Goal: Feedback & Contribution: Contribute content

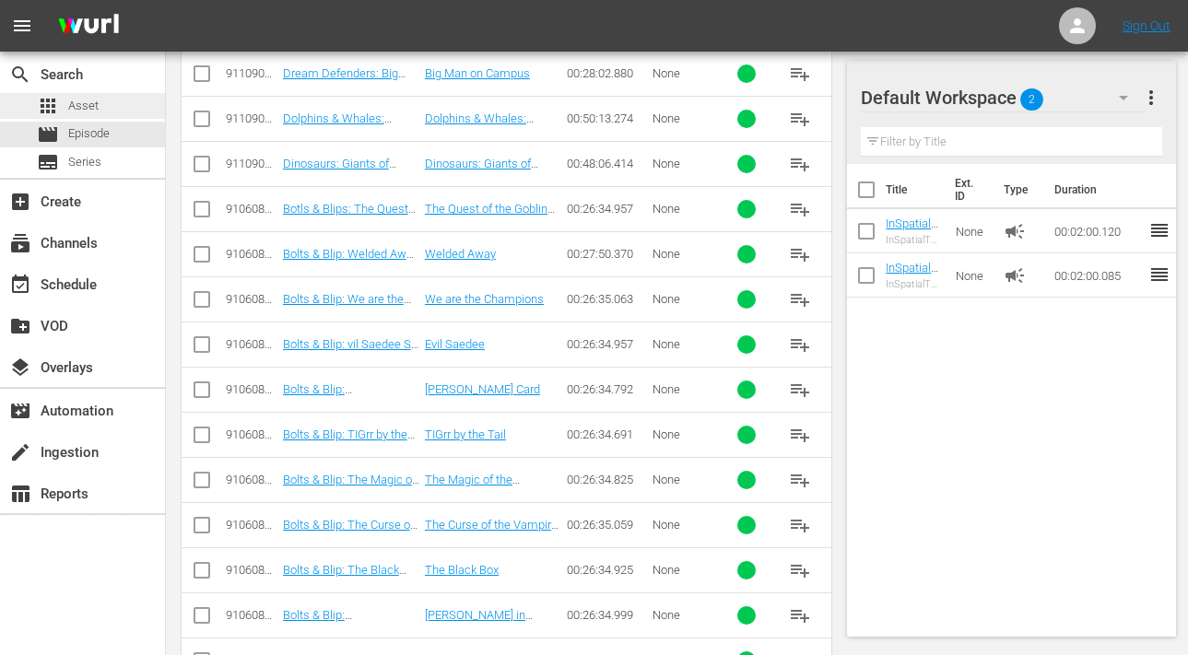
click at [88, 110] on span "Asset" at bounding box center [83, 106] width 30 height 18
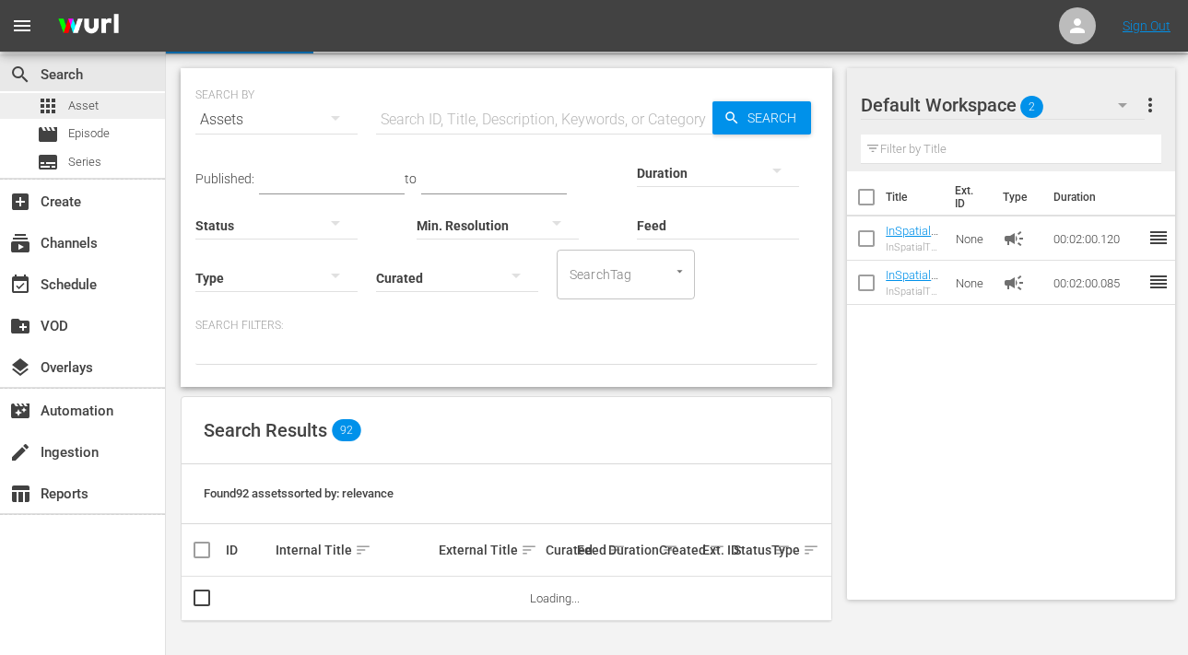
scroll to position [945, 0]
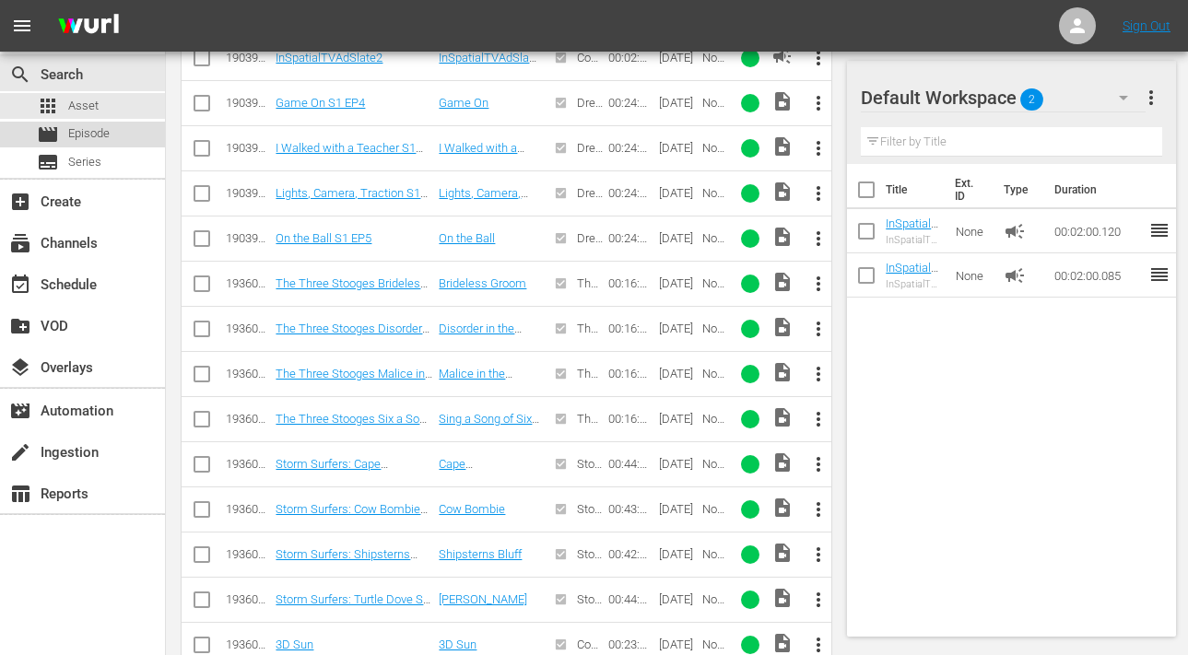
click at [96, 131] on span "Episode" at bounding box center [88, 133] width 41 height 18
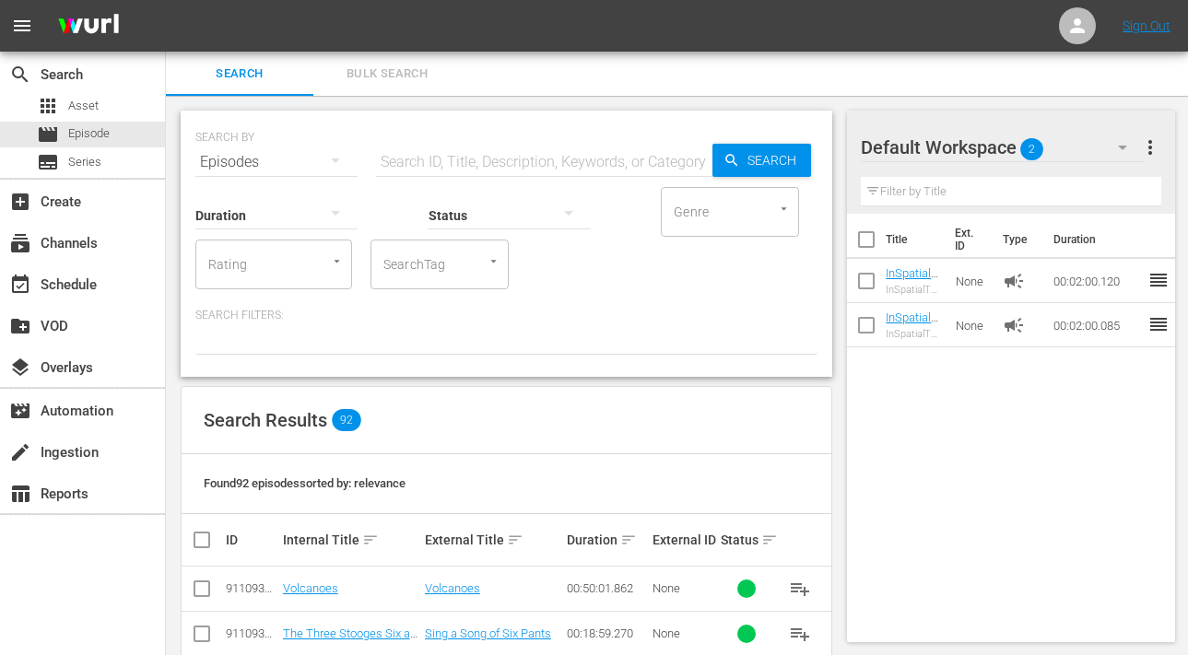
click at [489, 163] on input "text" at bounding box center [544, 162] width 336 height 44
click at [477, 265] on div at bounding box center [484, 261] width 33 height 19
click at [112, 144] on div "movie Episode" at bounding box center [82, 135] width 165 height 26
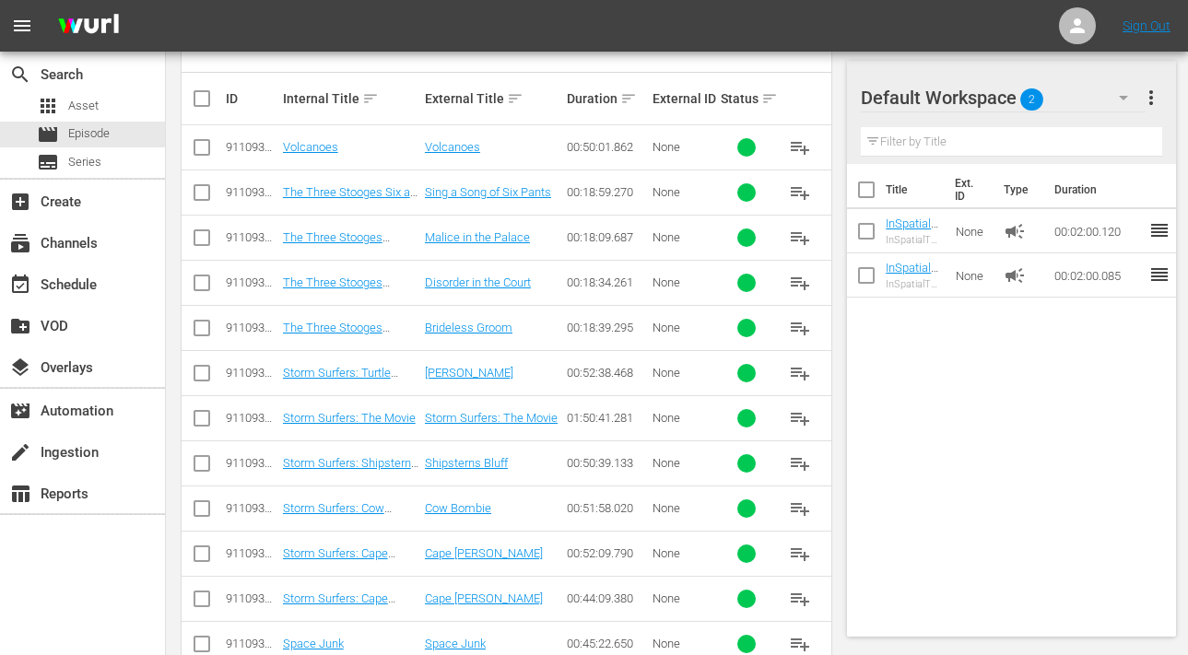
scroll to position [470, 0]
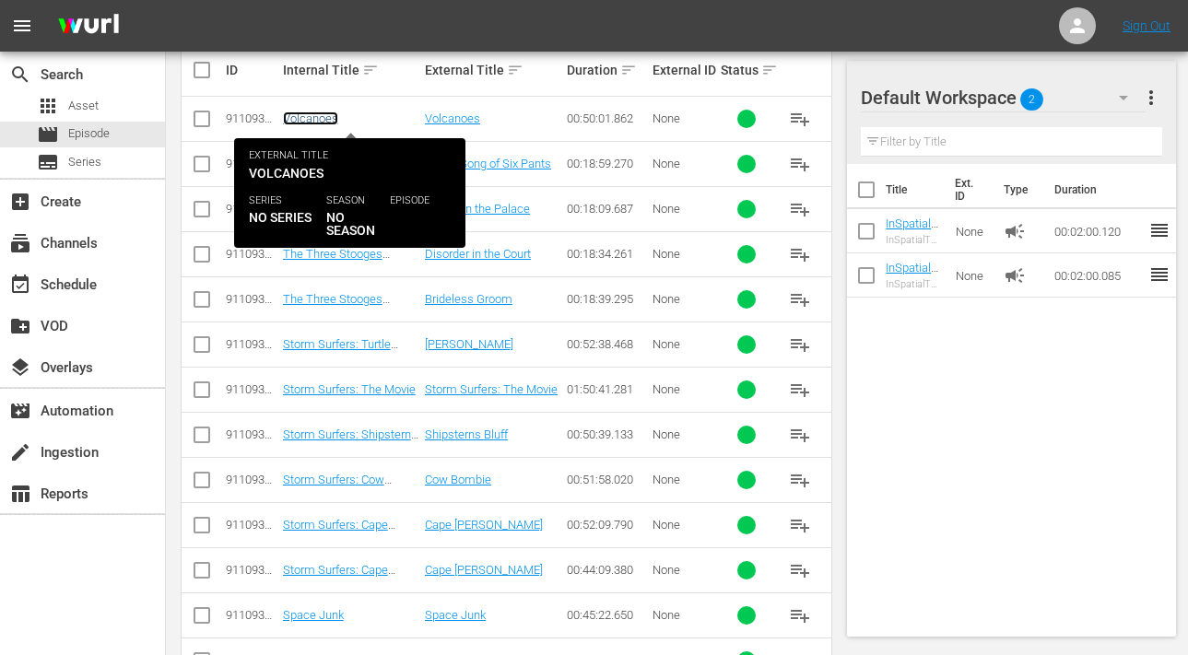
click at [305, 119] on link "Volcanoes" at bounding box center [310, 119] width 55 height 14
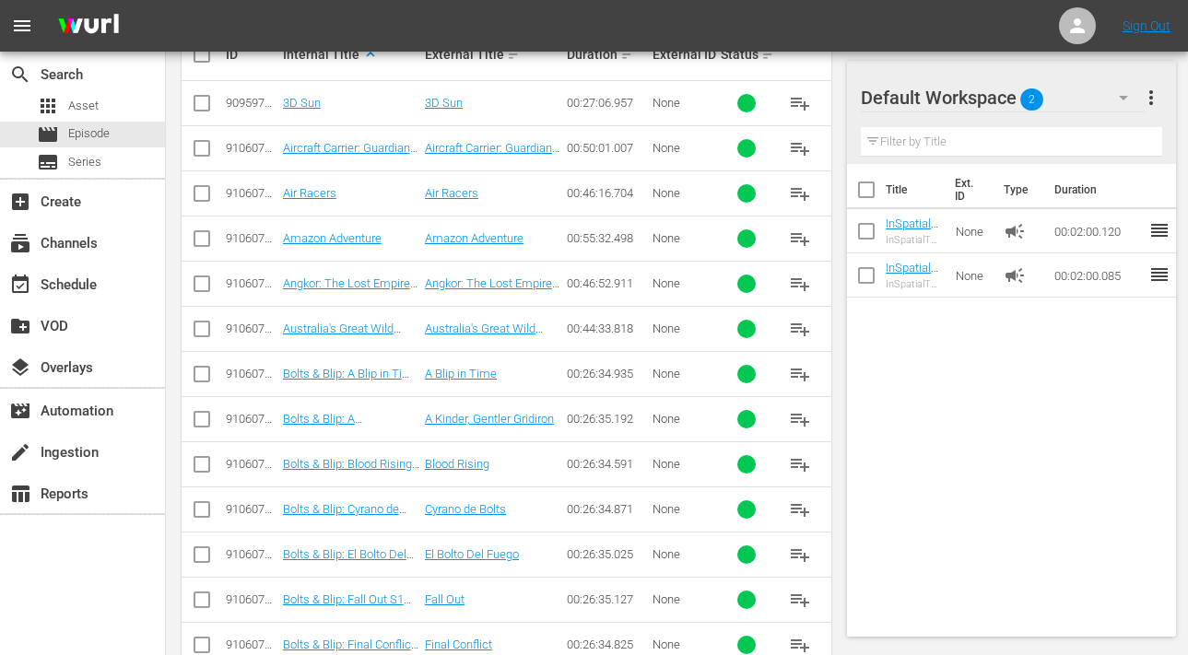
scroll to position [474, 0]
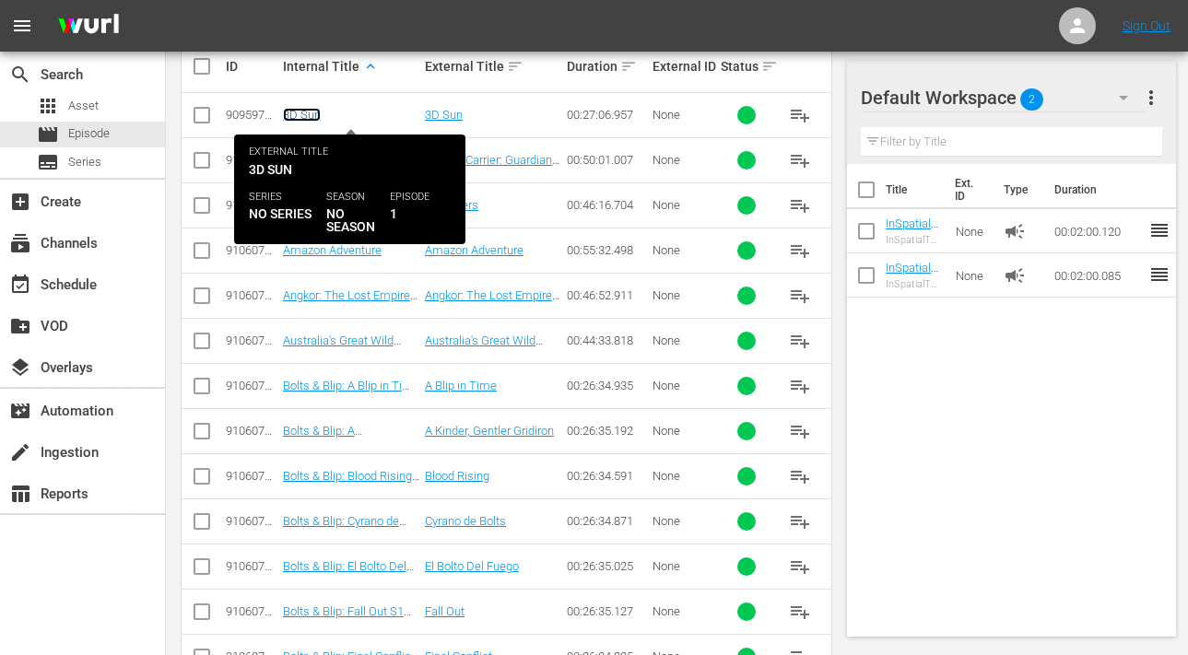
click at [304, 119] on link "3D Sun" at bounding box center [302, 115] width 38 height 14
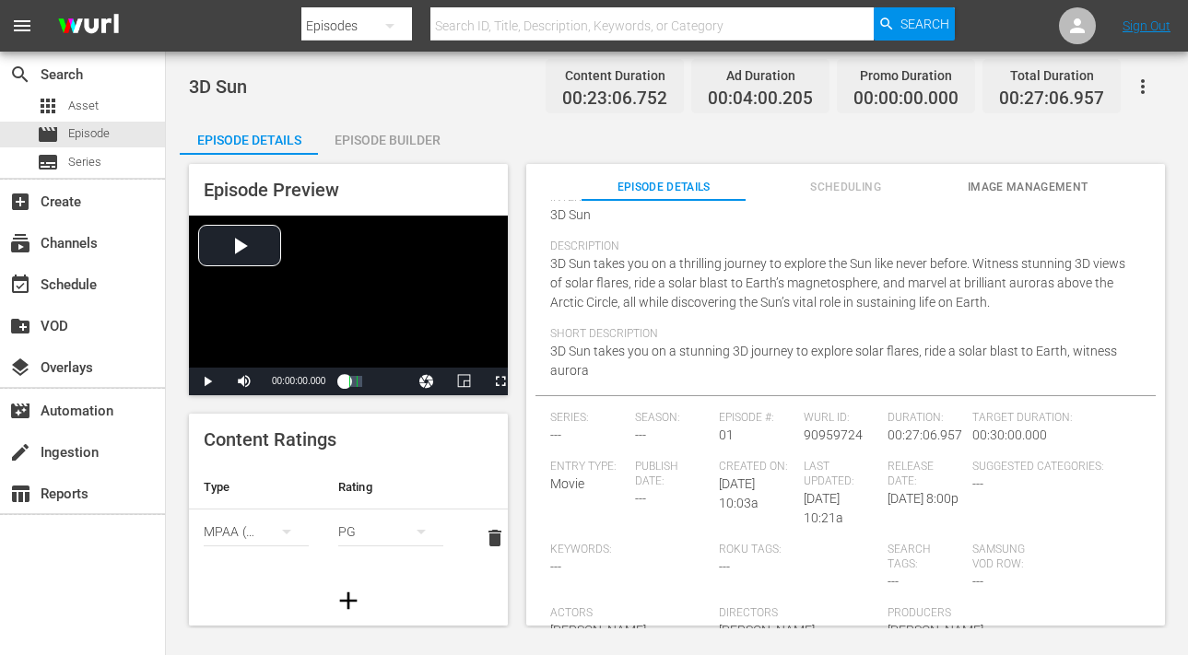
scroll to position [36, 0]
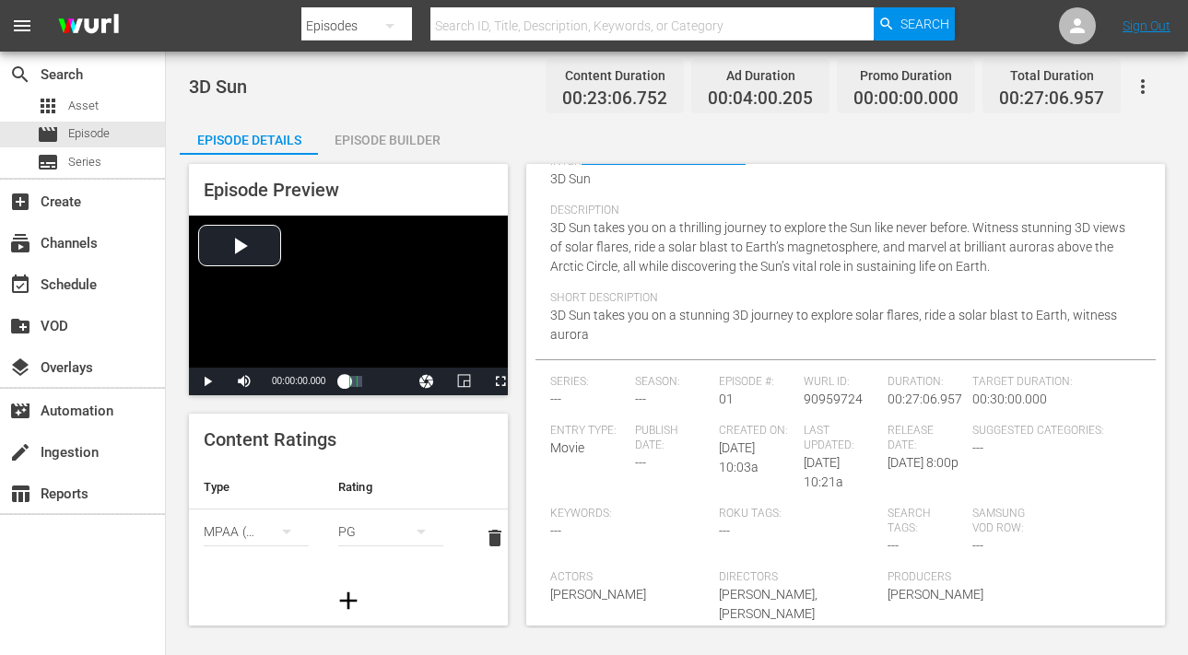
click at [891, 541] on span "---" at bounding box center [893, 545] width 11 height 15
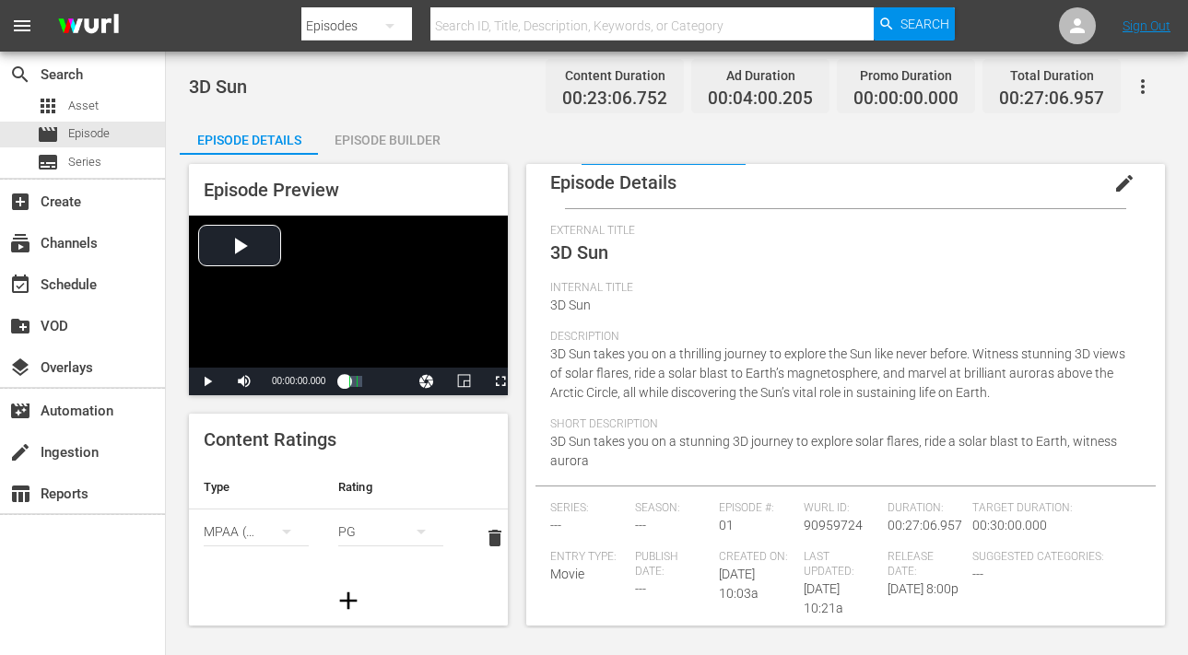
scroll to position [0, 0]
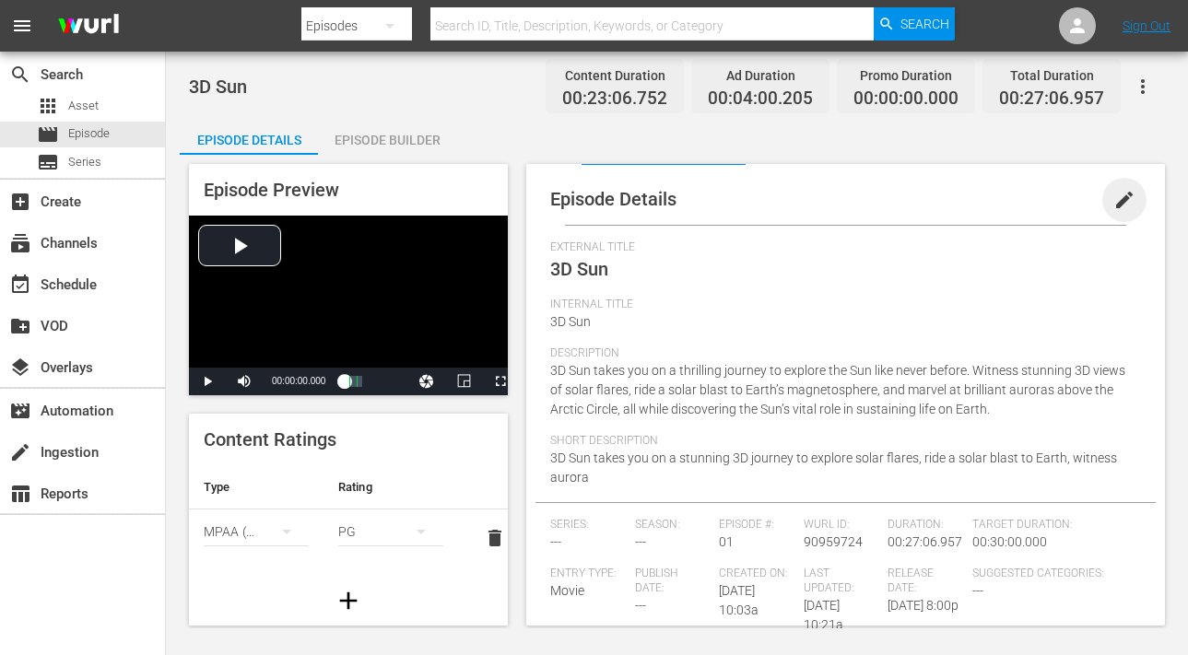
click at [1121, 202] on span "edit" at bounding box center [1125, 200] width 22 height 22
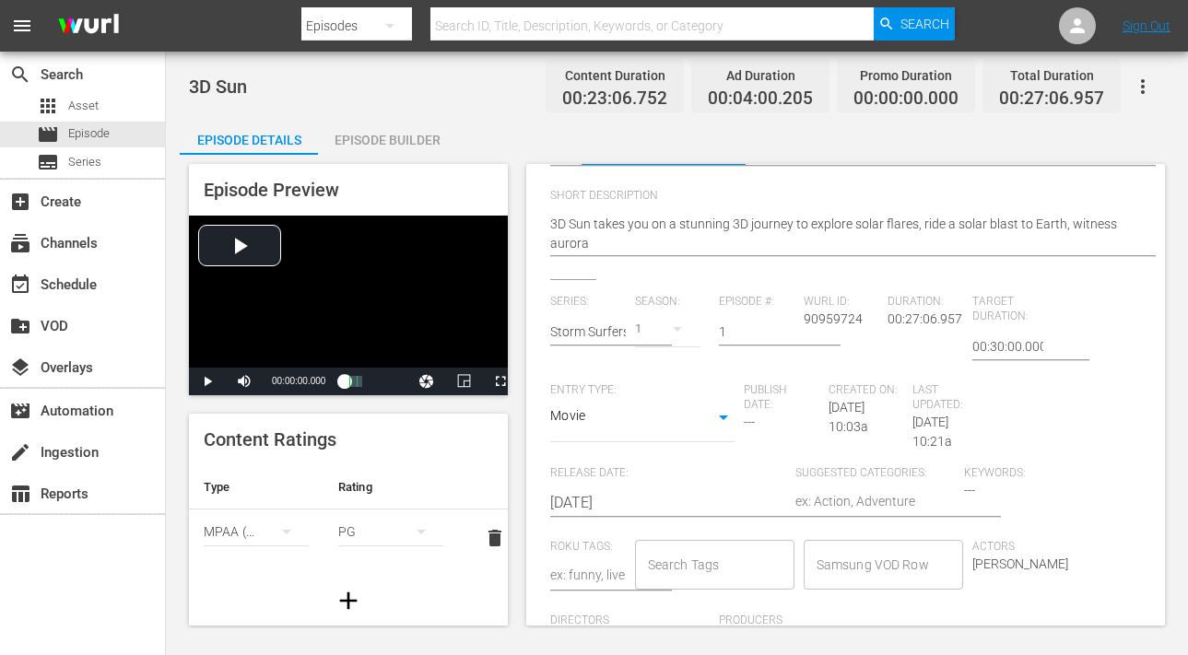
scroll to position [396, 0]
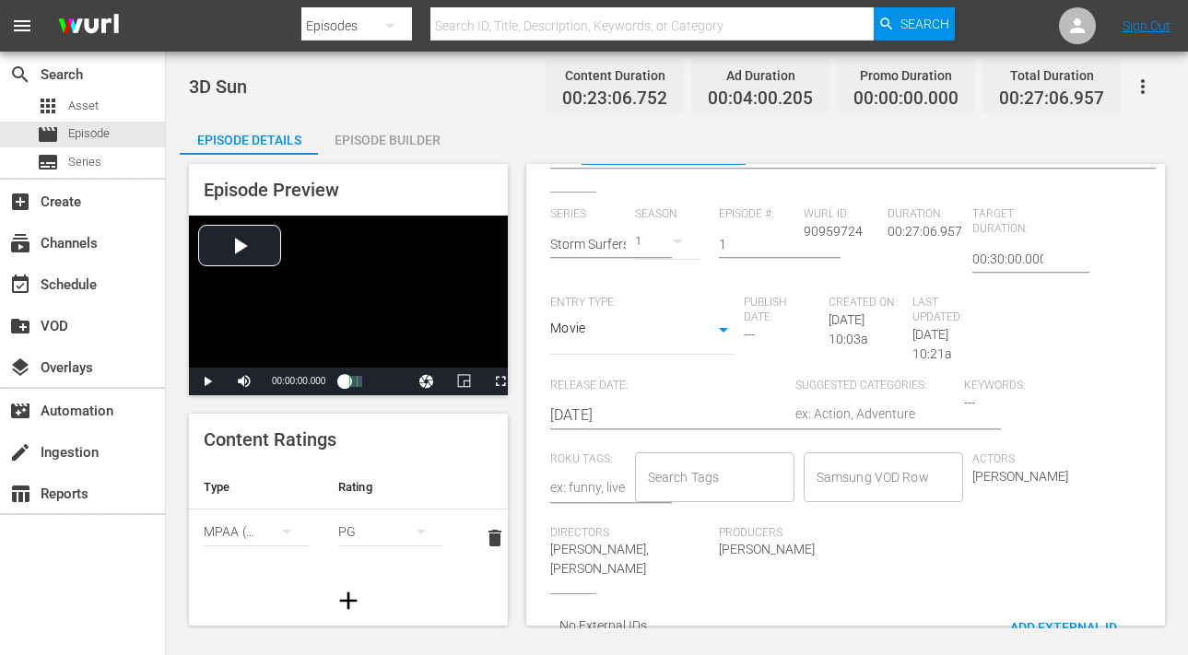
click at [825, 405] on textarea at bounding box center [875, 416] width 159 height 22
click at [973, 384] on span "Keywords:" at bounding box center [1043, 386] width 159 height 15
click at [964, 397] on span "---" at bounding box center [969, 402] width 11 height 15
click at [981, 398] on div "Keywords: ---" at bounding box center [1048, 416] width 169 height 74
click at [867, 405] on textarea at bounding box center [875, 416] width 159 height 22
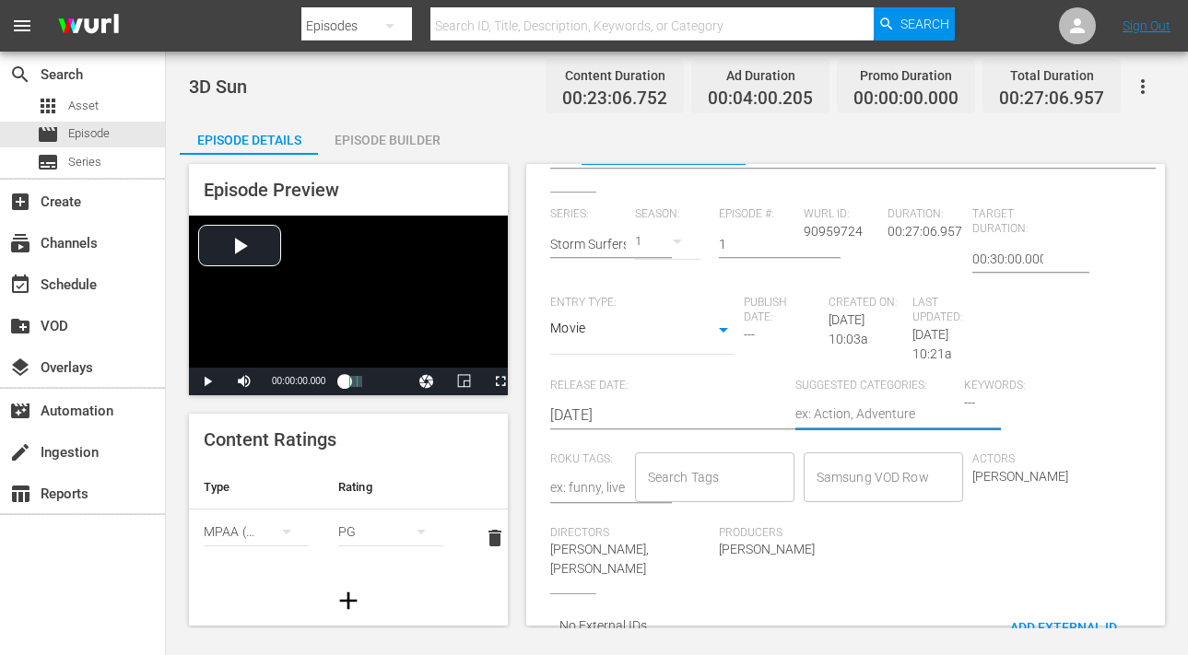
type textarea "I"
type textarea "In"
type textarea "Int"
type textarea "Into"
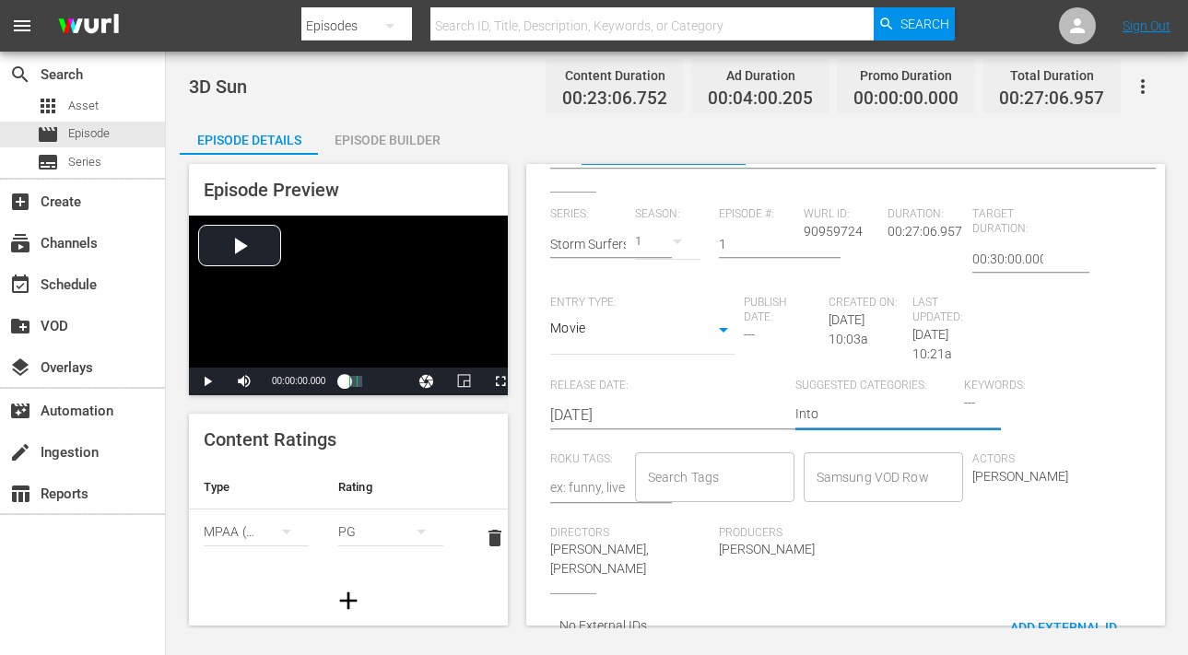
type textarea "Into"
type textarea "Into T"
type textarea "Into Th"
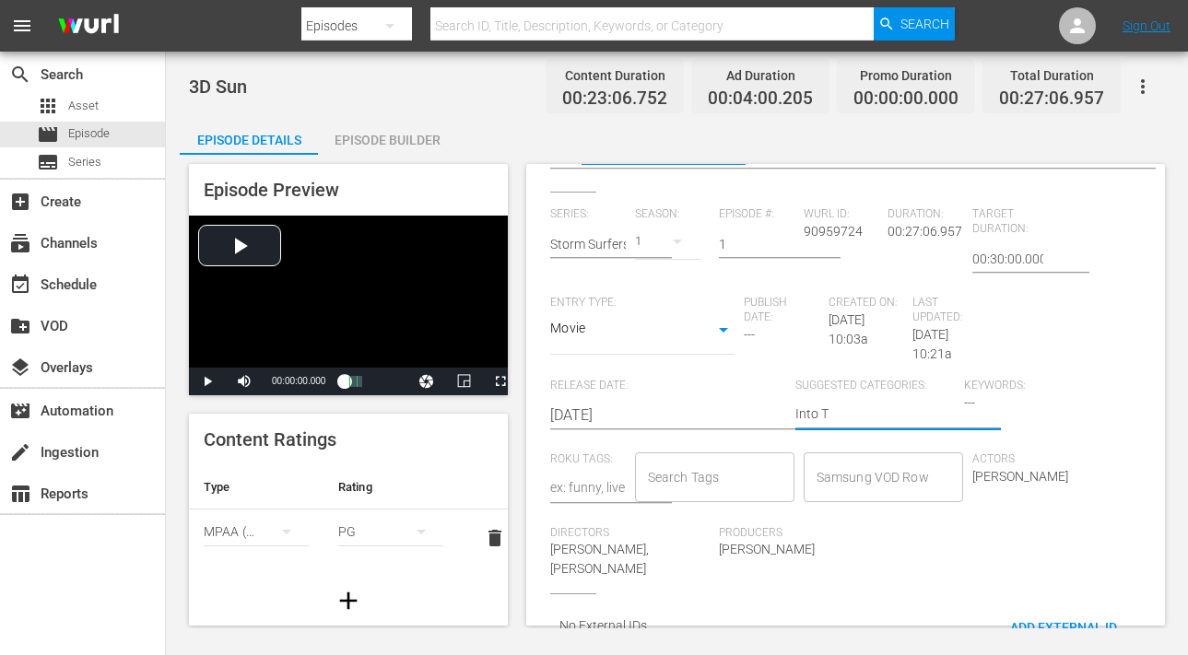
type textarea "Into Th"
type textarea "Into The"
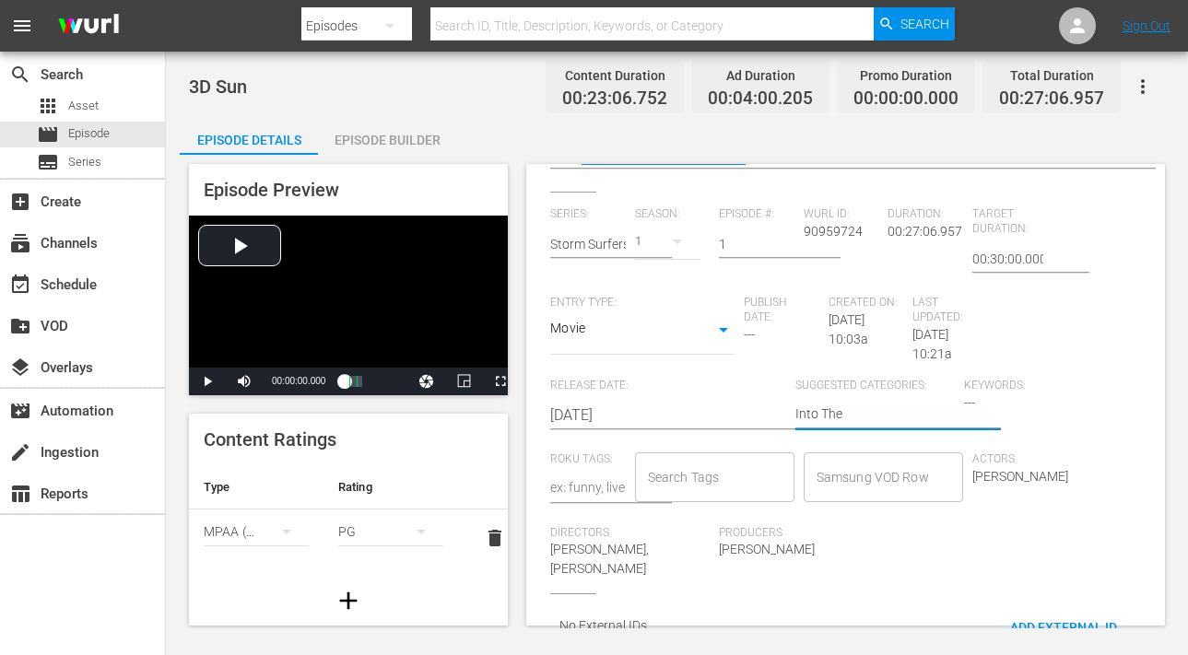
type textarea "Into The I"
type textarea "Into The In"
type textarea "Into The Inf"
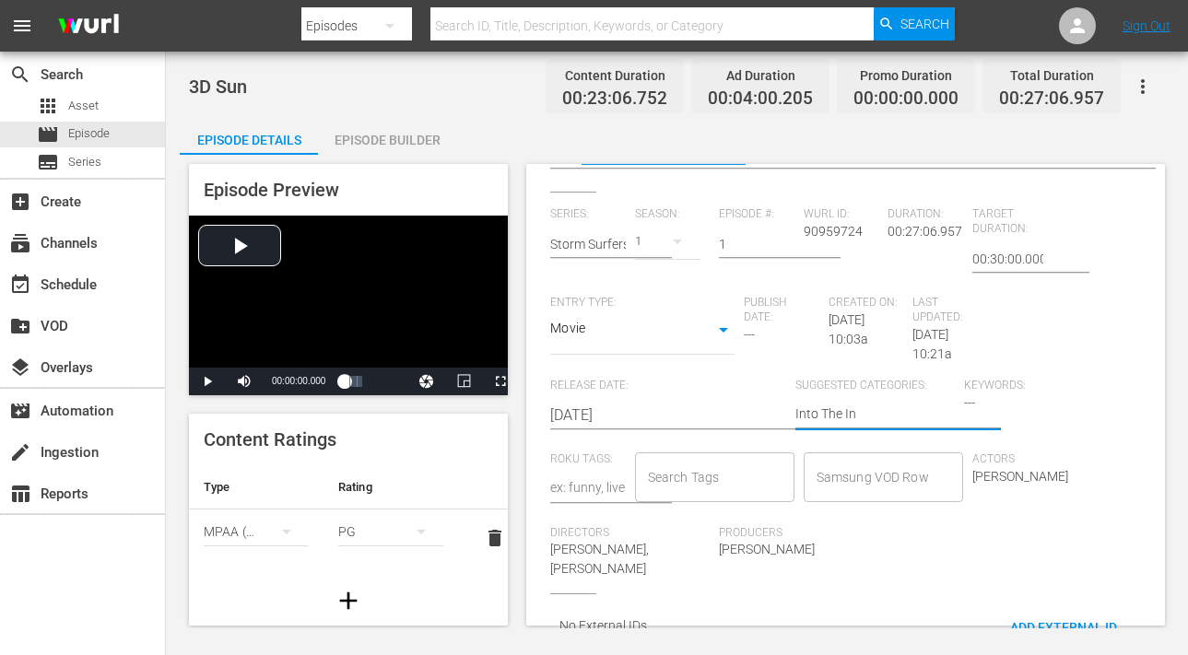
type textarea "Into The Inf"
type textarea "Into The Infi"
type textarea "Into The Infin"
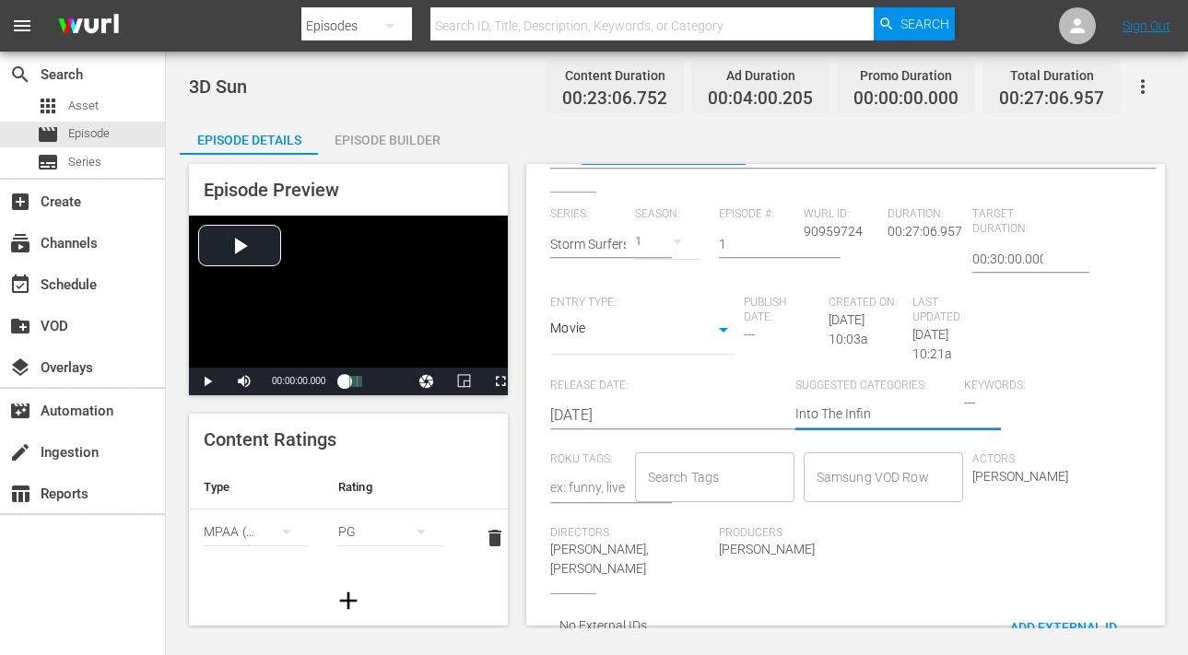
type textarea "Into The Infini"
type textarea "Into The Infinit"
type textarea "Into The Infinite"
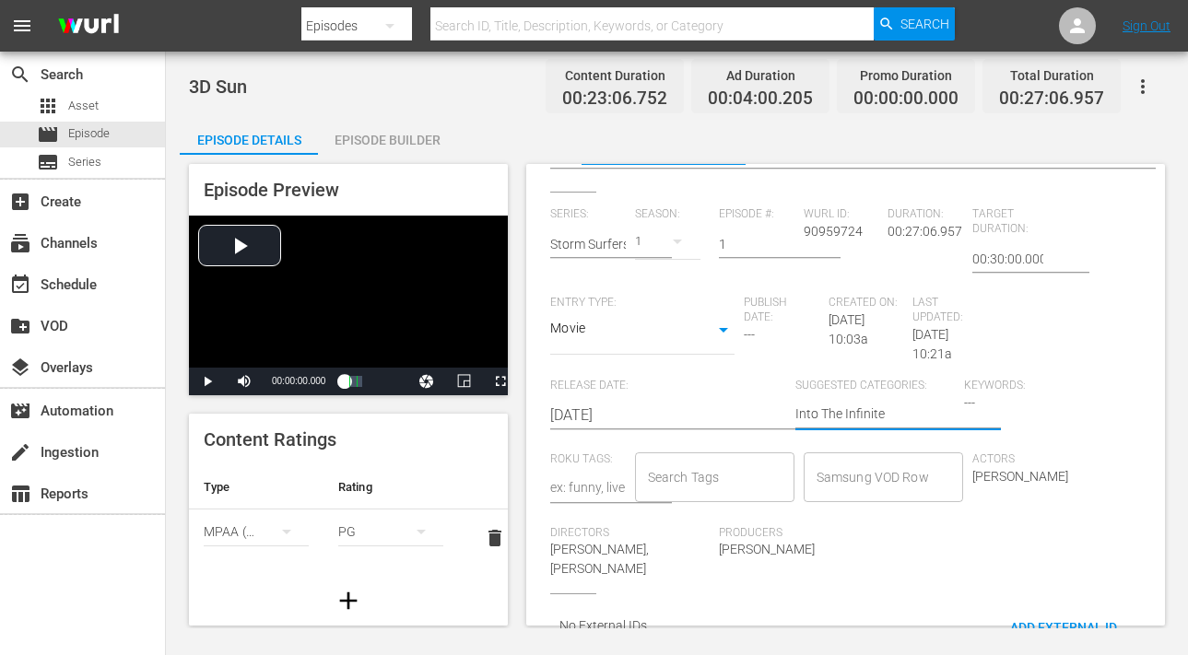
type textarea "Into The Infinite"
click at [896, 560] on div "Series: Storm Surfers Season: 1 Episode #: 1 [PERSON_NAME] ID: 90959724 Duratio…" at bounding box center [845, 400] width 591 height 387
click at [907, 411] on textarea "Into The Infinite" at bounding box center [875, 416] width 159 height 22
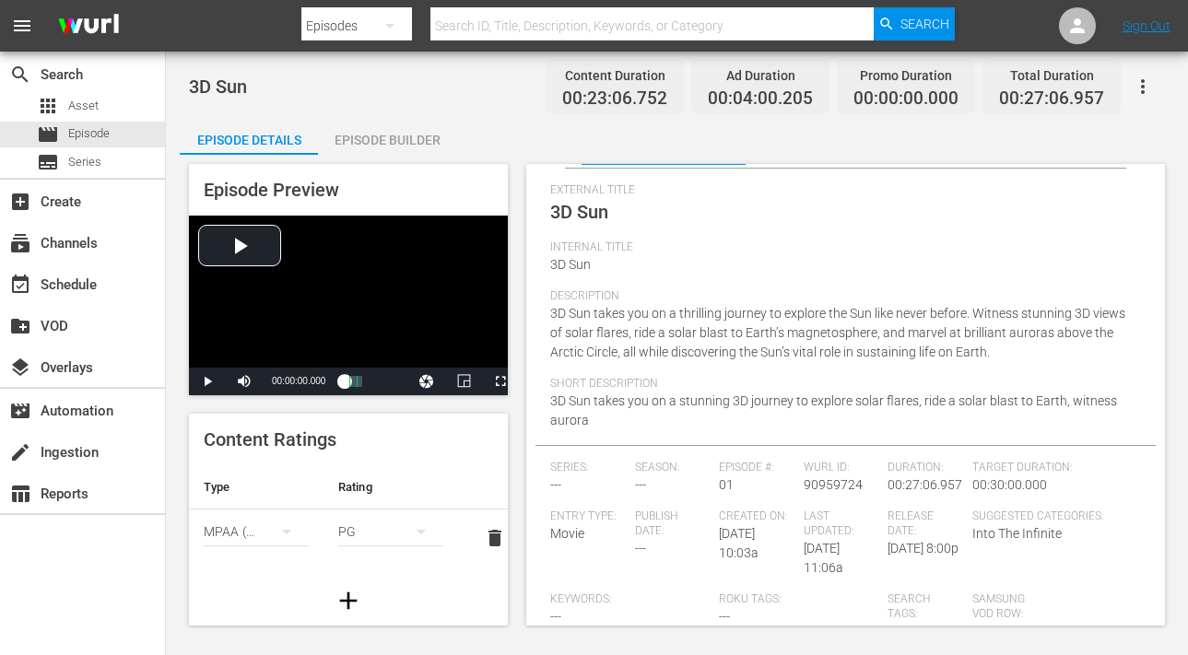
scroll to position [0, 0]
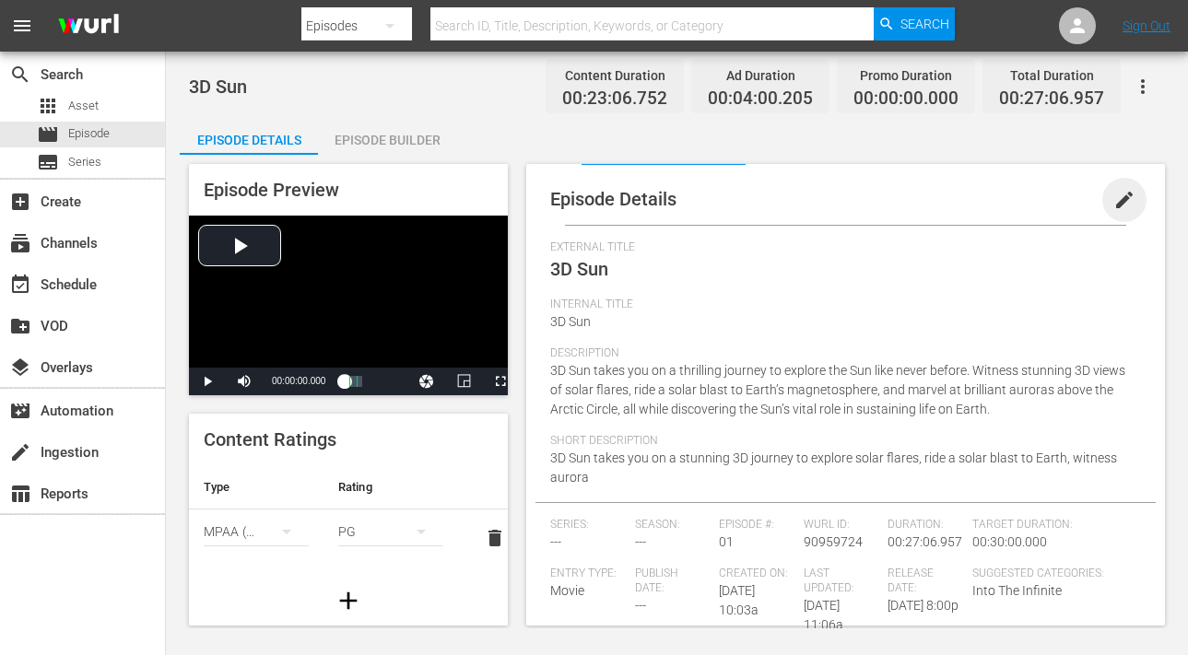
click at [1114, 197] on span "edit" at bounding box center [1125, 200] width 22 height 22
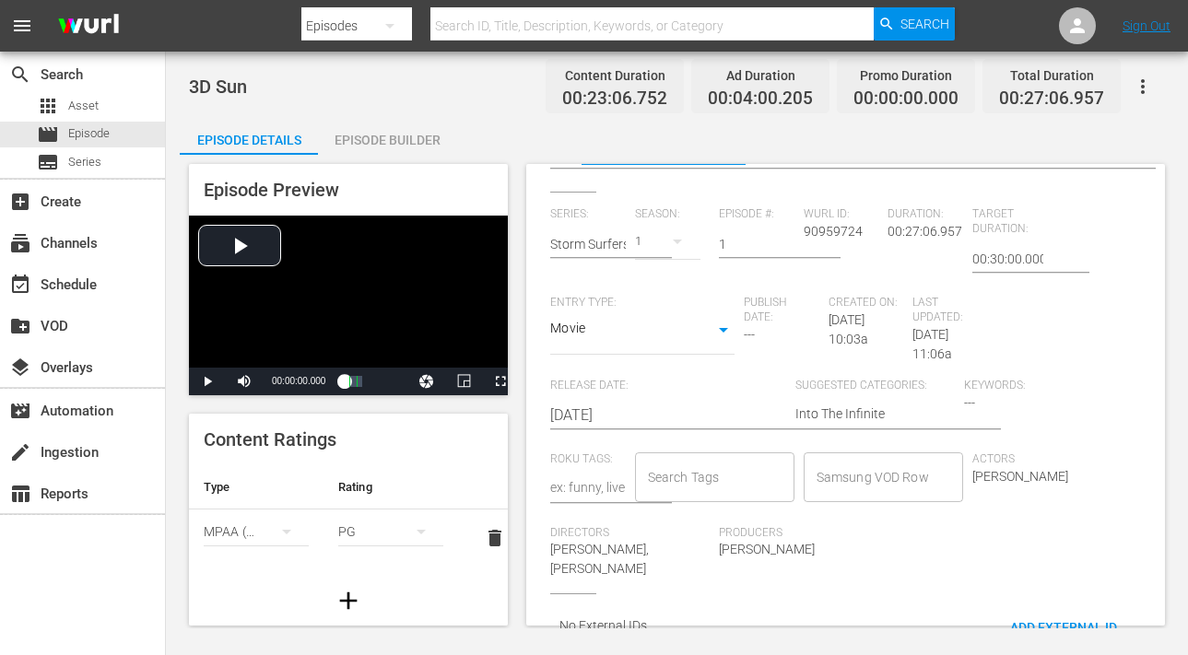
click at [984, 398] on div "Keywords: ---" at bounding box center [1048, 416] width 169 height 74
click at [980, 403] on div "Keywords: ---" at bounding box center [1048, 416] width 169 height 74
click at [947, 395] on div "Into The Infinite Into The Infinite" at bounding box center [875, 416] width 159 height 44
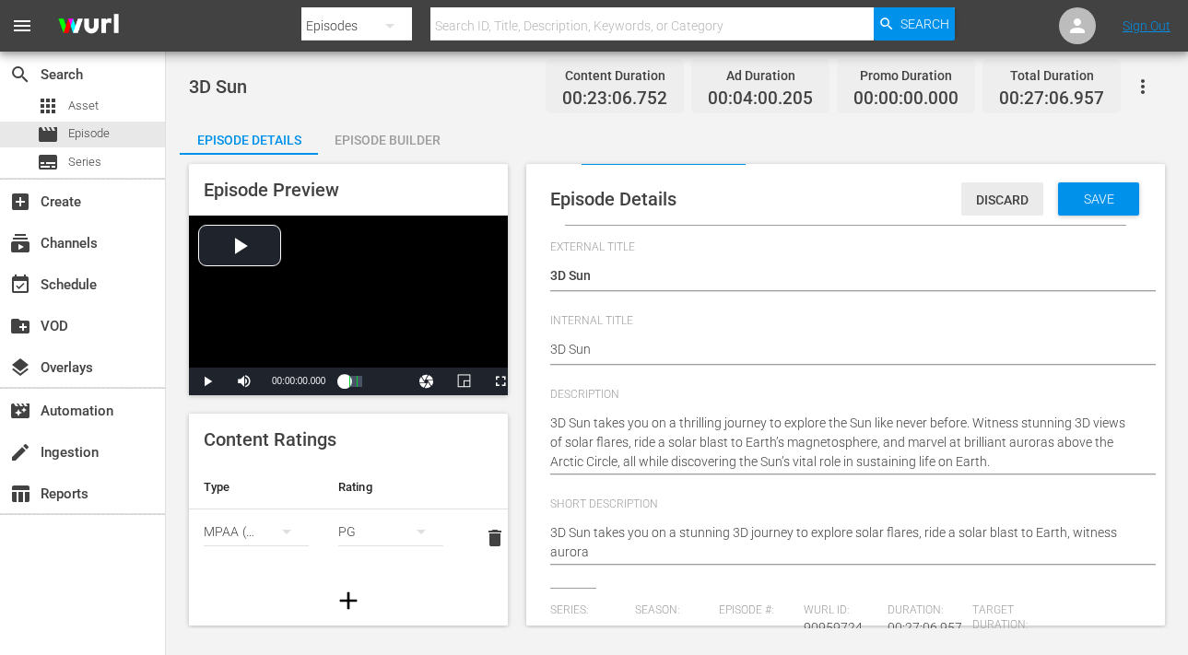
click at [976, 206] on span "Discard" at bounding box center [1003, 200] width 82 height 15
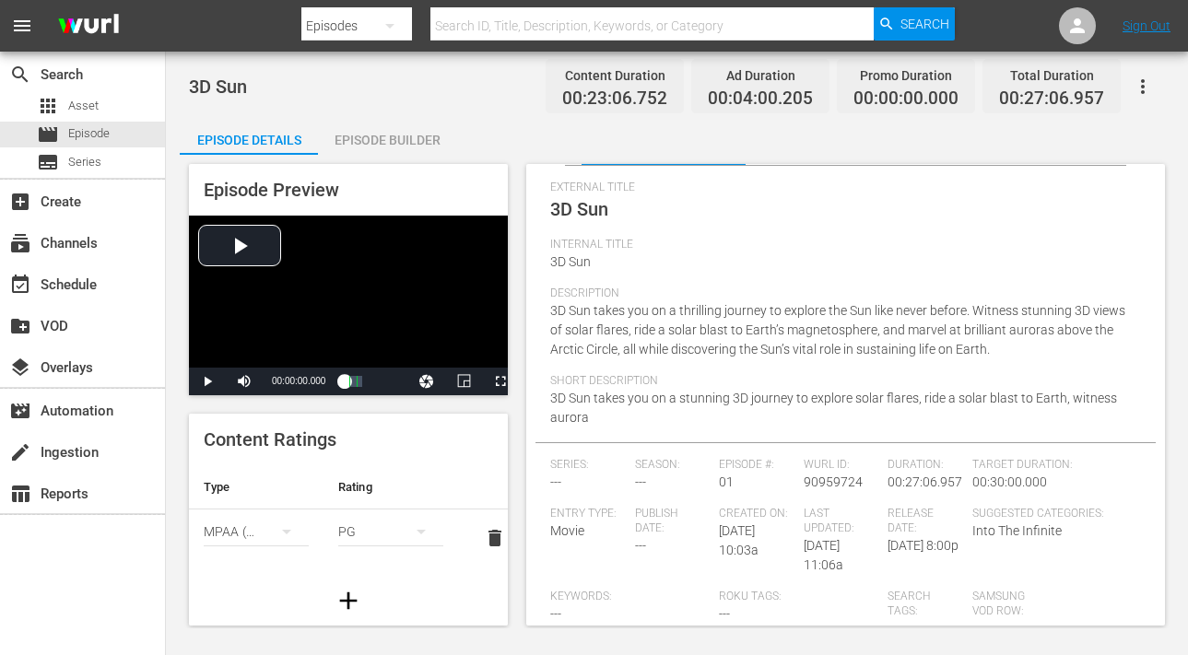
scroll to position [143, 0]
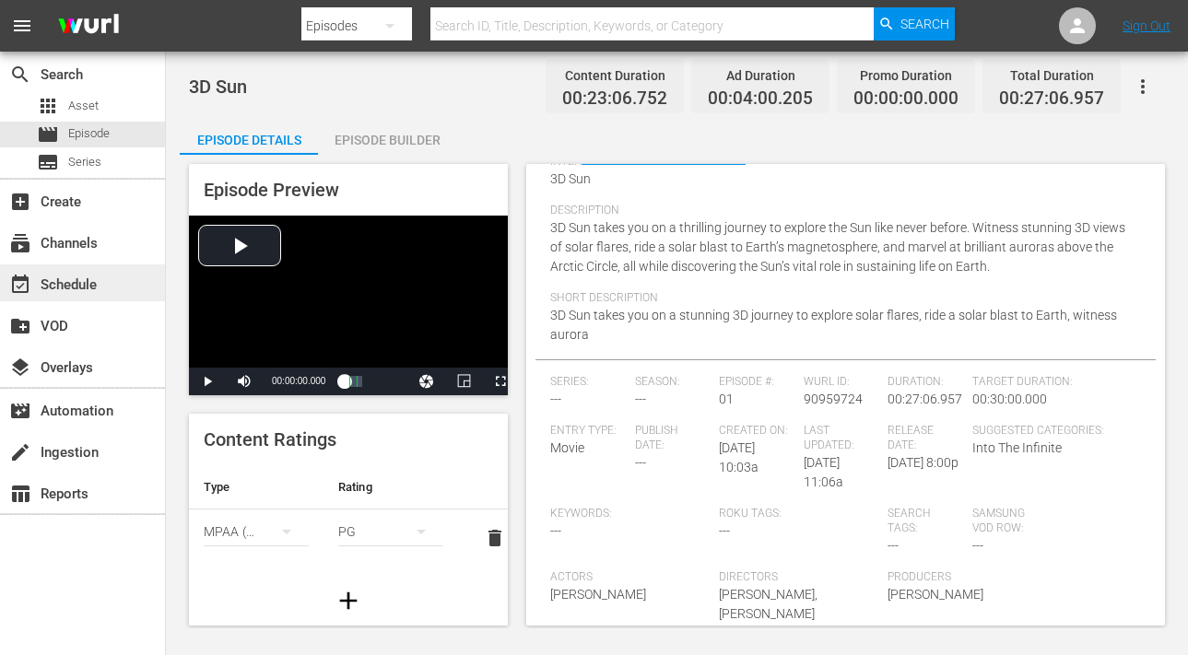
click at [65, 286] on div "event_available Schedule" at bounding box center [51, 282] width 103 height 17
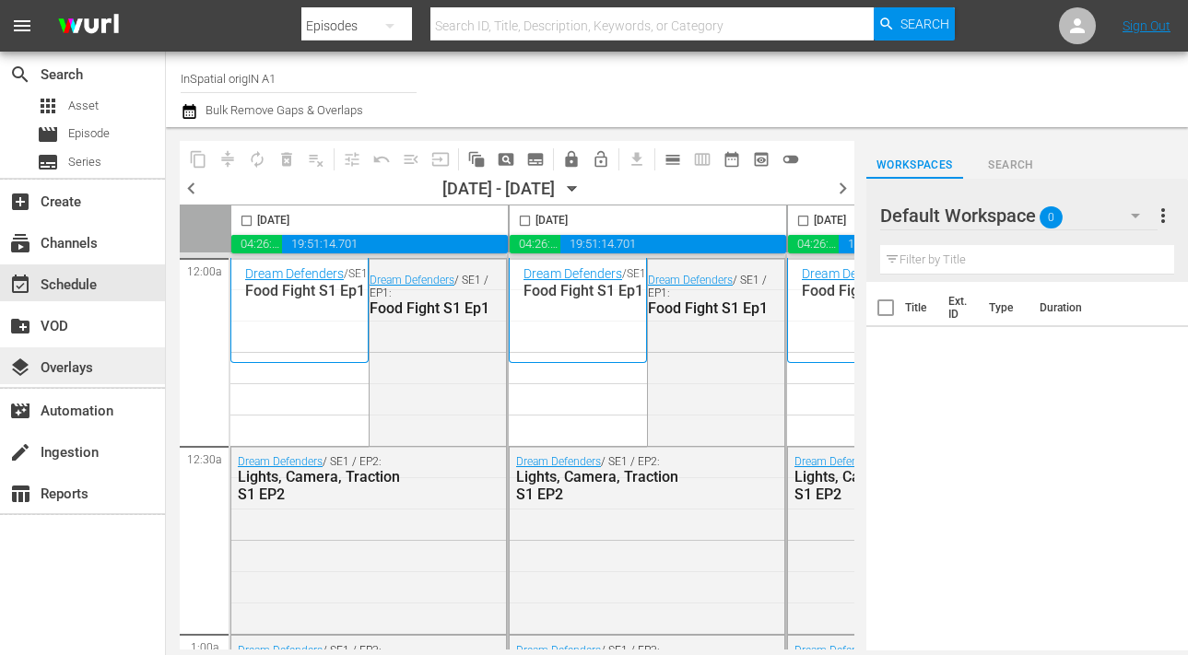
click at [95, 375] on div "layers Overlays" at bounding box center [82, 366] width 165 height 37
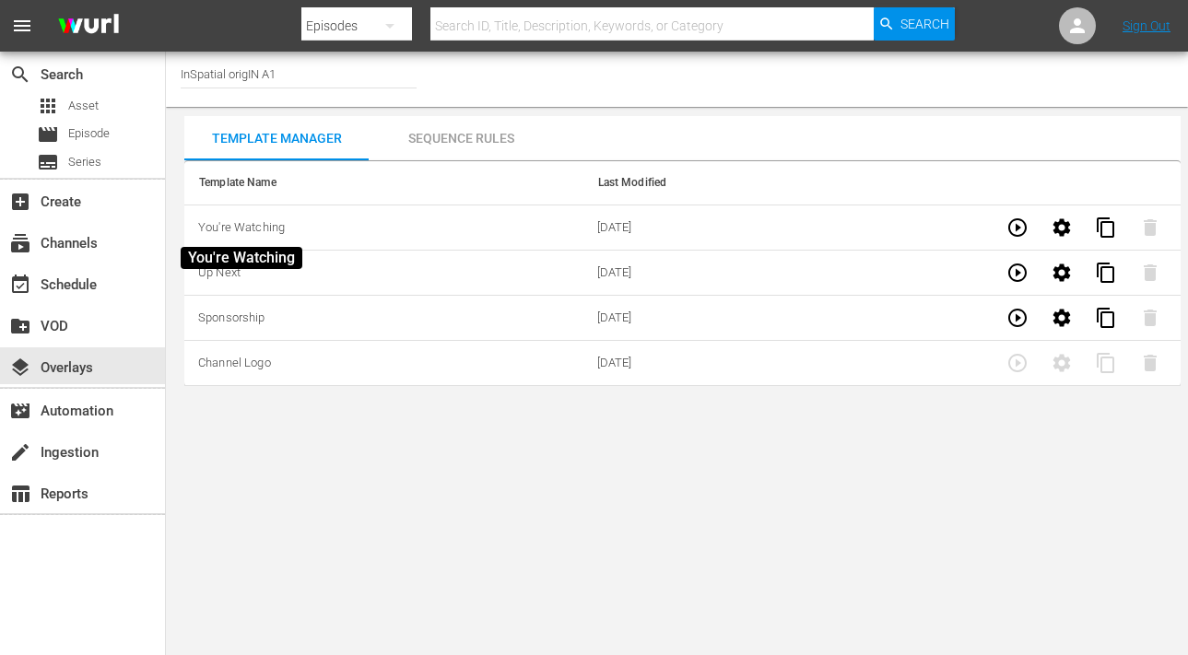
click at [248, 224] on span "You're Watching" at bounding box center [241, 227] width 87 height 14
click at [1014, 270] on icon "button" at bounding box center [1018, 273] width 22 height 22
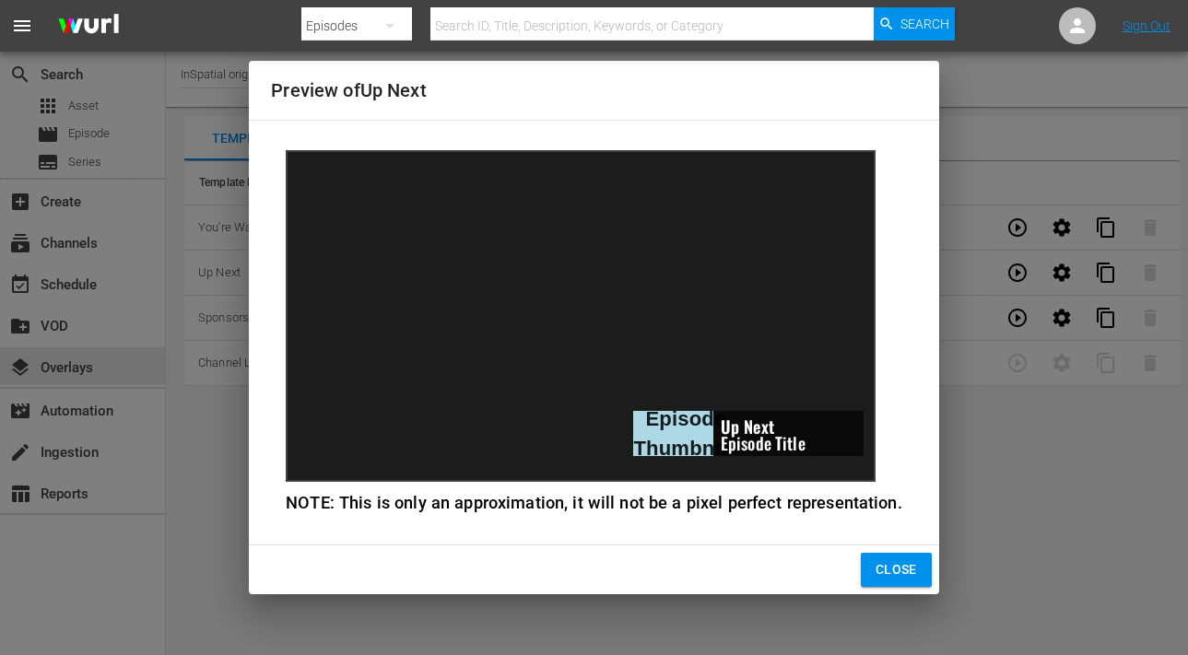
click at [618, 302] on div "Episode Thumbnail Up Next Episode Title" at bounding box center [581, 316] width 590 height 332
click at [888, 579] on span "Close" at bounding box center [896, 570] width 41 height 23
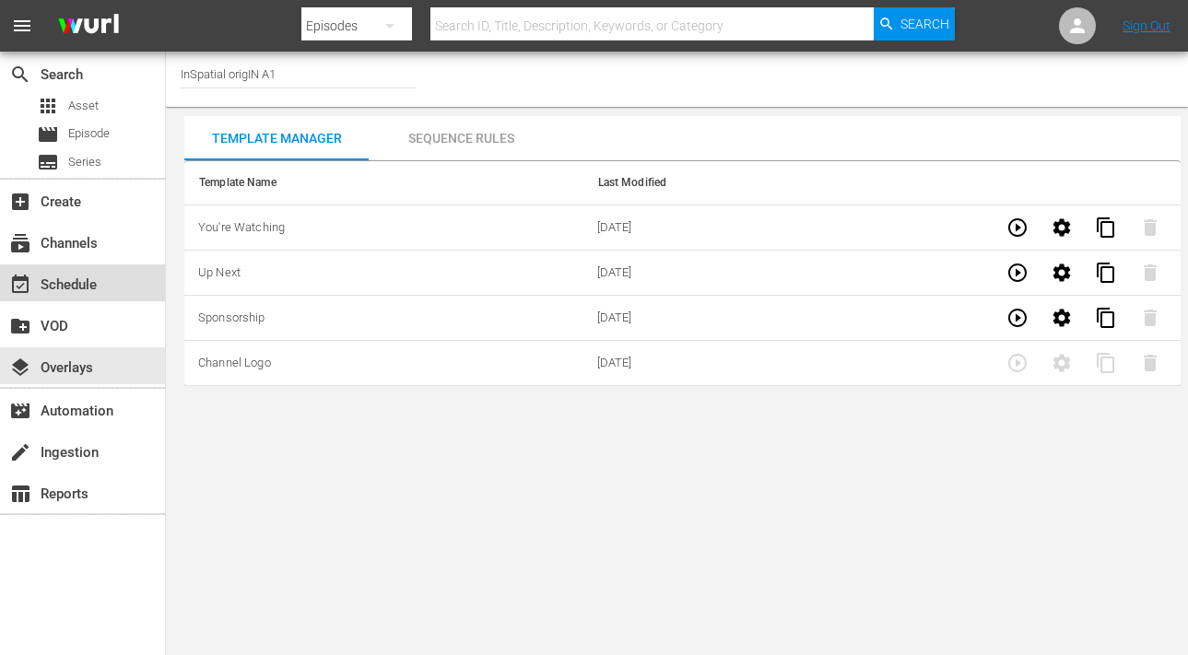
click at [63, 284] on div "event_available Schedule" at bounding box center [51, 282] width 103 height 17
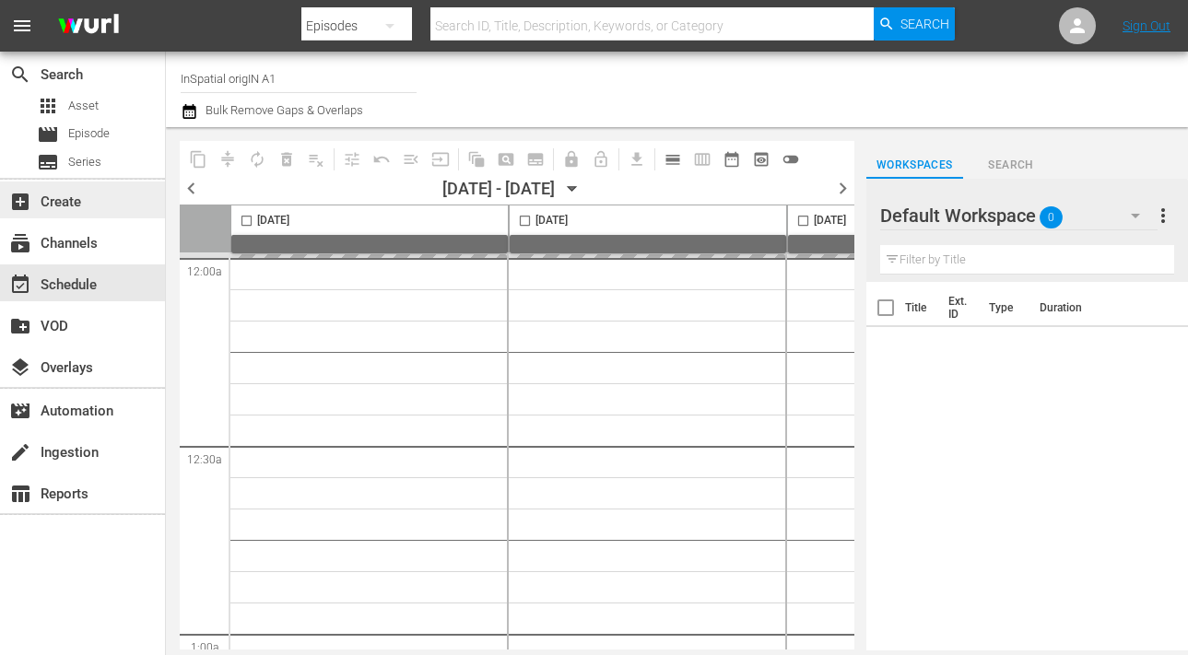
click at [60, 205] on div "add_box Create" at bounding box center [51, 199] width 103 height 17
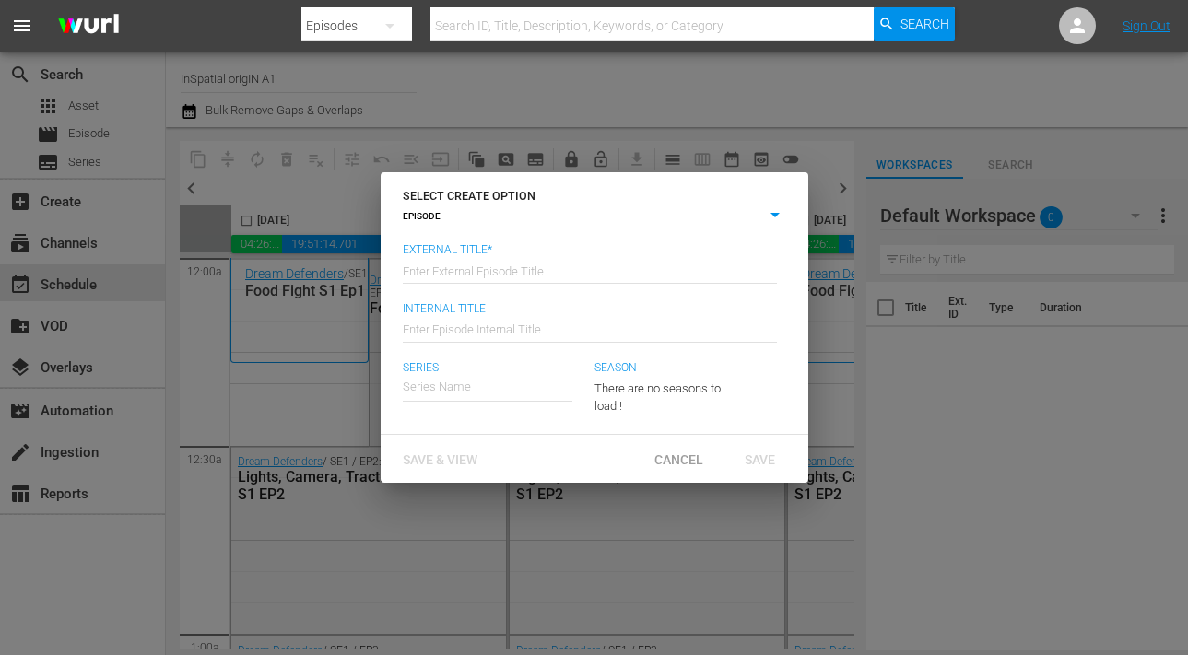
click at [461, 219] on body "menu Search By Episodes Search ID, Title, Description, Keywords, or Category Se…" at bounding box center [594, 327] width 1188 height 655
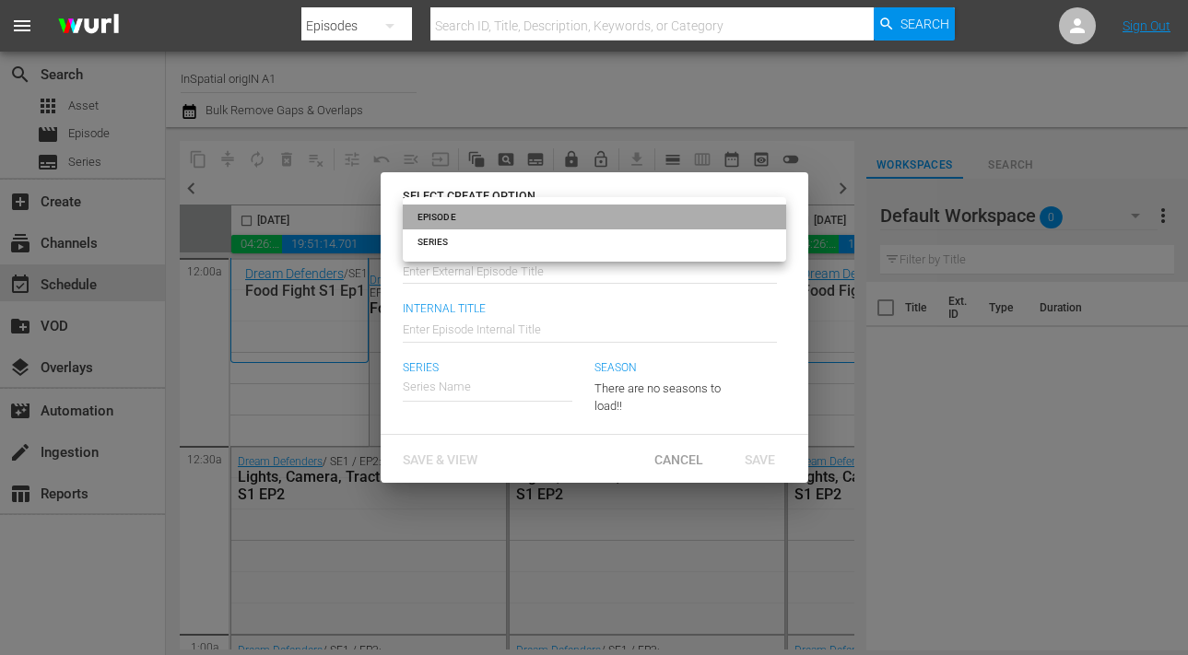
click at [461, 219] on li "EPISODE" at bounding box center [594, 217] width 383 height 25
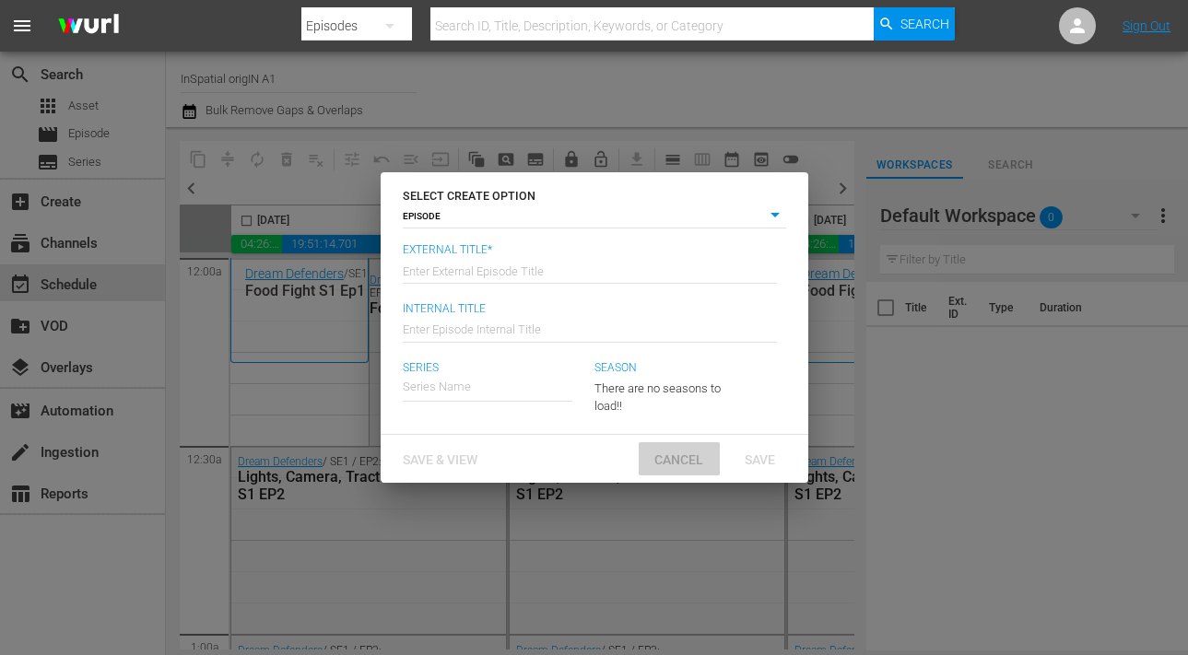
click at [696, 455] on span "Cancel" at bounding box center [679, 460] width 78 height 15
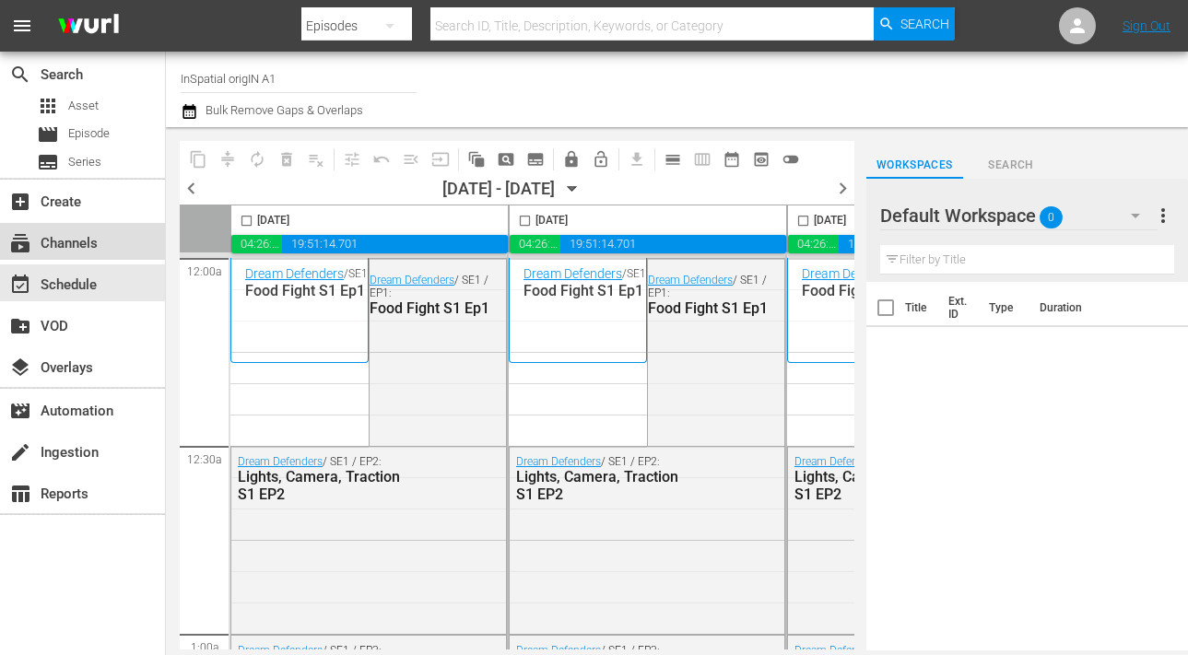
click at [61, 230] on div "subscriptions Channels" at bounding box center [82, 241] width 165 height 37
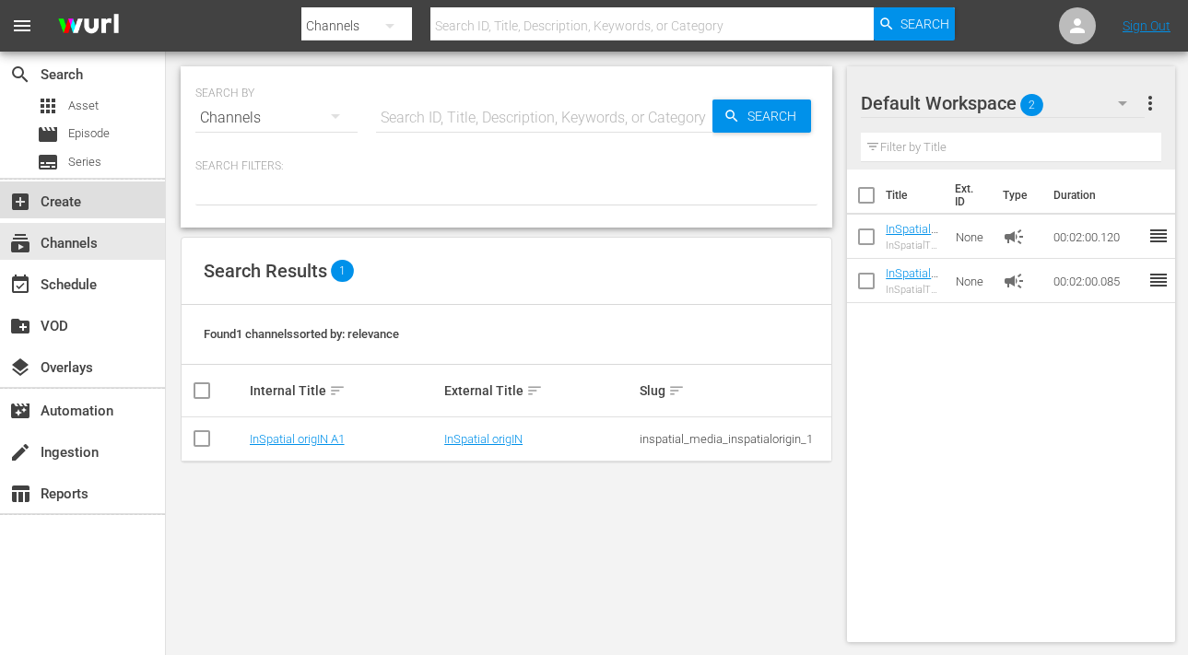
click at [53, 195] on div "add_box Create" at bounding box center [51, 199] width 103 height 17
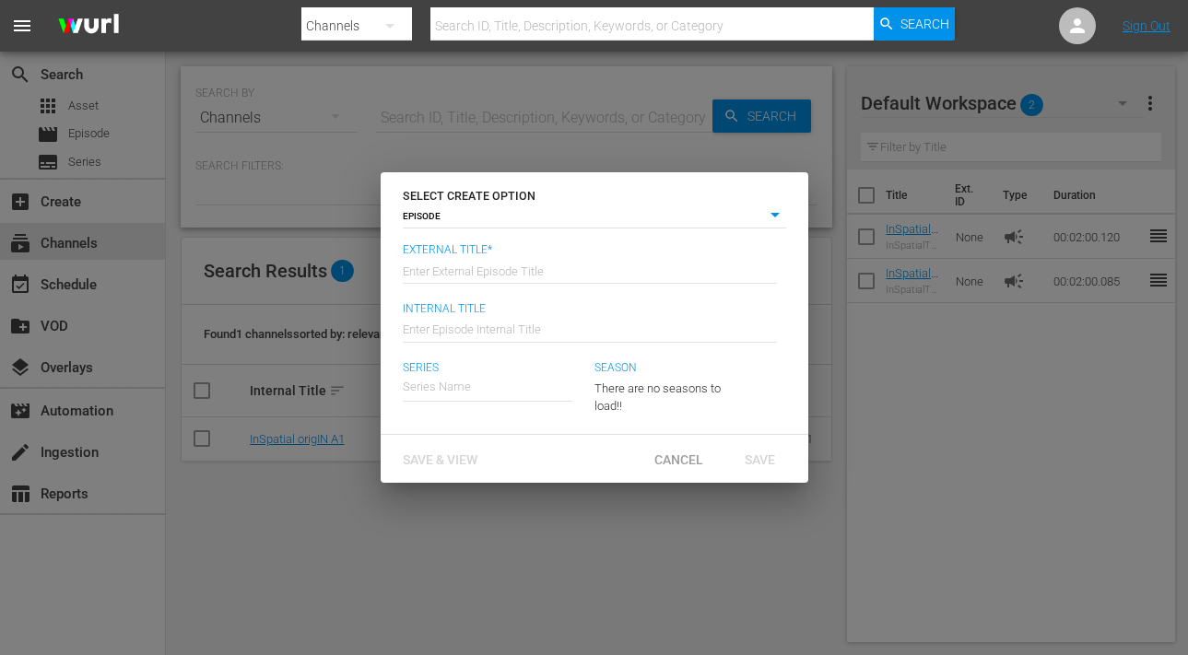
click at [451, 209] on body "menu Search By Channels Search ID, Title, Description, Keywords, or Category Se…" at bounding box center [594, 327] width 1188 height 655
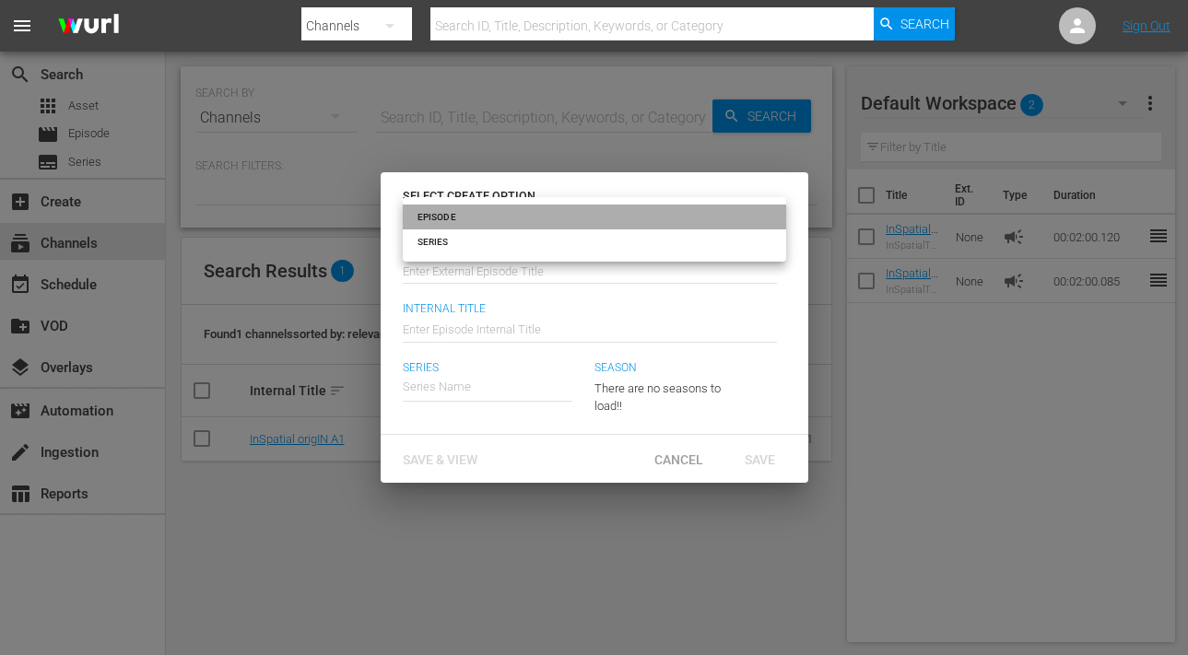
click at [451, 209] on li "EPISODE" at bounding box center [594, 217] width 383 height 25
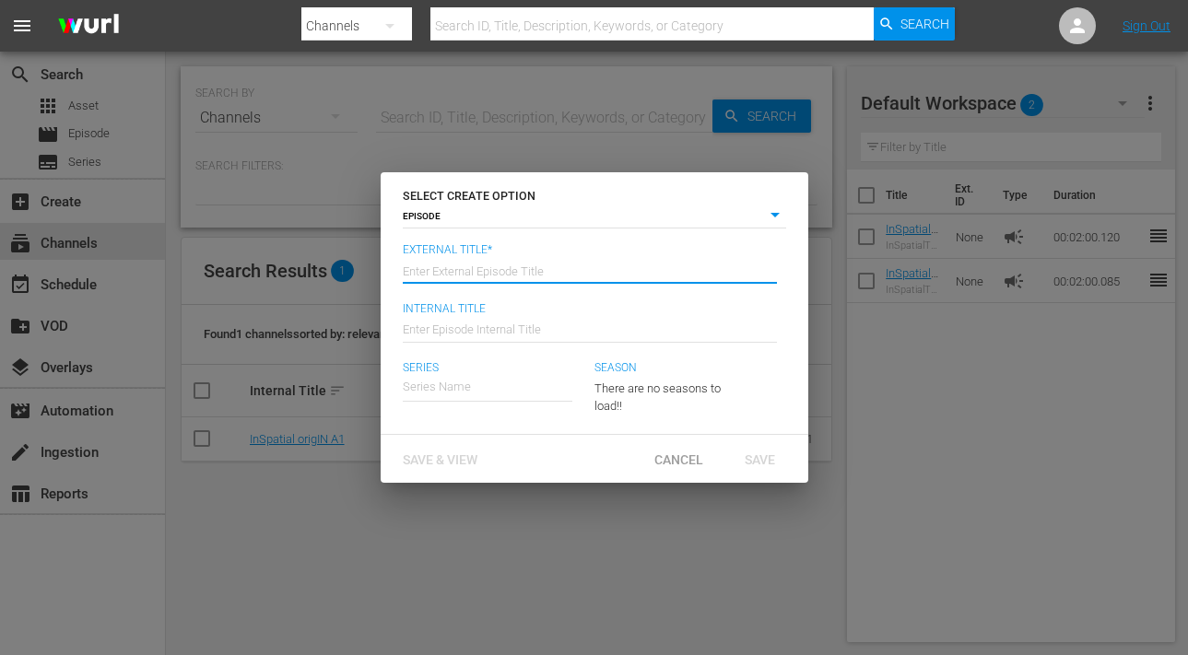
click at [454, 250] on input "text" at bounding box center [590, 269] width 374 height 44
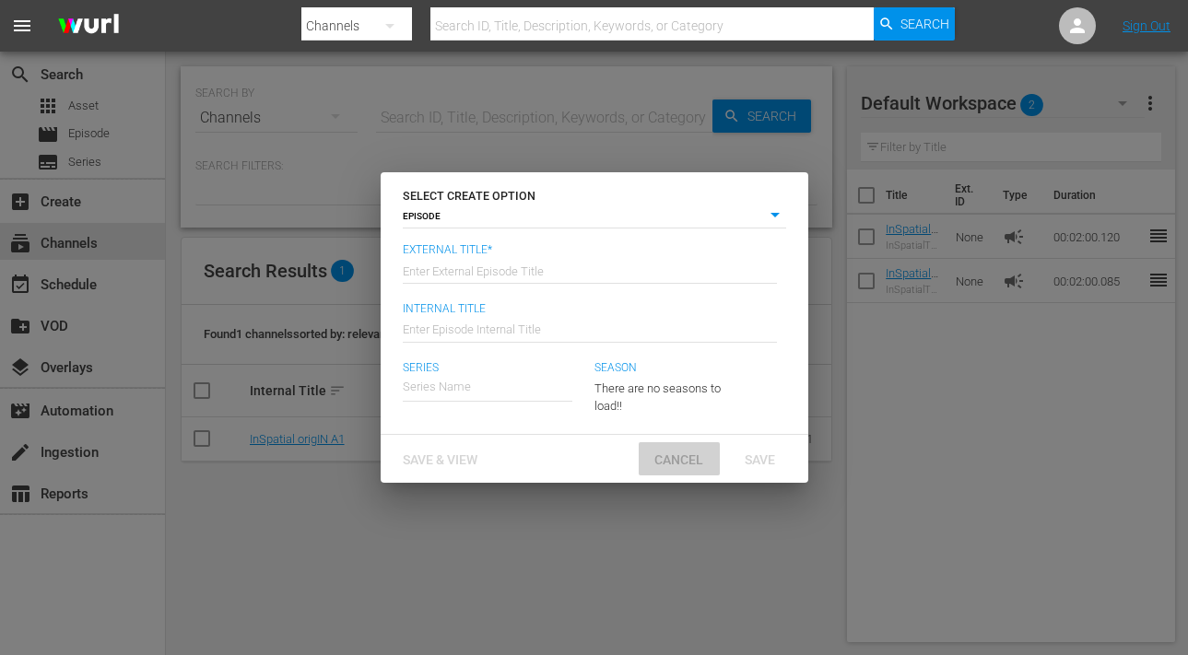
click at [659, 466] on span "Cancel" at bounding box center [679, 460] width 78 height 15
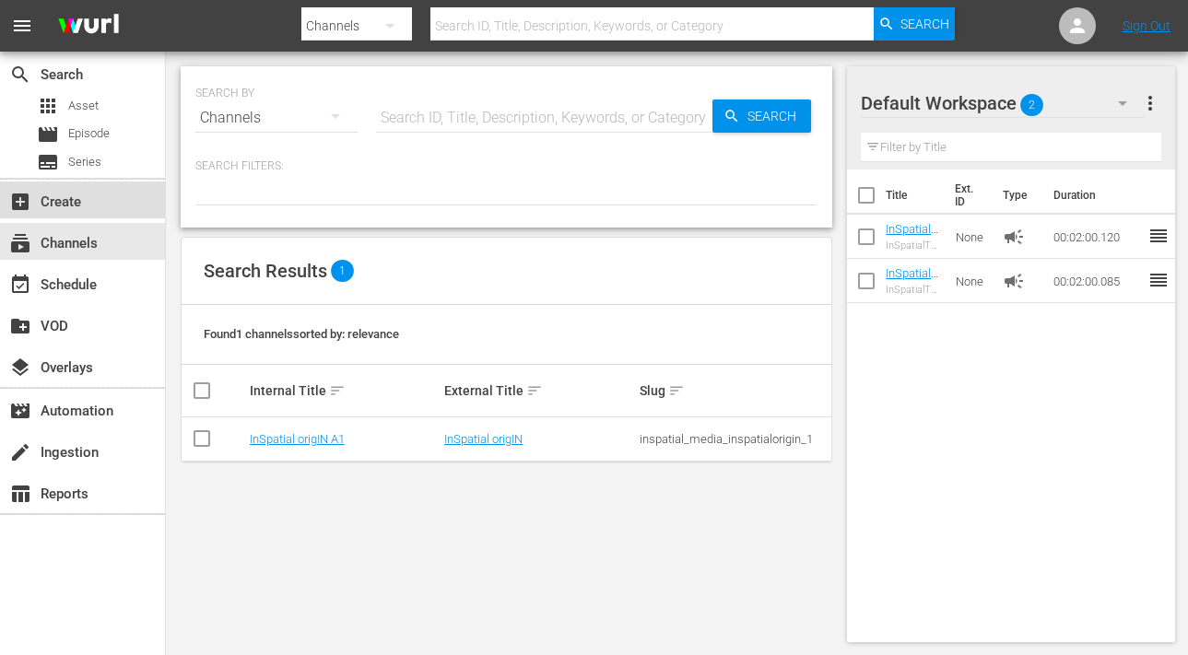
click at [53, 207] on div "add_box Create" at bounding box center [51, 199] width 103 height 17
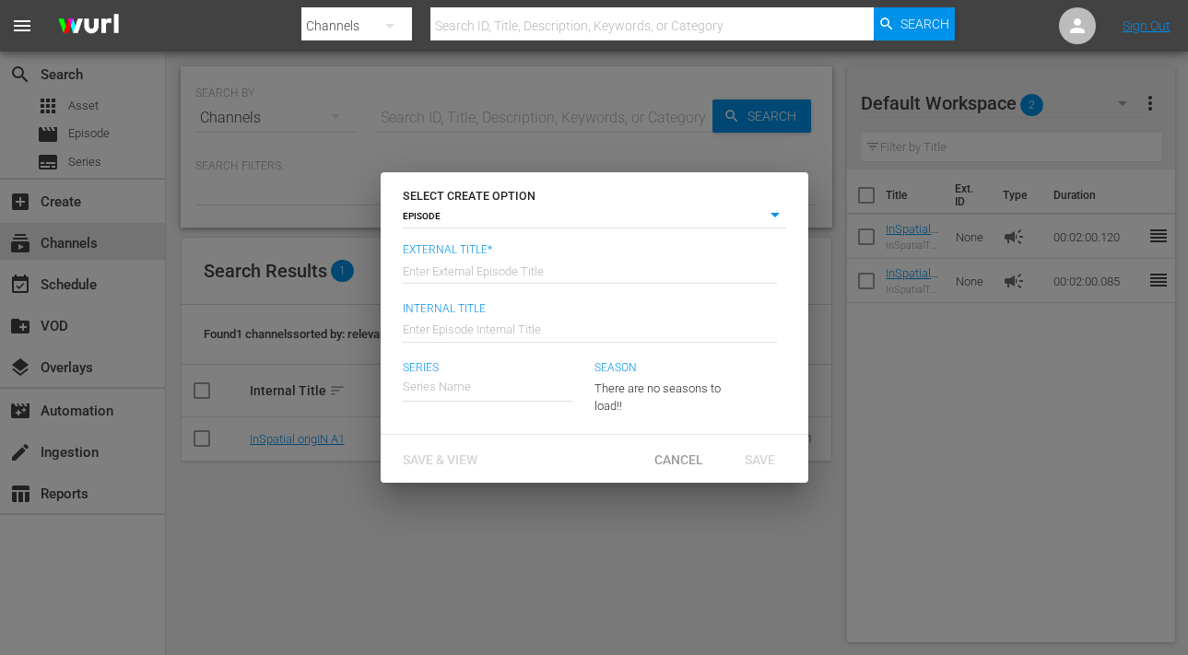
click at [325, 568] on div "SELECT CREATE OPTION EPISODE episode External Title* Enter External Episode Tit…" at bounding box center [594, 327] width 1188 height 655
click at [660, 453] on span "Cancel" at bounding box center [679, 460] width 78 height 15
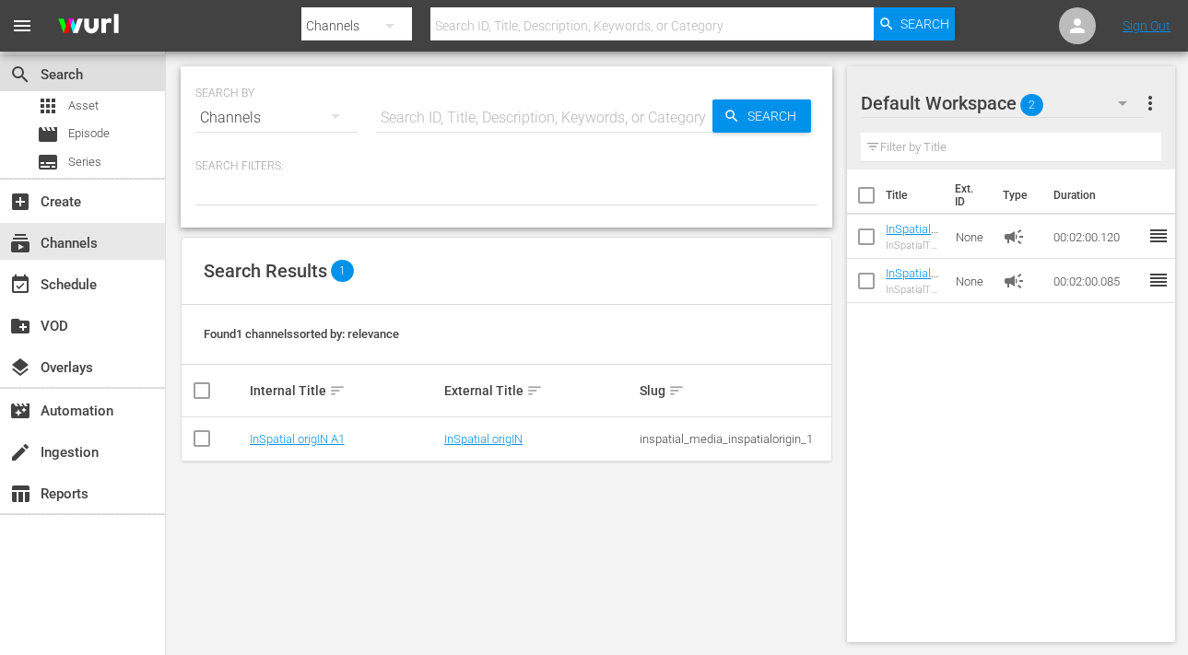
click at [91, 90] on div "search Search" at bounding box center [82, 72] width 165 height 37
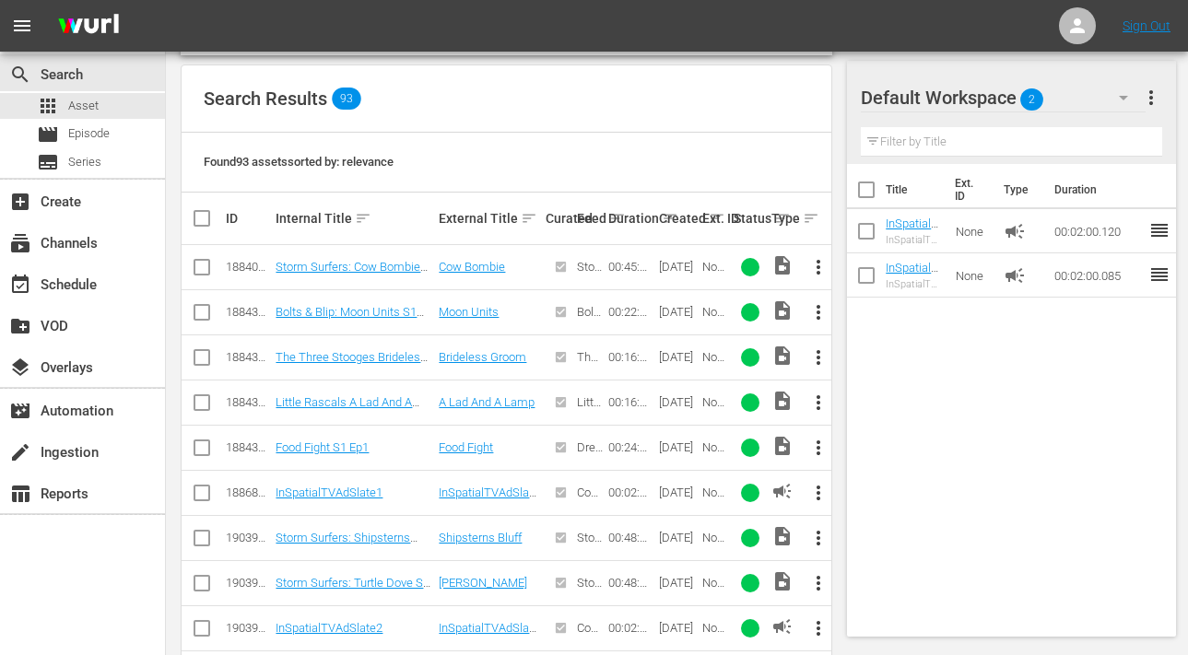
scroll to position [445, 0]
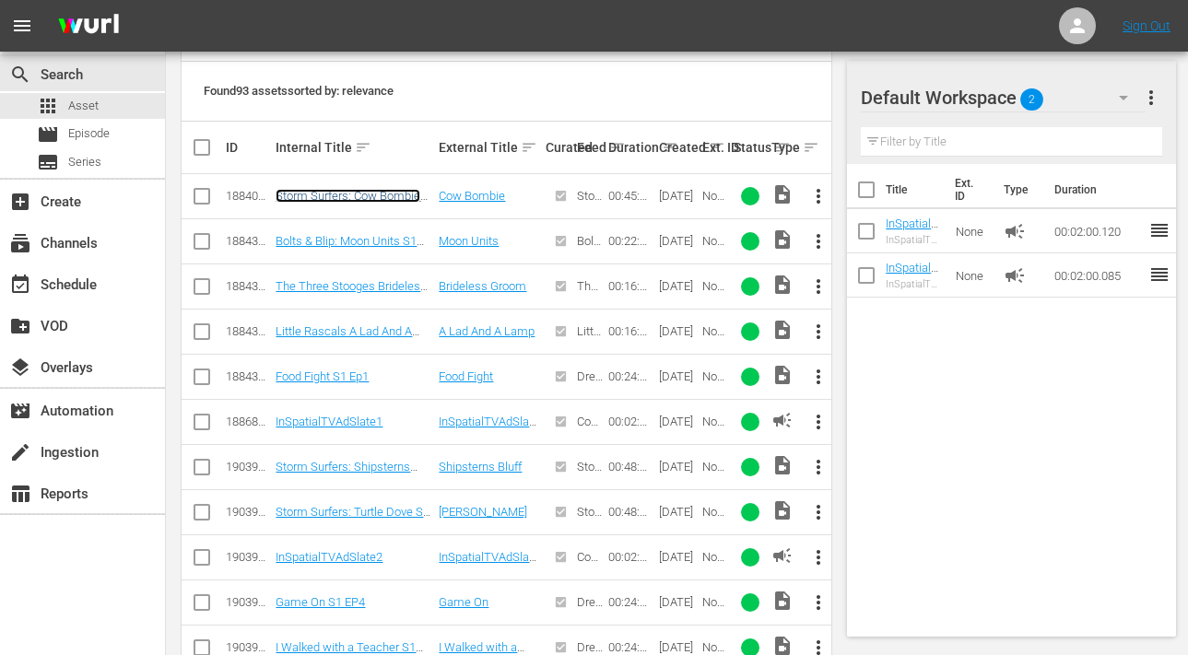
click at [315, 190] on link "Storm Surfers: Cow Bombie S1 Ep1" at bounding box center [348, 203] width 145 height 28
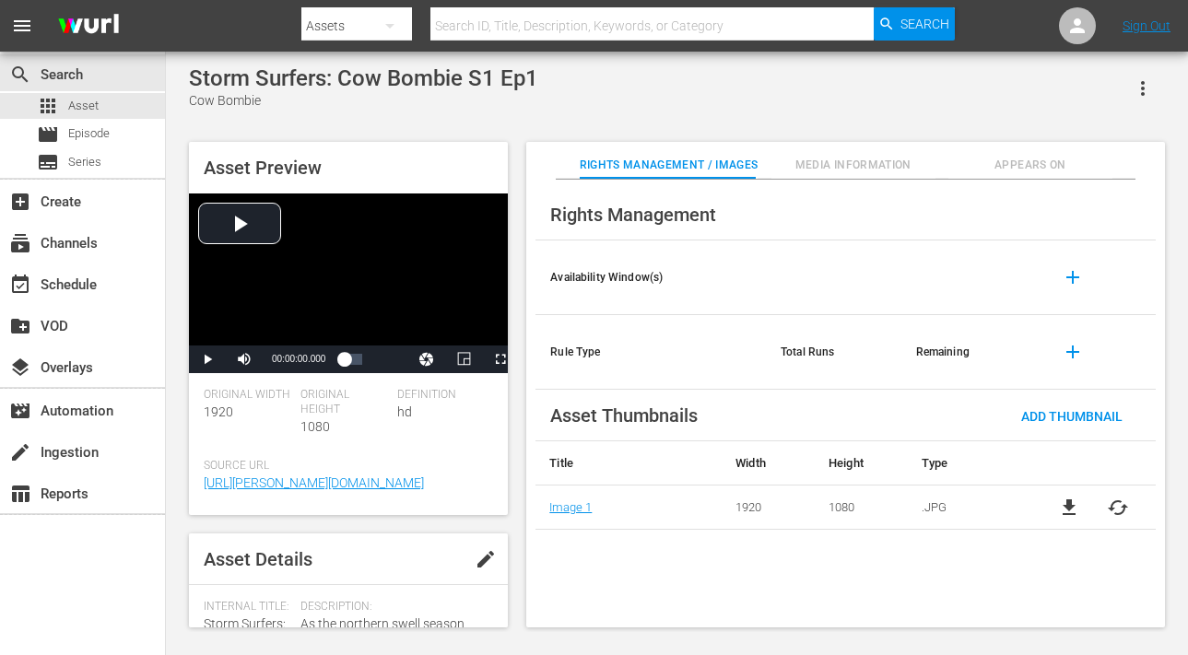
click at [836, 162] on span "Media Information" at bounding box center [854, 165] width 164 height 19
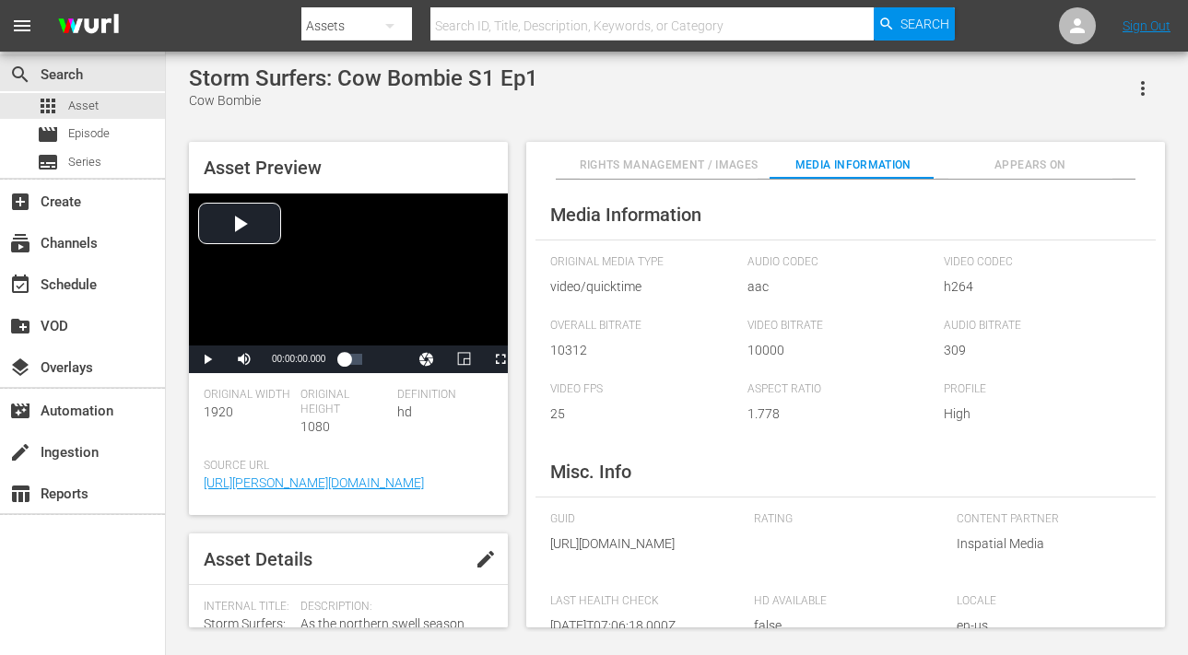
click at [1015, 172] on span "Appears On" at bounding box center [1031, 165] width 164 height 19
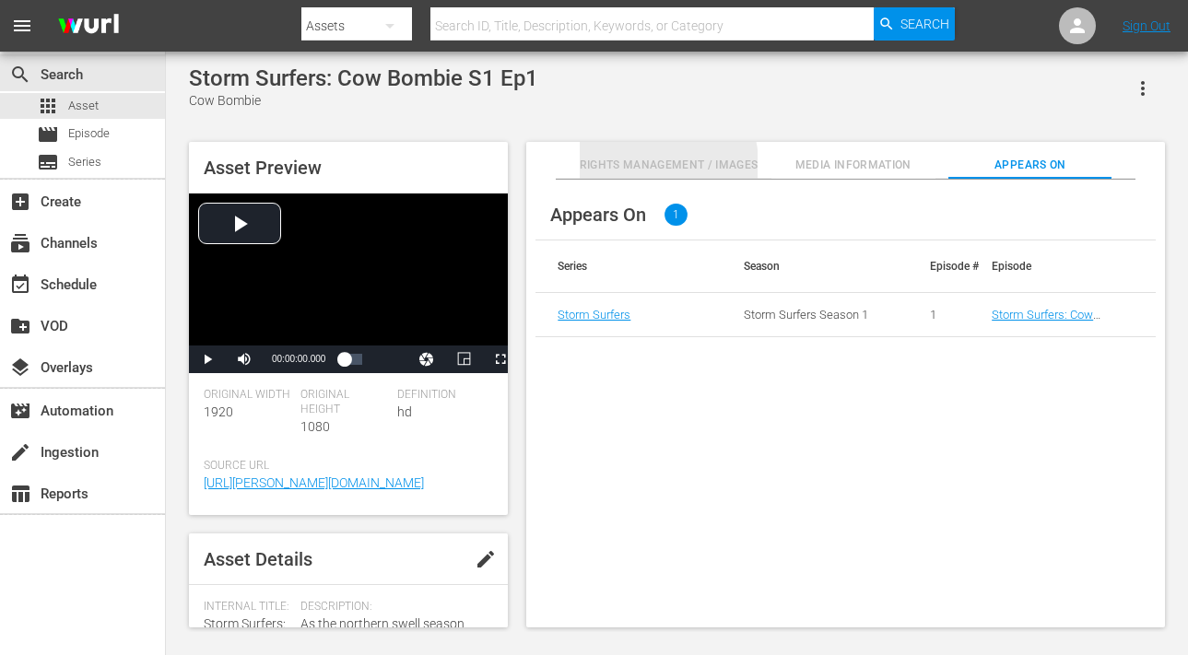
click at [643, 164] on span "Rights Management / Images" at bounding box center [669, 165] width 179 height 19
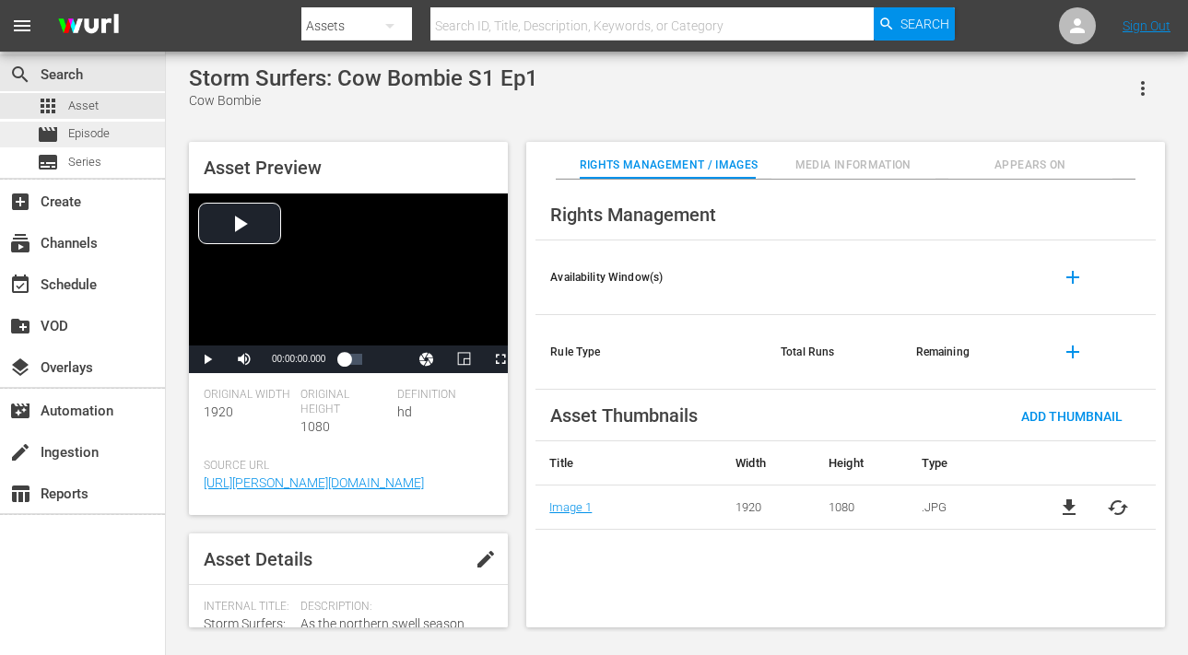
click at [84, 138] on span "Episode" at bounding box center [88, 133] width 41 height 18
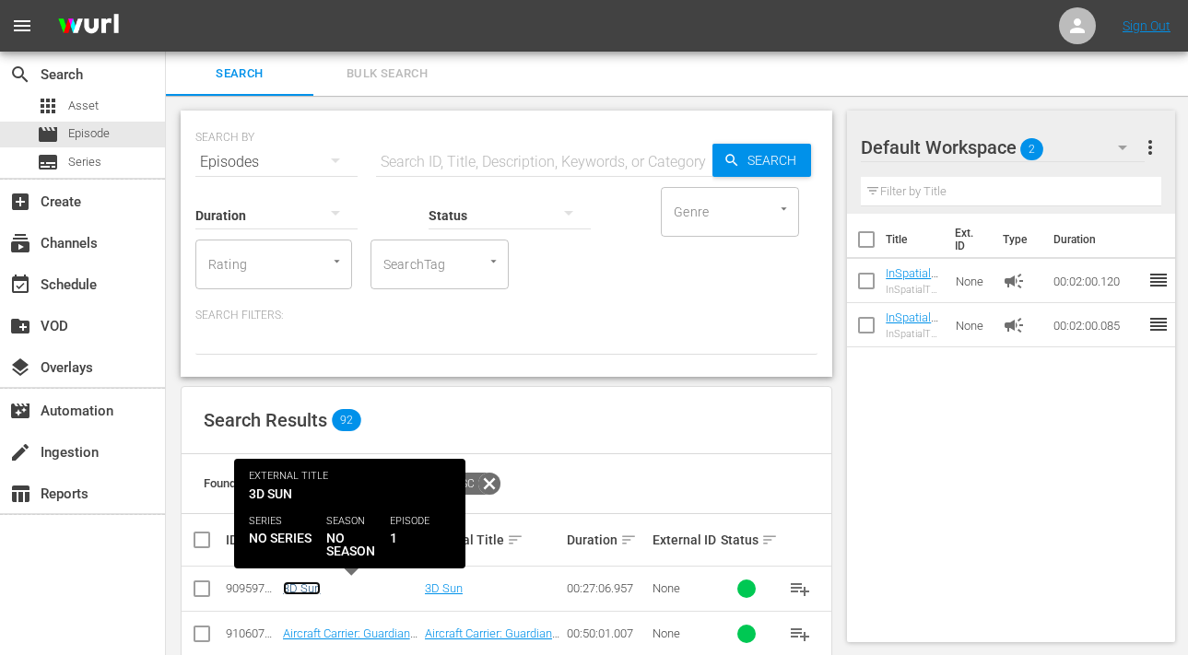
click at [300, 595] on link "3D Sun" at bounding box center [302, 589] width 38 height 14
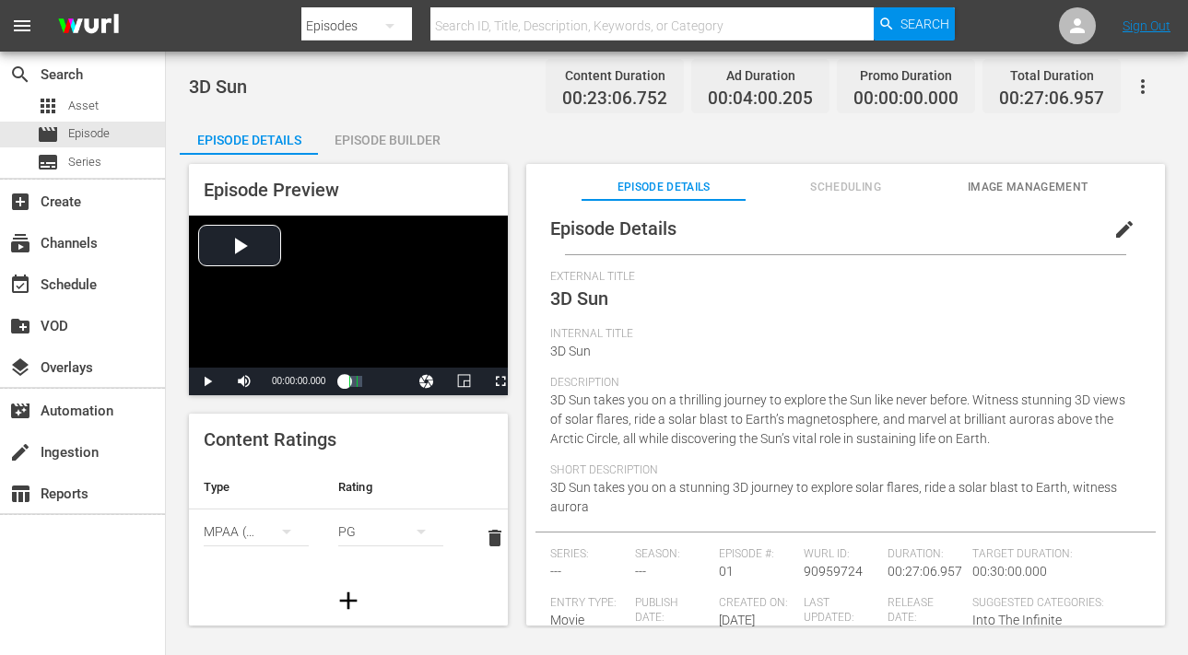
scroll to position [7, 0]
click at [1118, 227] on span "edit" at bounding box center [1125, 229] width 22 height 22
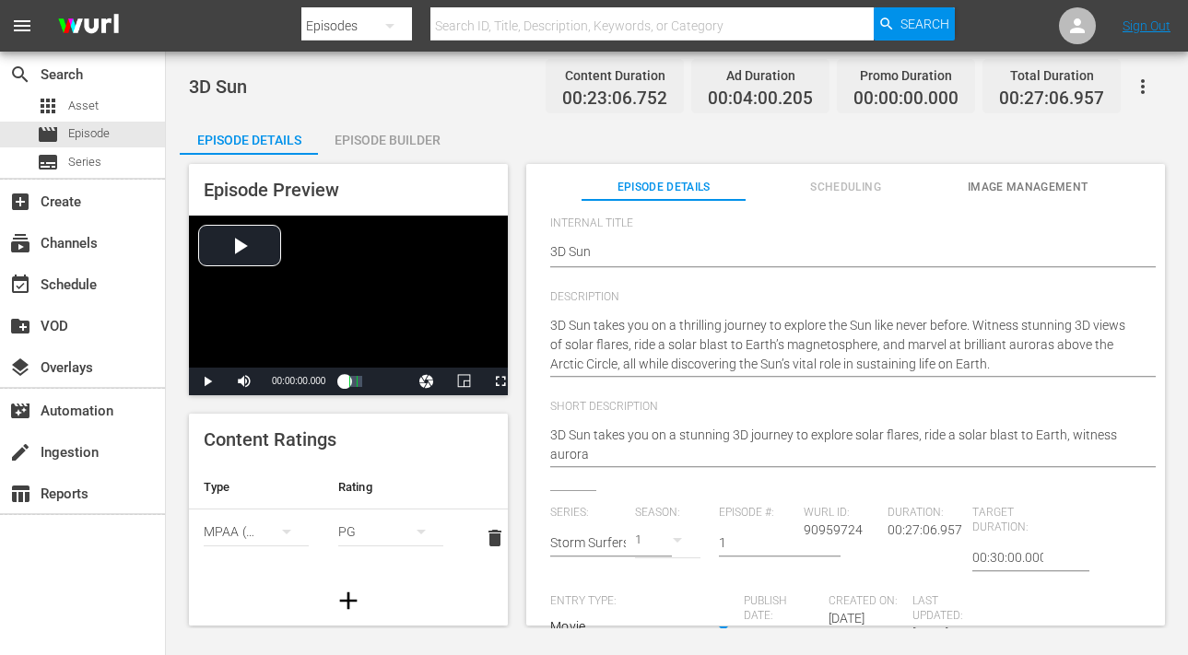
scroll to position [396, 0]
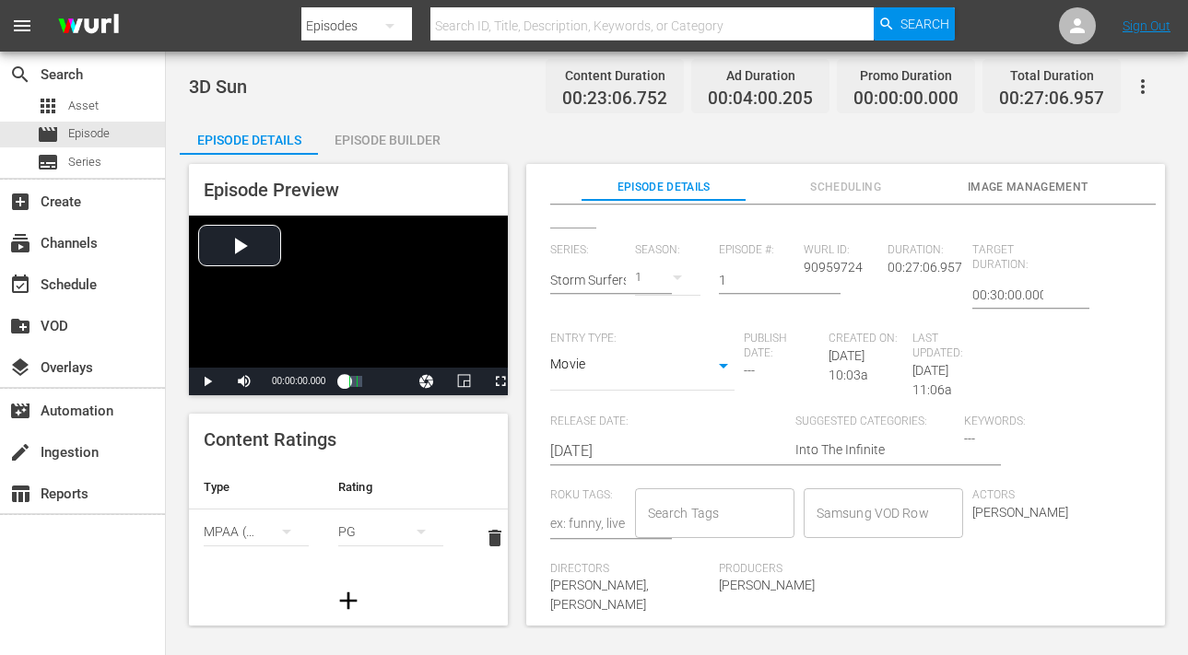
click at [968, 434] on span "---" at bounding box center [969, 438] width 11 height 15
click at [893, 446] on textarea "Into The Infinite" at bounding box center [875, 452] width 159 height 22
type textarea "Into The"
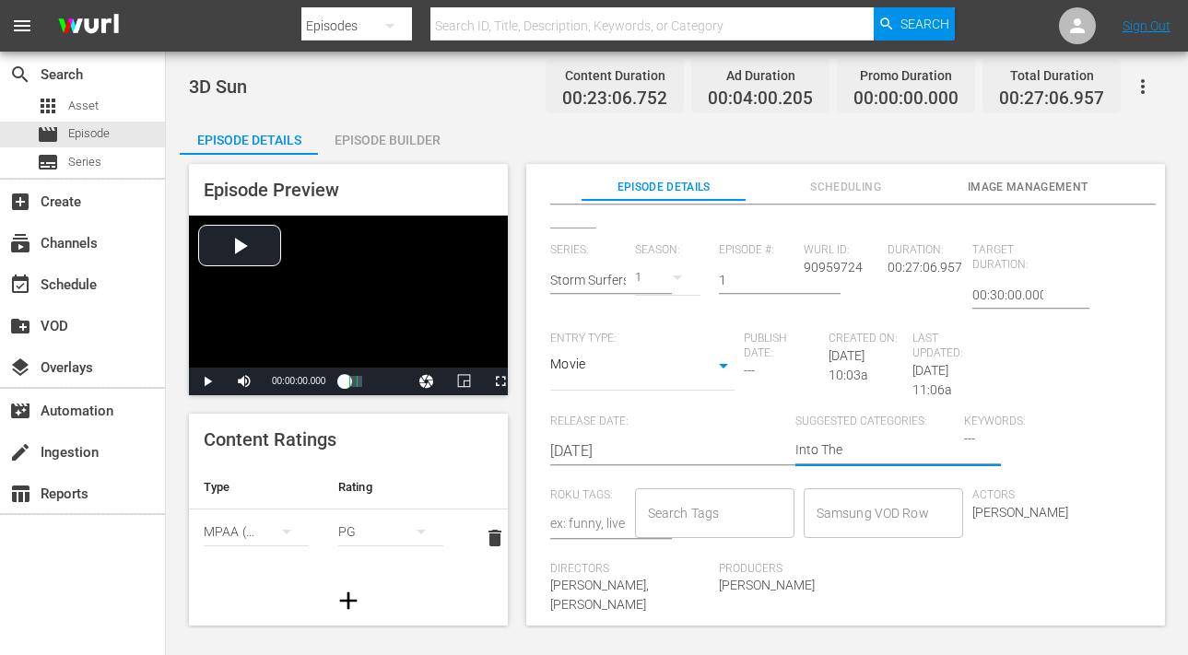
type textarea "Into Th"
type textarea "Into T"
type textarea "Into"
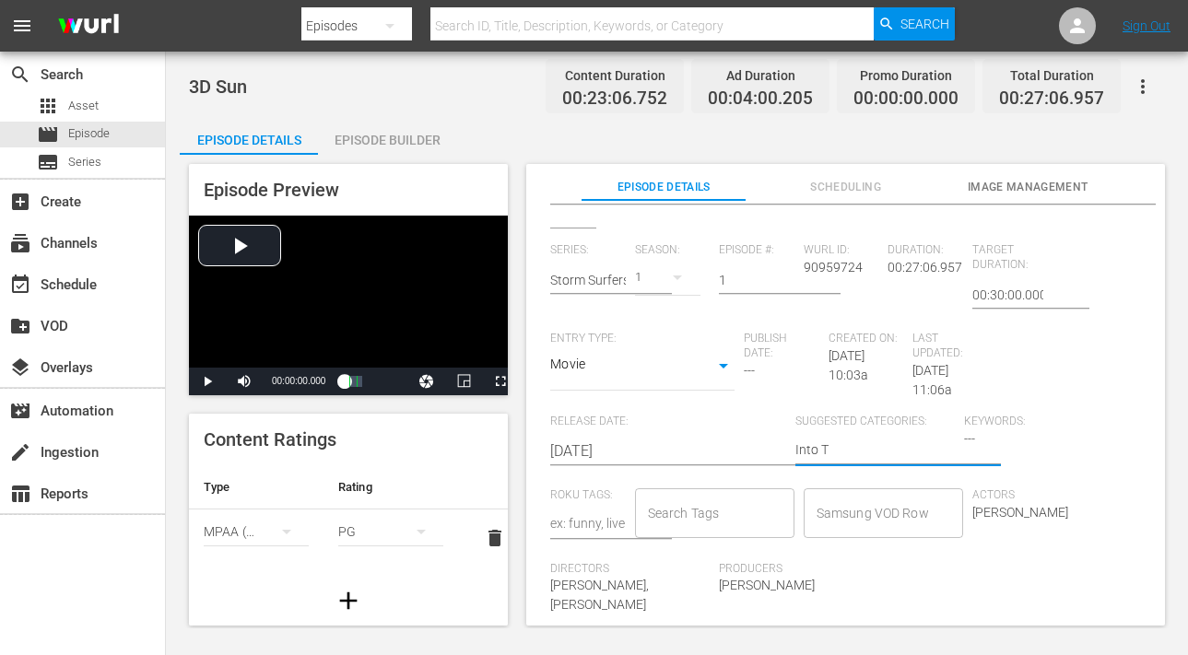
type textarea "Into"
type textarea "Int"
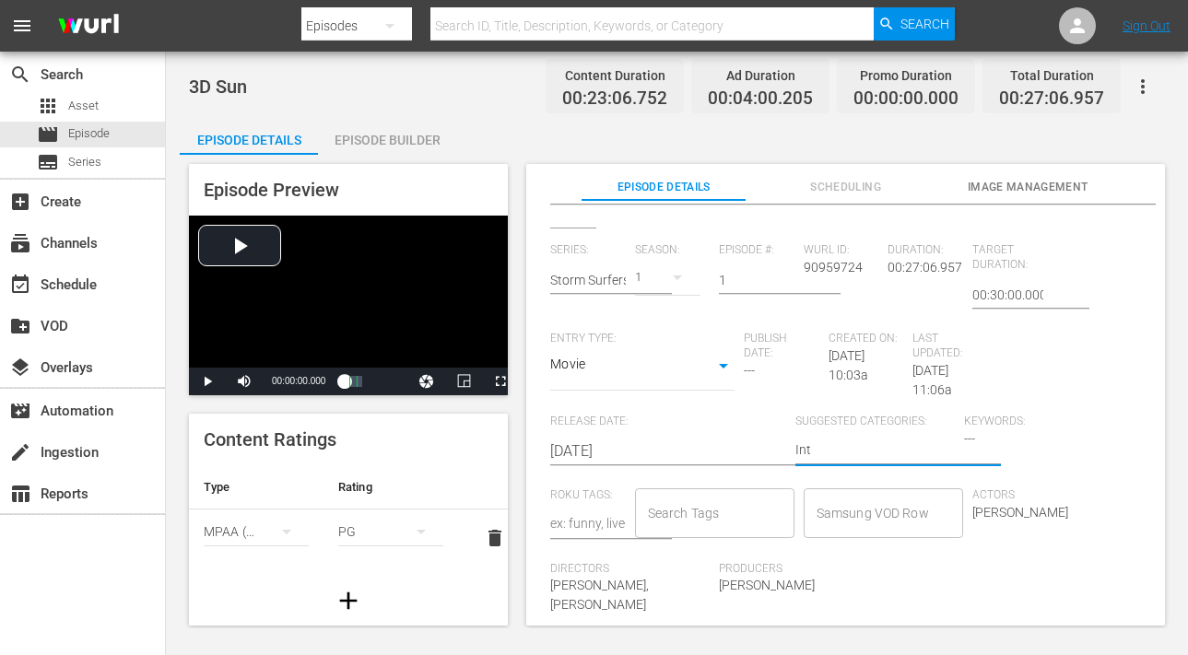
type textarea "In"
type textarea "I"
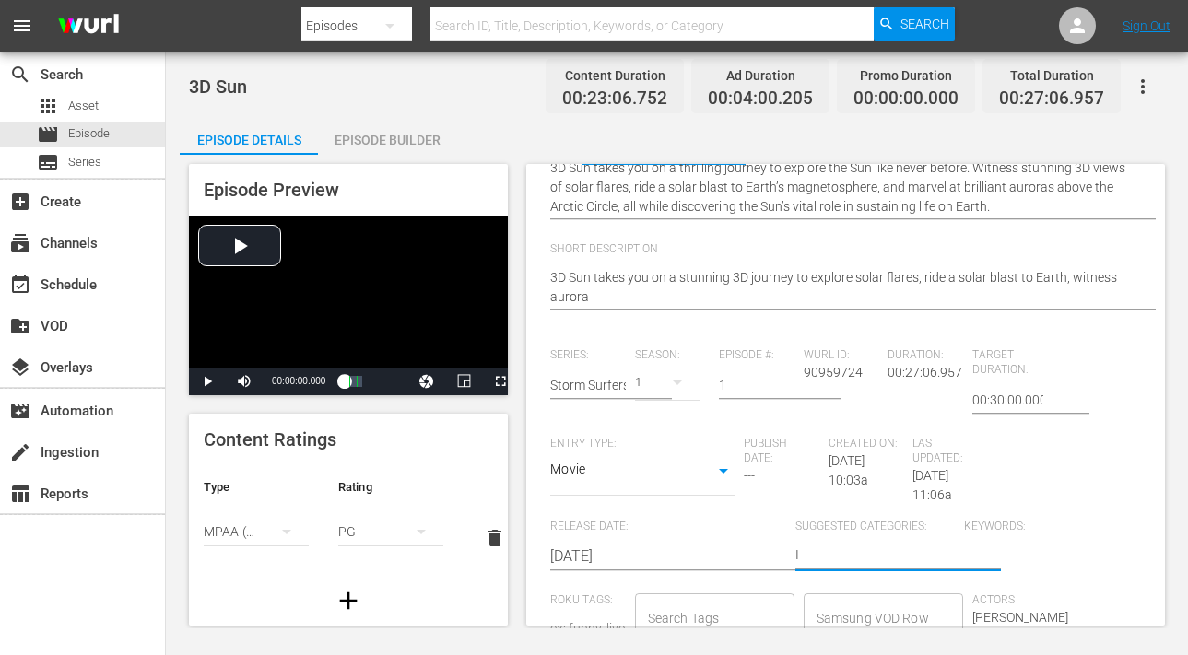
scroll to position [254, 0]
type textarea "I"
click at [970, 548] on span "---" at bounding box center [969, 544] width 11 height 15
click at [964, 548] on span "---" at bounding box center [969, 544] width 11 height 15
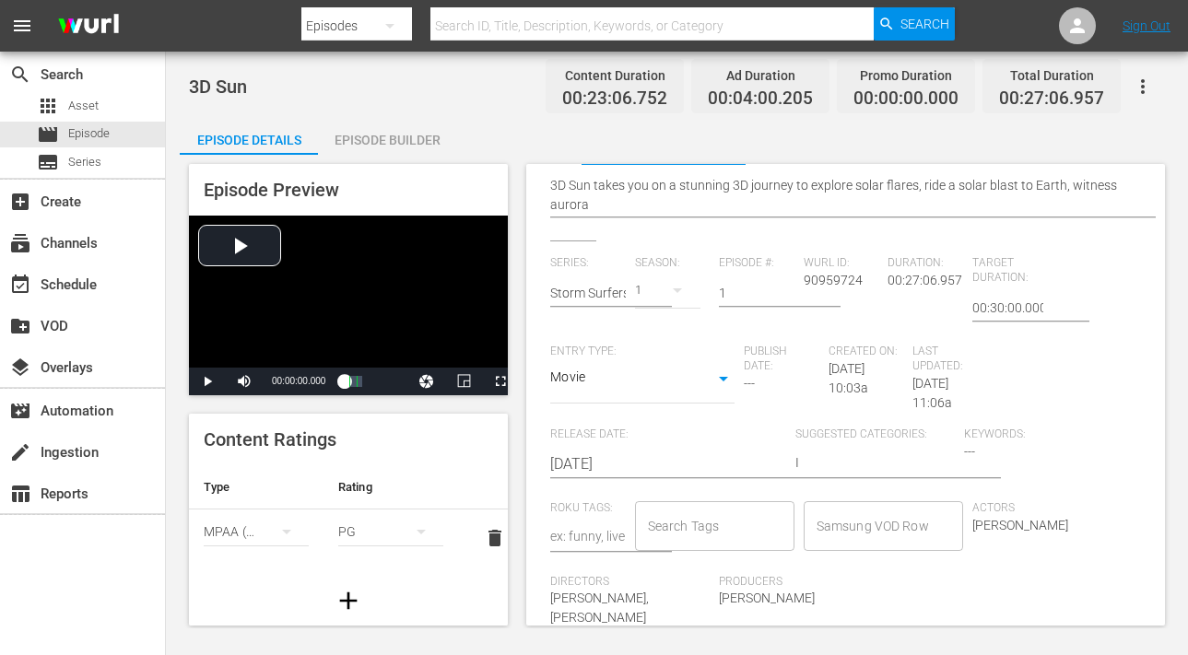
scroll to position [356, 0]
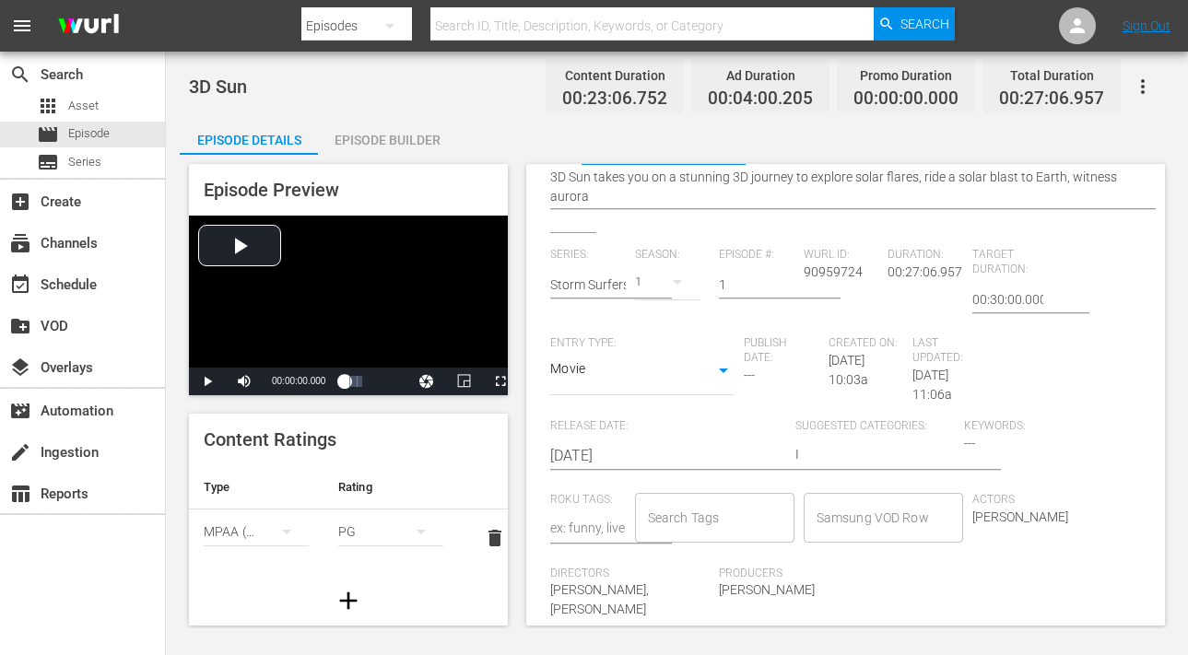
click at [966, 437] on span "---" at bounding box center [969, 443] width 11 height 15
type textarea "I"
type textarea "In"
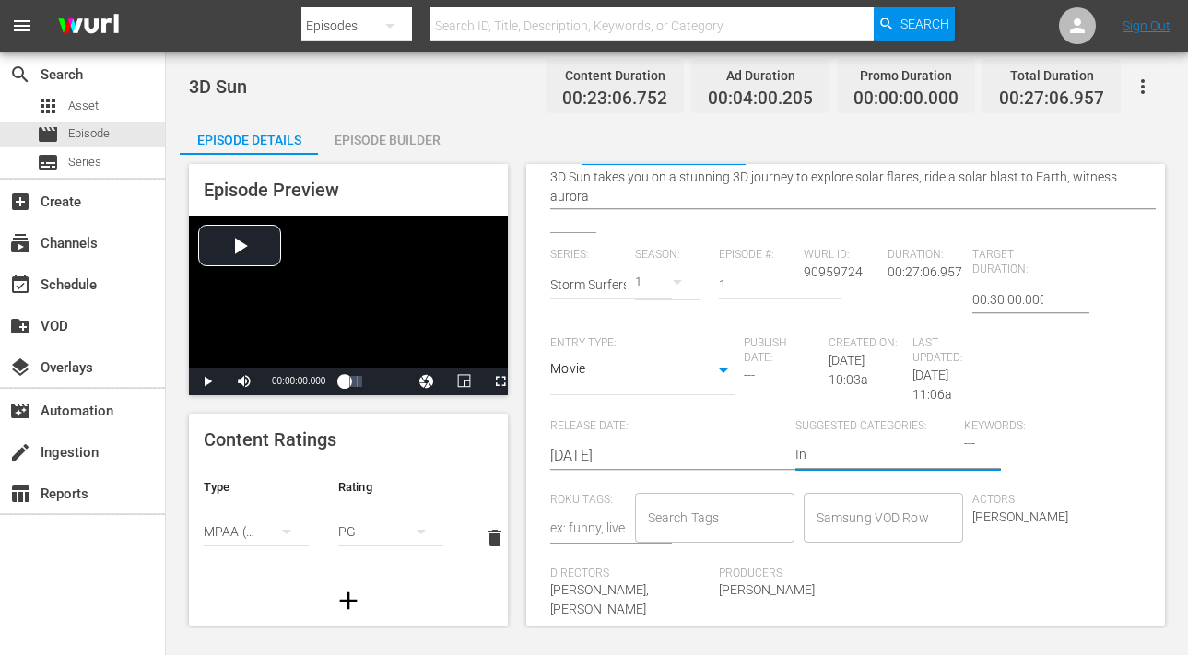
type textarea "Int"
type textarea "Into"
type textarea "Into T"
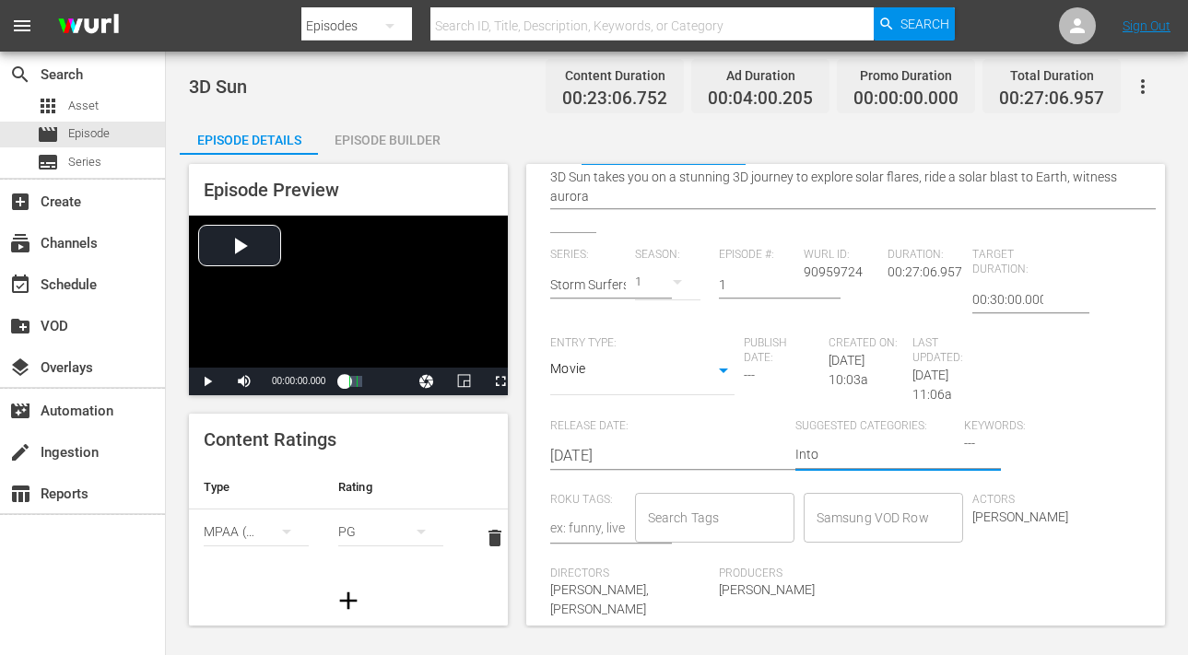
type textarea "Into T"
type textarea "Into Th"
type textarea "Into The"
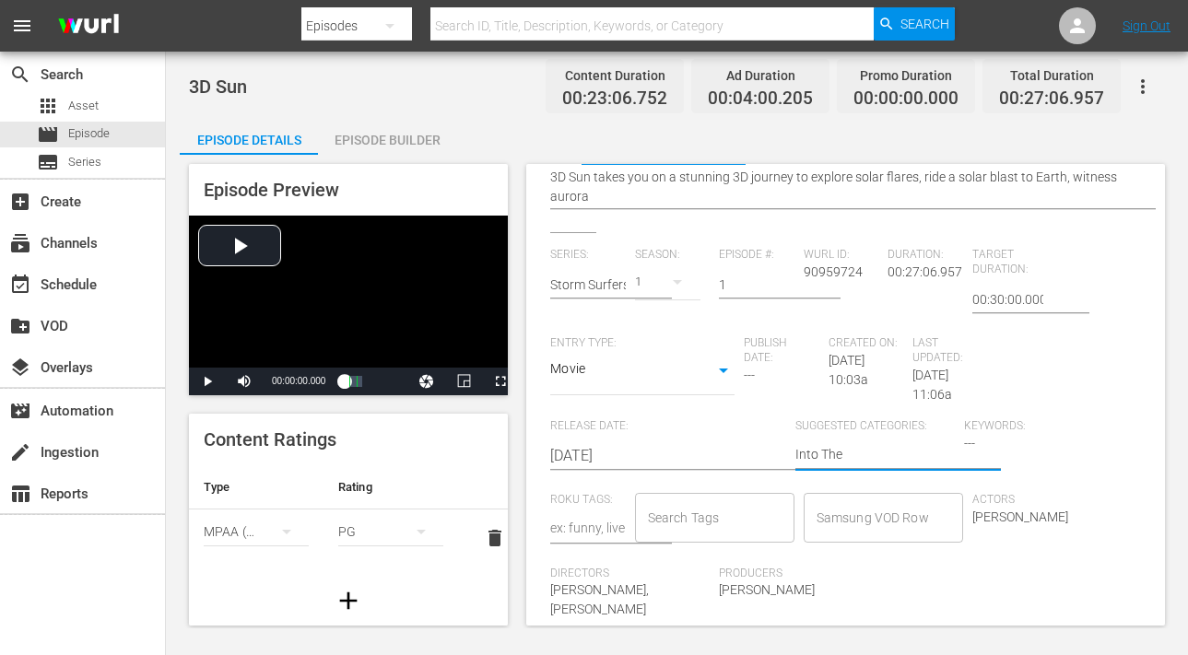
type textarea "Into The"
type textarea "Into The I"
type textarea "Into The In"
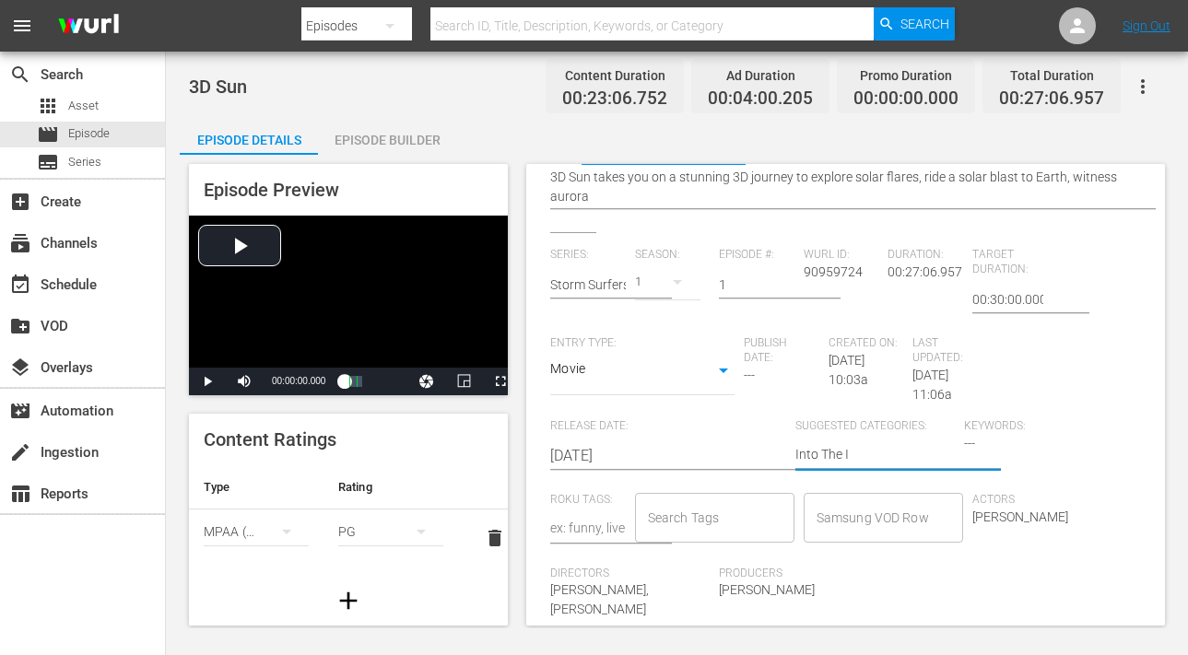
type textarea "Into The In"
type textarea "Into The Inf"
type textarea "Into The Infi"
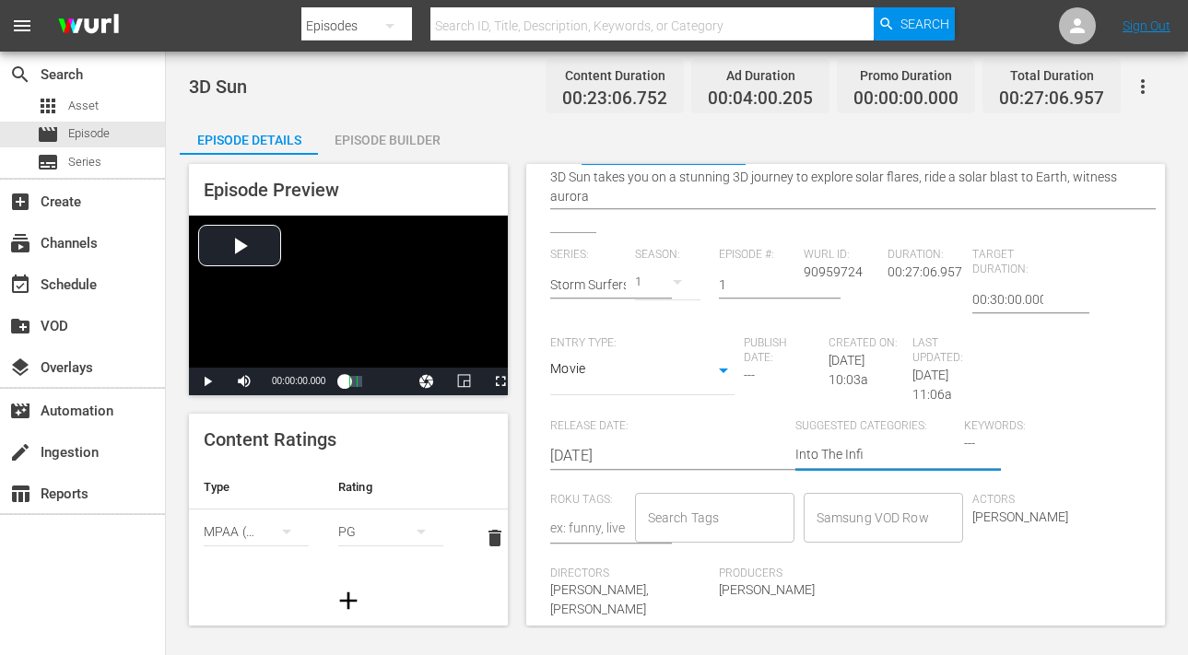
type textarea "Into The Infin"
type textarea "Into The Infini"
type textarea "Into The Infinit"
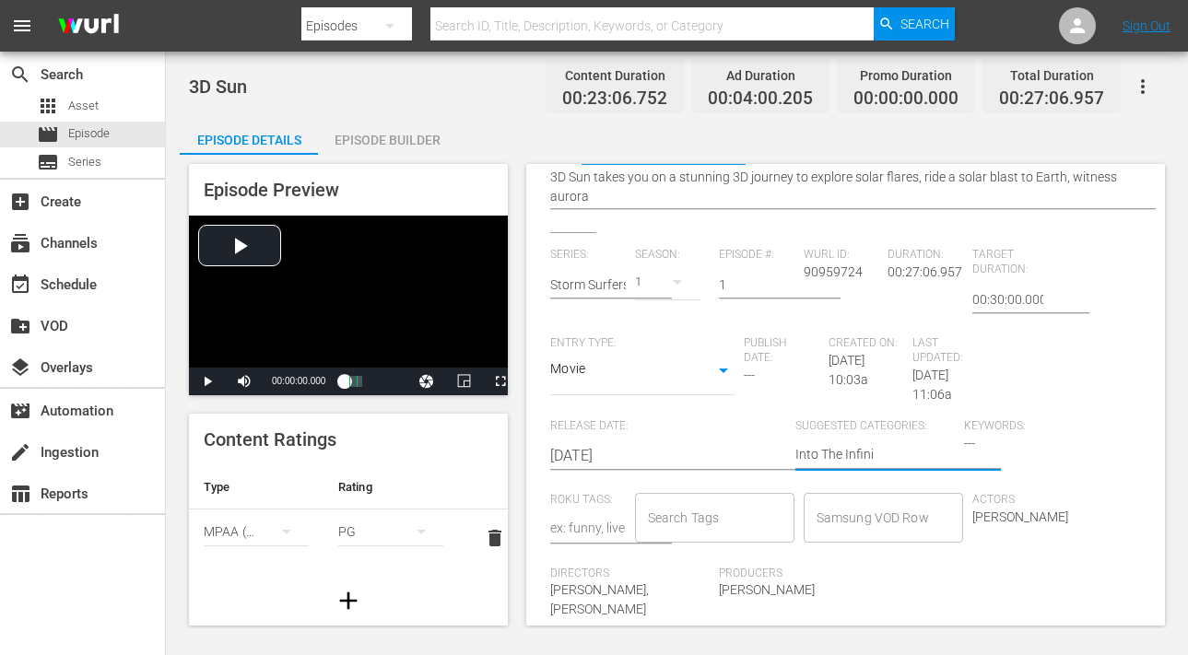
type textarea "Into The Infinit"
type textarea "Into The Infinite"
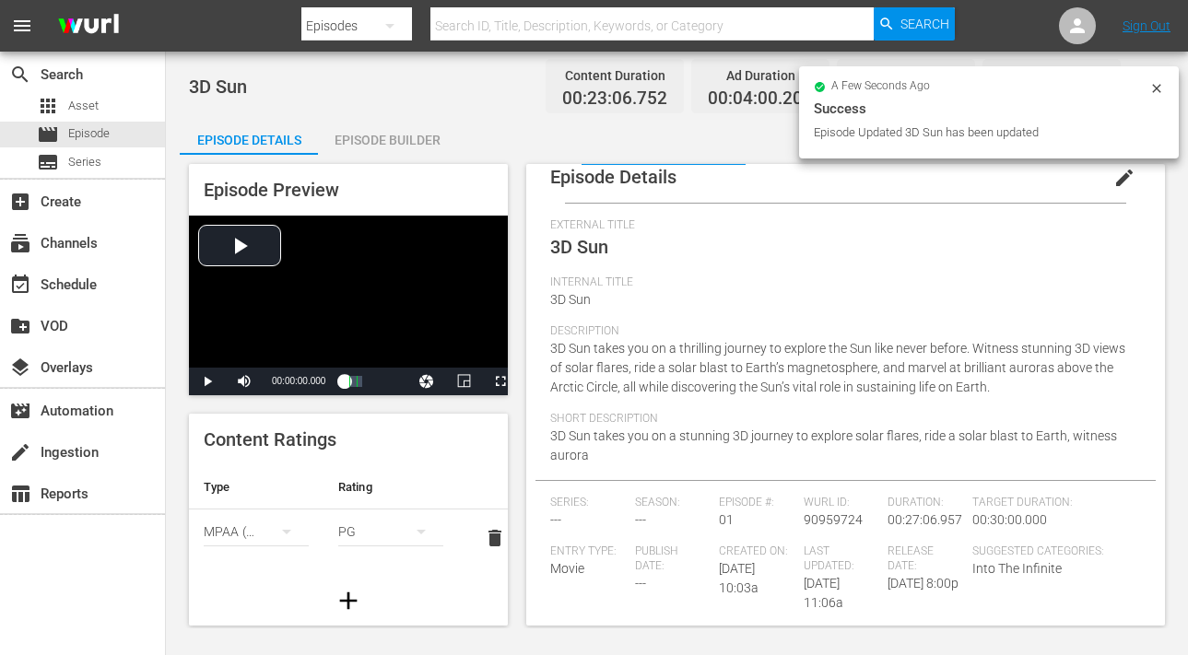
scroll to position [0, 0]
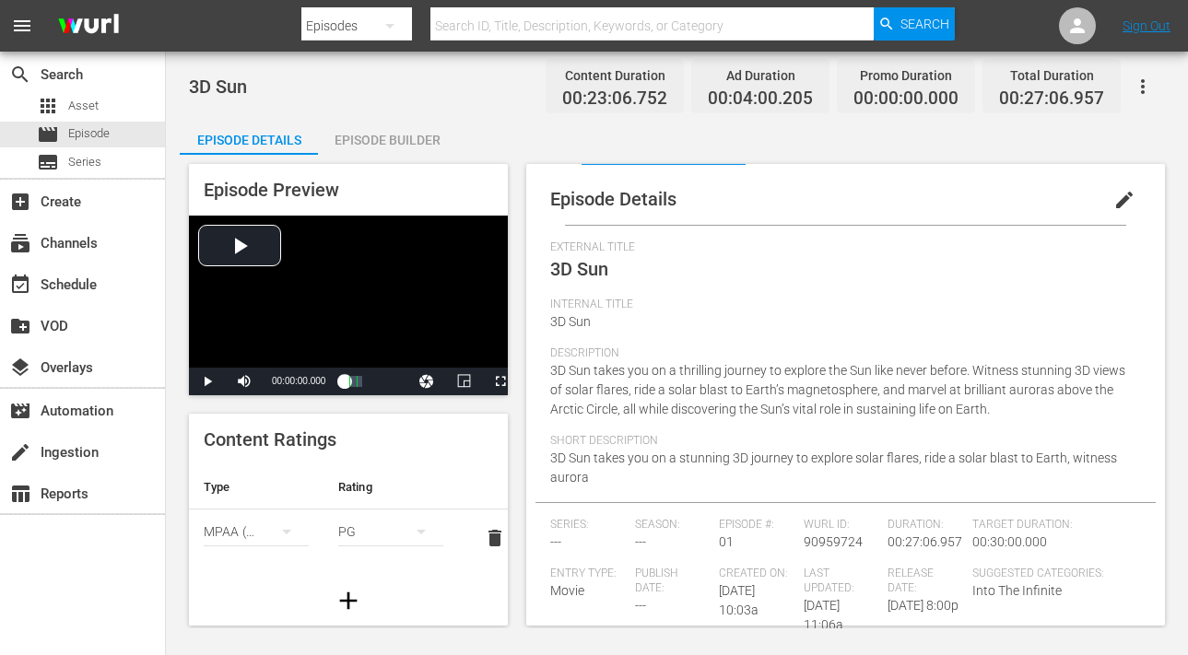
click at [1120, 222] on div "Episode Details edit" at bounding box center [846, 199] width 620 height 52
click at [1114, 198] on span "edit" at bounding box center [1125, 200] width 22 height 22
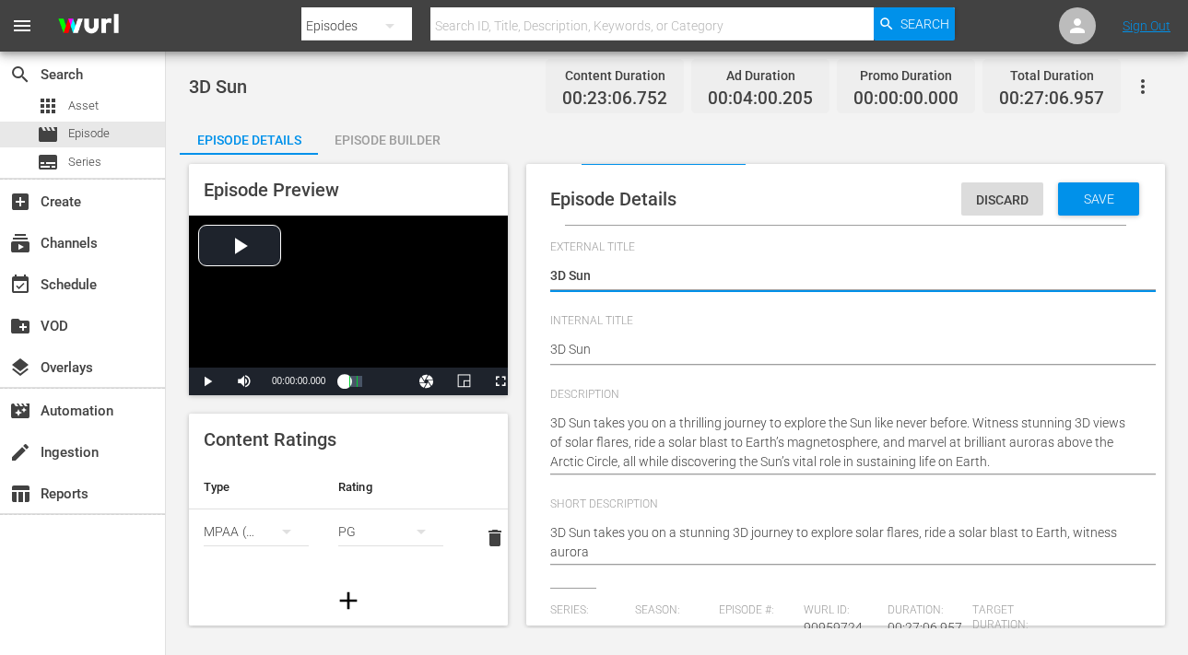
scroll to position [396, 0]
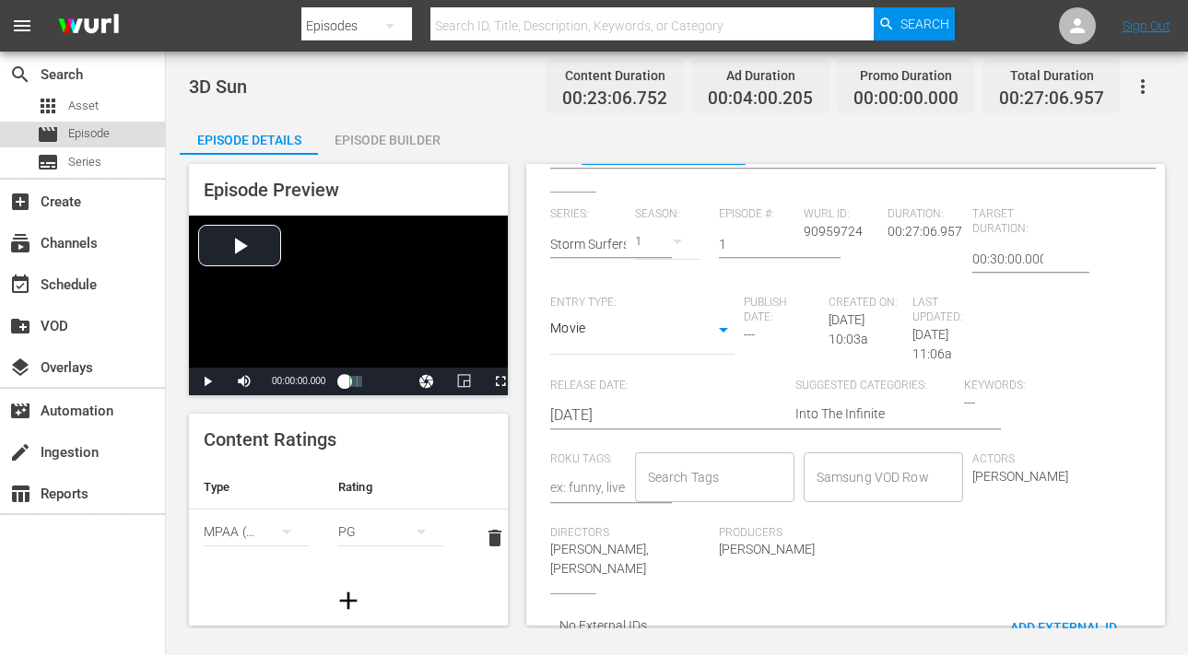
click at [95, 135] on span "Episode" at bounding box center [88, 133] width 41 height 18
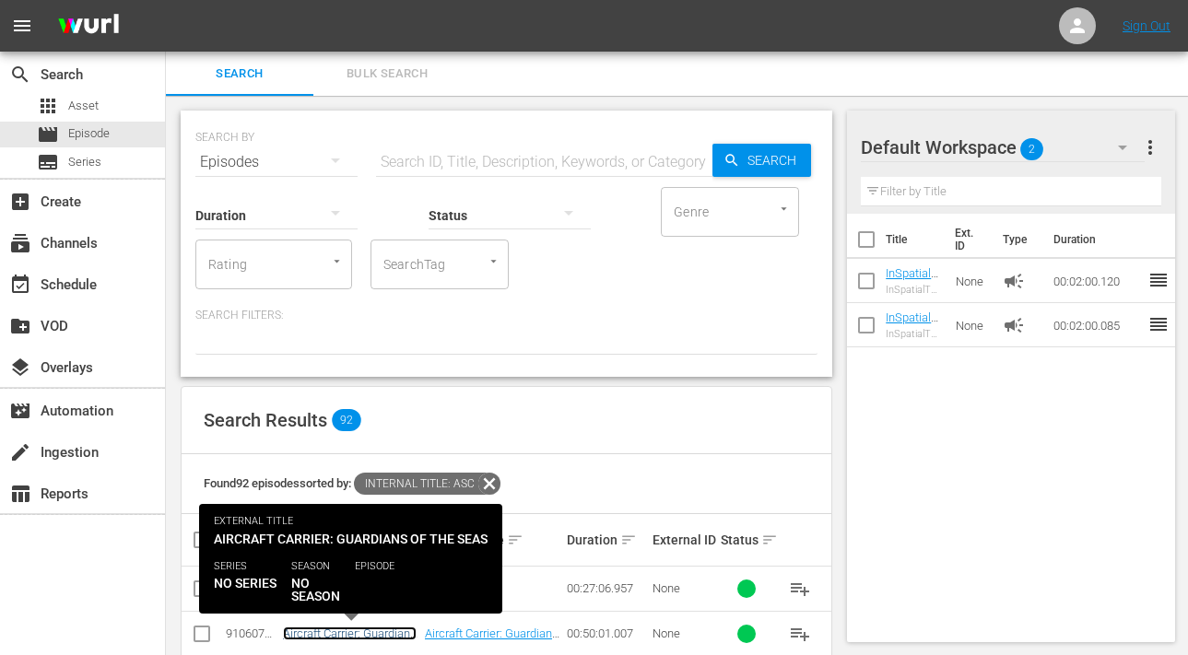
click at [325, 635] on link "Aircraft Carrier: Guardians of the Seas" at bounding box center [350, 641] width 134 height 28
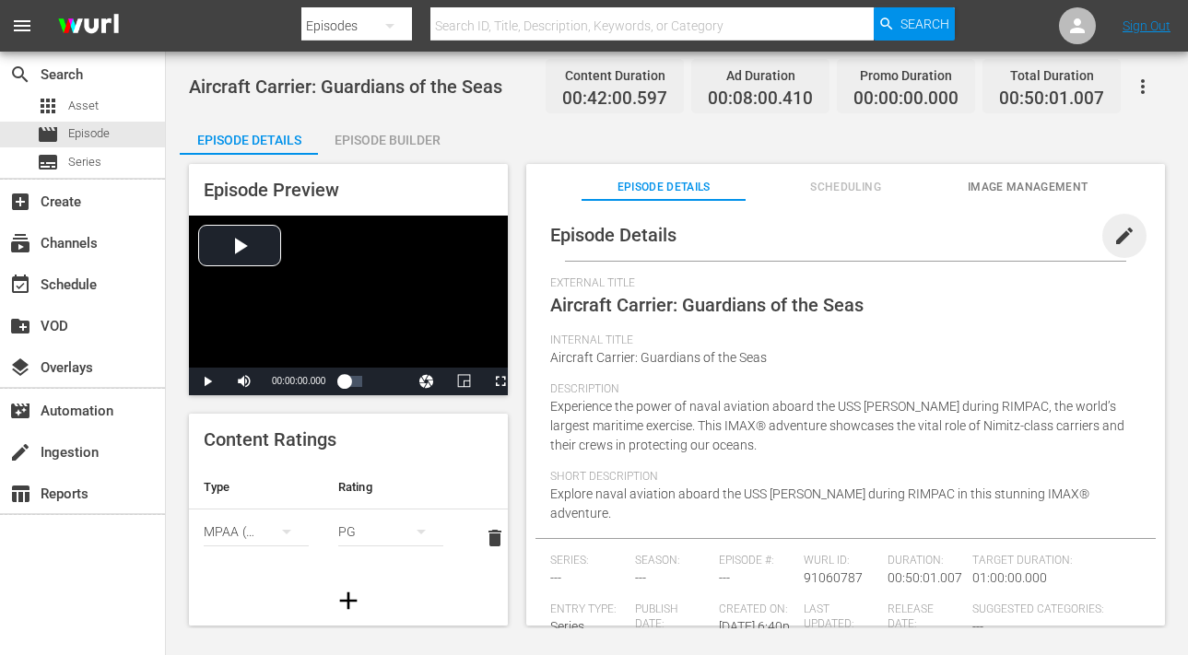
click at [1117, 232] on span "edit" at bounding box center [1125, 236] width 22 height 22
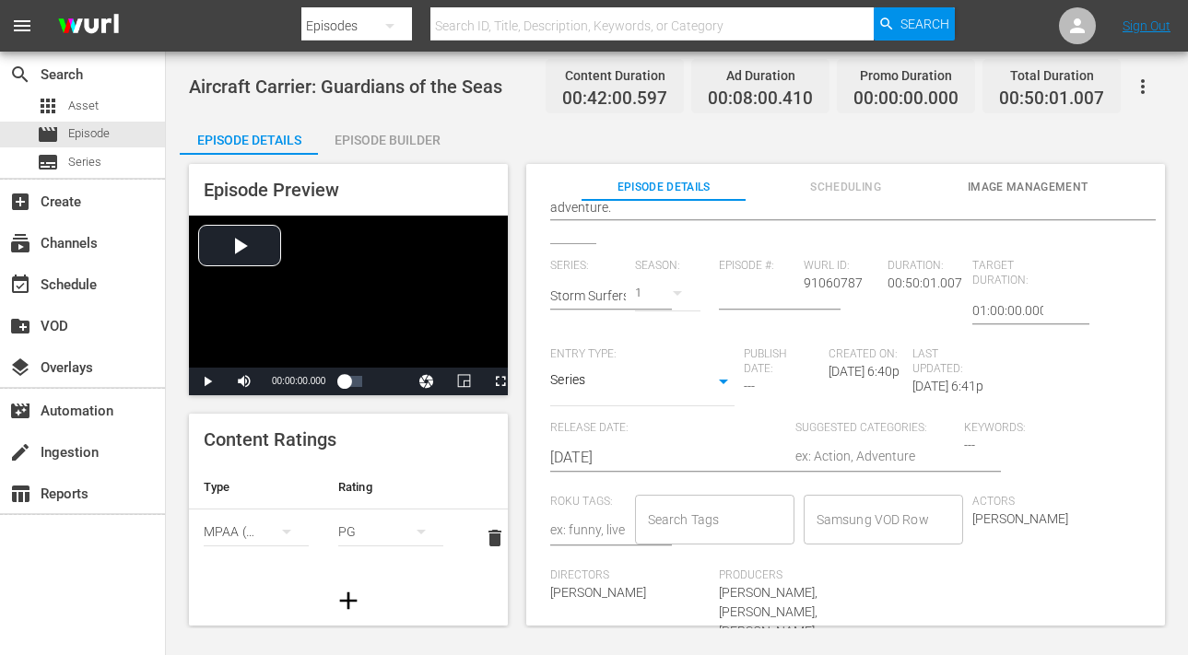
scroll to position [416, 0]
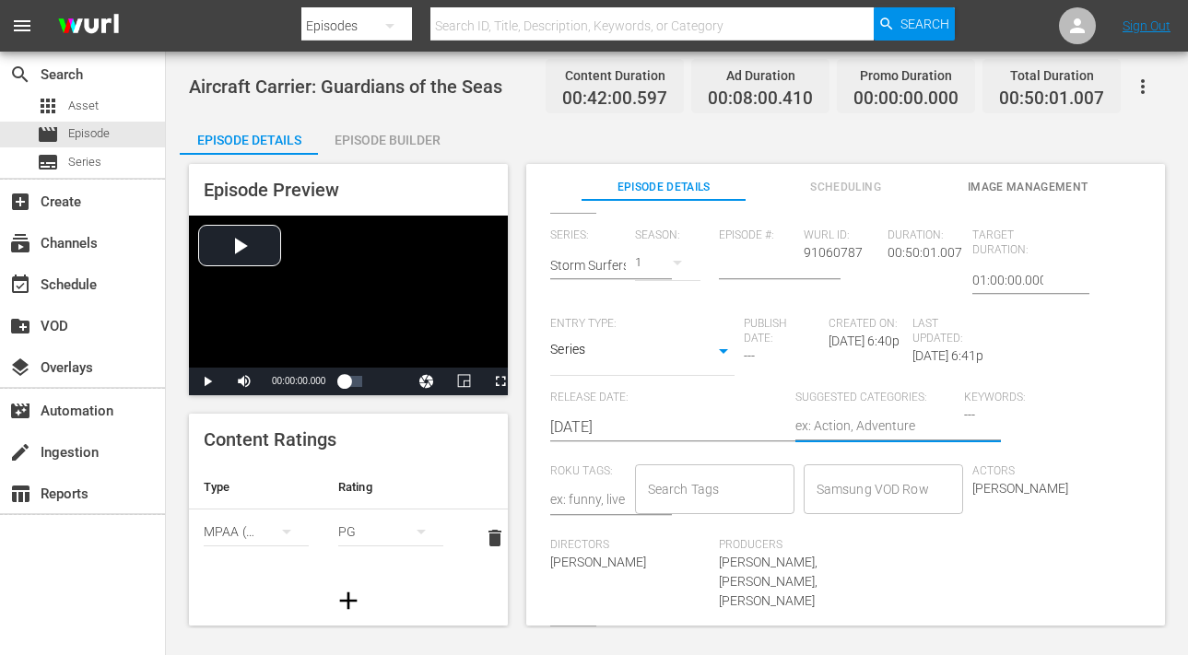
click at [867, 421] on textarea at bounding box center [875, 428] width 159 height 22
type textarea "I"
type textarea "In"
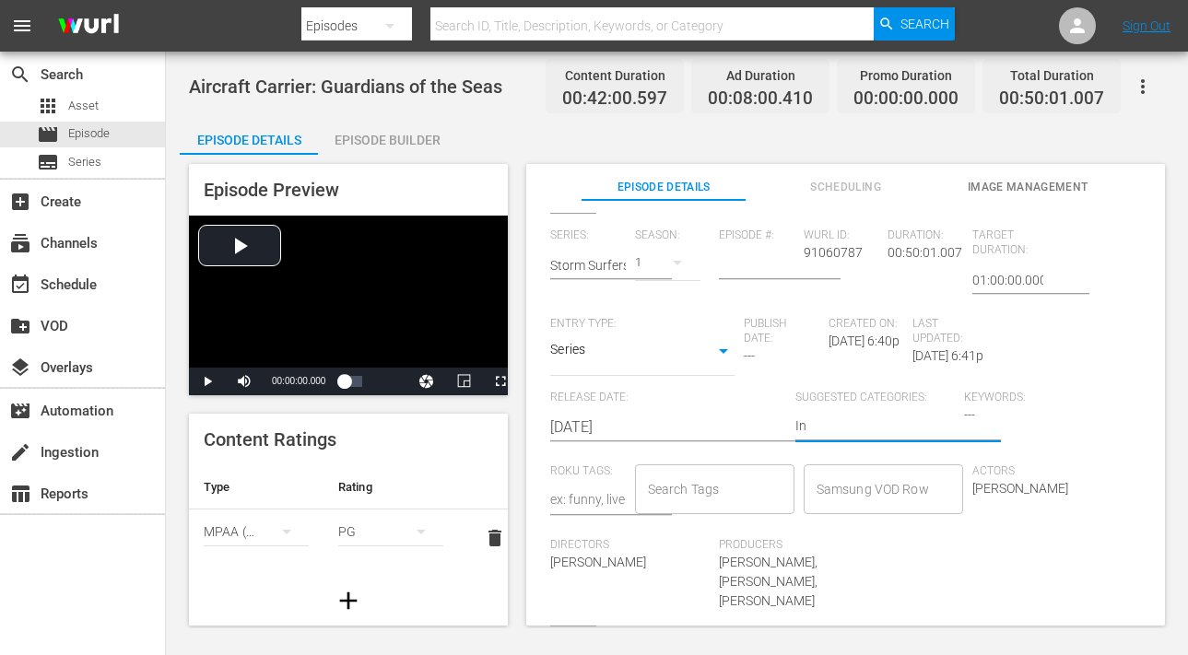
type textarea "In"
type textarea "In T"
type textarea "In Th"
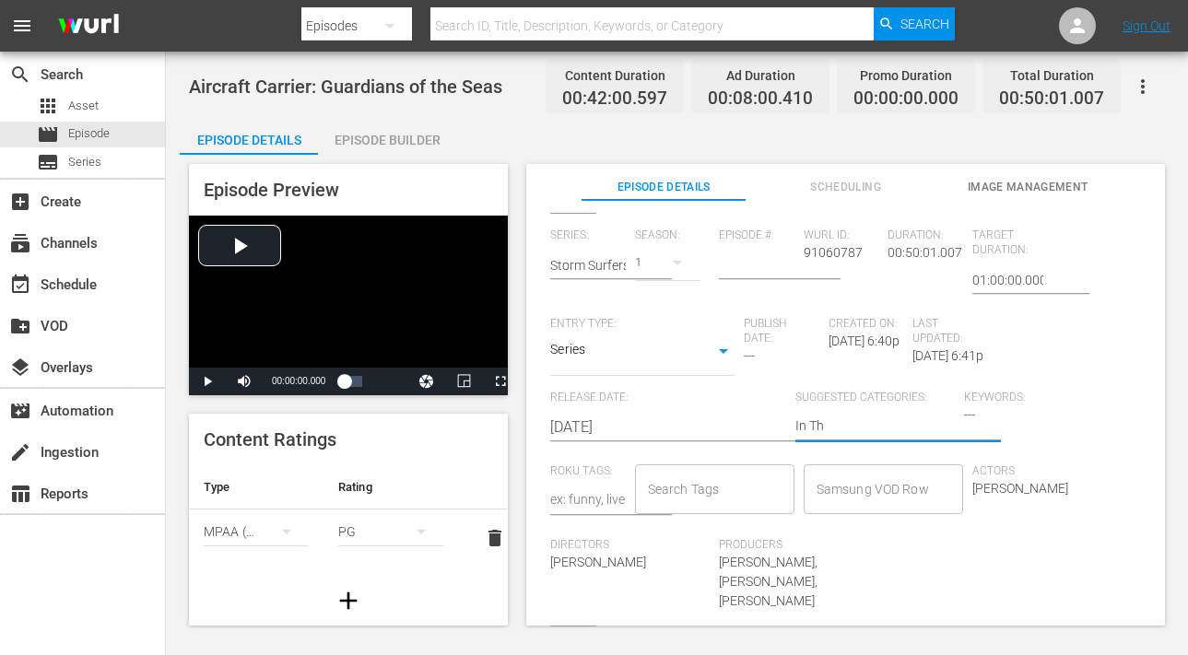
type textarea "In The"
type textarea "In The M"
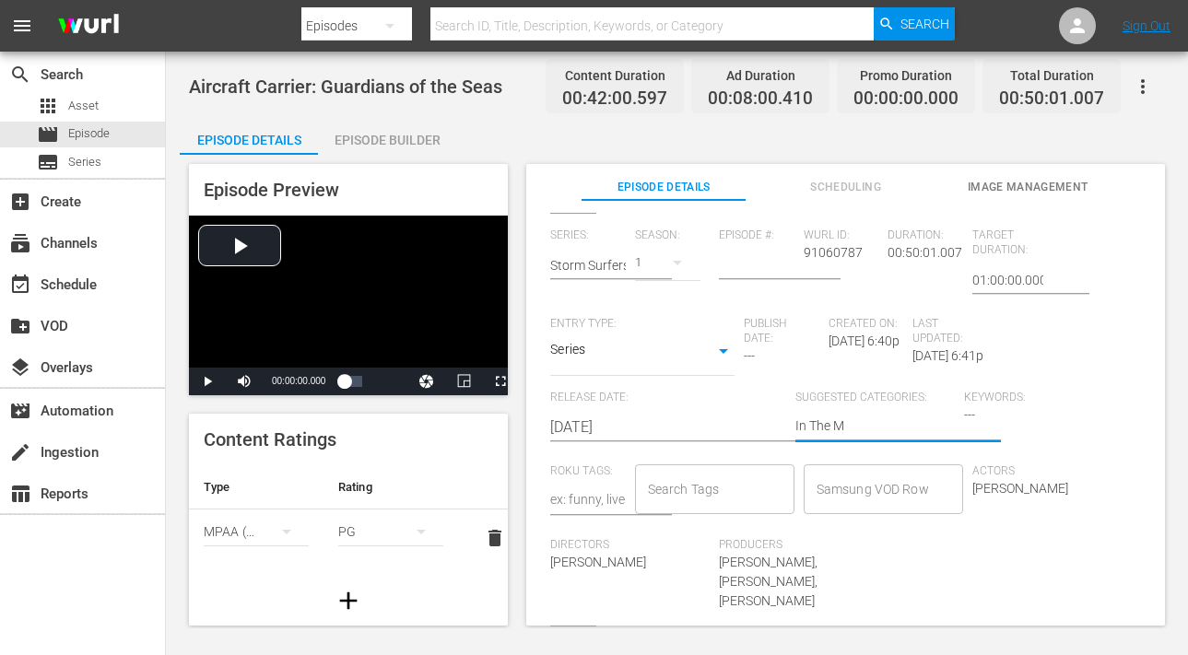
type textarea "In The Ma"
type textarea "In The Mak"
type textarea "In The [PERSON_NAME]"
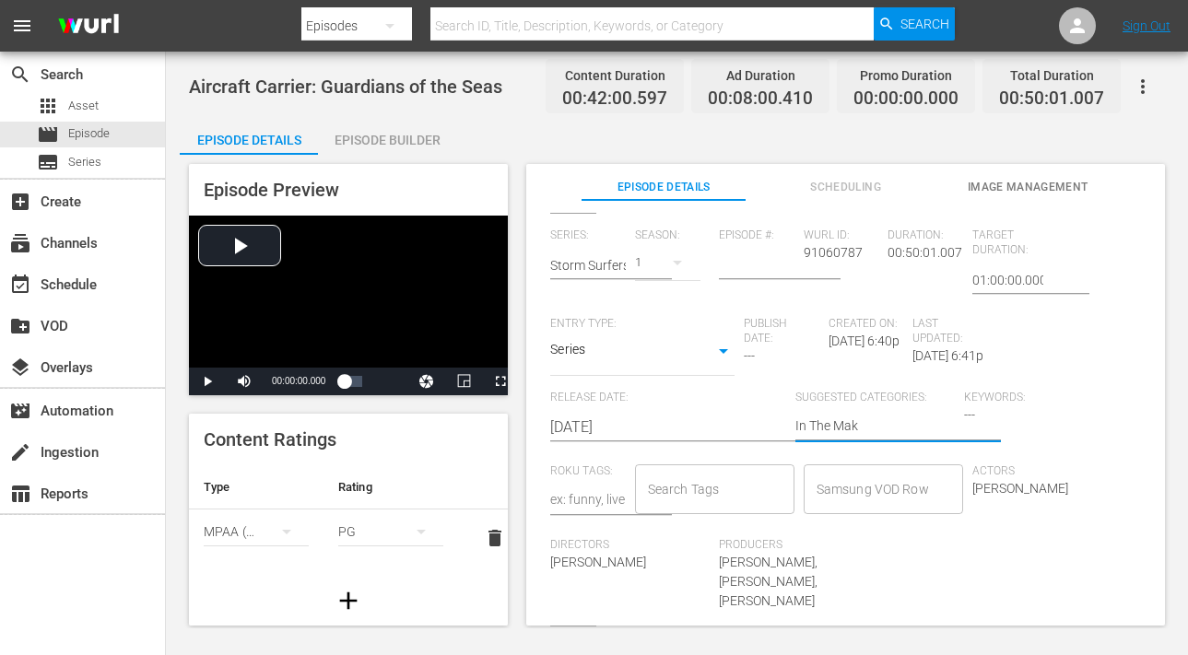
type textarea "In The [PERSON_NAME]"
type textarea "In The Makin"
type textarea "In The Making"
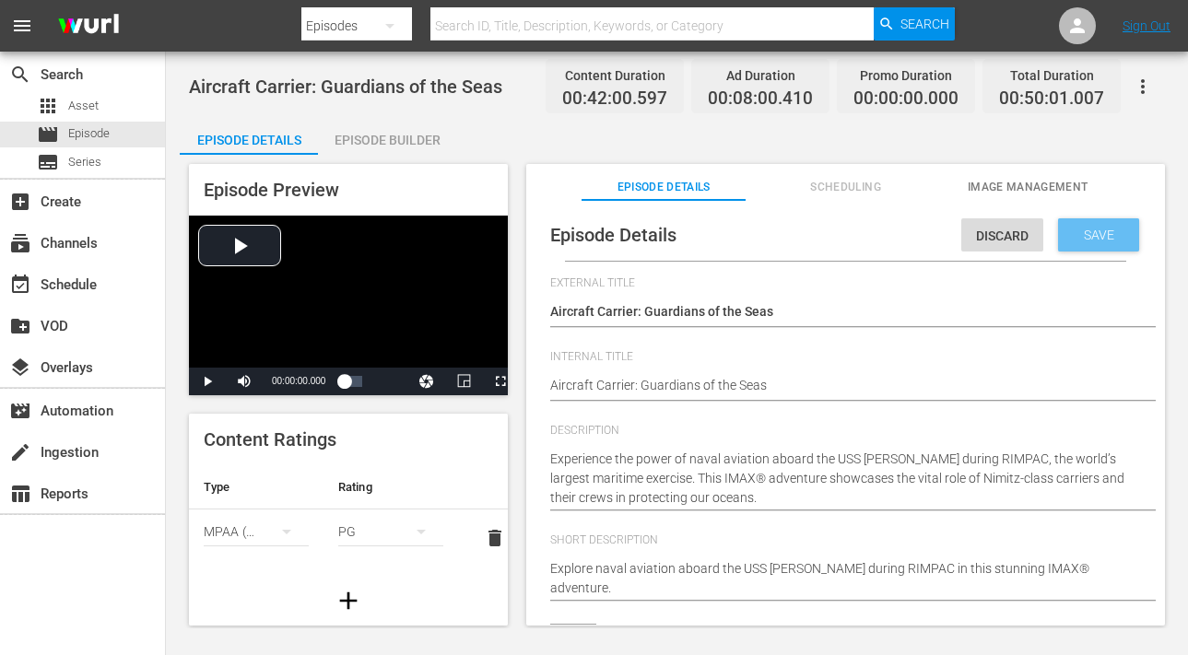
type textarea "In The Making"
click at [1096, 240] on span "Save" at bounding box center [1099, 235] width 60 height 15
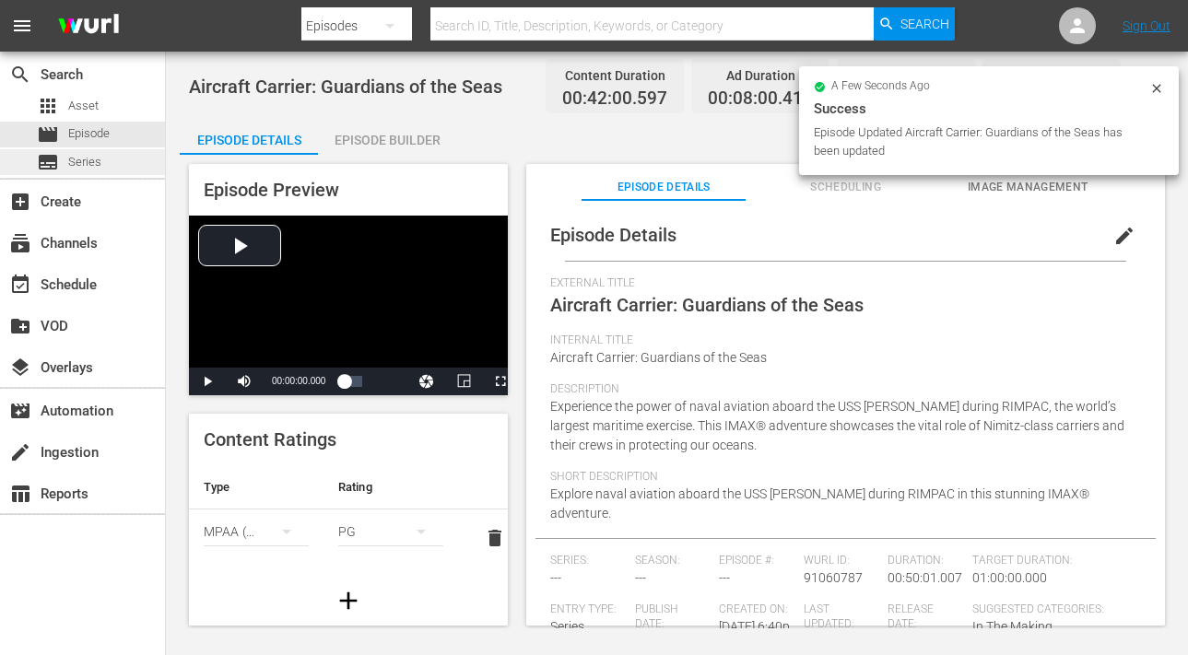
click at [103, 150] on div "subtitles Series" at bounding box center [82, 162] width 165 height 26
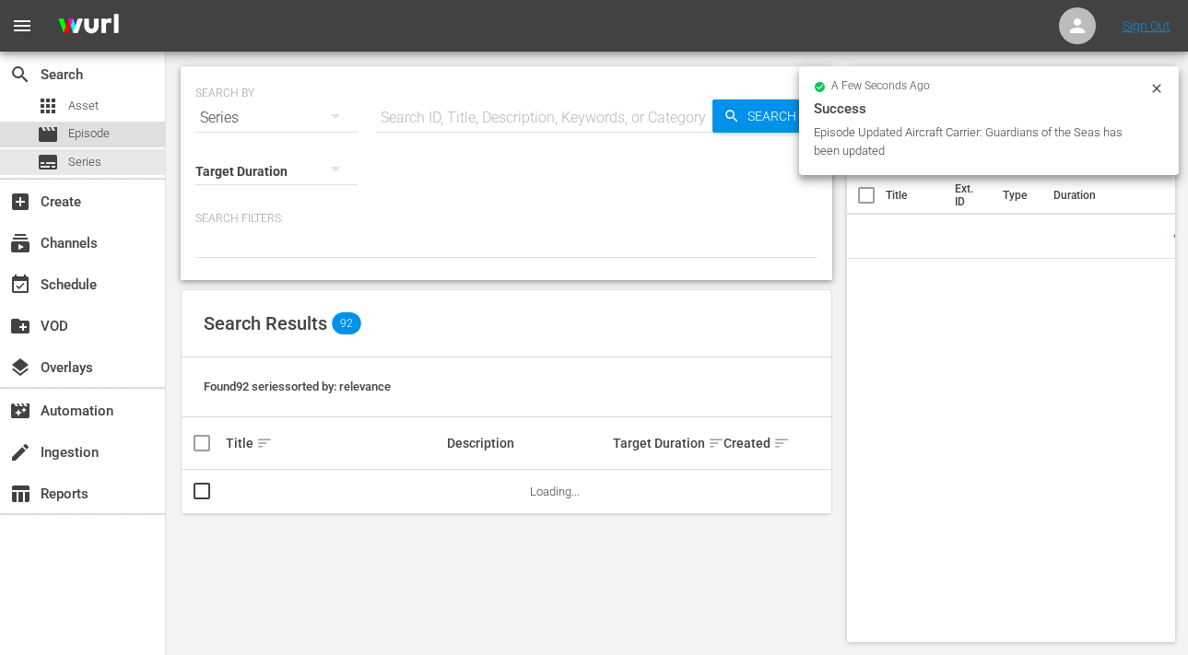
click at [87, 123] on div "movie Episode" at bounding box center [73, 135] width 73 height 26
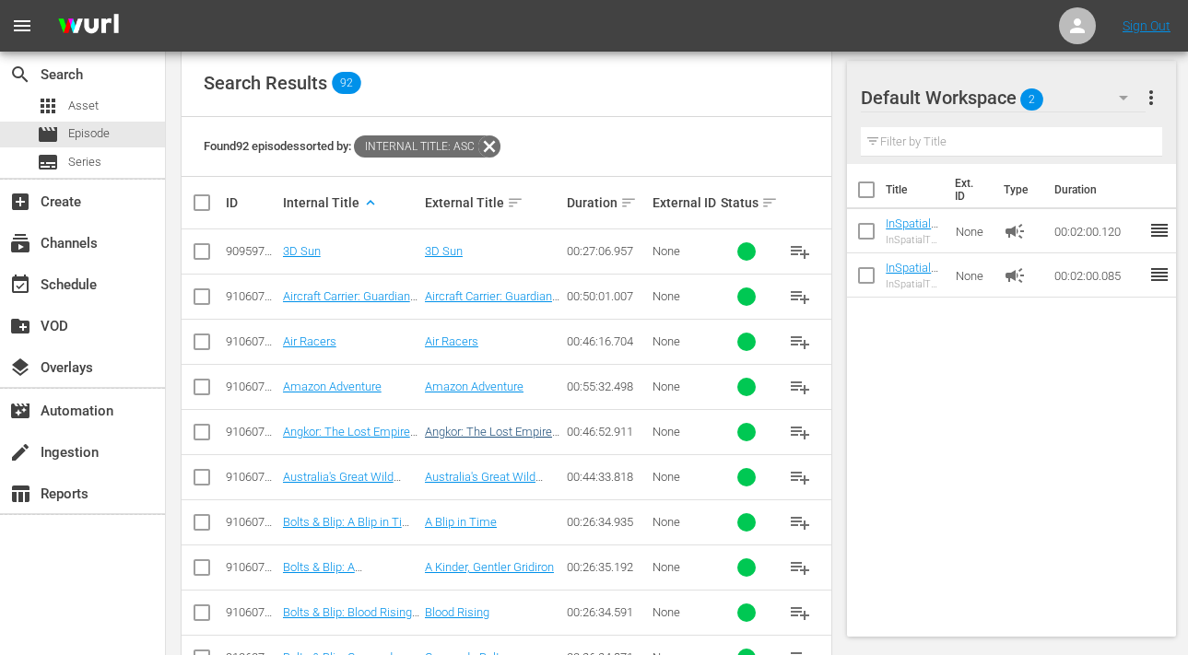
scroll to position [340, 0]
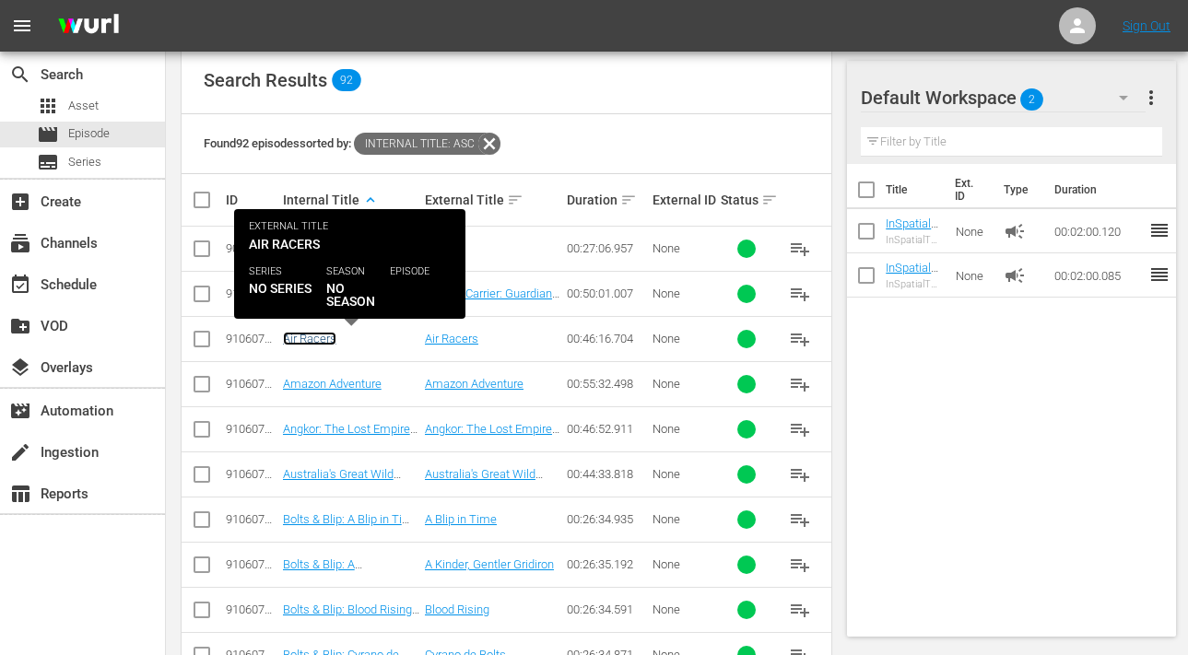
click at [299, 334] on link "Air Racers" at bounding box center [309, 339] width 53 height 14
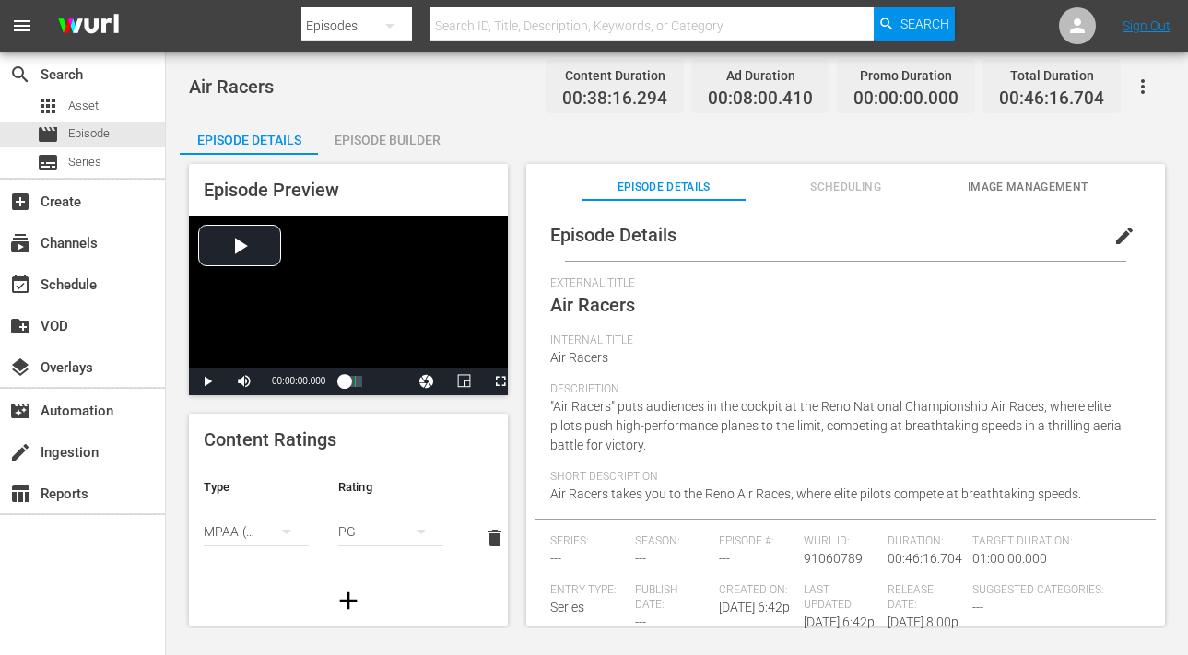
click at [1121, 232] on span "edit" at bounding box center [1125, 236] width 22 height 22
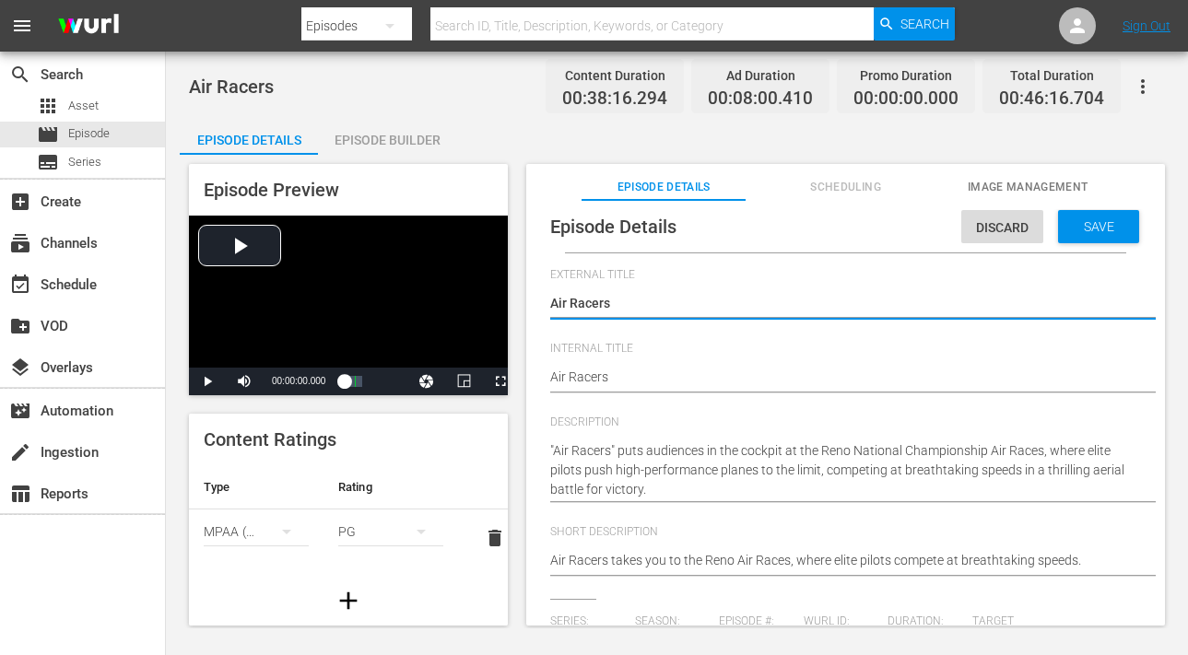
scroll to position [380, 0]
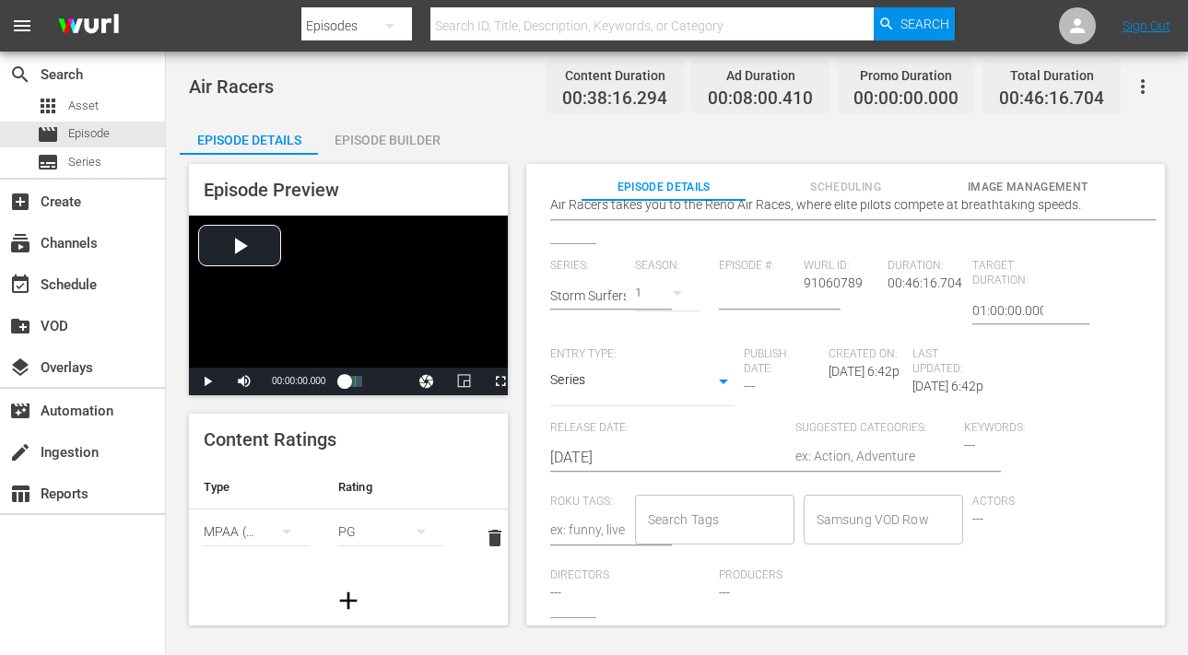
click at [831, 447] on textarea at bounding box center [875, 458] width 159 height 22
type textarea "I"
type textarea "In"
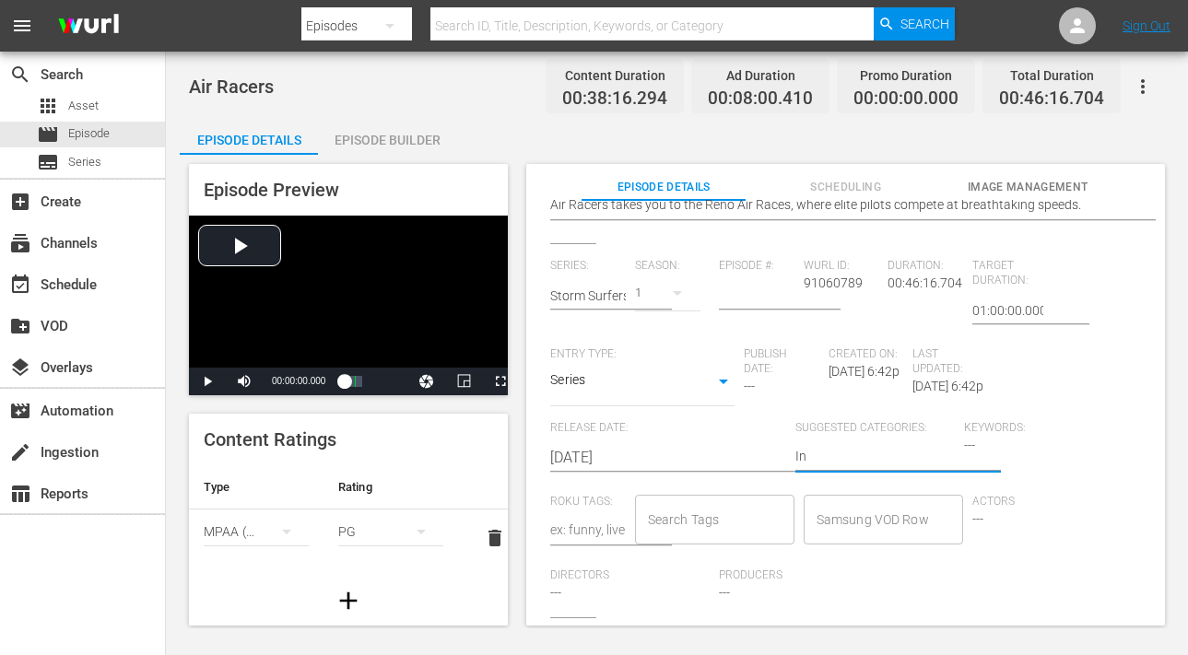
type textarea "In"
type textarea "In E"
type textarea "In Ex"
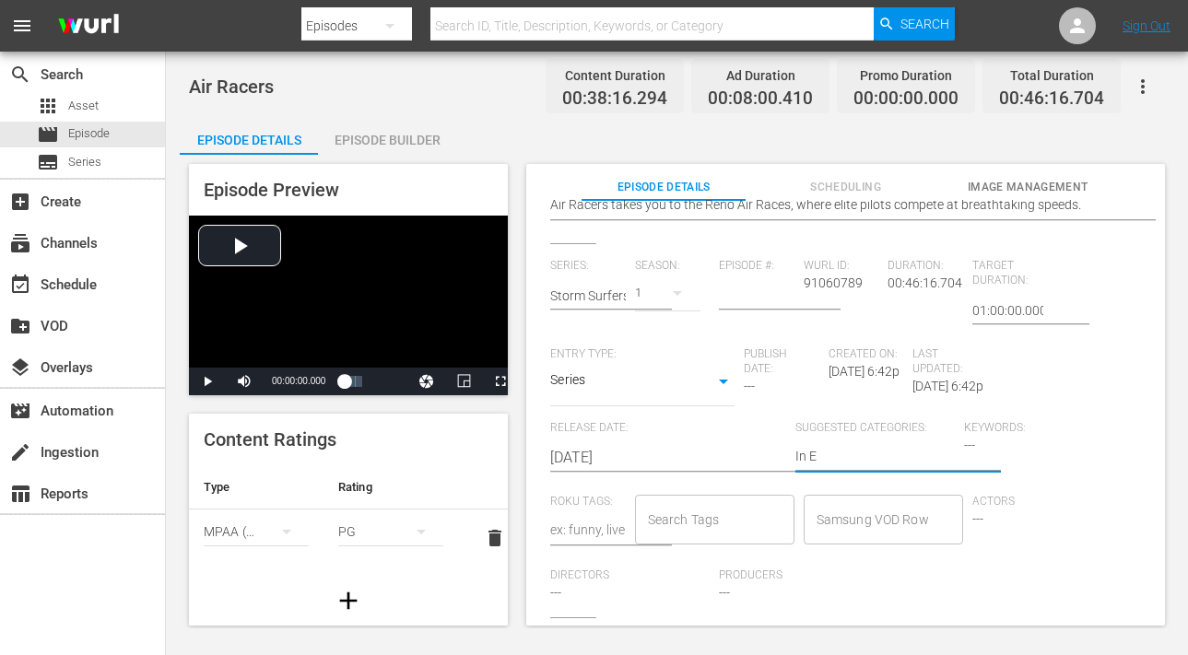
type textarea "In Ex"
type textarea "In Ext"
type textarea "In Extr"
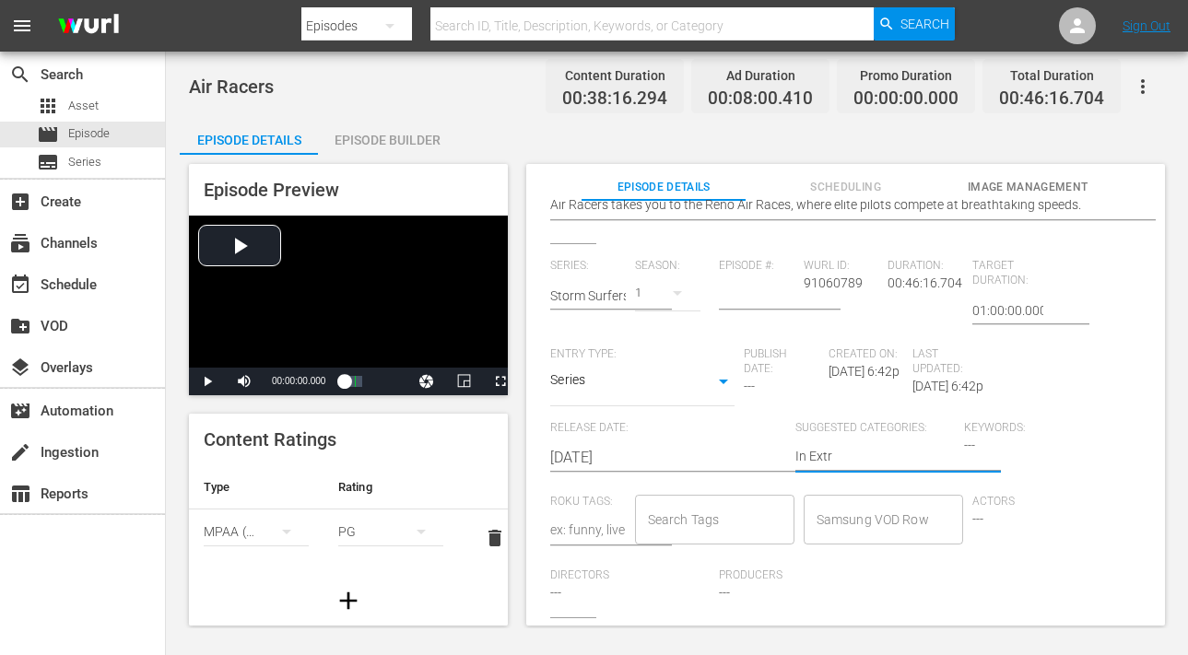
type textarea "In Extre"
type textarea "In Extrem"
type textarea "In Extreme"
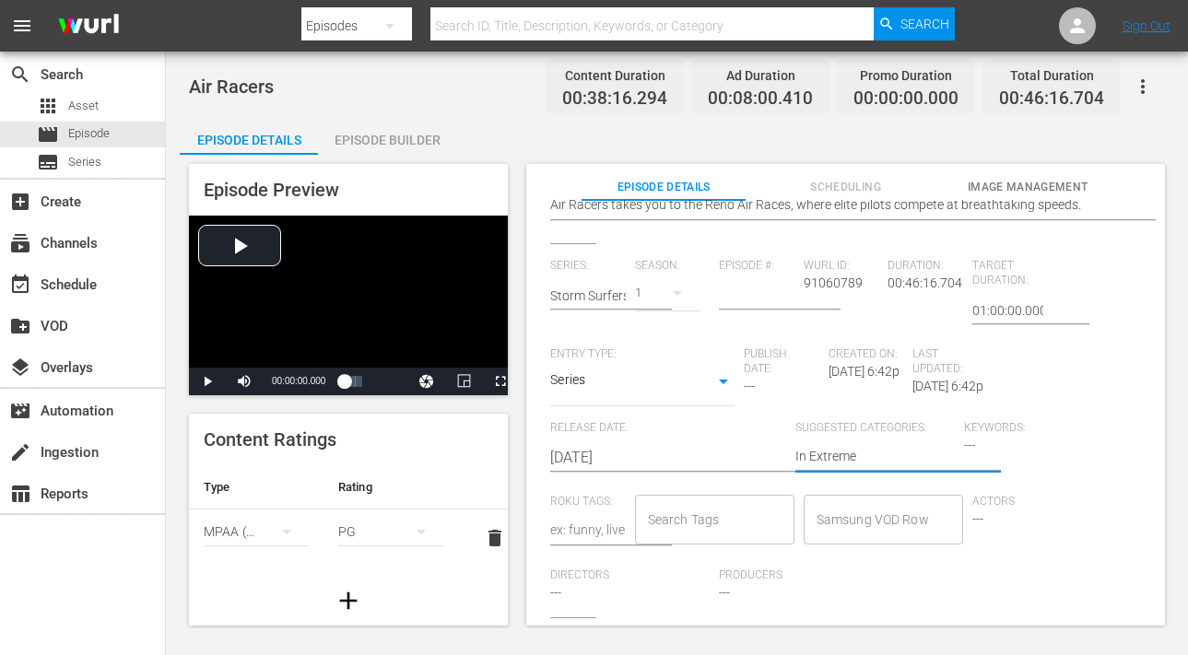
scroll to position [0, 0]
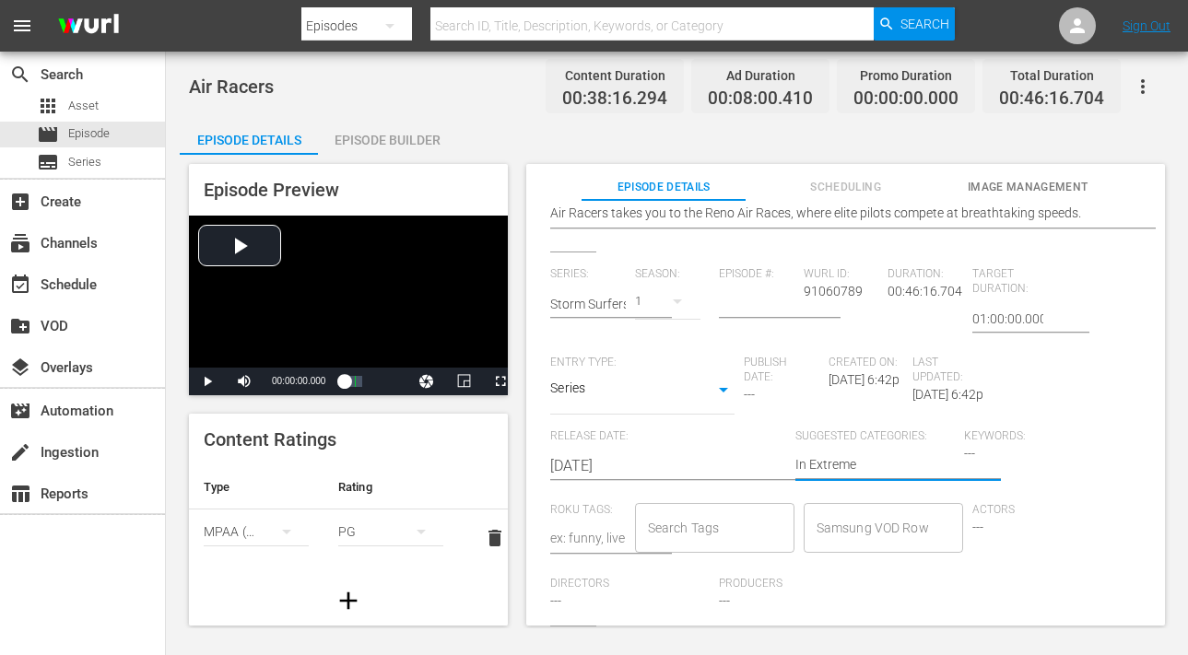
type textarea "In Extreme"
click at [1072, 382] on div "Series: Storm Surfers Season: 1 Episode #: [PERSON_NAME] ID: 91060789 Duration:…" at bounding box center [845, 446] width 591 height 359
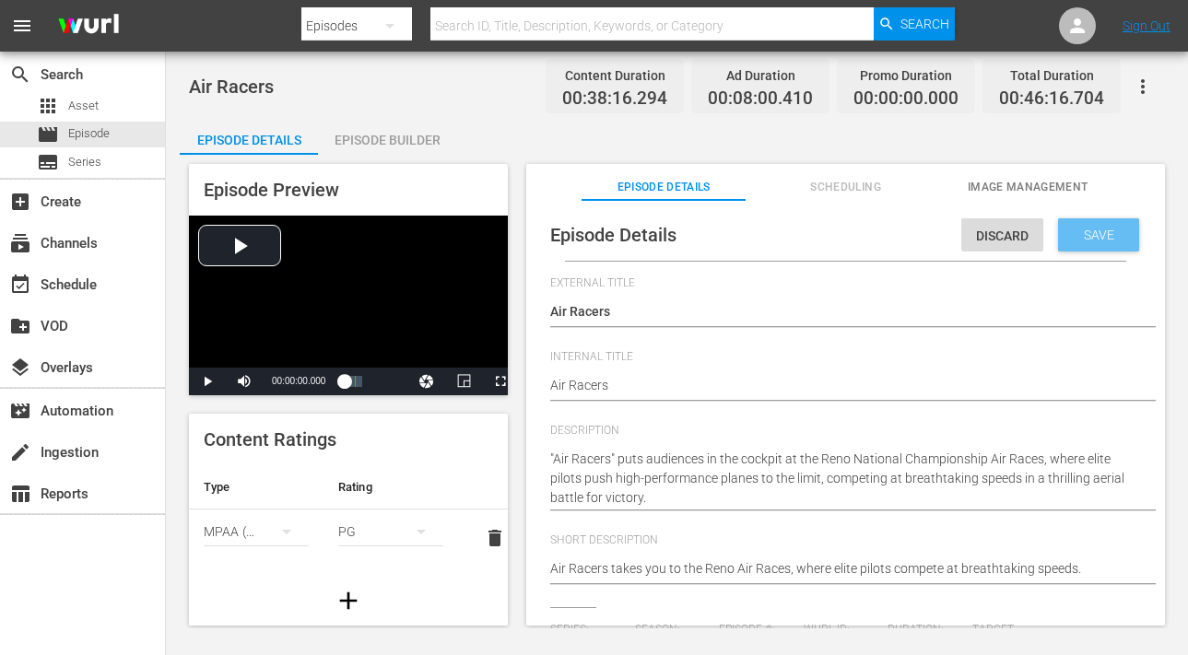
click at [1074, 232] on span "Save" at bounding box center [1099, 235] width 60 height 15
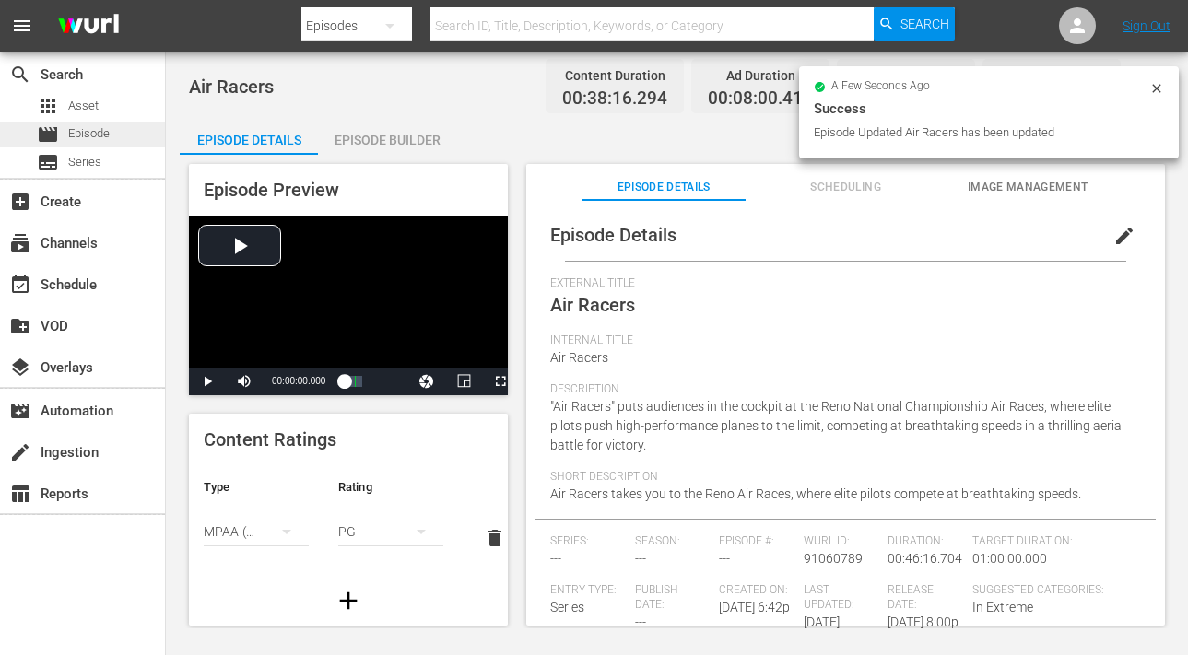
click at [96, 131] on span "Episode" at bounding box center [88, 133] width 41 height 18
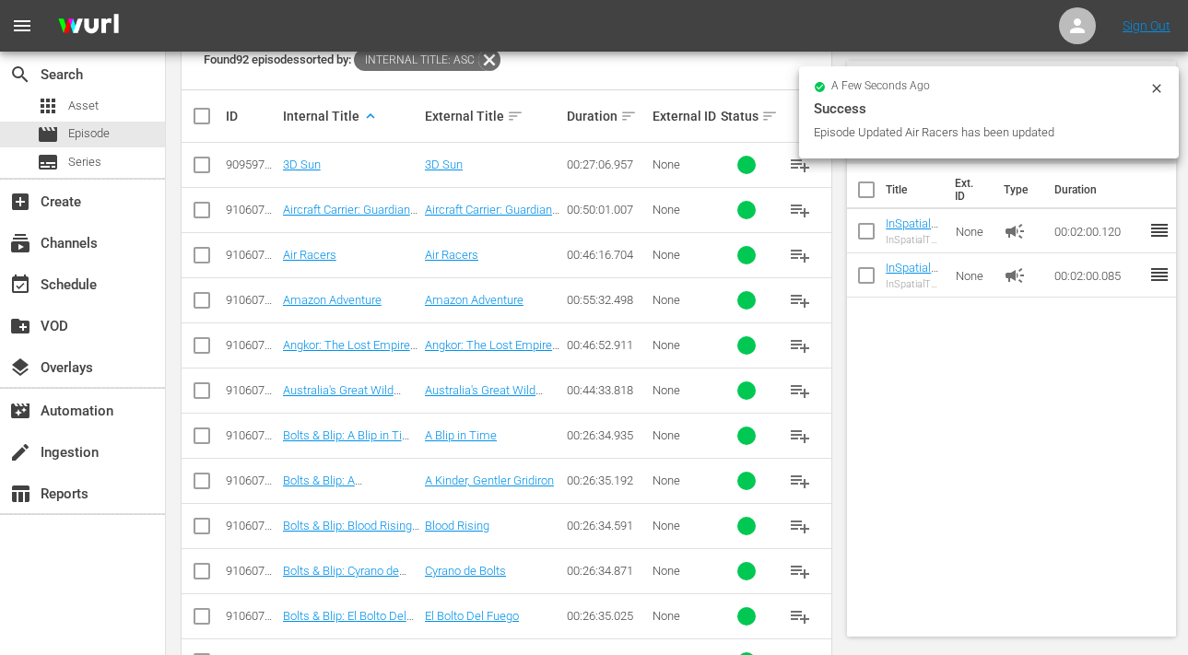
scroll to position [444, 0]
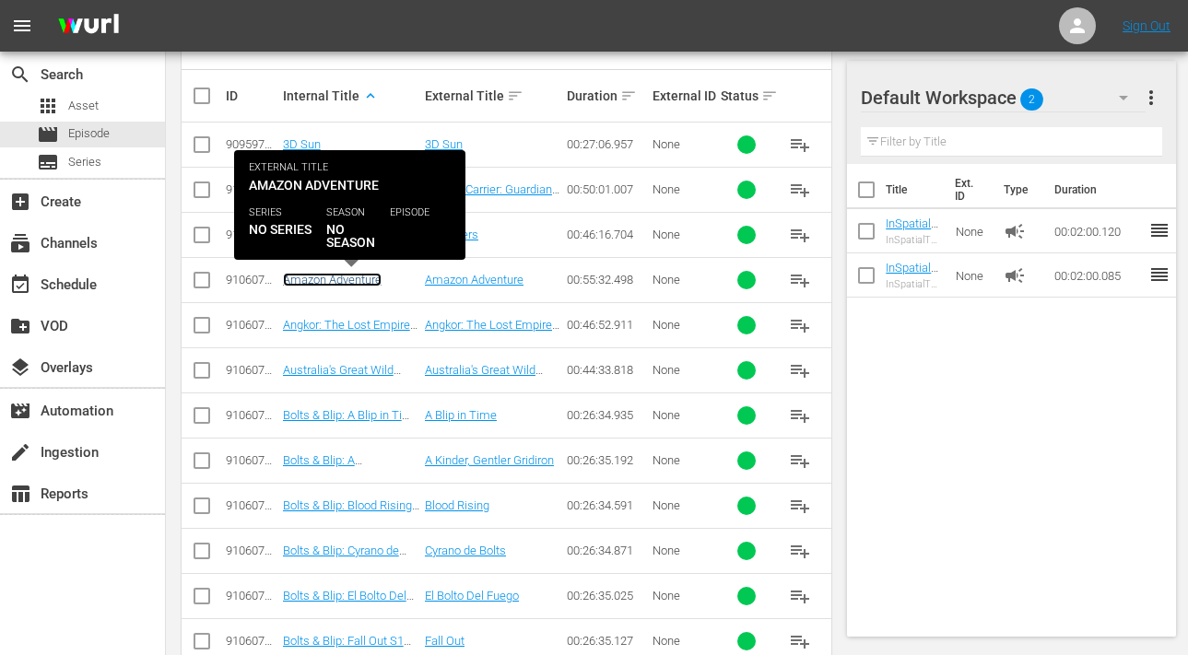
click at [337, 280] on link "Amazon Adventure" at bounding box center [332, 280] width 99 height 14
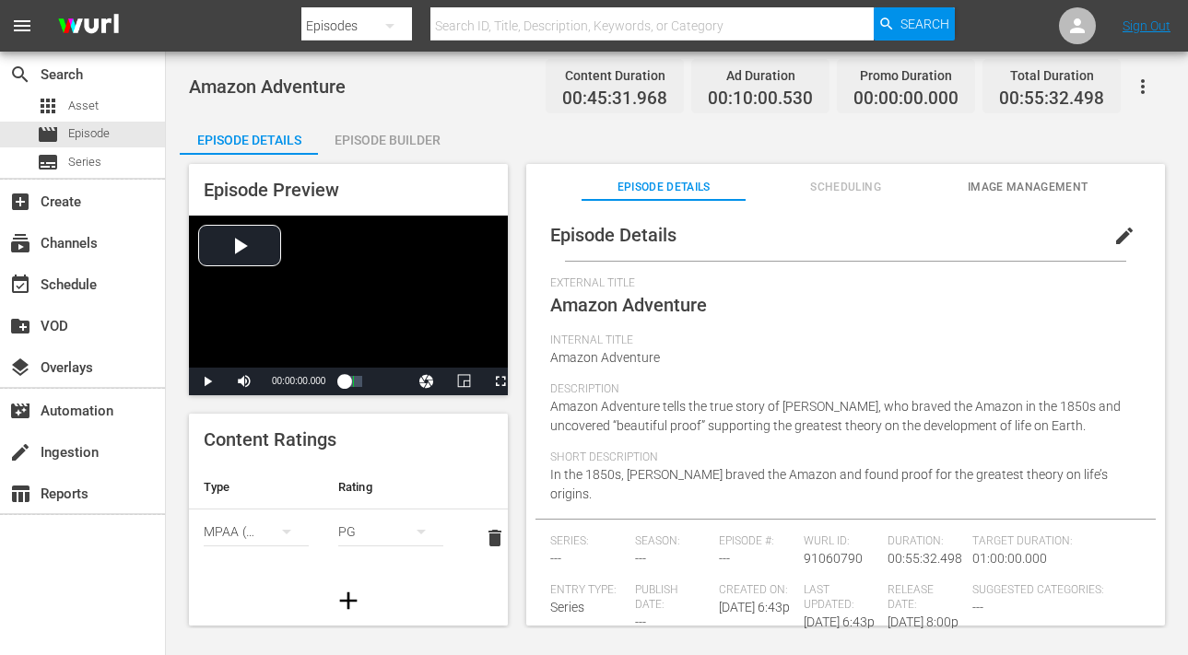
click at [1114, 241] on span "edit" at bounding box center [1125, 236] width 22 height 22
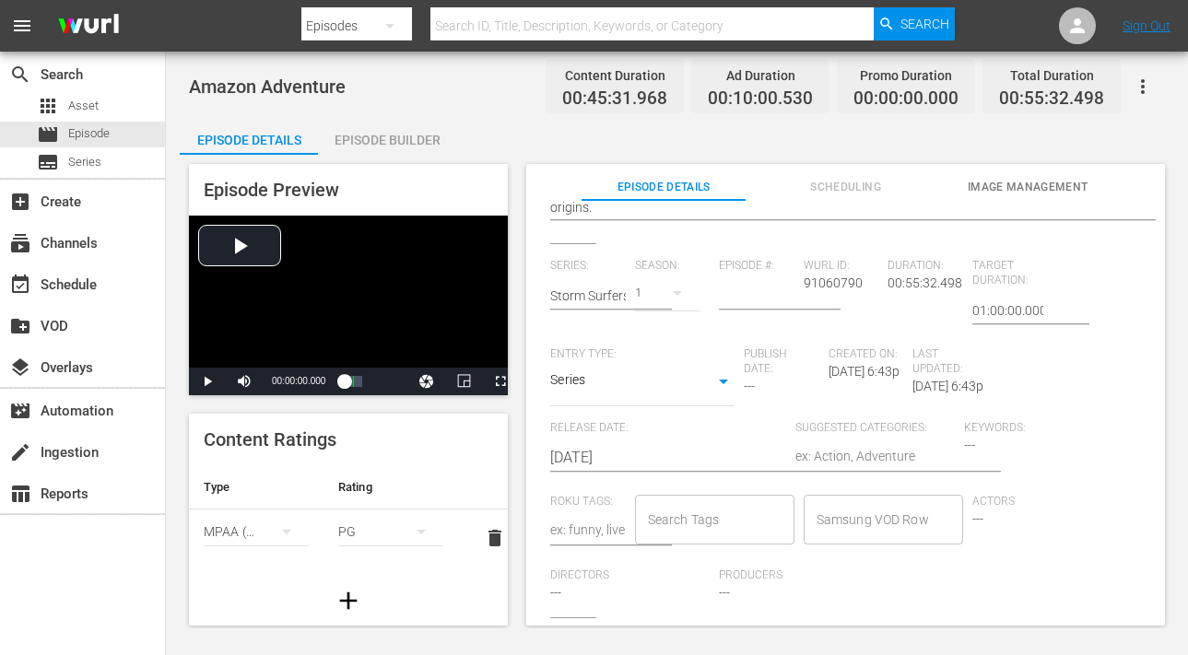
scroll to position [373, 0]
click at [819, 447] on textarea at bounding box center [875, 458] width 159 height 22
type textarea "I"
type textarea "In"
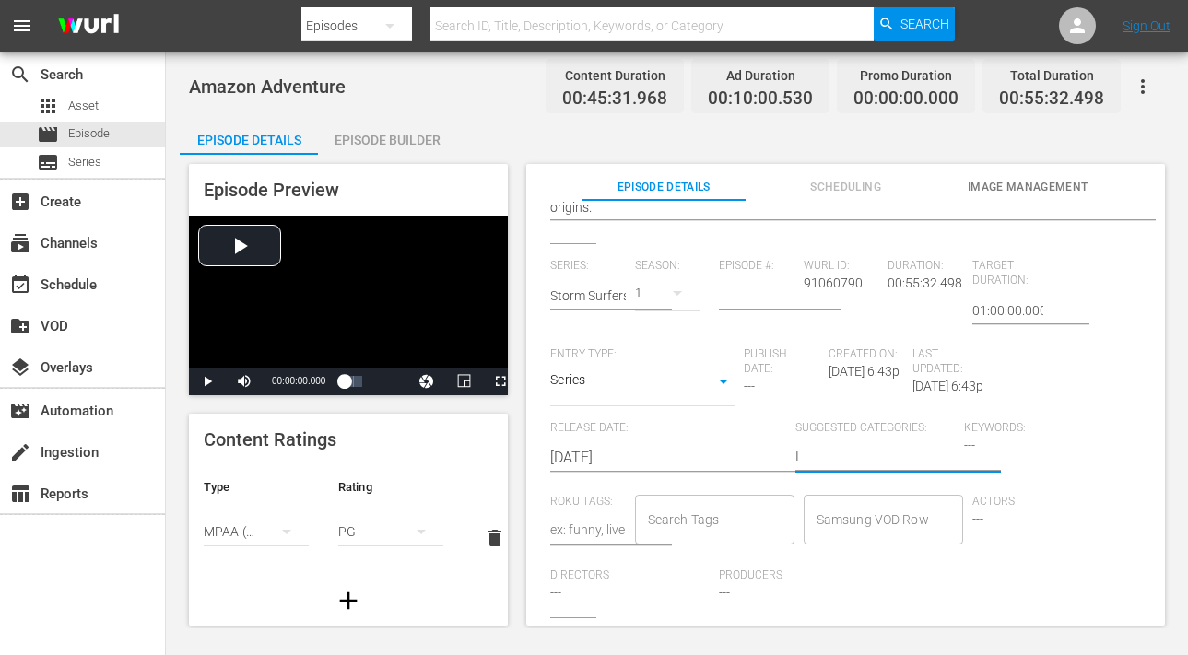
type textarea "In"
type textarea "In T"
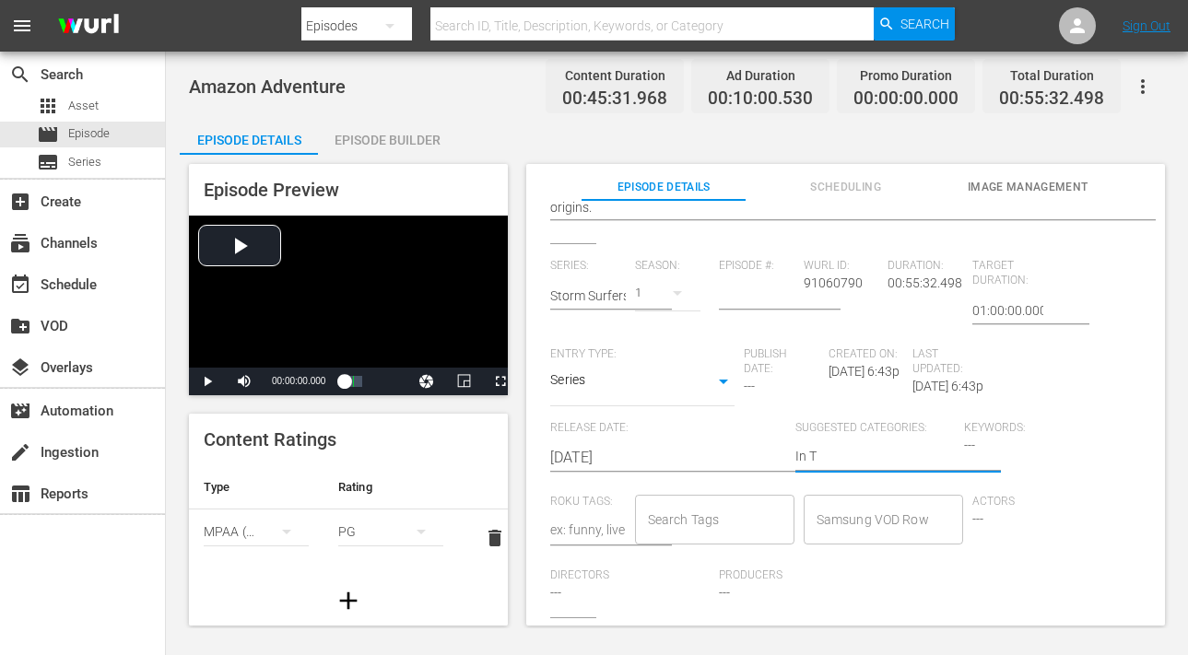
type textarea "In Th"
type textarea "In The"
type textarea "In The W"
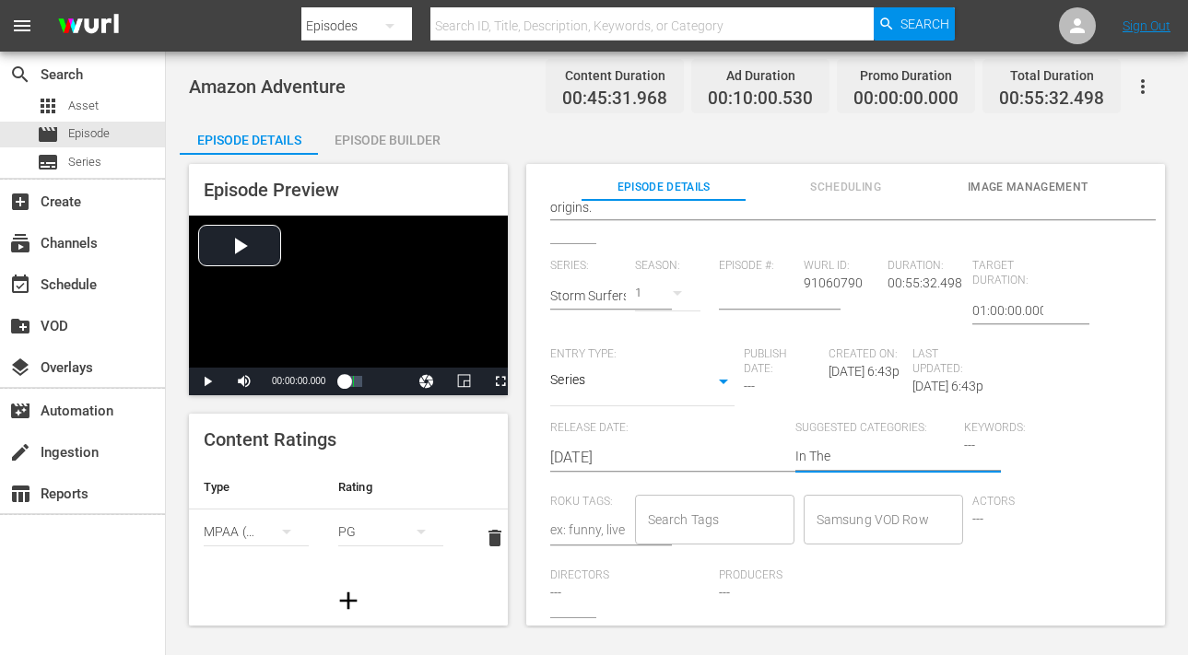
type textarea "In The W"
type textarea "In The Wi"
type textarea "In The Wil"
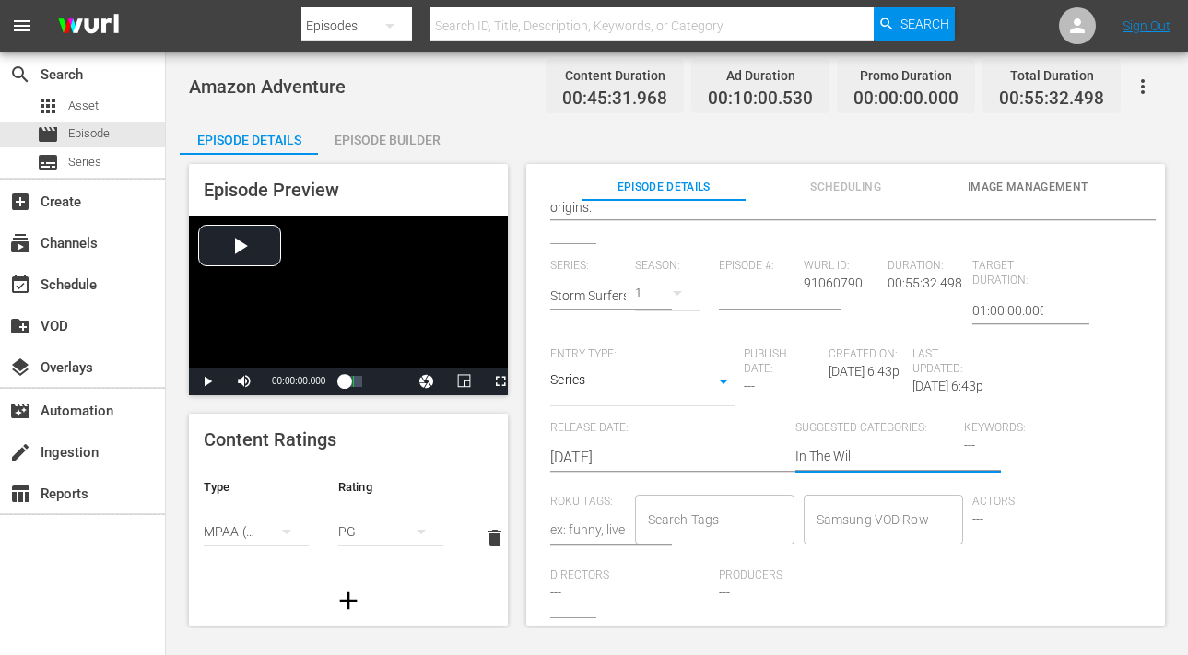
type textarea "In The Wild"
type textarea "In The Wilde"
type textarea "In The Wild"
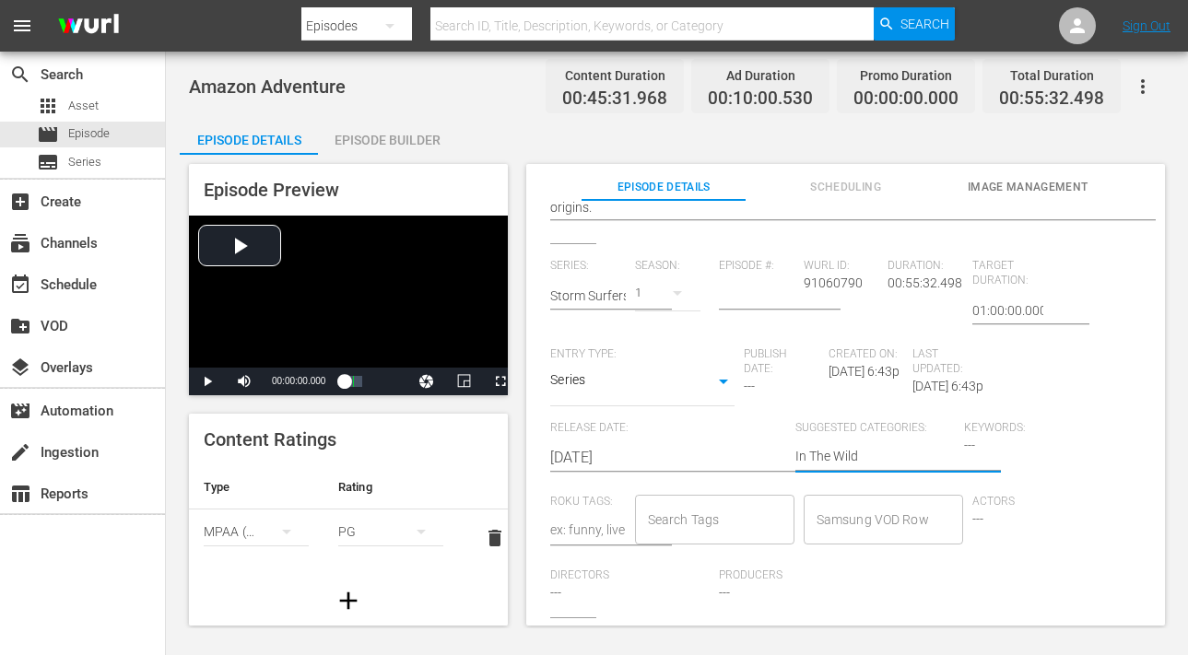
type textarea "In The Wilds"
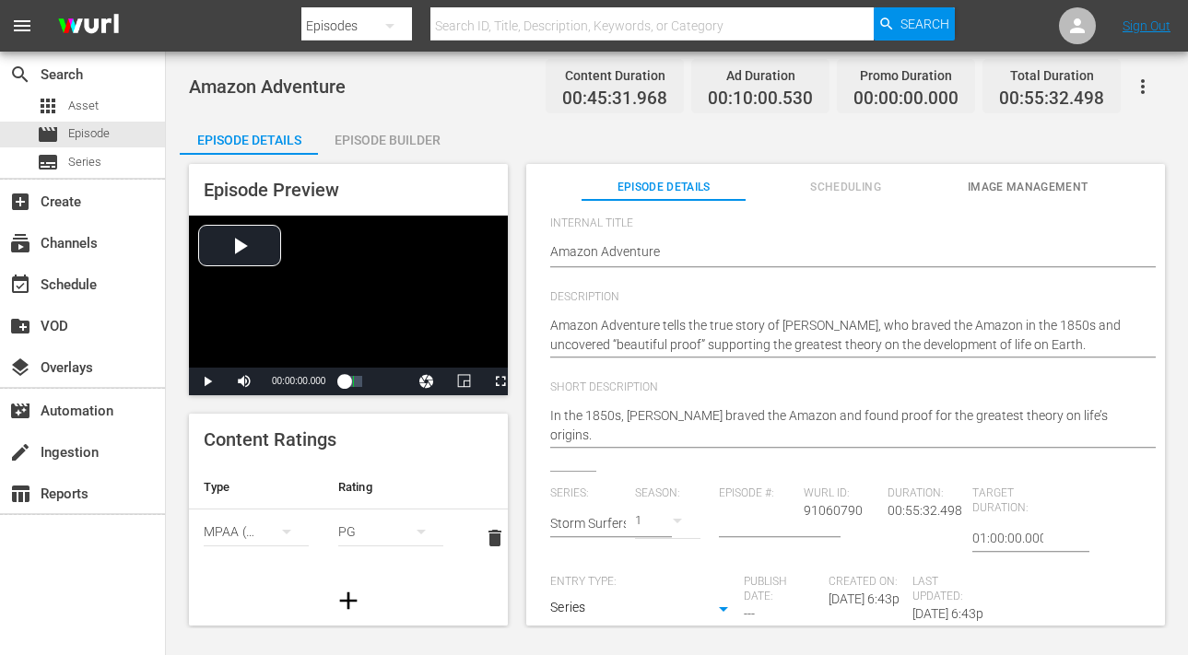
scroll to position [0, 0]
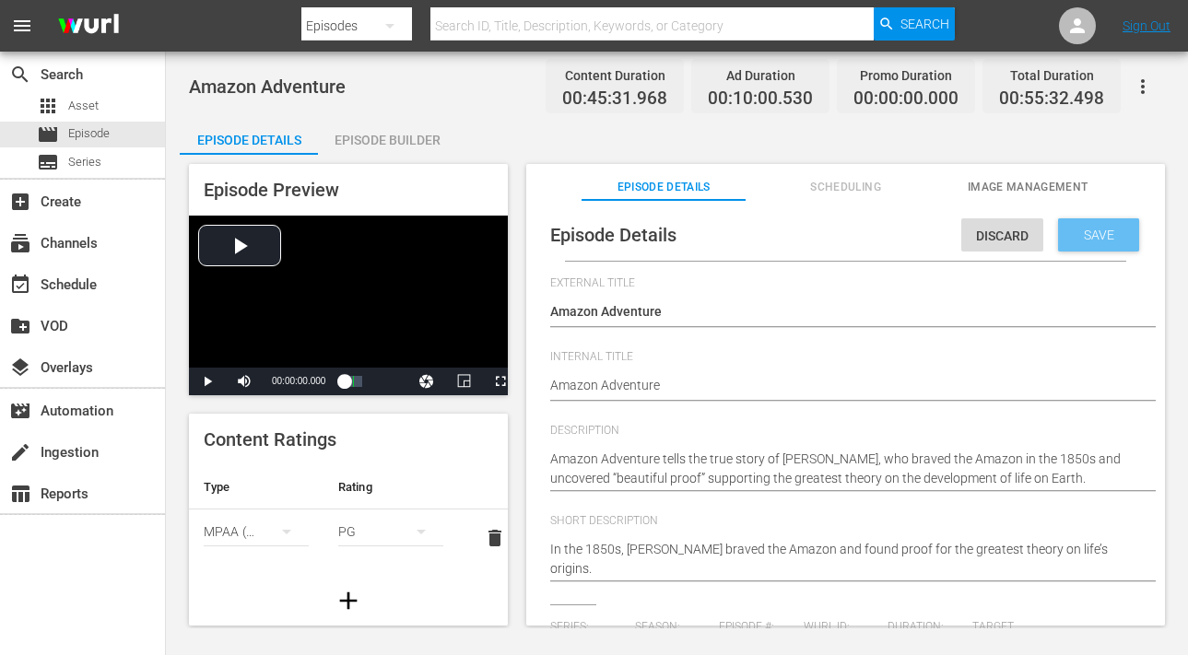
type textarea "In The Wilds"
click at [1077, 231] on span "Save" at bounding box center [1099, 235] width 60 height 15
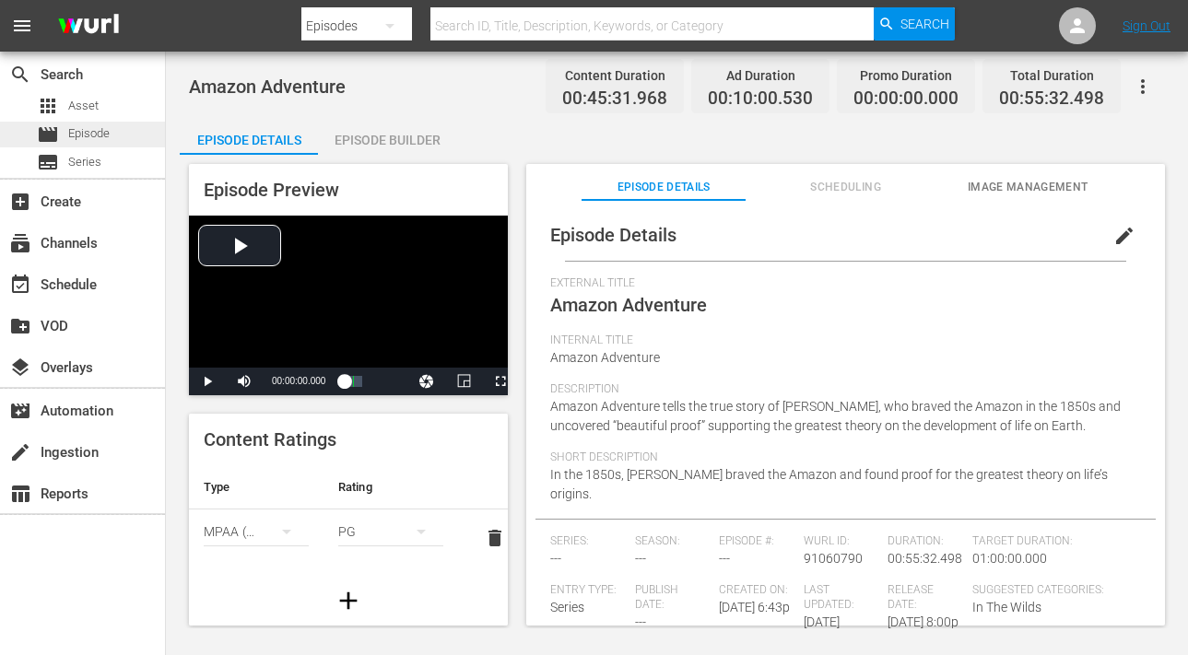
click at [93, 131] on span "Episode" at bounding box center [88, 133] width 41 height 18
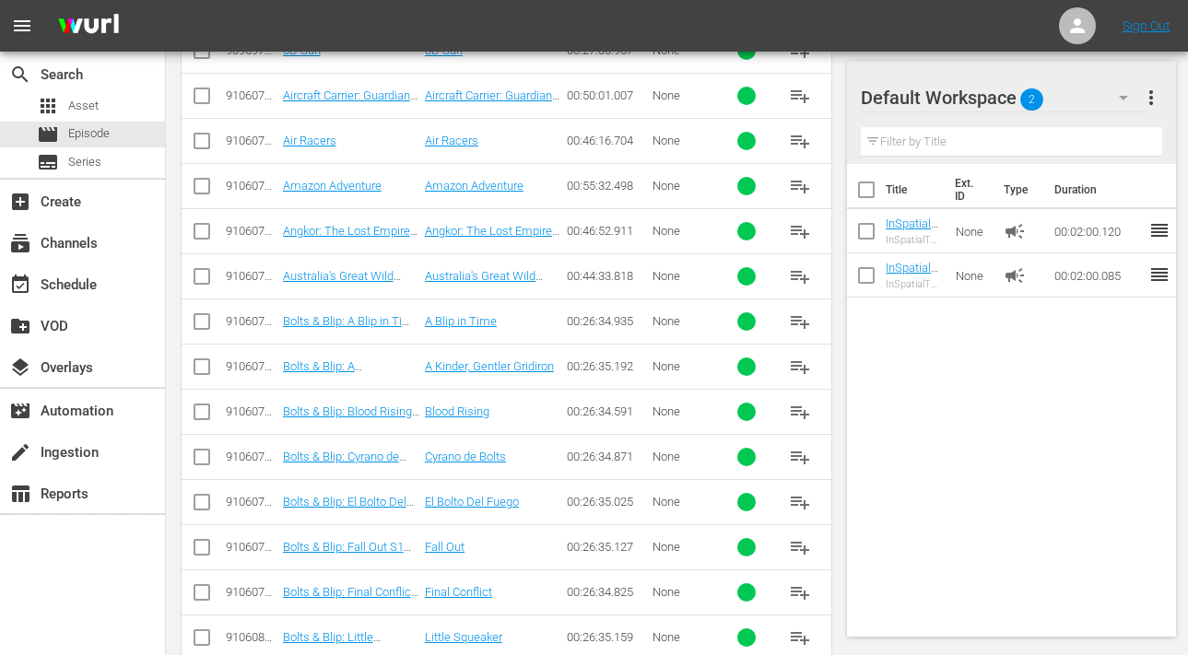
scroll to position [581, 0]
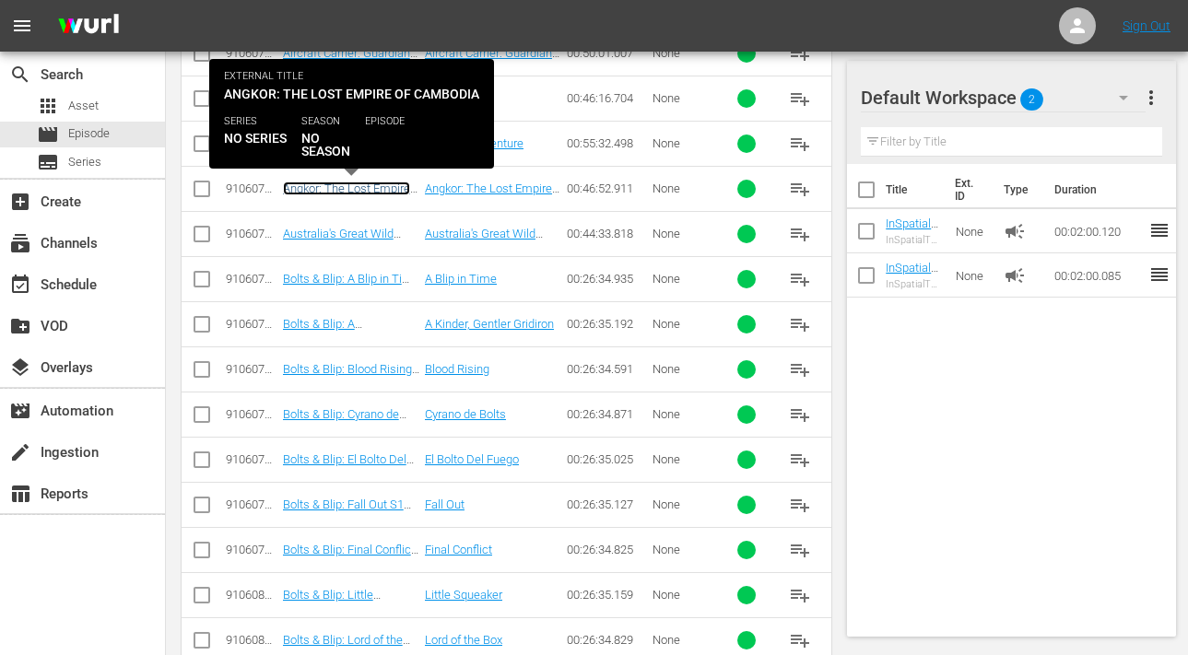
click at [319, 185] on link "Angkor: The Lost Empire of Cambodia" at bounding box center [346, 196] width 127 height 28
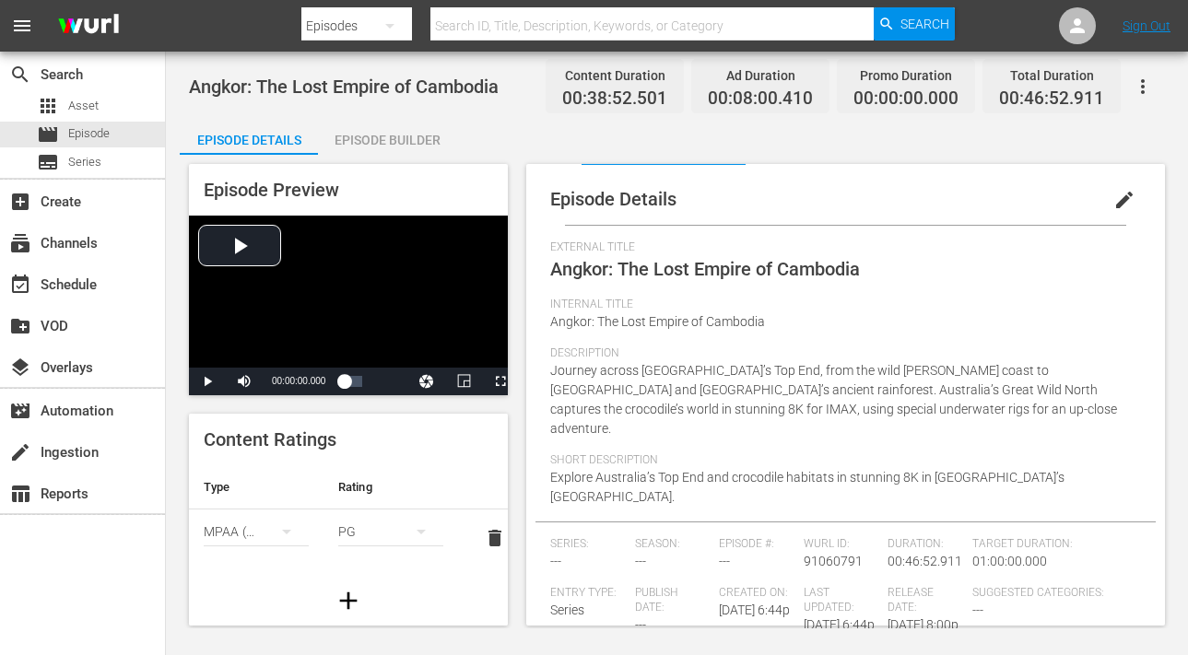
click at [1114, 194] on span "edit" at bounding box center [1125, 200] width 22 height 22
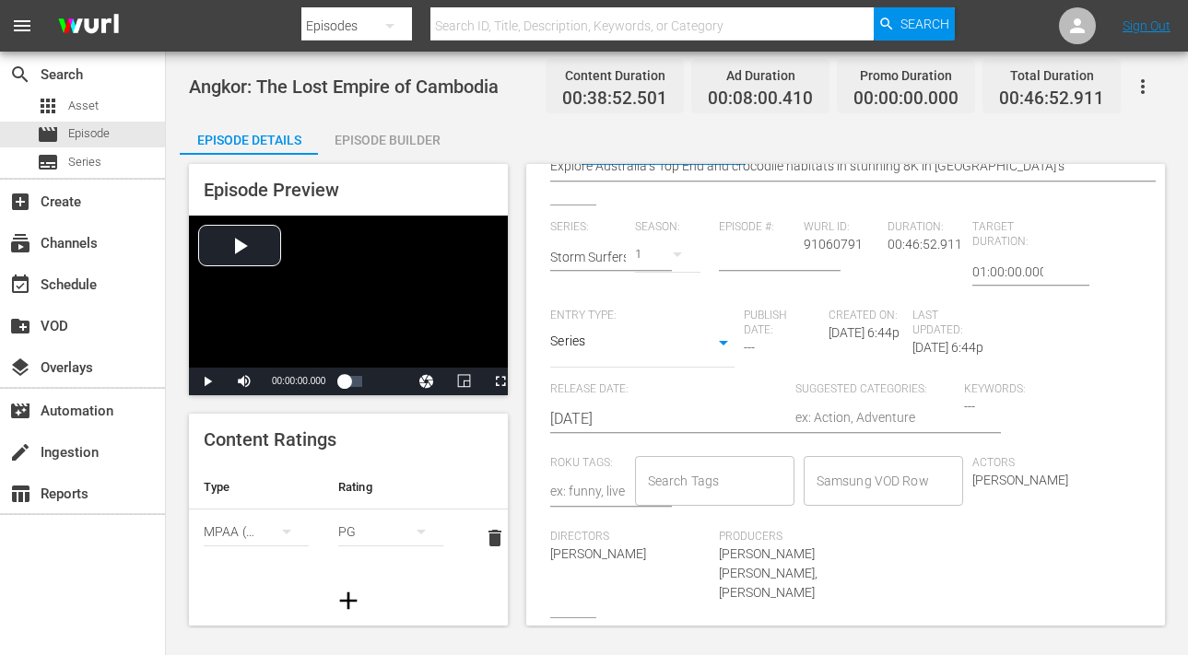
scroll to position [399, 0]
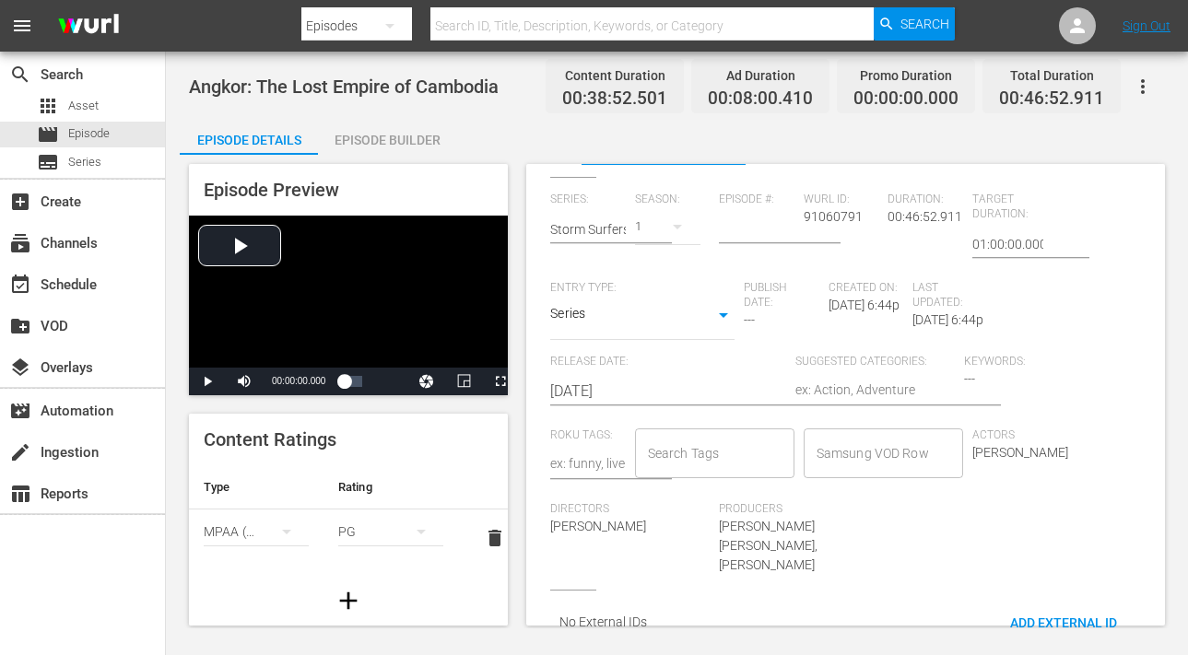
click at [849, 402] on textarea at bounding box center [875, 392] width 159 height 22
type textarea "T"
type textarea "Tr"
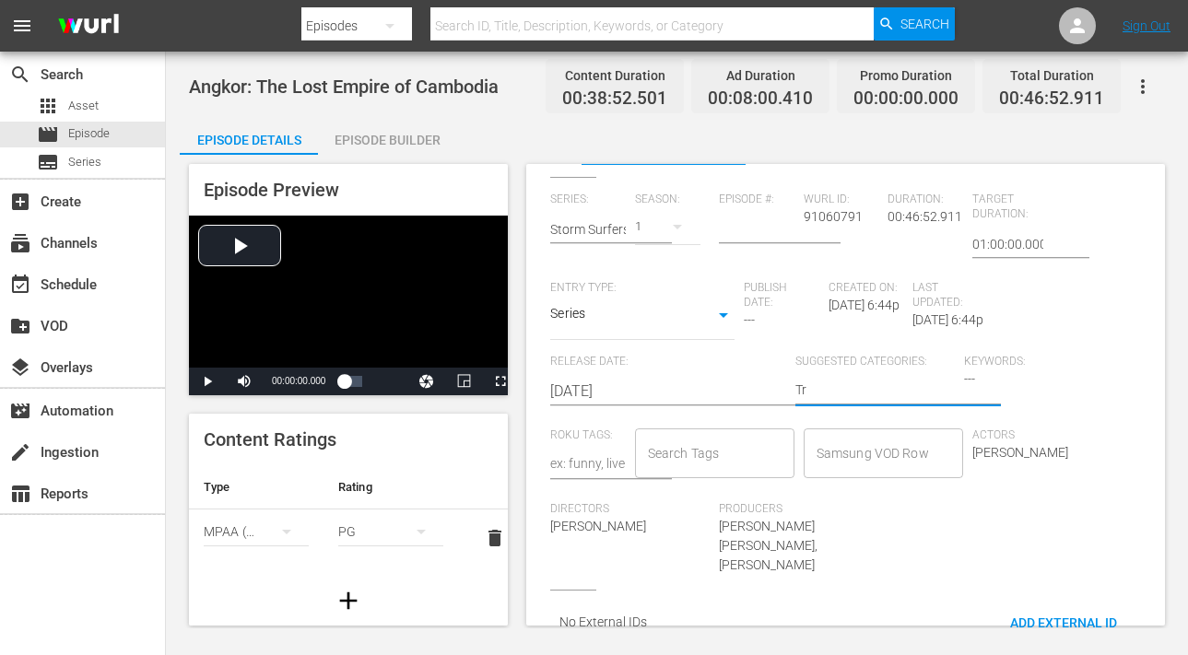
type textarea "Tra"
type textarea "Trav"
type textarea "Trave"
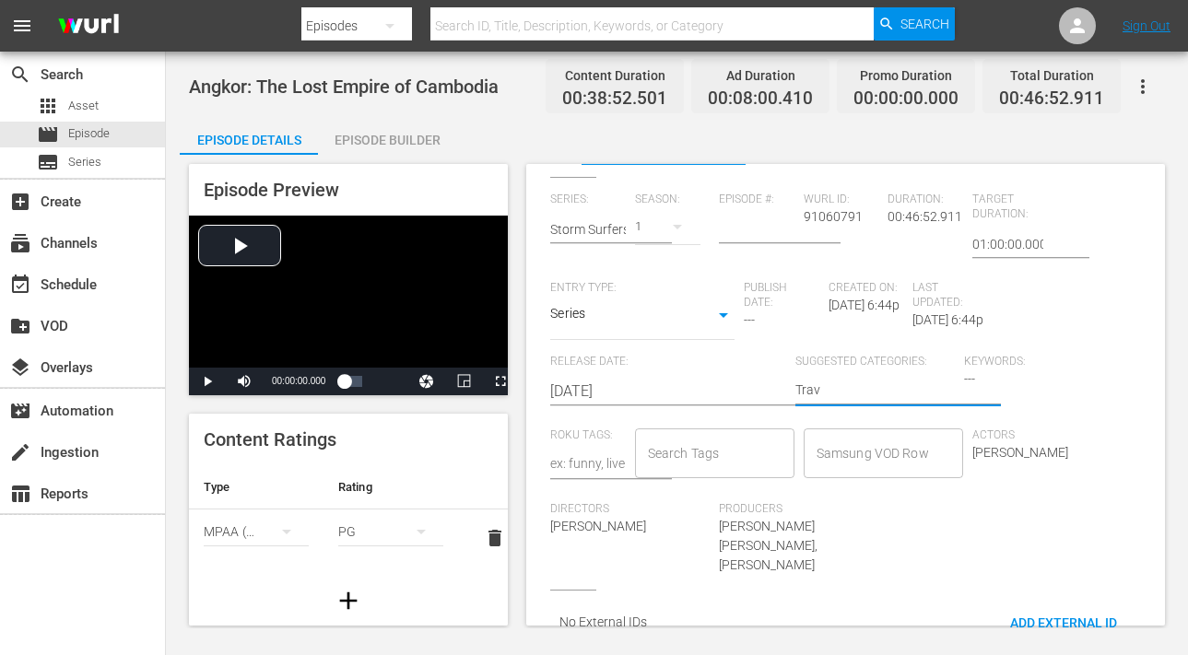
type textarea "Trave"
type textarea "Travel"
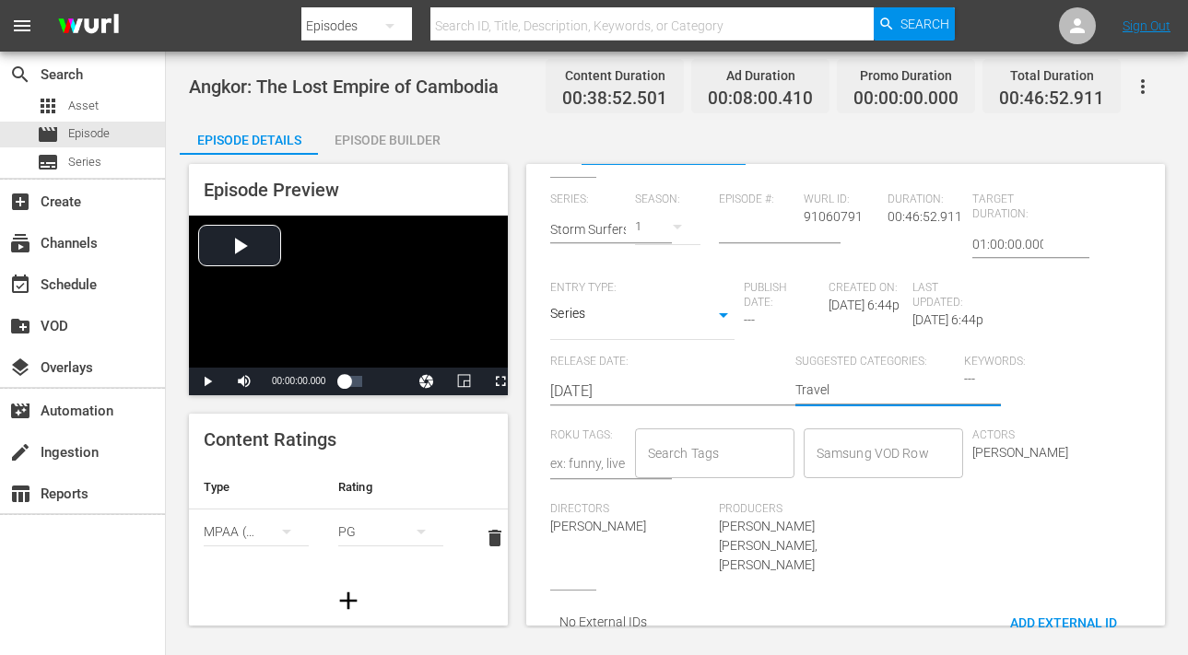
type textarea "Travel I"
type textarea "Travel In"
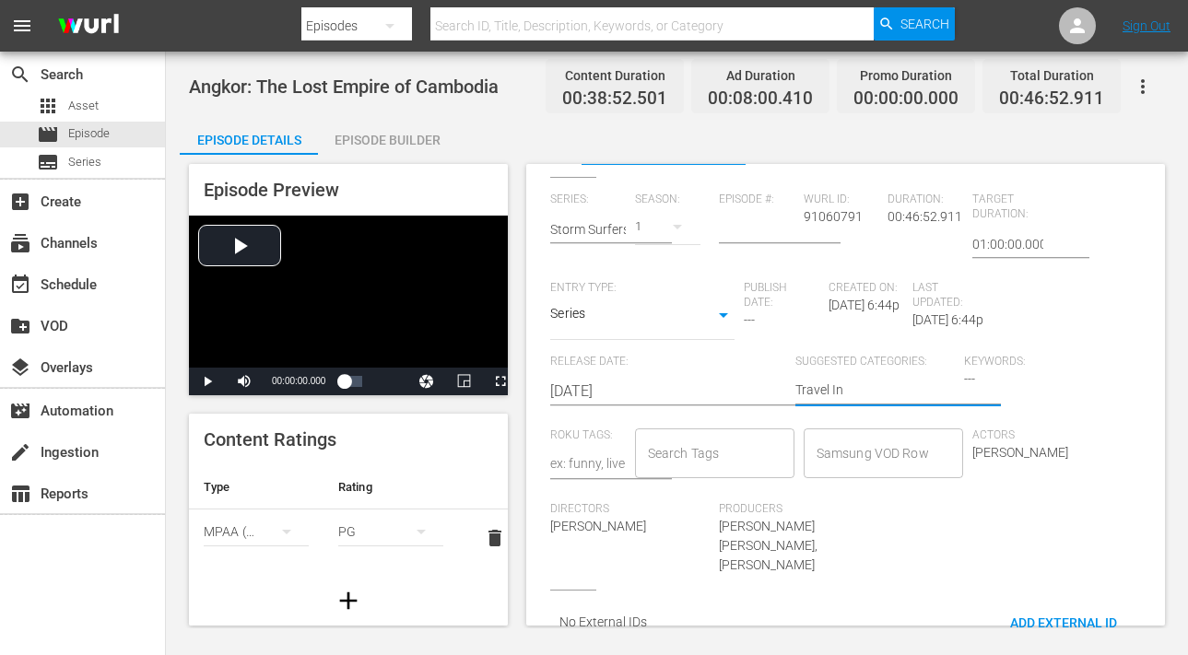
type textarea "Travel In"
type textarea "Travel In T"
type textarea "Travel In Ti"
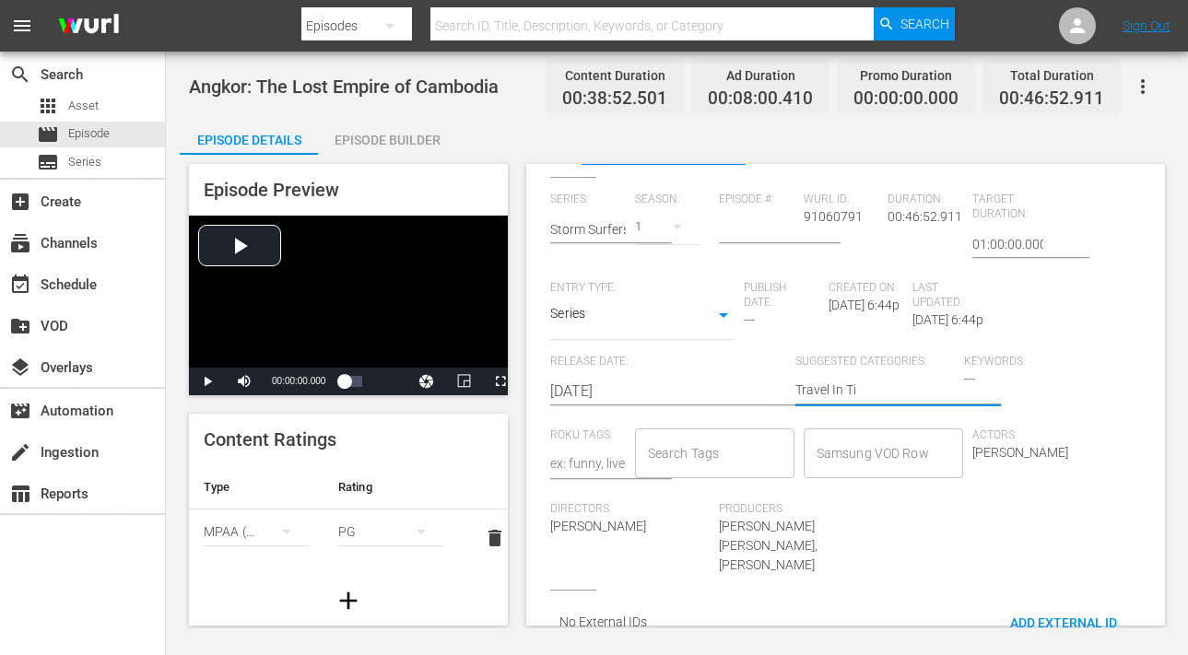
type textarea "Travel In [PERSON_NAME]"
type textarea "Travel In Time"
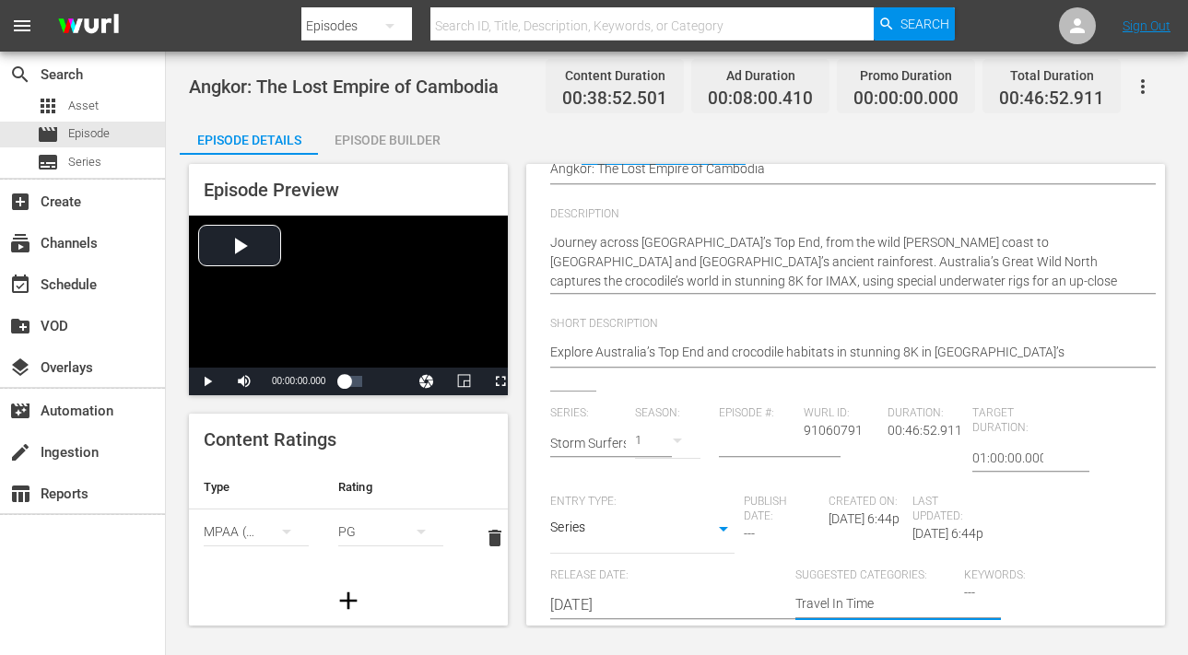
scroll to position [0, 0]
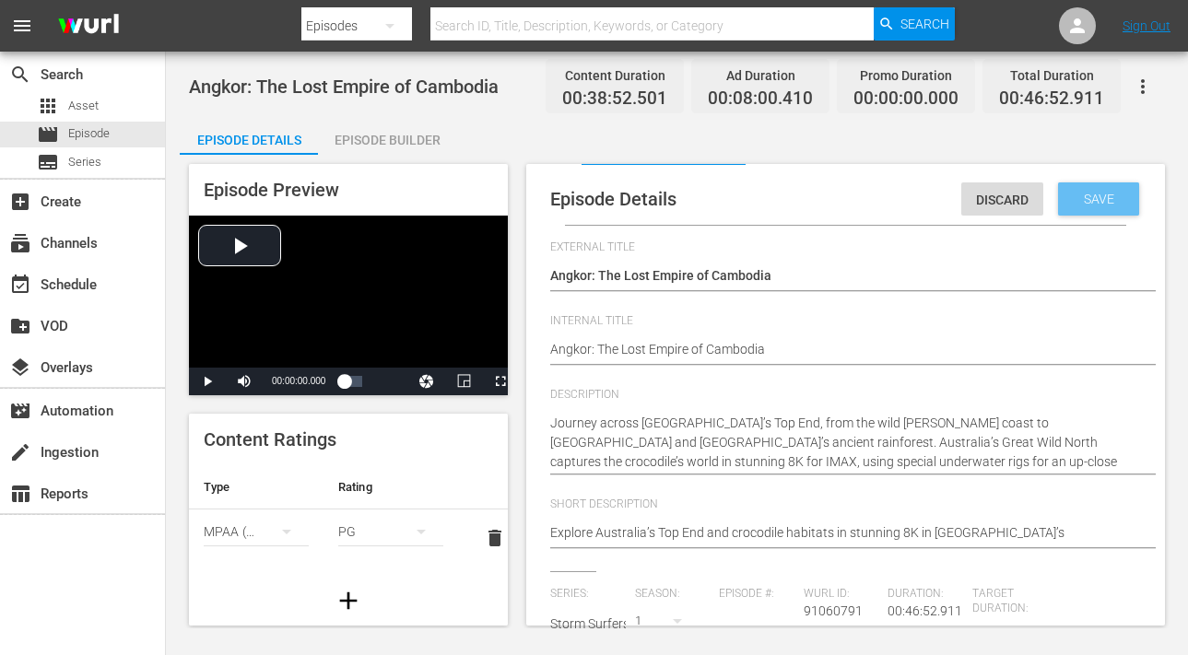
type textarea "Travel In Time"
click at [1076, 195] on span "Save" at bounding box center [1099, 199] width 60 height 15
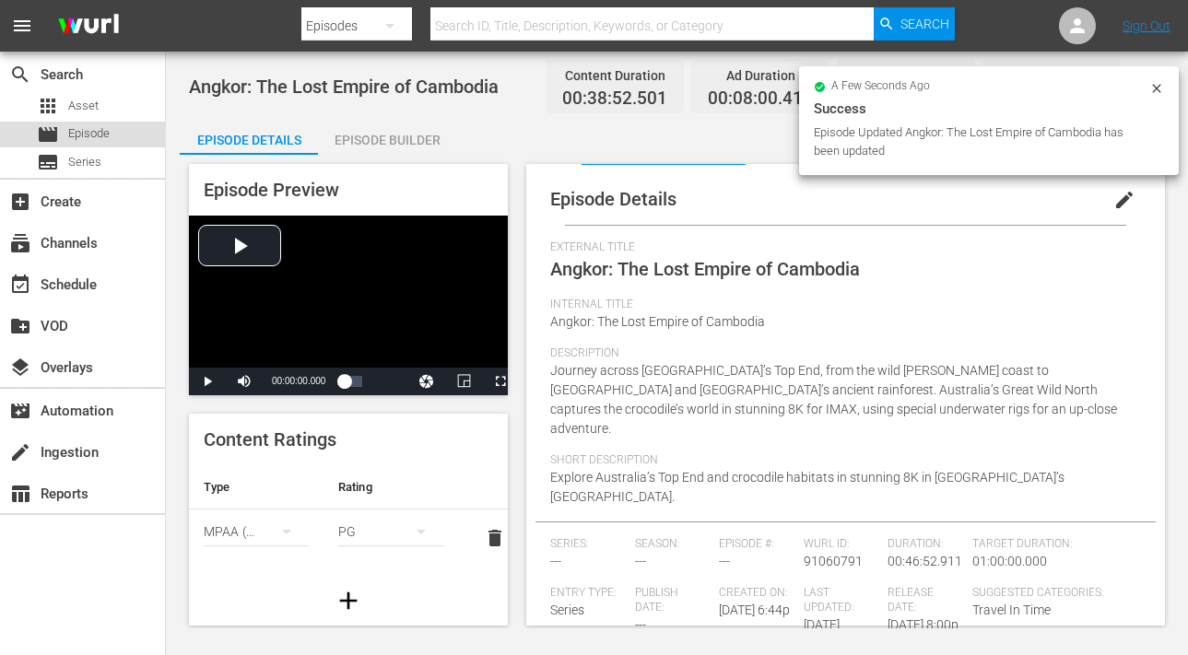
click at [112, 142] on div "movie Episode" at bounding box center [82, 135] width 165 height 26
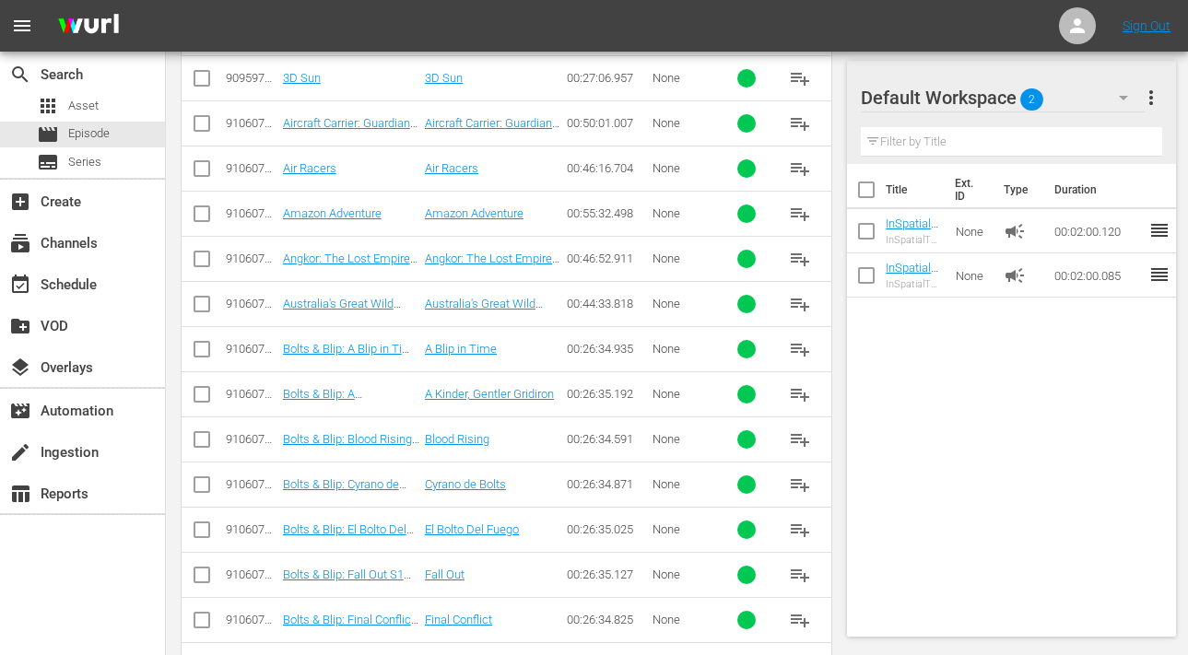
scroll to position [536, 0]
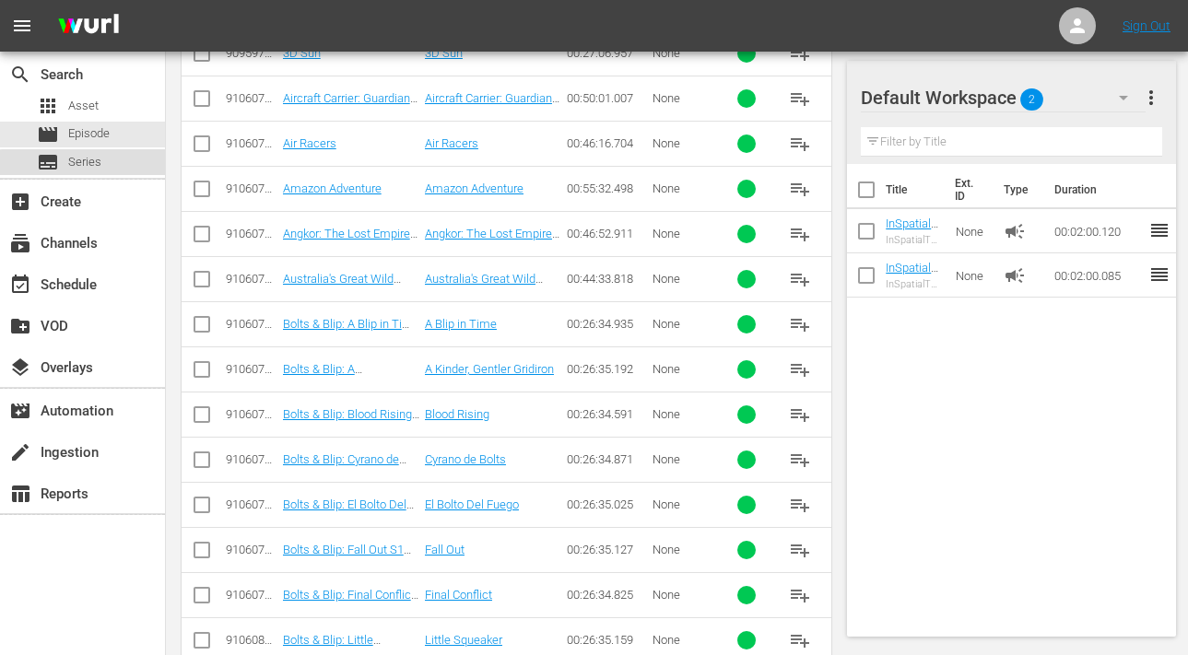
click at [88, 167] on span "Series" at bounding box center [84, 162] width 33 height 18
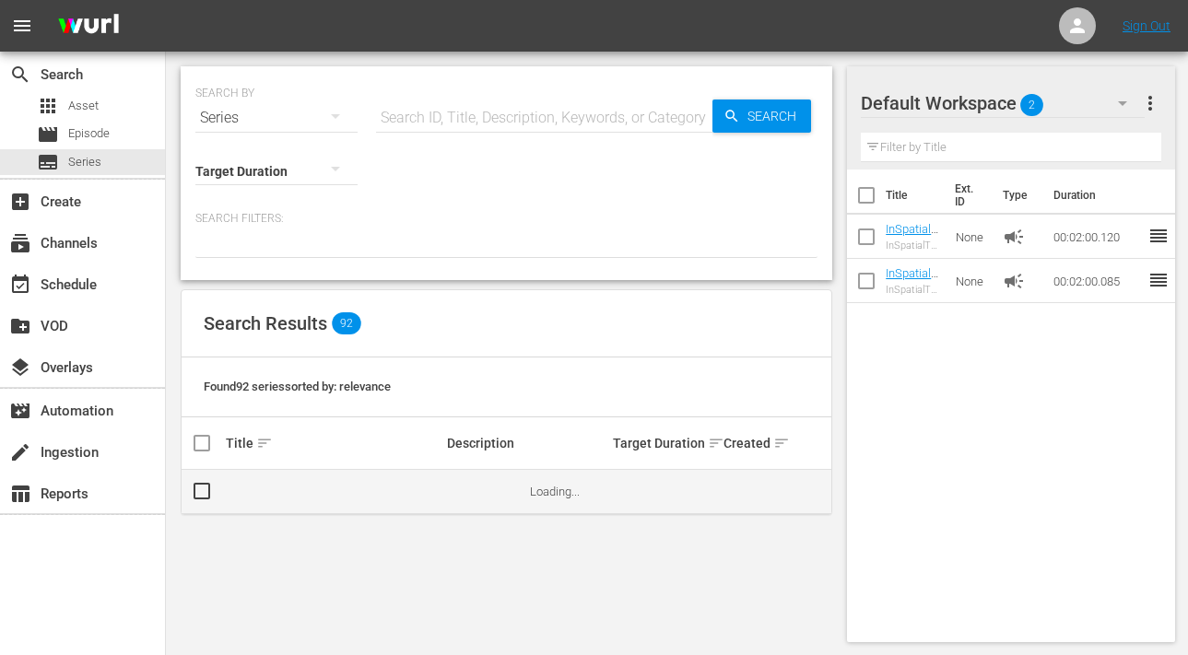
scroll to position [70, 0]
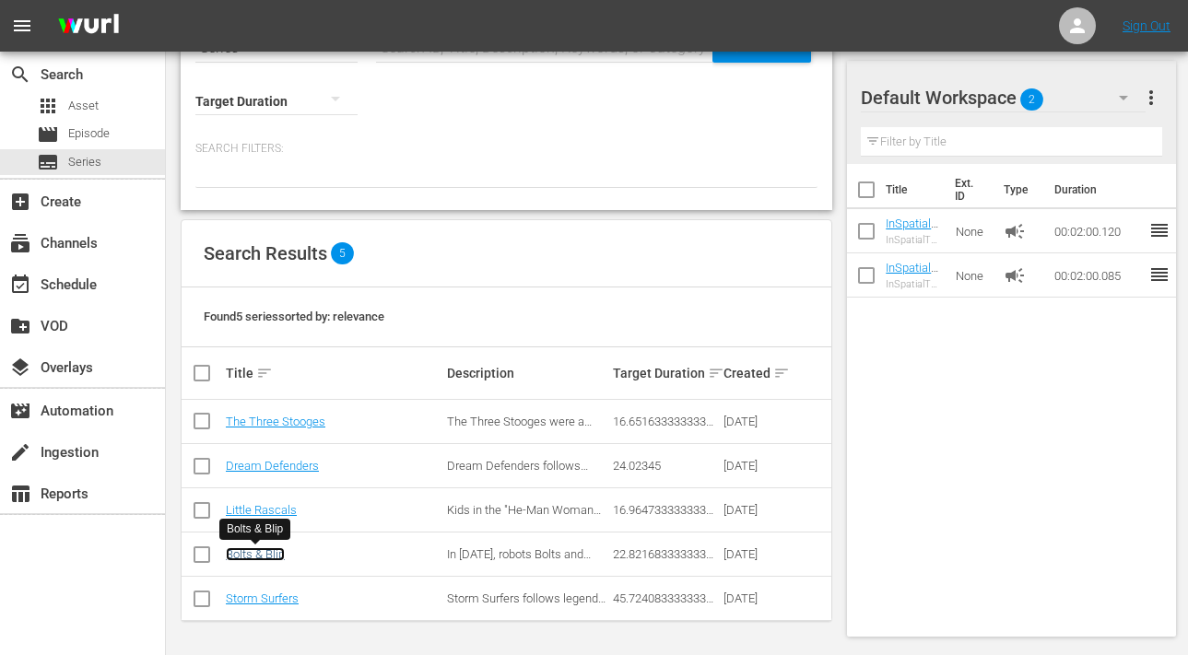
click at [256, 553] on link "Bolts & Blip" at bounding box center [255, 555] width 59 height 14
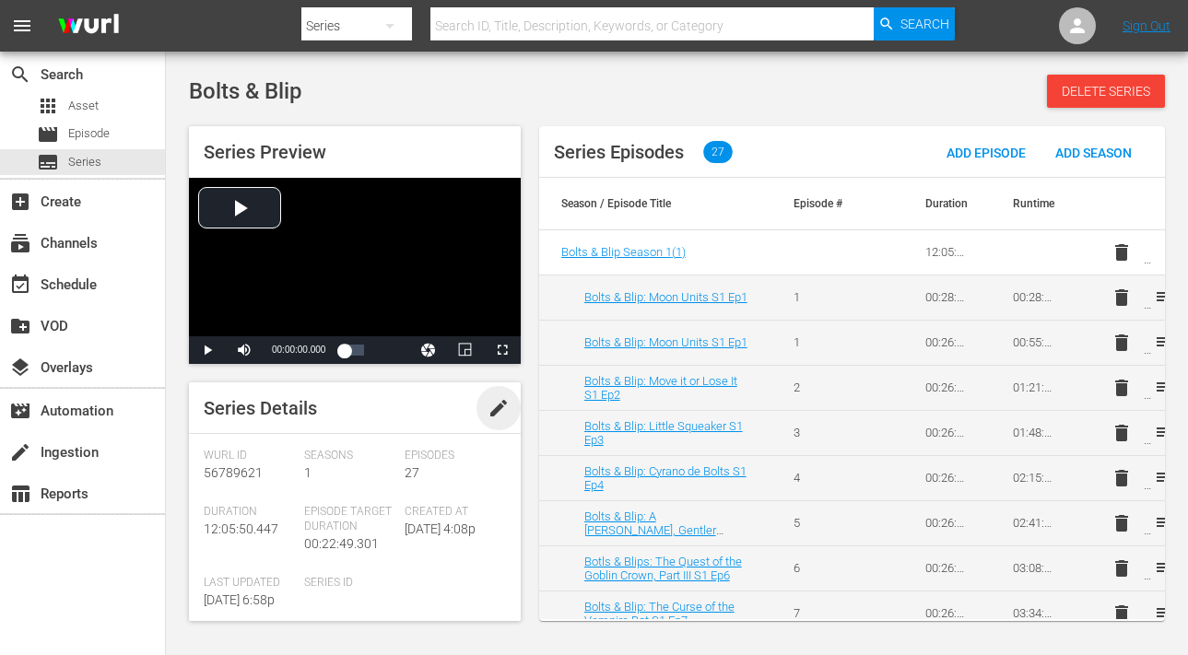
click at [488, 409] on span "edit" at bounding box center [499, 408] width 22 height 22
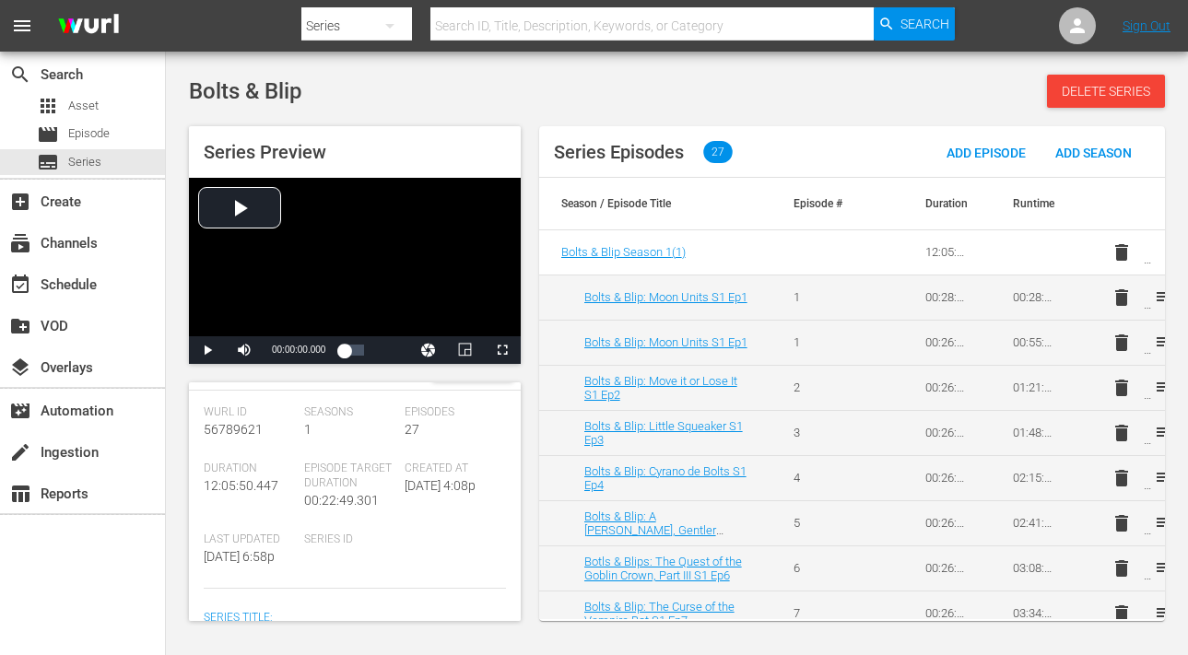
scroll to position [45, 0]
click at [321, 536] on span "Series ID" at bounding box center [349, 538] width 91 height 15
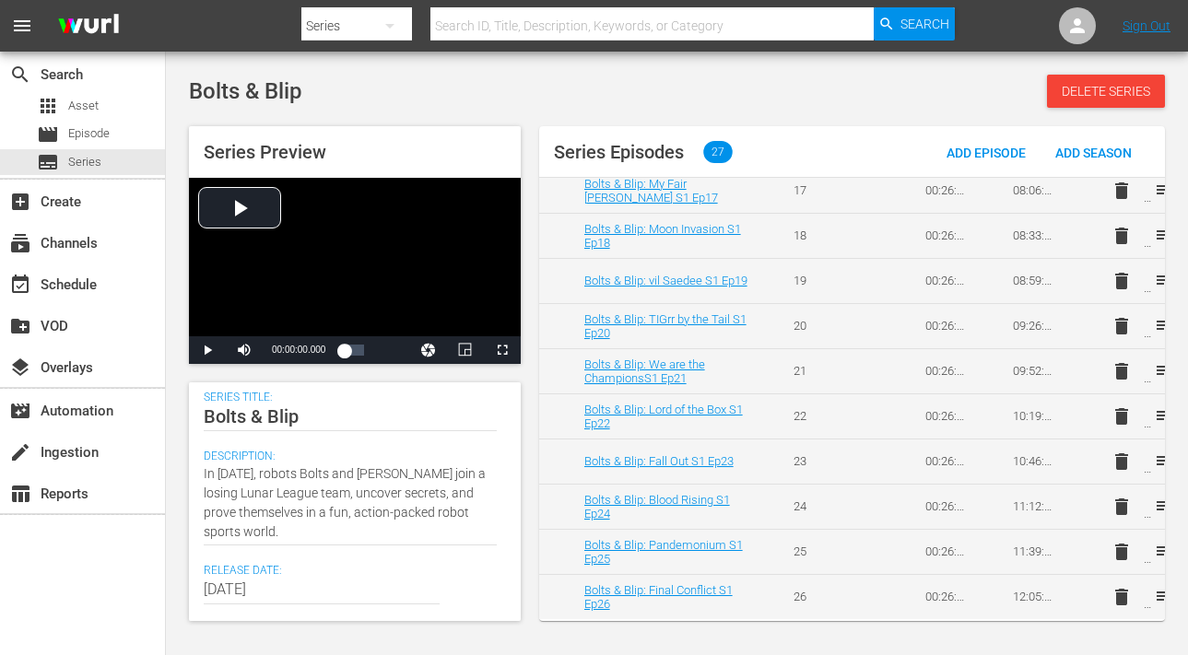
scroll to position [260, 0]
click at [80, 141] on span "Episode" at bounding box center [88, 133] width 41 height 18
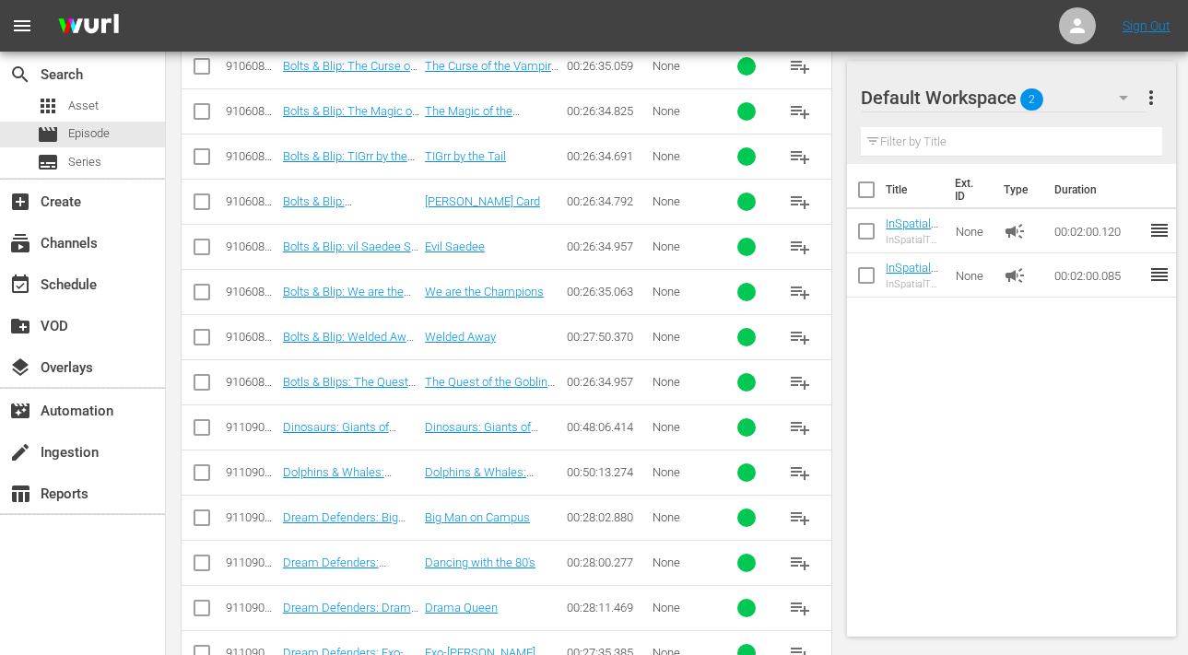
scroll to position [1654, 0]
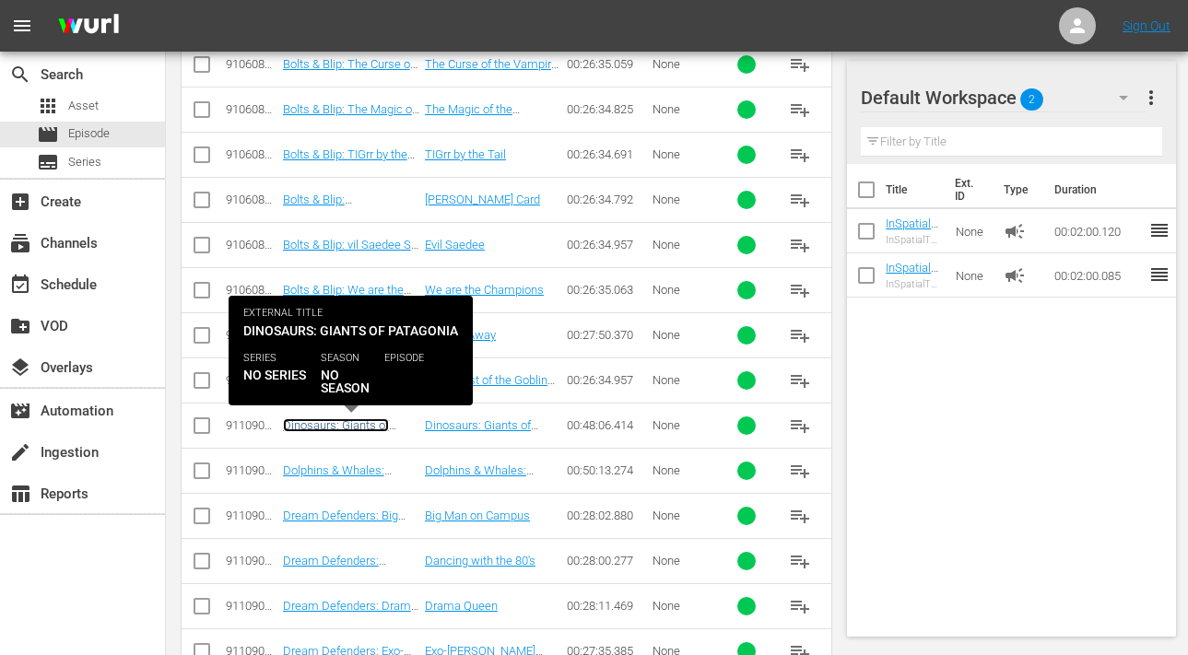
click at [334, 422] on link "Dinosaurs: Giants of Patagonia" at bounding box center [336, 433] width 106 height 28
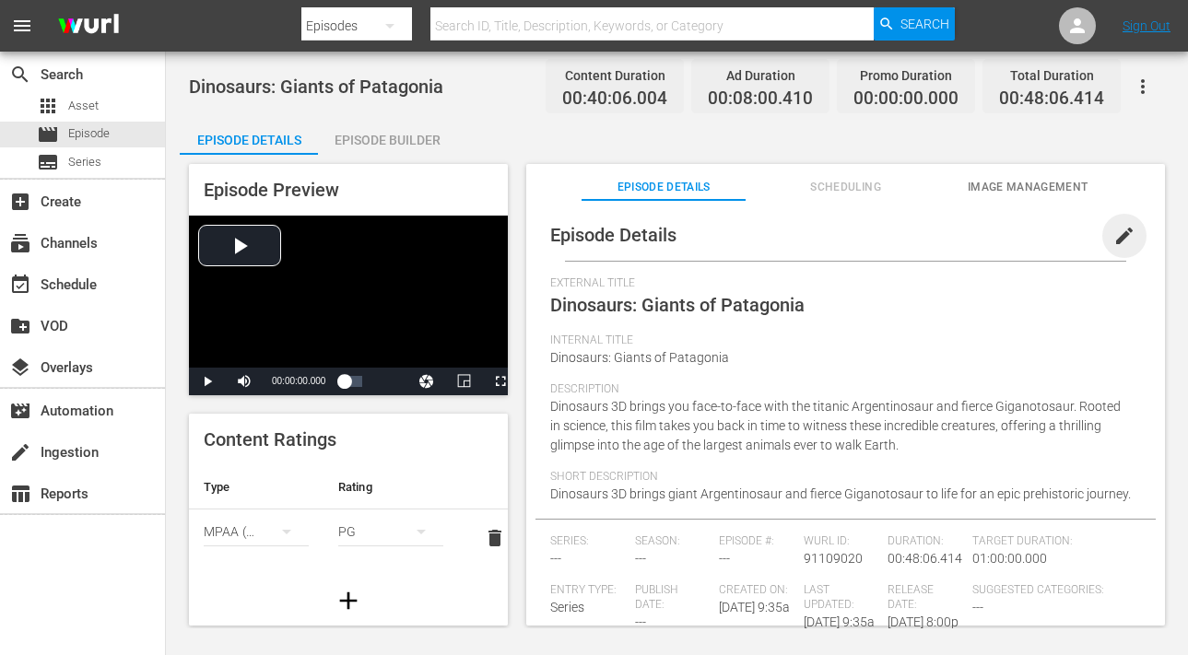
click at [1114, 226] on span "edit" at bounding box center [1125, 236] width 22 height 22
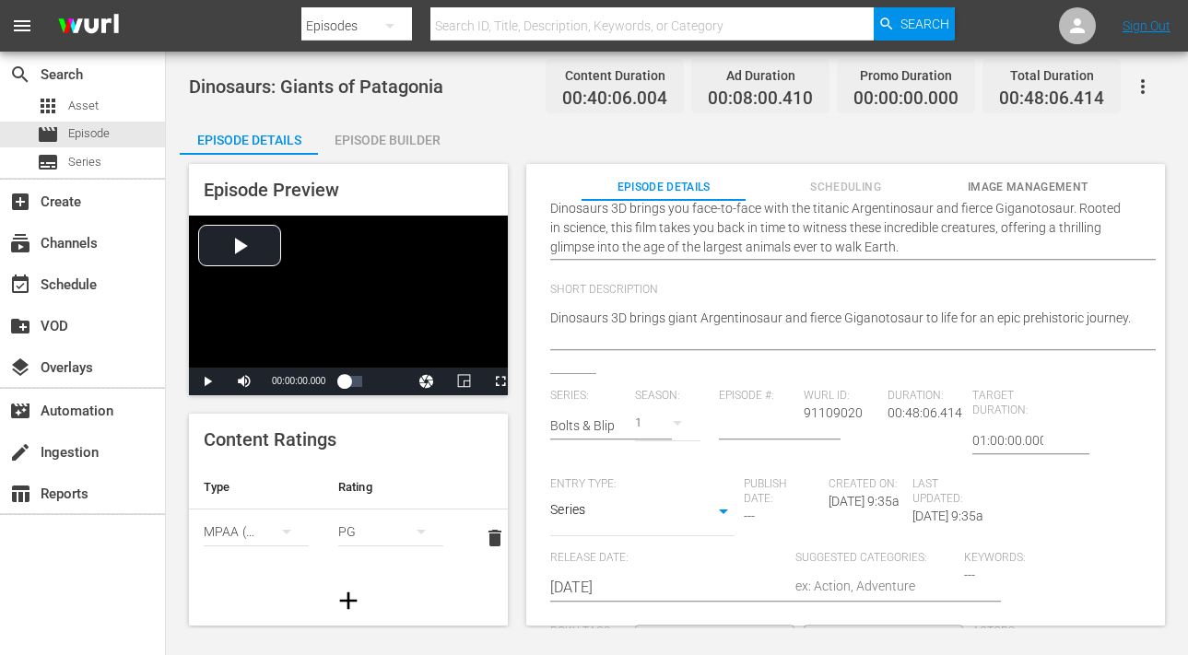
scroll to position [276, 0]
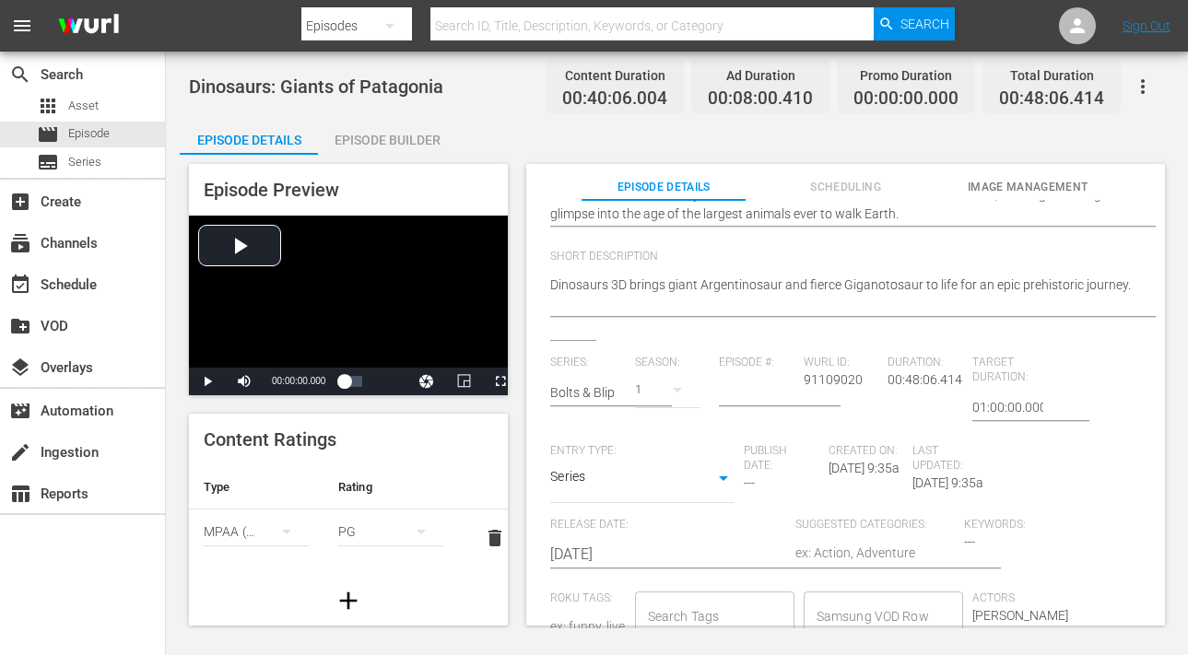
click at [810, 565] on textarea at bounding box center [875, 555] width 159 height 22
type textarea "T"
type textarea "Tr"
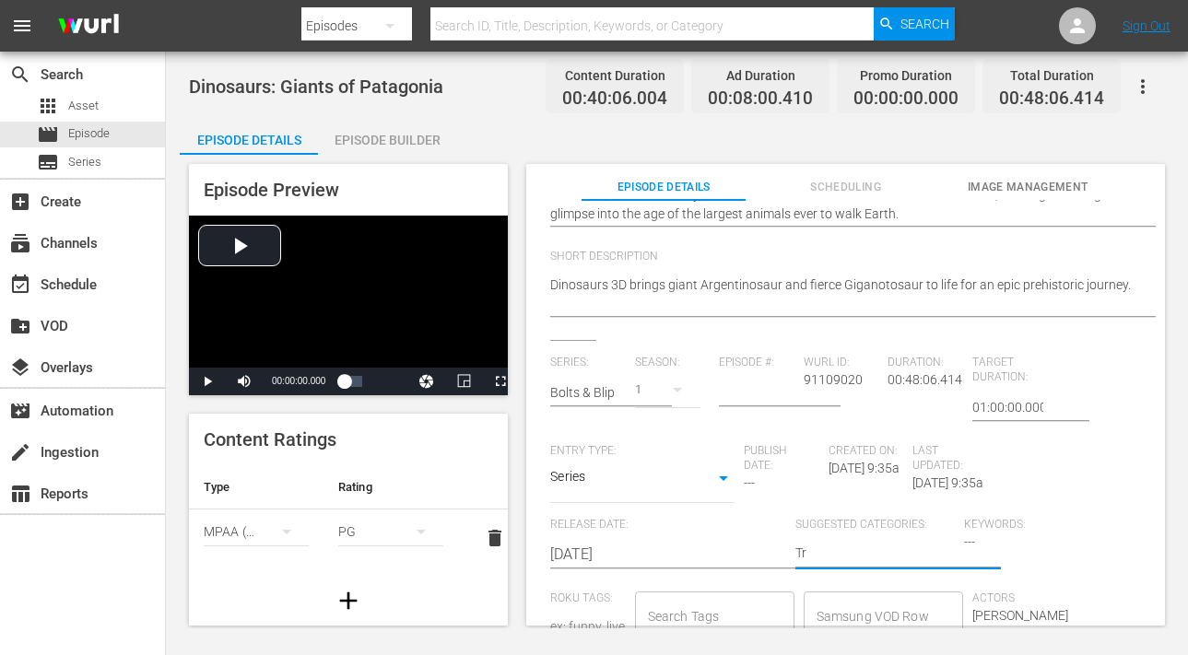
type textarea "Tra"
type textarea "Trav"
type textarea "Trave"
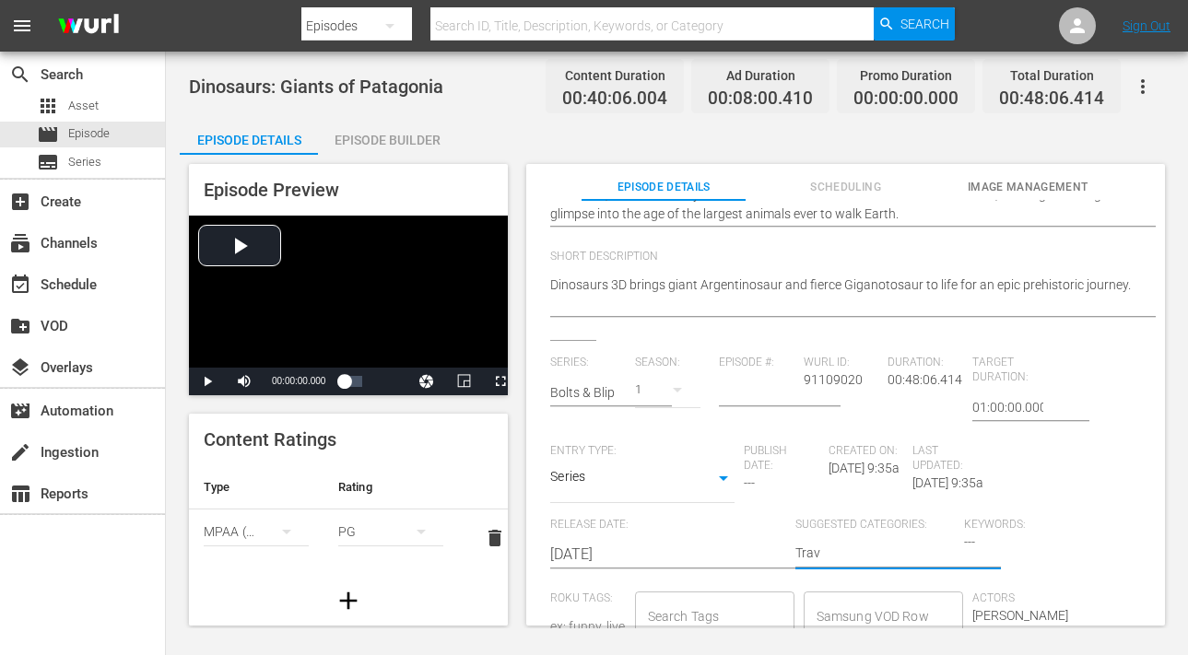
type textarea "Trave"
type textarea "Travel"
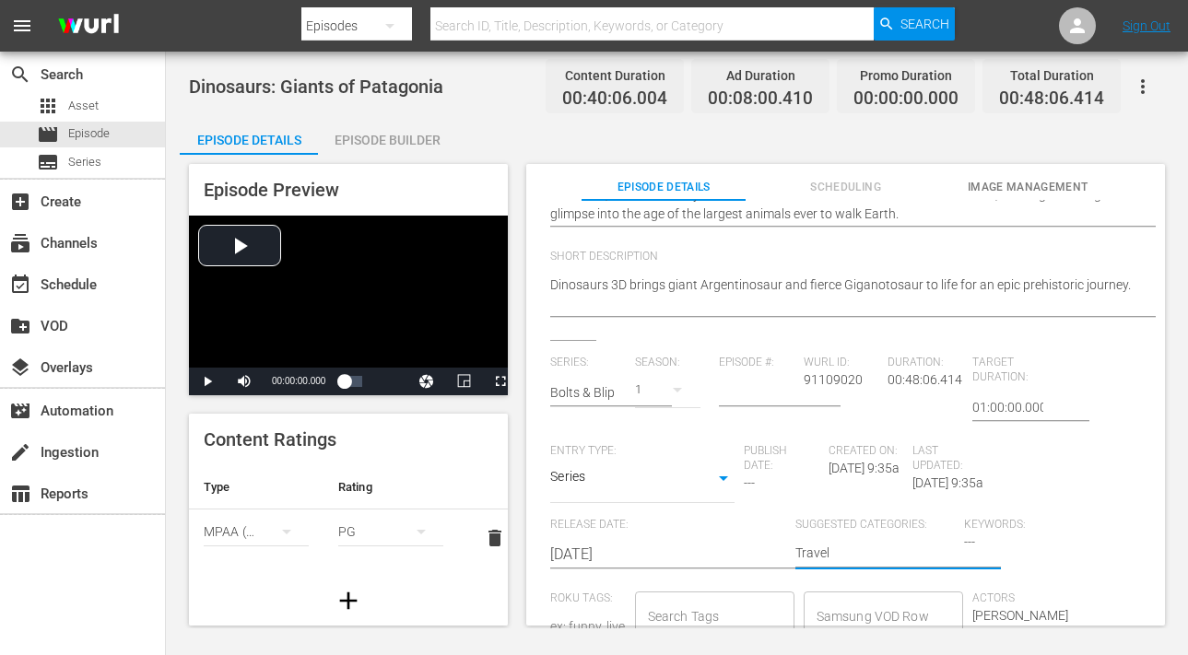
type textarea "Travel i"
type textarea "Travel in"
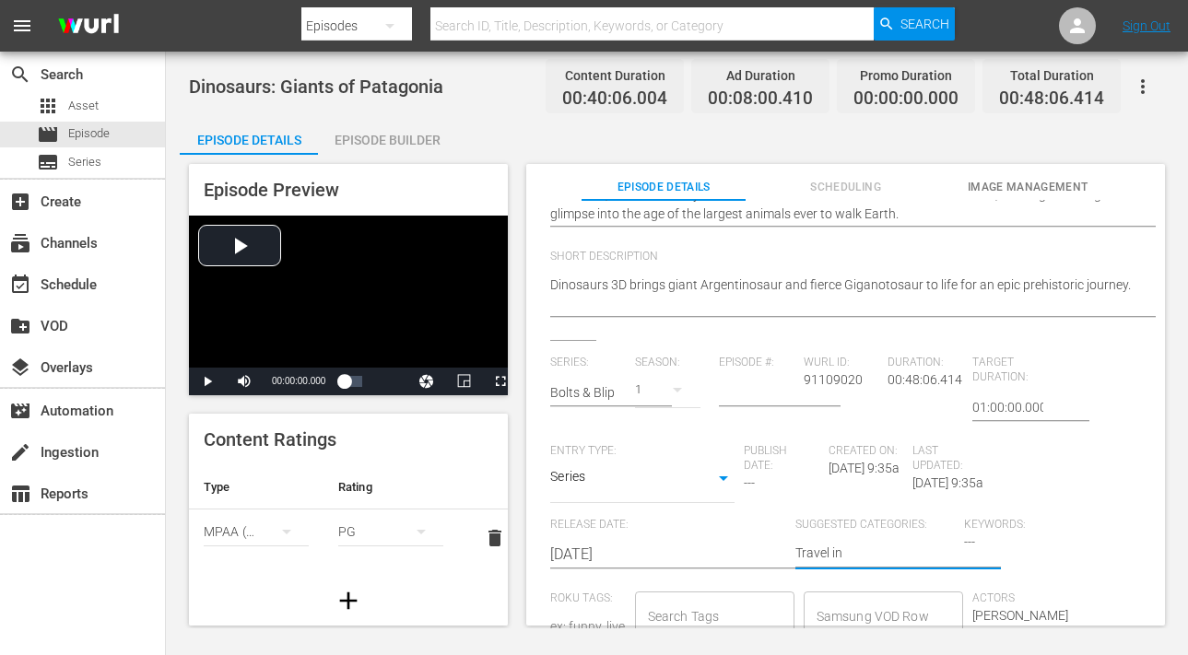
type textarea "Travel in"
type textarea "Travel in T"
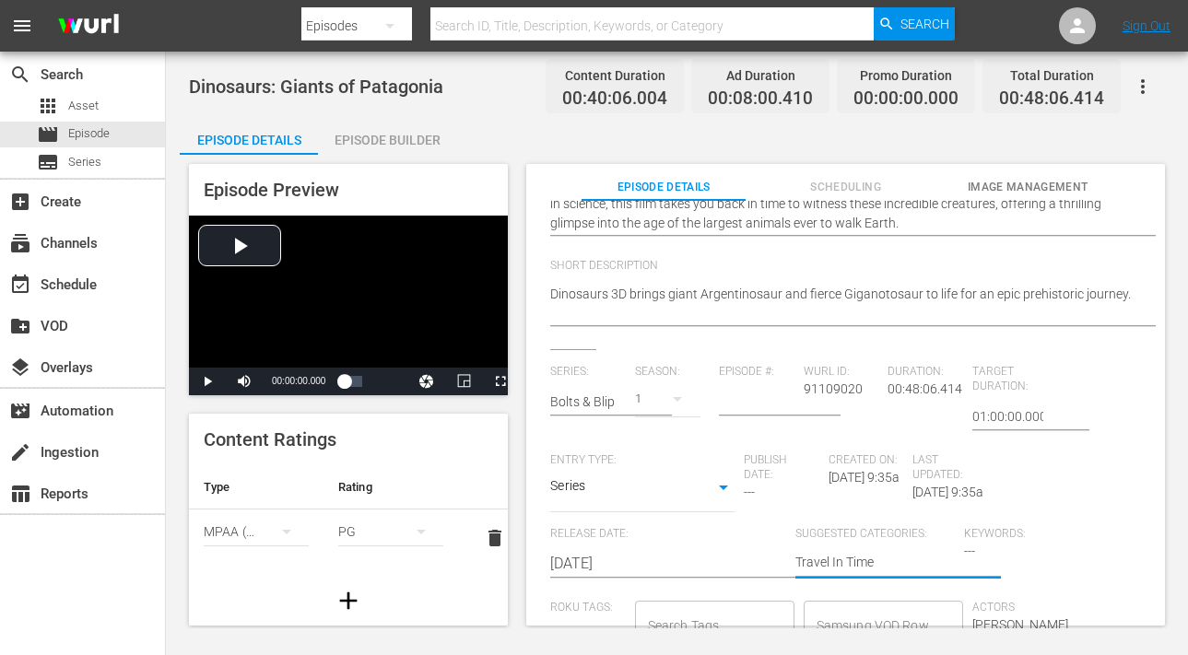
scroll to position [0, 0]
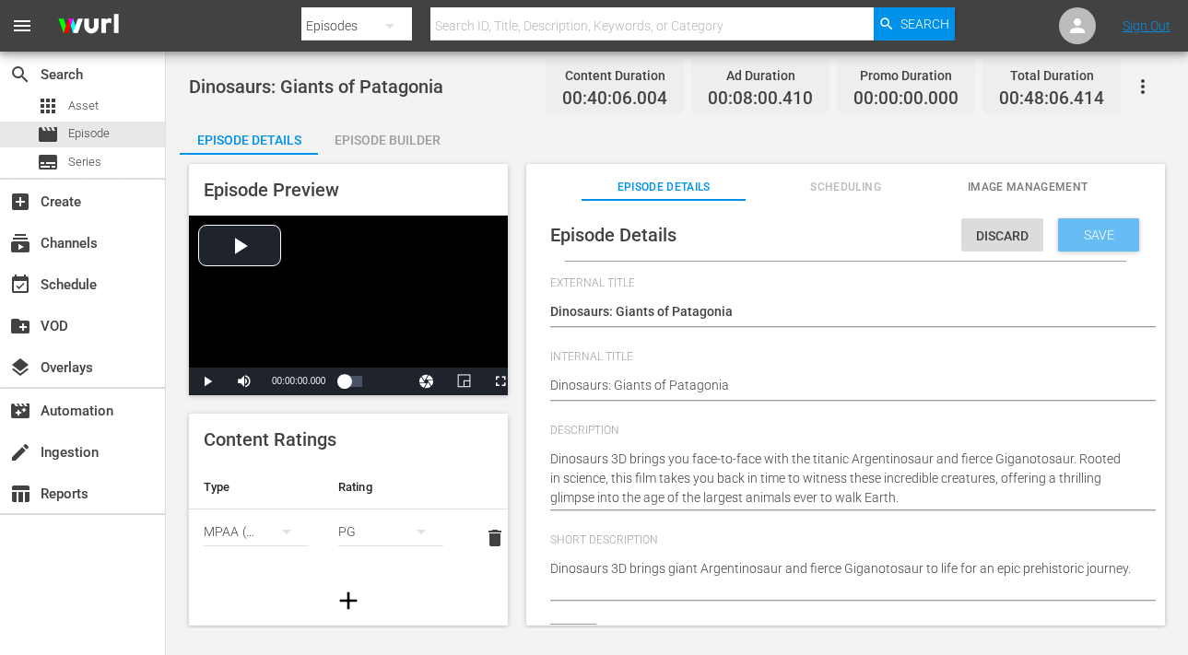
click at [1072, 239] on span "Save" at bounding box center [1099, 235] width 60 height 15
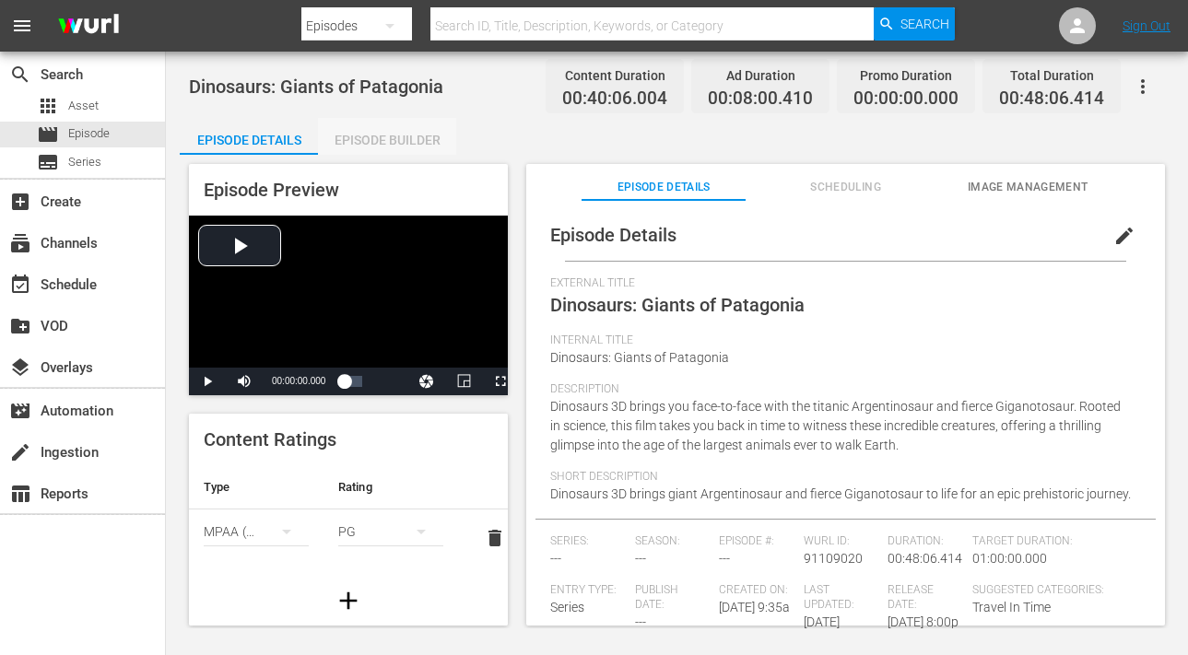
click at [355, 131] on div "Episode Builder" at bounding box center [387, 140] width 138 height 44
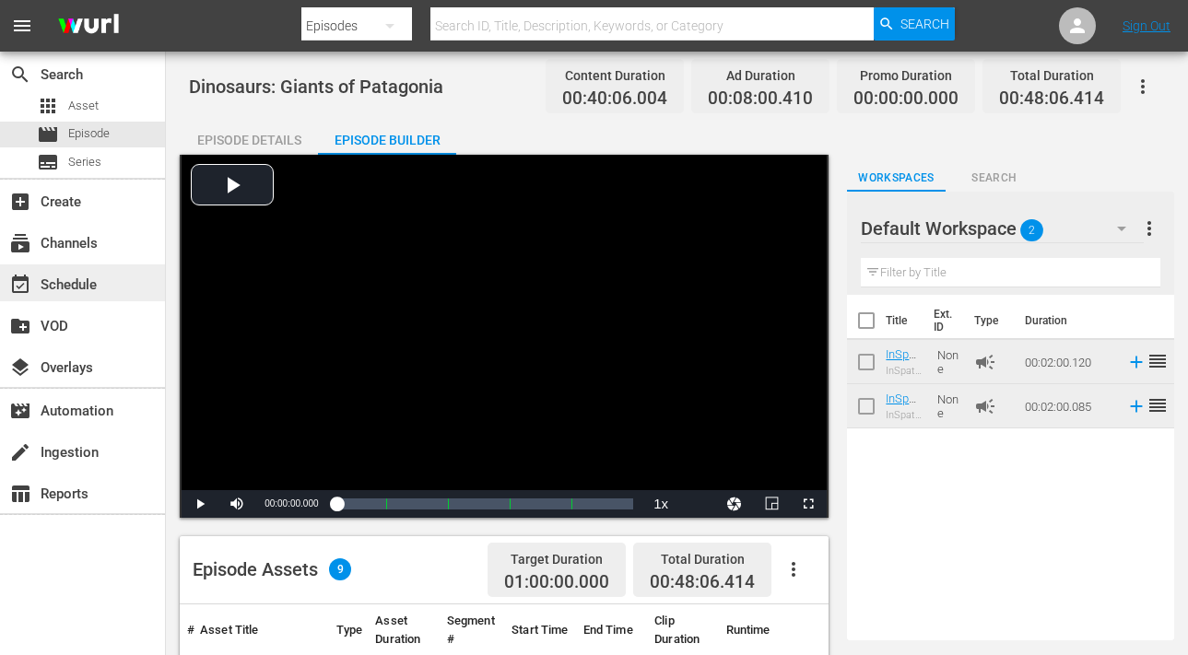
click at [65, 281] on div "event_available Schedule" at bounding box center [51, 282] width 103 height 17
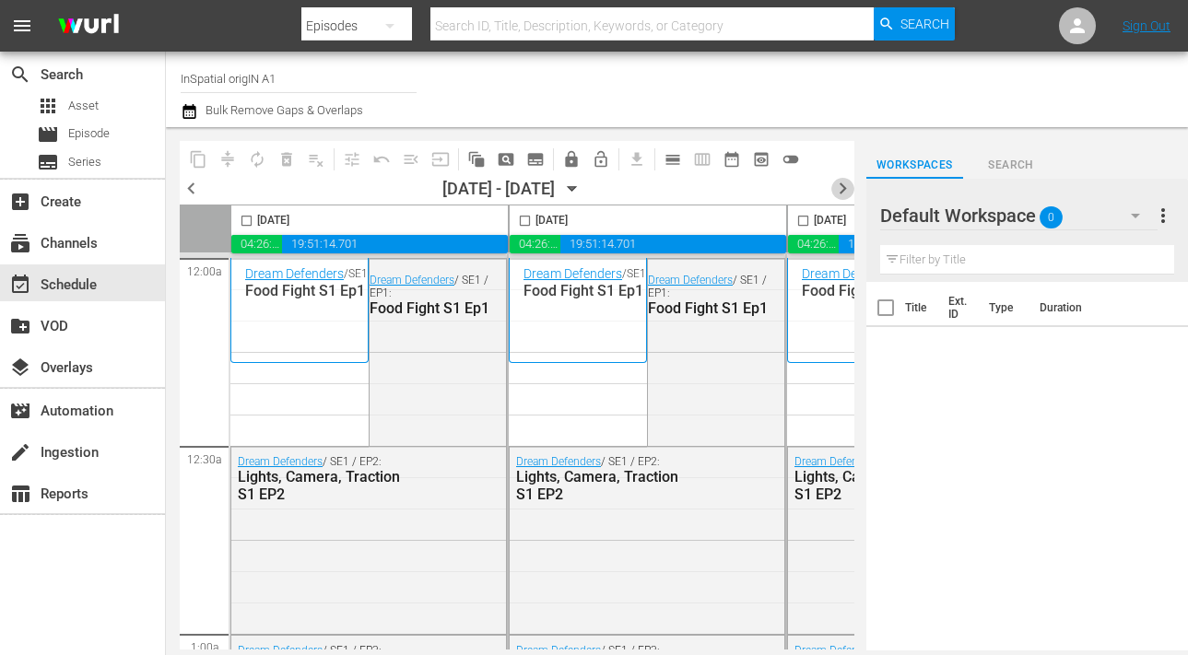
click at [843, 191] on span "chevron_right" at bounding box center [843, 188] width 23 height 23
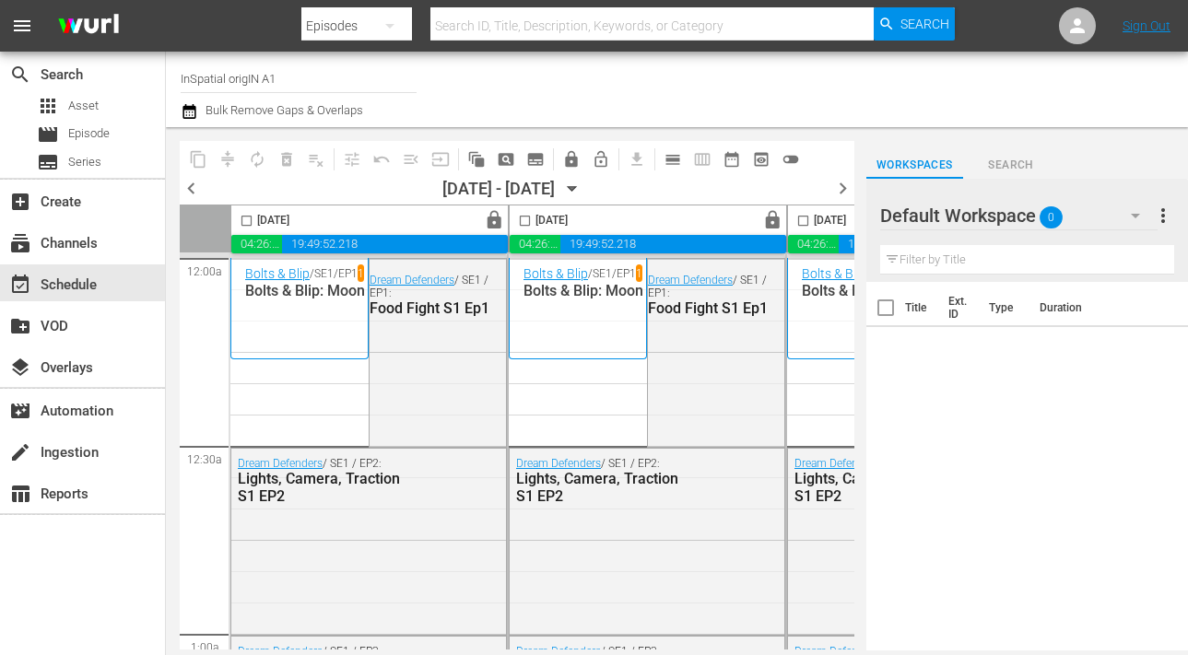
click at [843, 191] on span "chevron_right" at bounding box center [843, 188] width 23 height 23
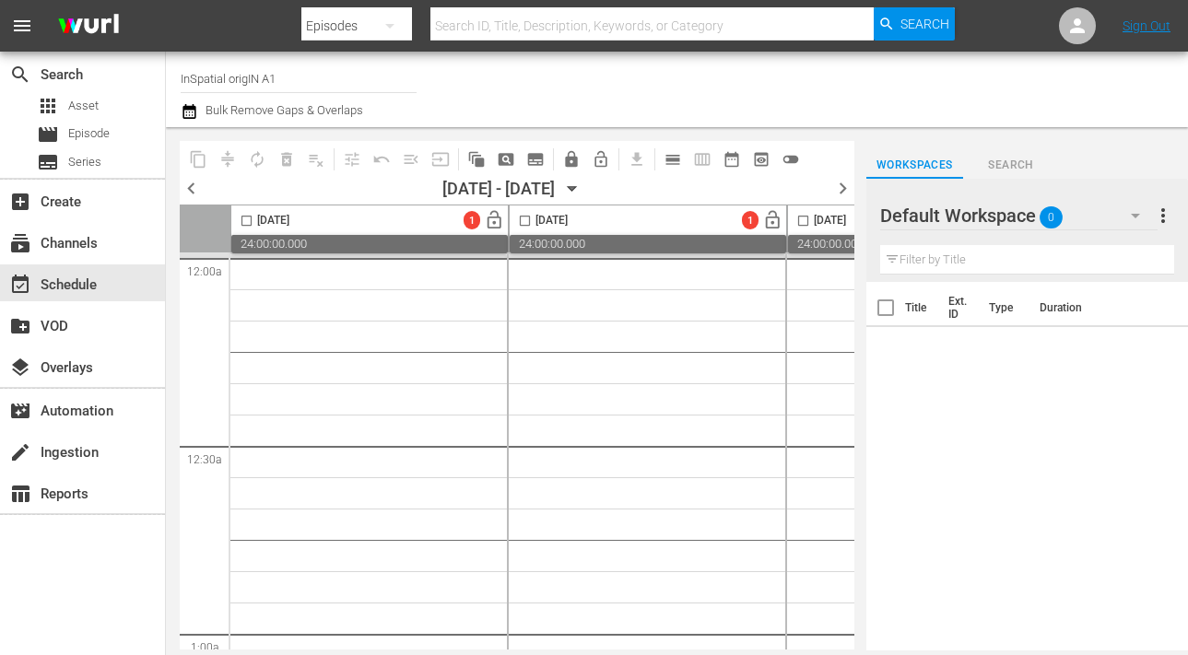
click at [510, 155] on span "pageview_outlined" at bounding box center [506, 159] width 18 height 18
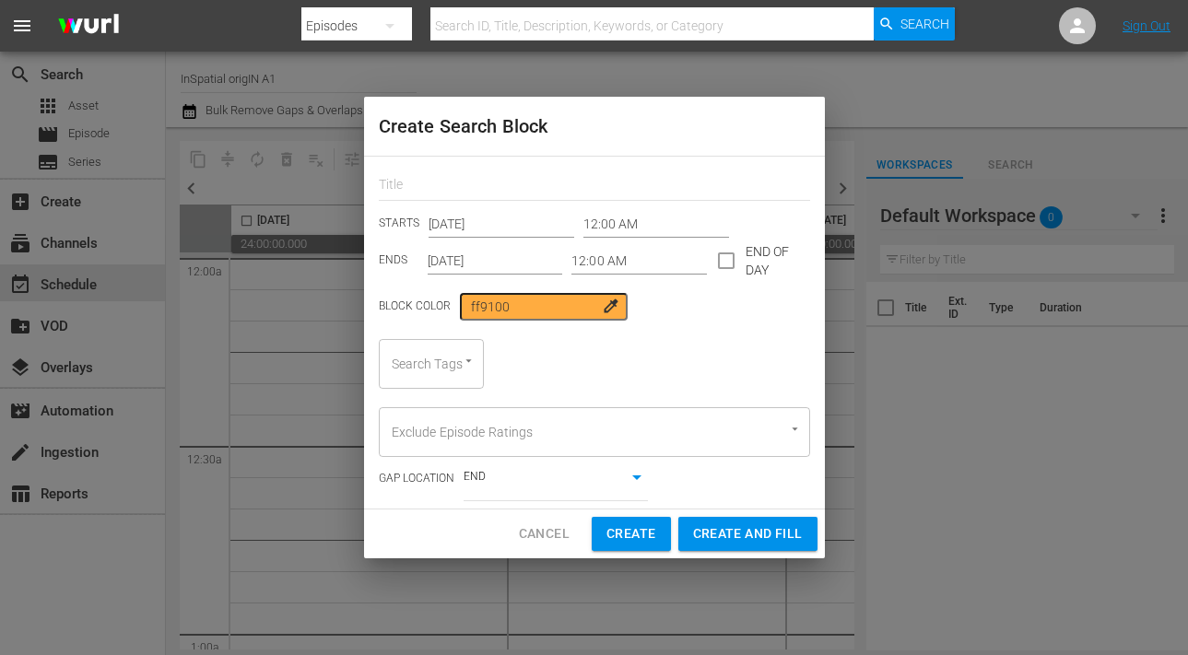
click at [465, 371] on div "Search Tags" at bounding box center [431, 364] width 105 height 50
click at [651, 378] on div "Search Tags Search Tags" at bounding box center [594, 364] width 431 height 50
click at [539, 540] on span "Cancel" at bounding box center [544, 534] width 51 height 23
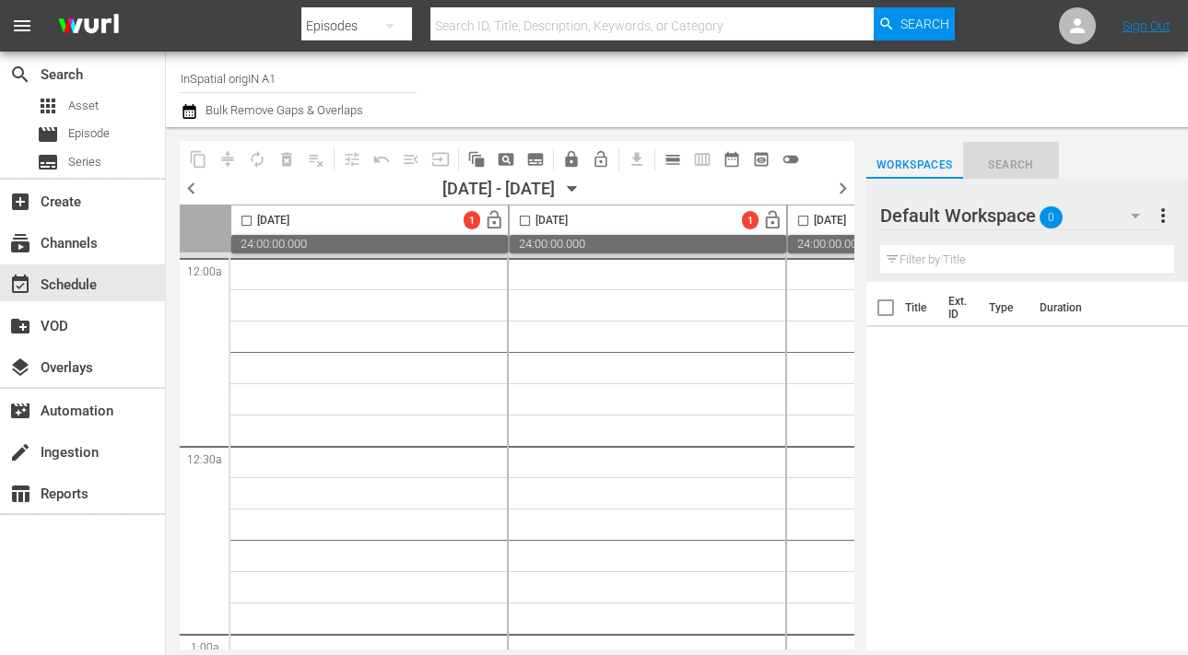
click at [1013, 159] on span "Search" at bounding box center [1011, 165] width 97 height 19
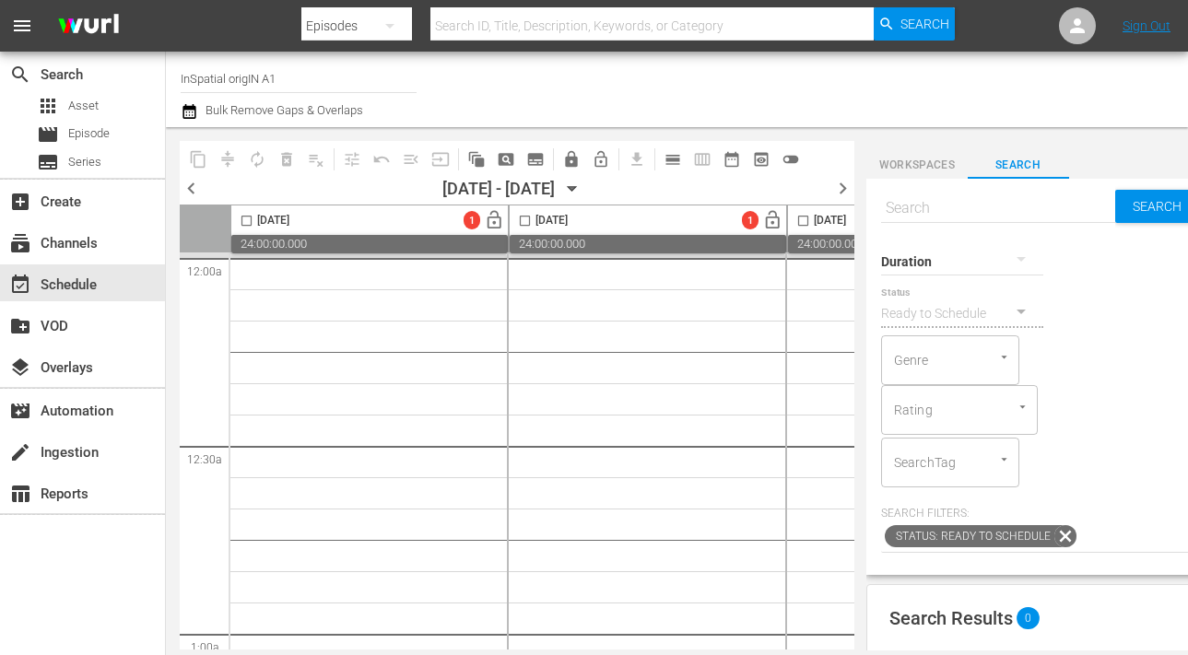
click at [997, 474] on div "SearchTag" at bounding box center [950, 463] width 138 height 50
click at [1002, 466] on button "Open" at bounding box center [1005, 460] width 18 height 18
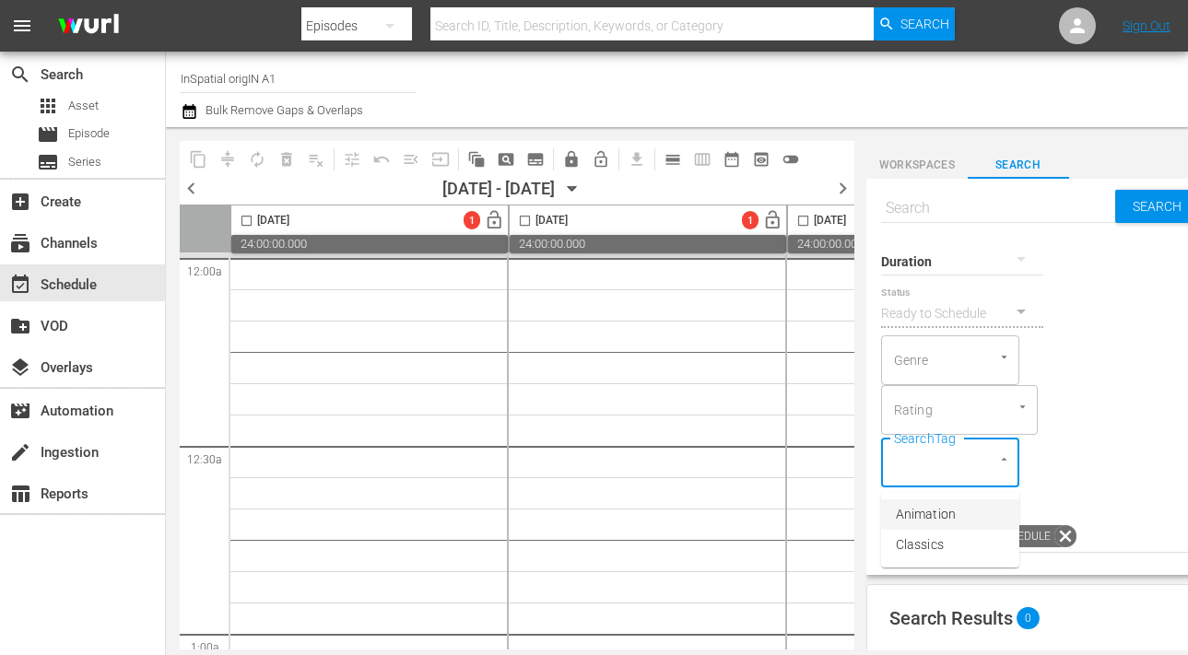
click at [1138, 420] on div "Duration Status Ready to Schedule Genre Genre Rating Rating SearchTag SearchTag" at bounding box center [1035, 358] width 308 height 257
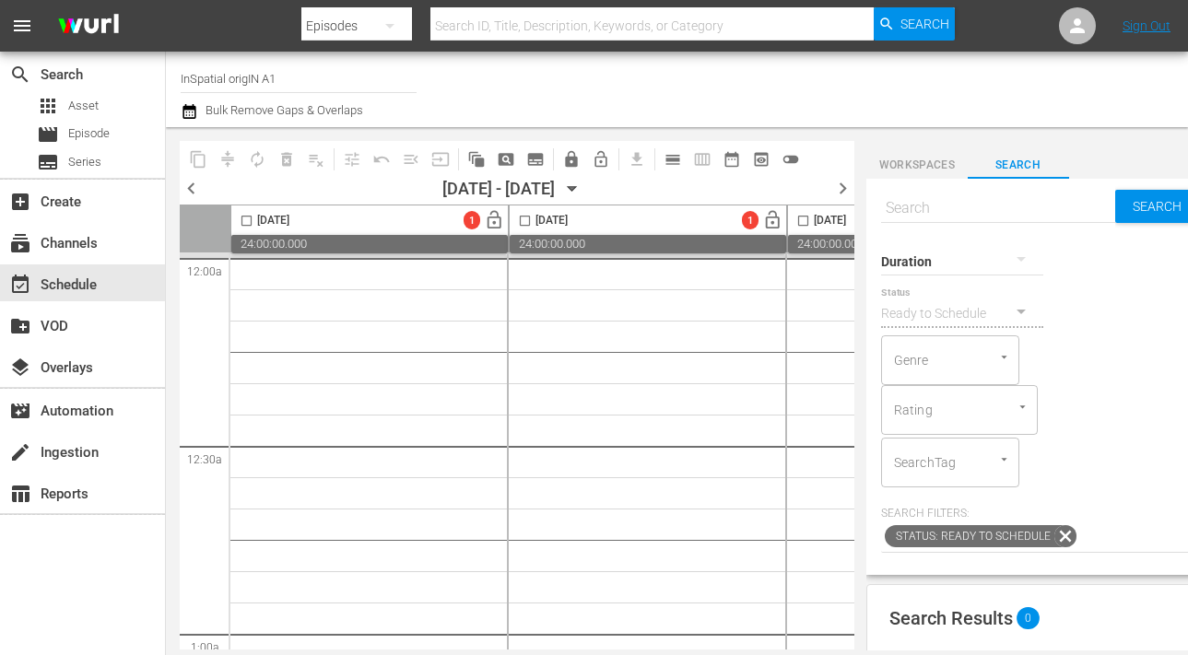
click at [1009, 366] on div at bounding box center [994, 357] width 33 height 19
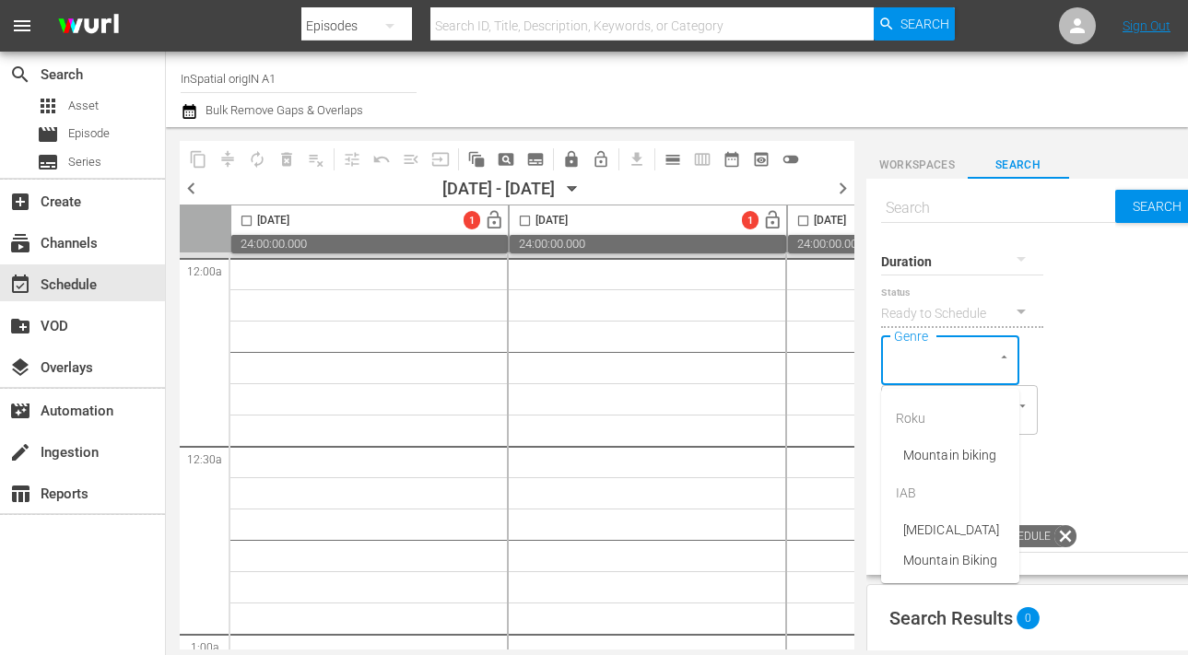
click at [1085, 366] on div "Duration Status Ready to Schedule Genre Genre Rating Rating SearchTag SearchTag" at bounding box center [1035, 358] width 308 height 257
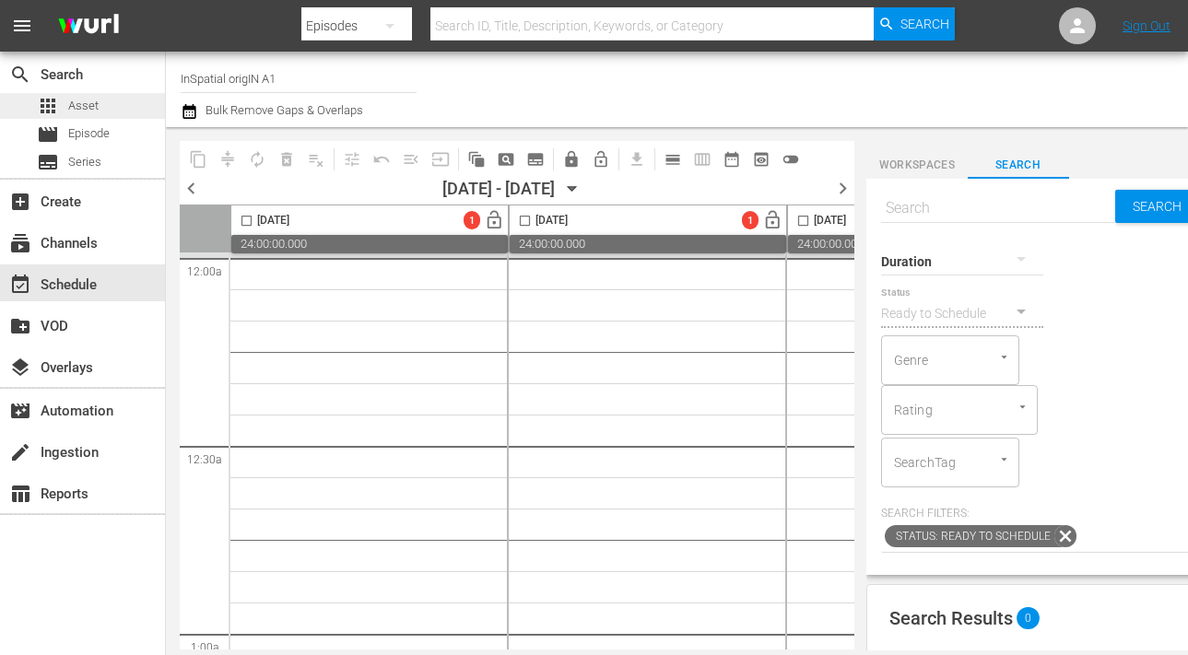
click at [84, 107] on span "Asset" at bounding box center [83, 106] width 30 height 18
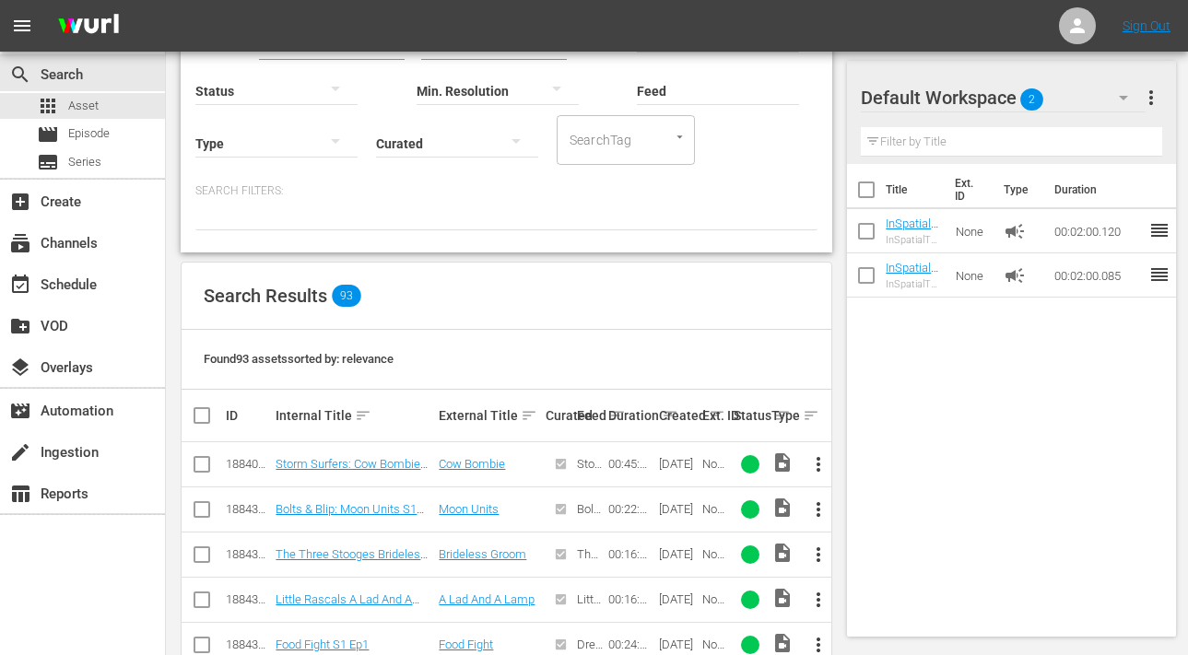
scroll to position [183, 0]
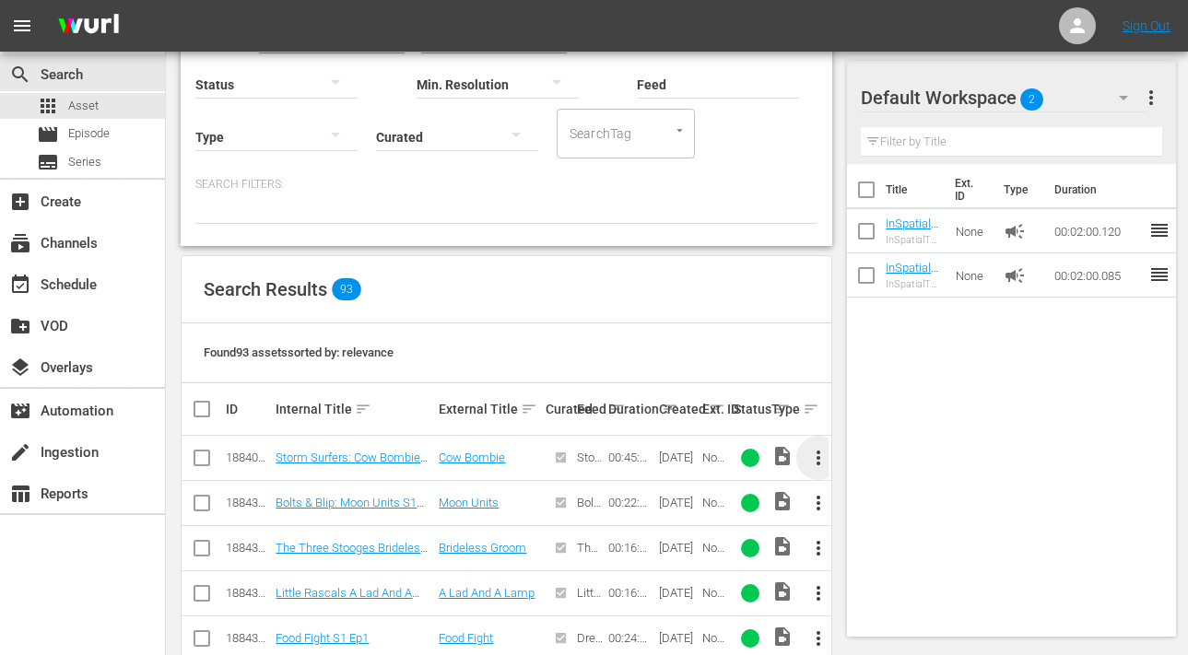
click at [818, 452] on span "more_vert" at bounding box center [819, 458] width 22 height 22
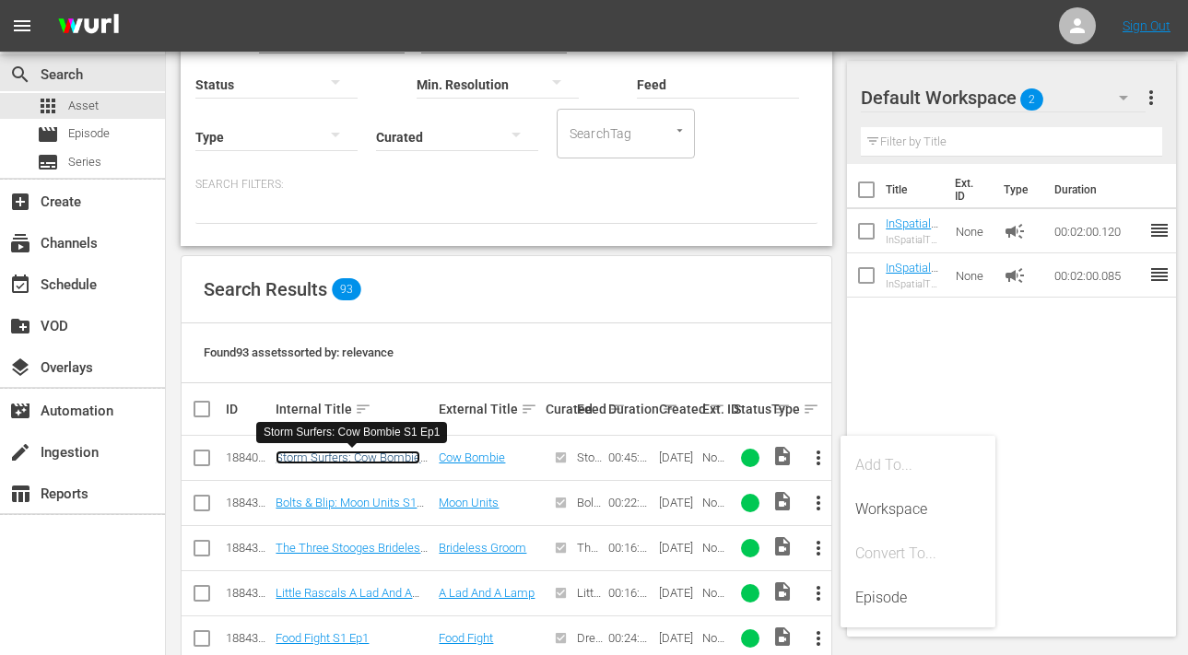
click at [351, 456] on link "Storm Surfers: Cow Bombie S1 Ep1" at bounding box center [348, 465] width 145 height 28
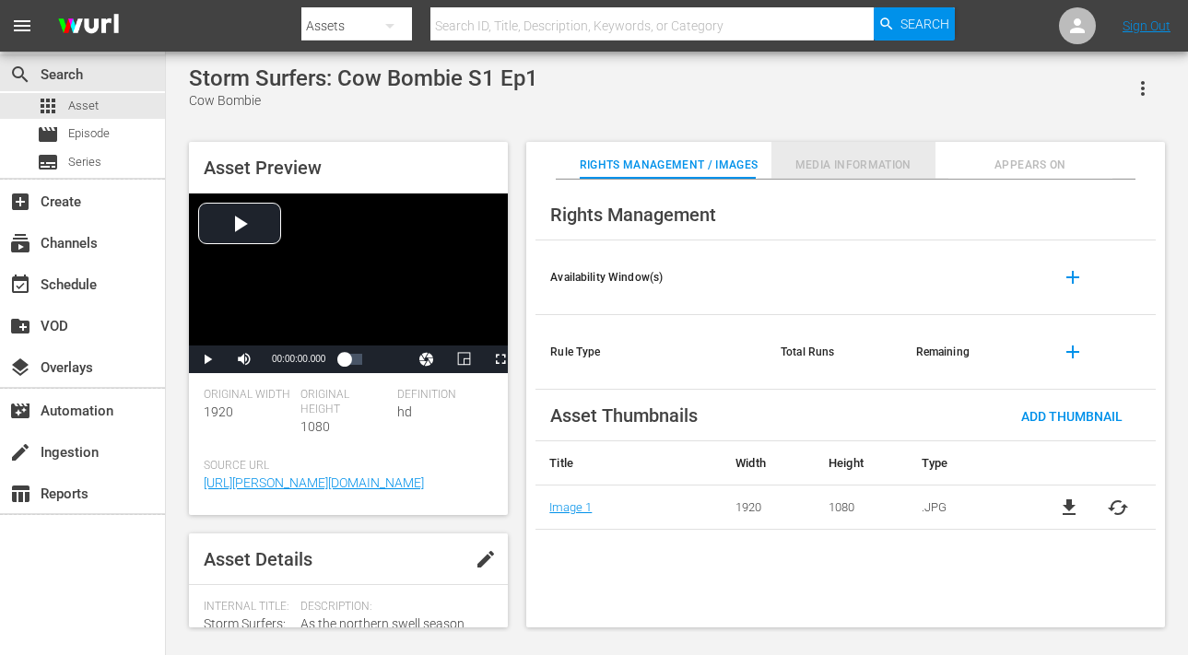
click at [855, 159] on span "Media Information" at bounding box center [854, 165] width 164 height 19
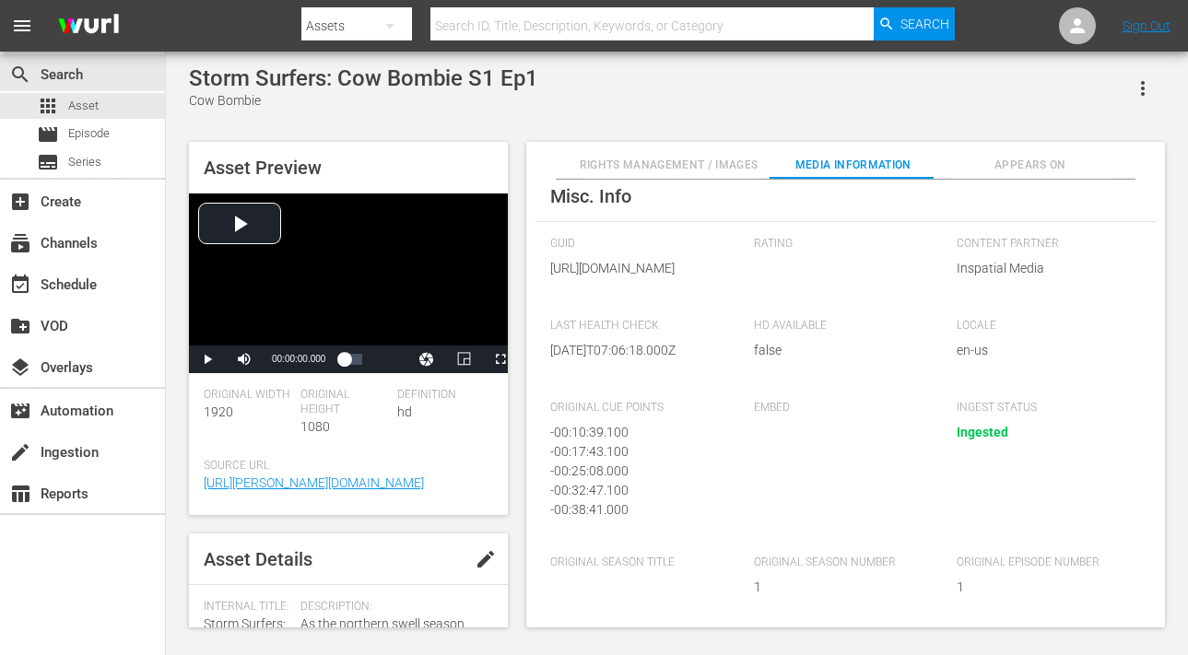
scroll to position [333, 0]
click at [100, 126] on span "Episode" at bounding box center [88, 133] width 41 height 18
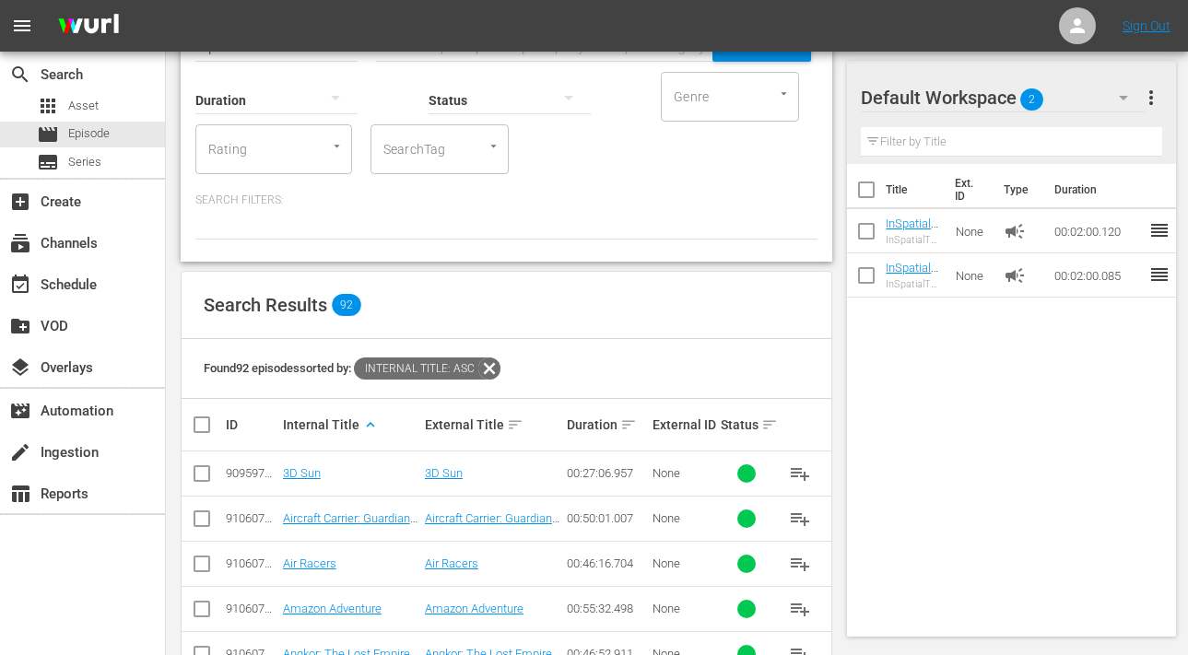
scroll to position [118, 0]
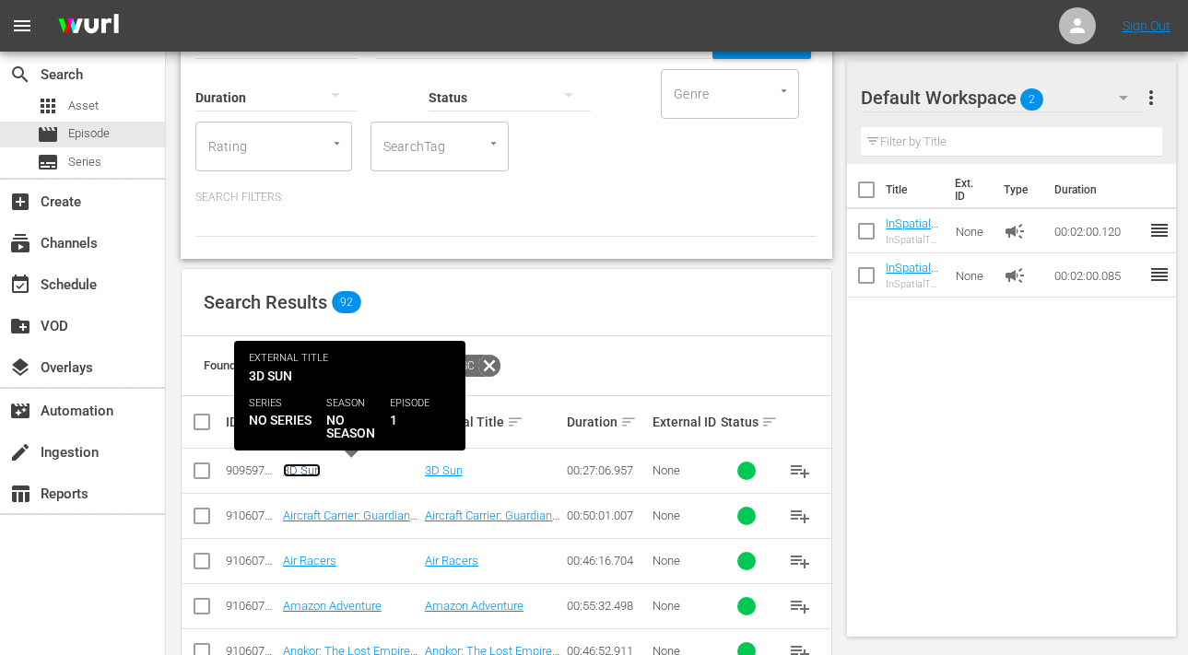
click at [308, 468] on link "3D Sun" at bounding box center [302, 471] width 38 height 14
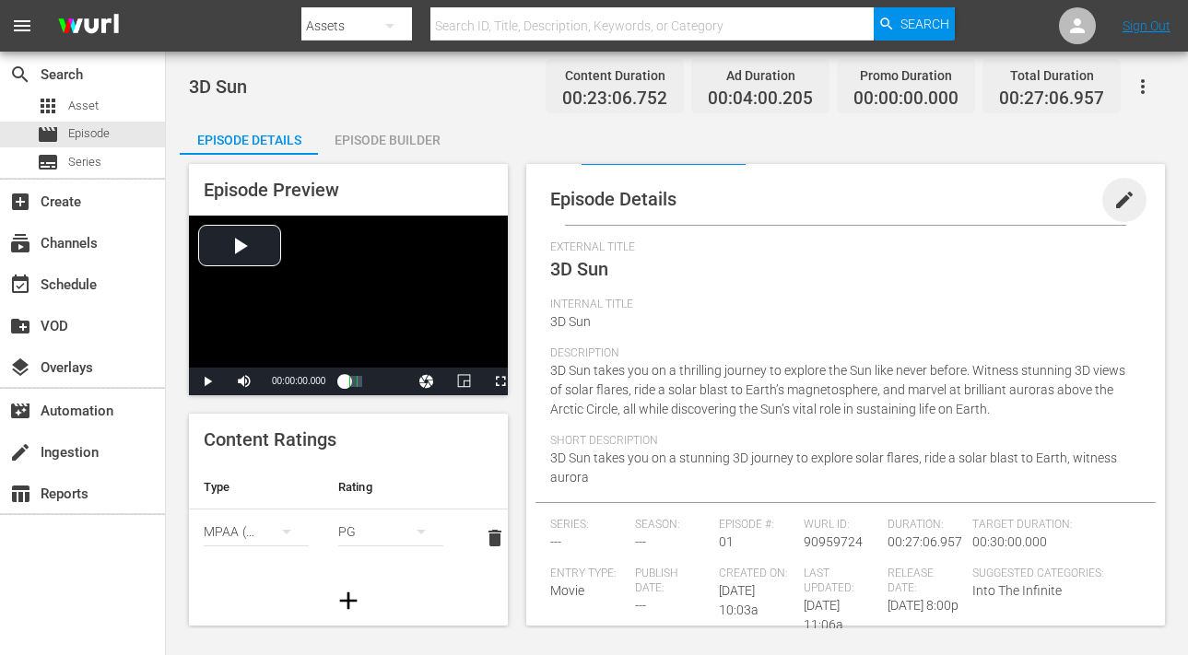
click at [1114, 199] on span "edit" at bounding box center [1125, 200] width 22 height 22
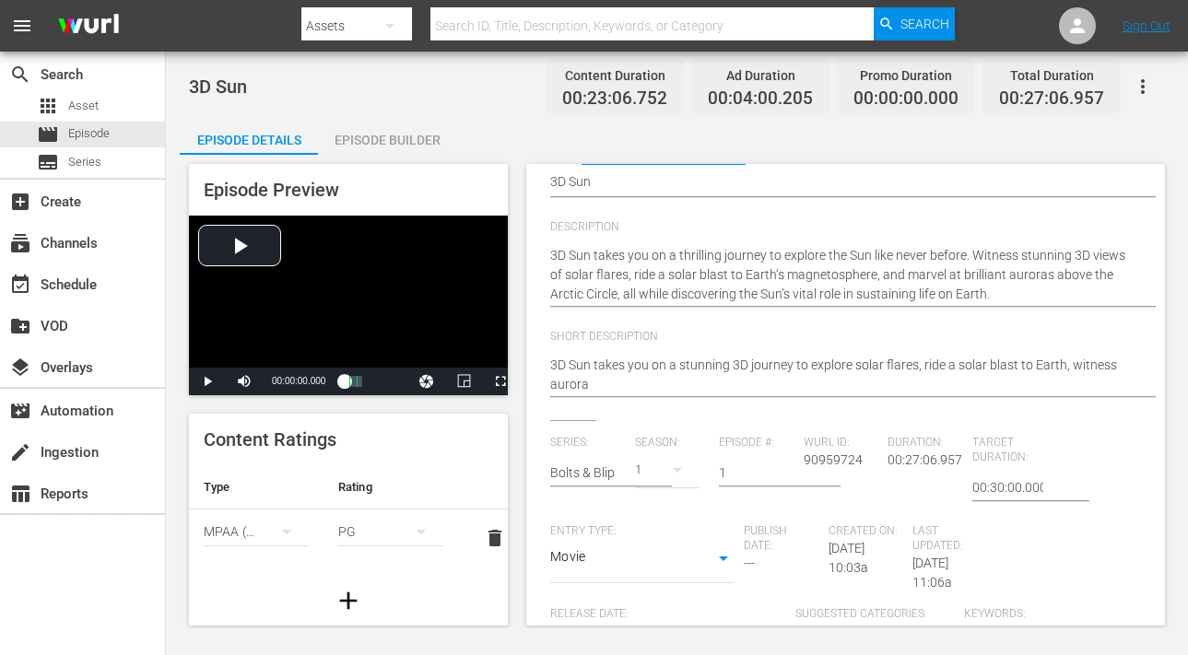
scroll to position [396, 0]
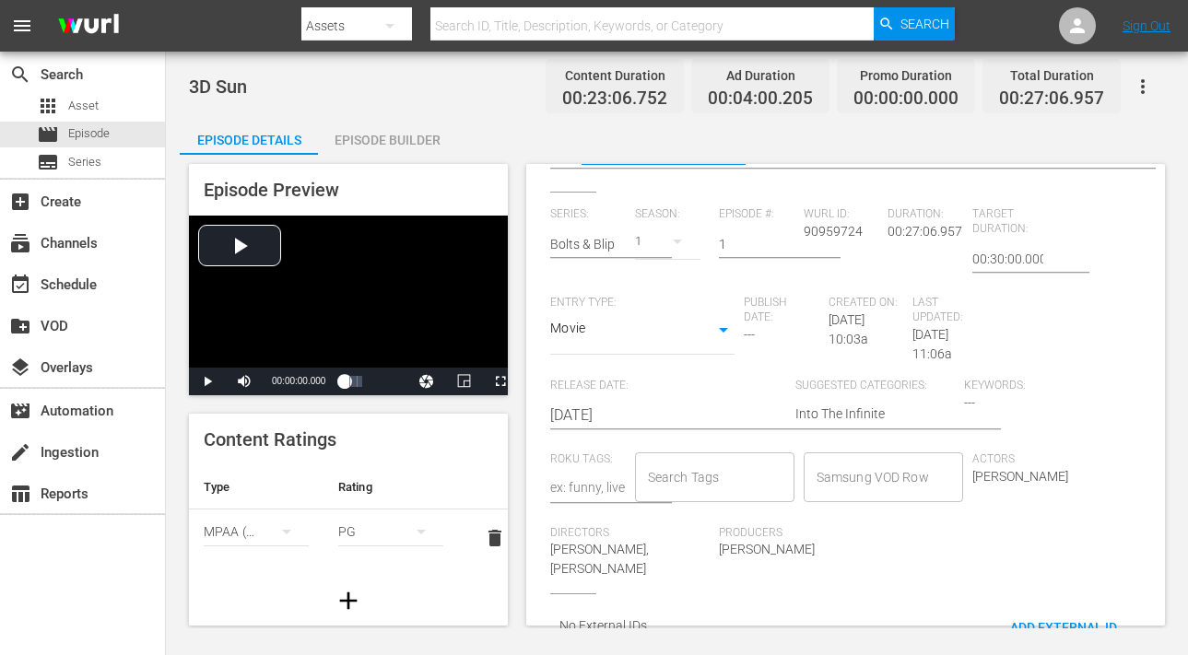
click at [975, 401] on div "Keywords: ---" at bounding box center [1048, 416] width 169 height 74
click at [584, 481] on textarea at bounding box center [587, 489] width 75 height 22
click at [667, 488] on input "Search Tags" at bounding box center [700, 477] width 115 height 33
click at [663, 482] on input "Search Tags" at bounding box center [700, 477] width 115 height 33
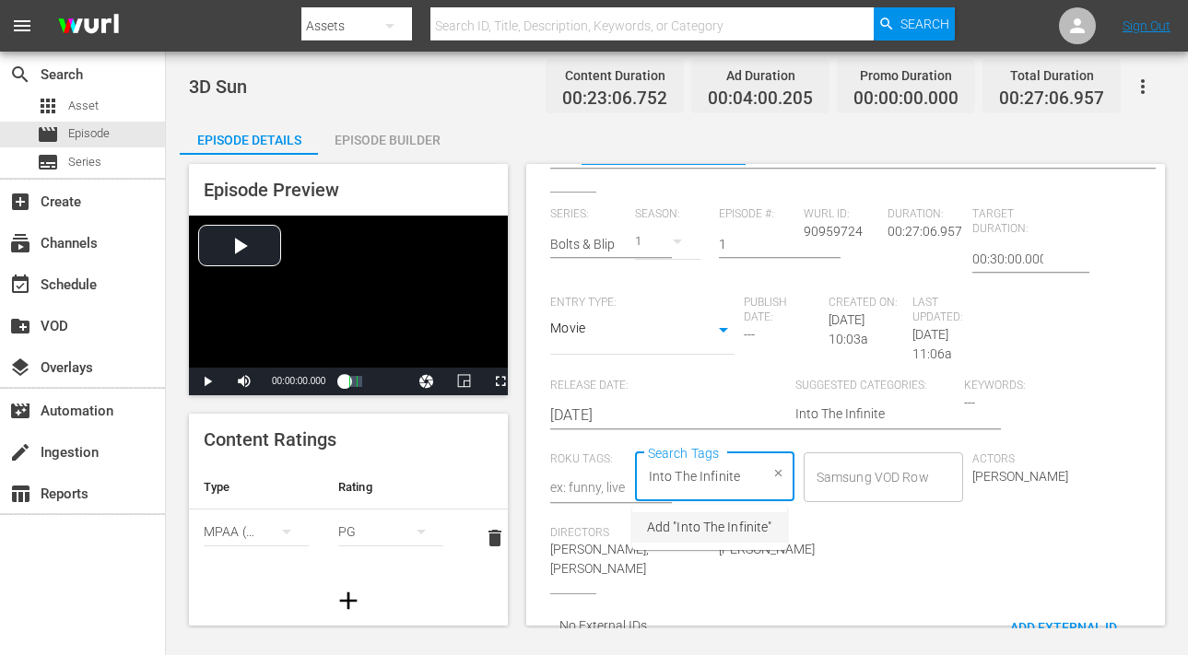
click at [669, 535] on span "Add "Into The Infinite"" at bounding box center [709, 527] width 124 height 19
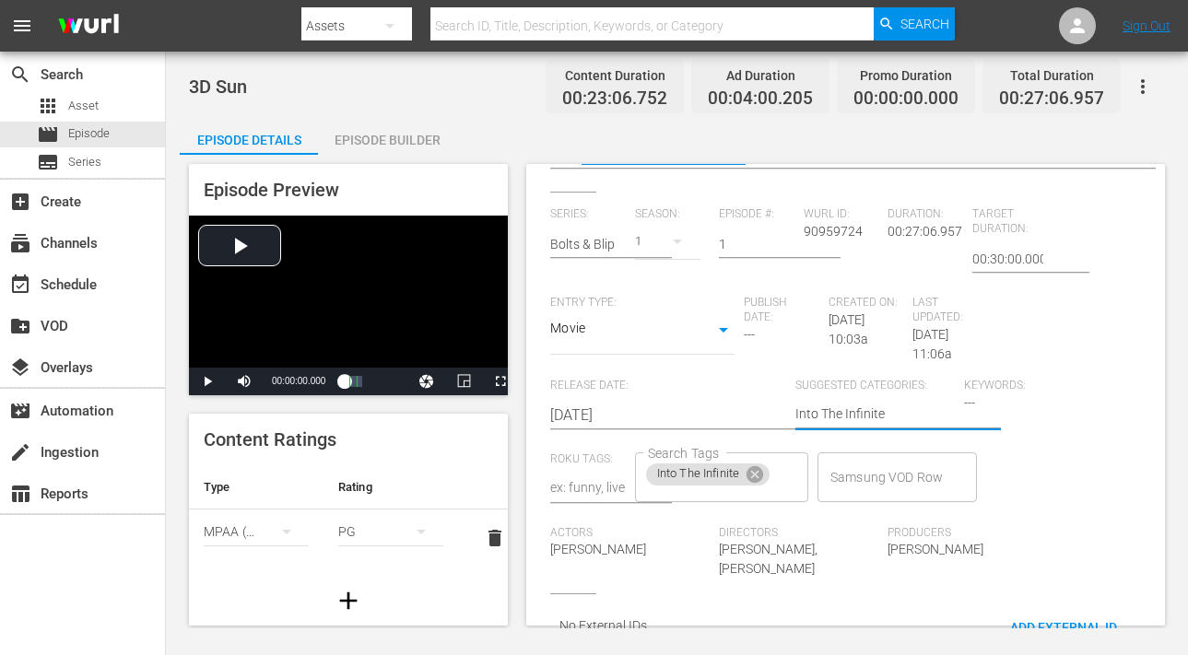
click at [870, 414] on textarea "Into The Infinite" at bounding box center [875, 416] width 159 height 22
click at [968, 407] on span "---" at bounding box center [969, 402] width 11 height 15
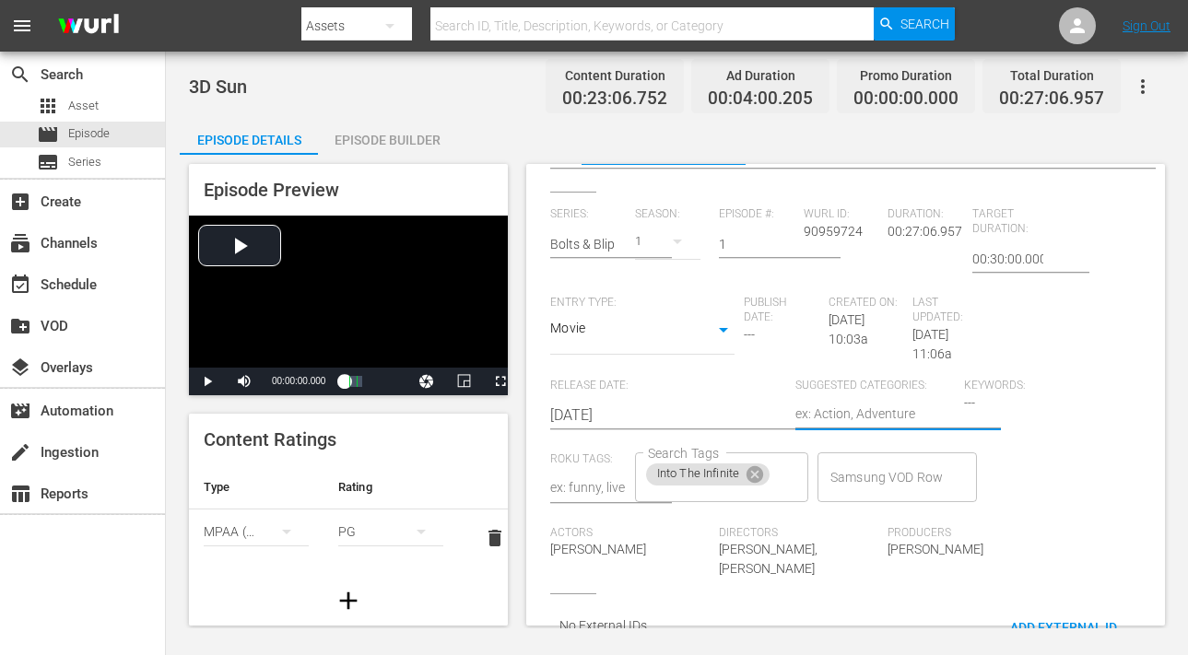
click at [921, 405] on textarea "Into The Infinite" at bounding box center [875, 416] width 159 height 22
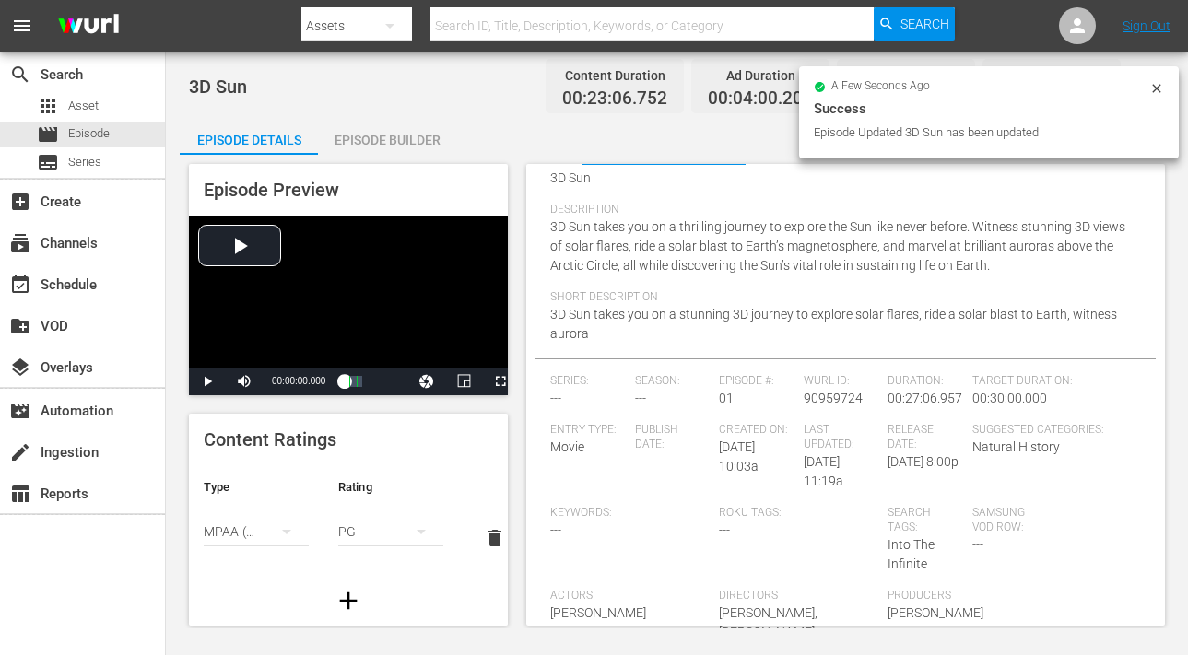
scroll to position [162, 0]
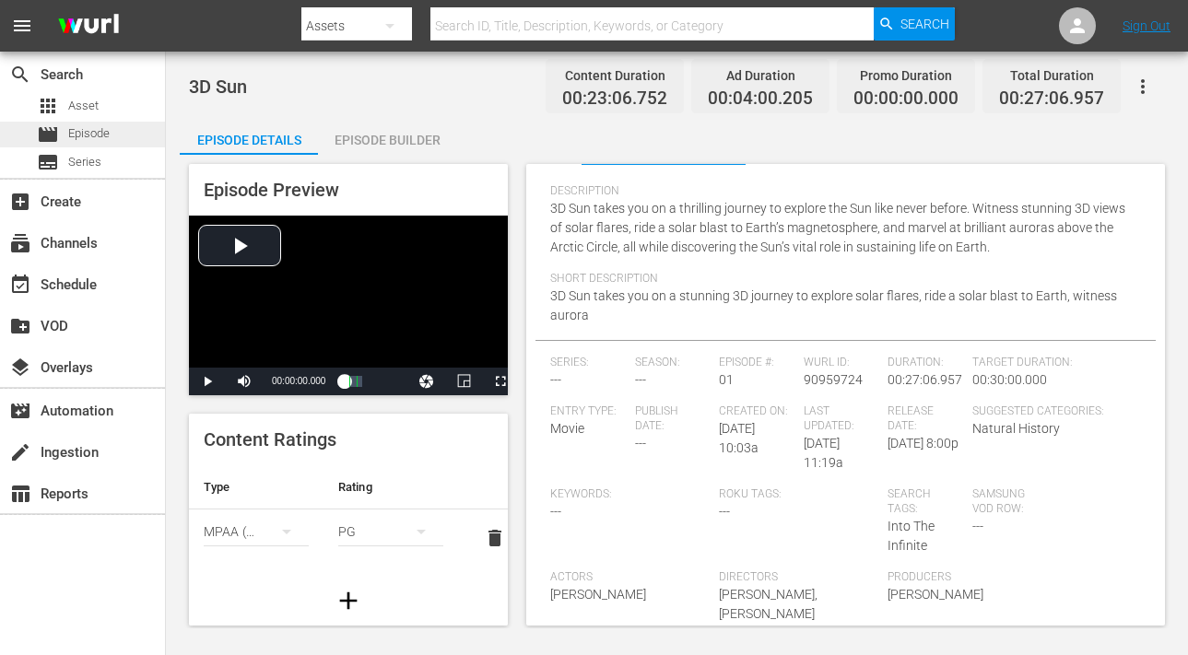
click at [113, 132] on div "movie Episode" at bounding box center [82, 135] width 165 height 26
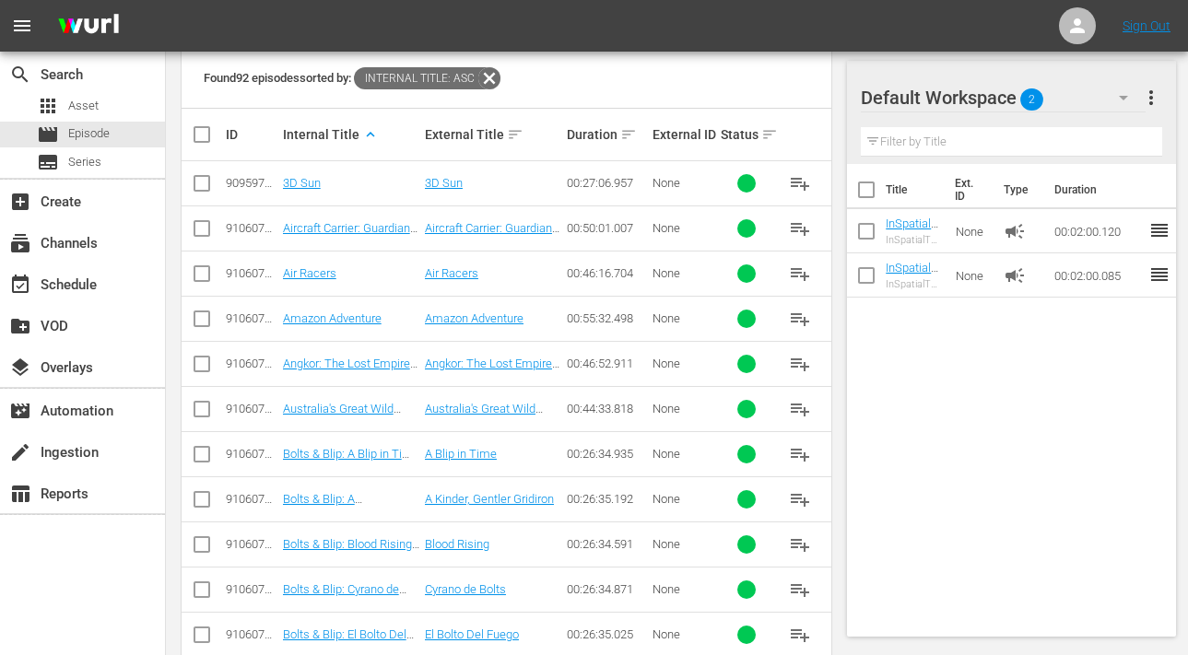
scroll to position [414, 0]
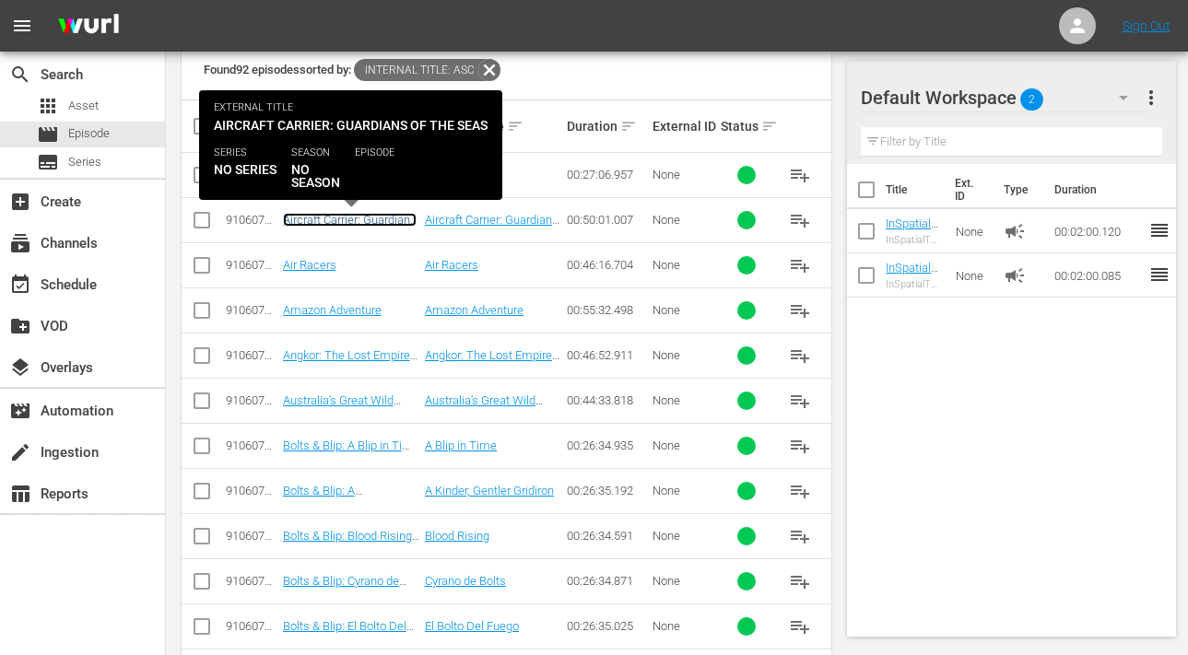
click at [307, 213] on link "Aircraft Carrier: Guardians of the Seas" at bounding box center [350, 227] width 134 height 28
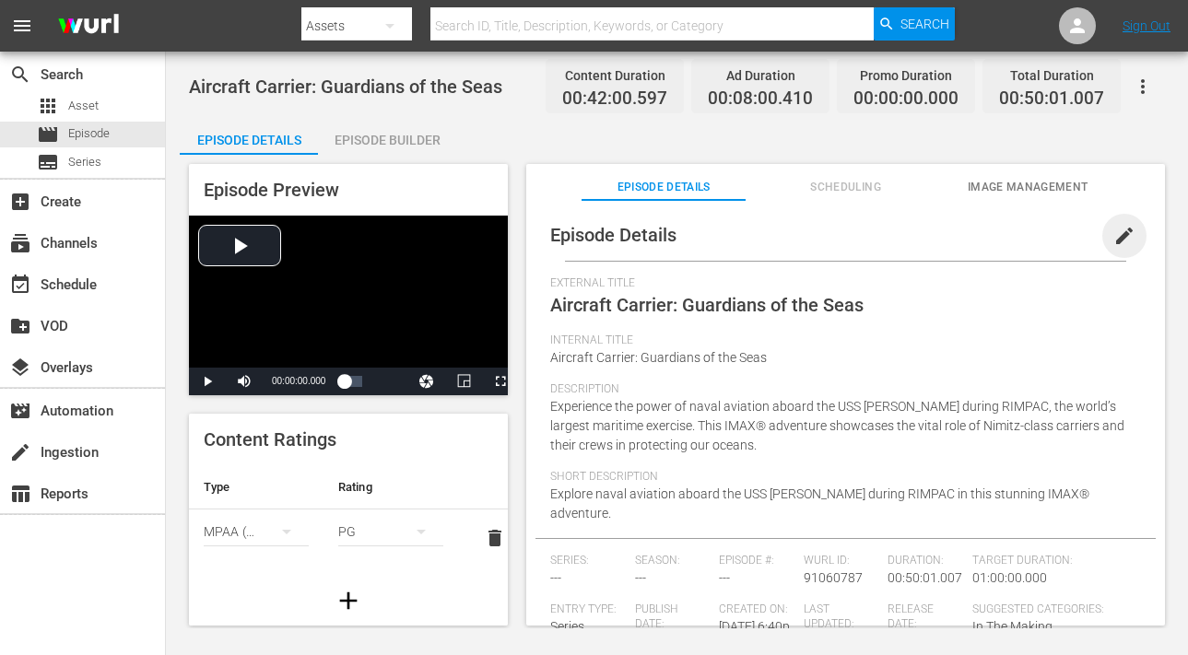
click at [1114, 236] on span "edit" at bounding box center [1125, 236] width 22 height 22
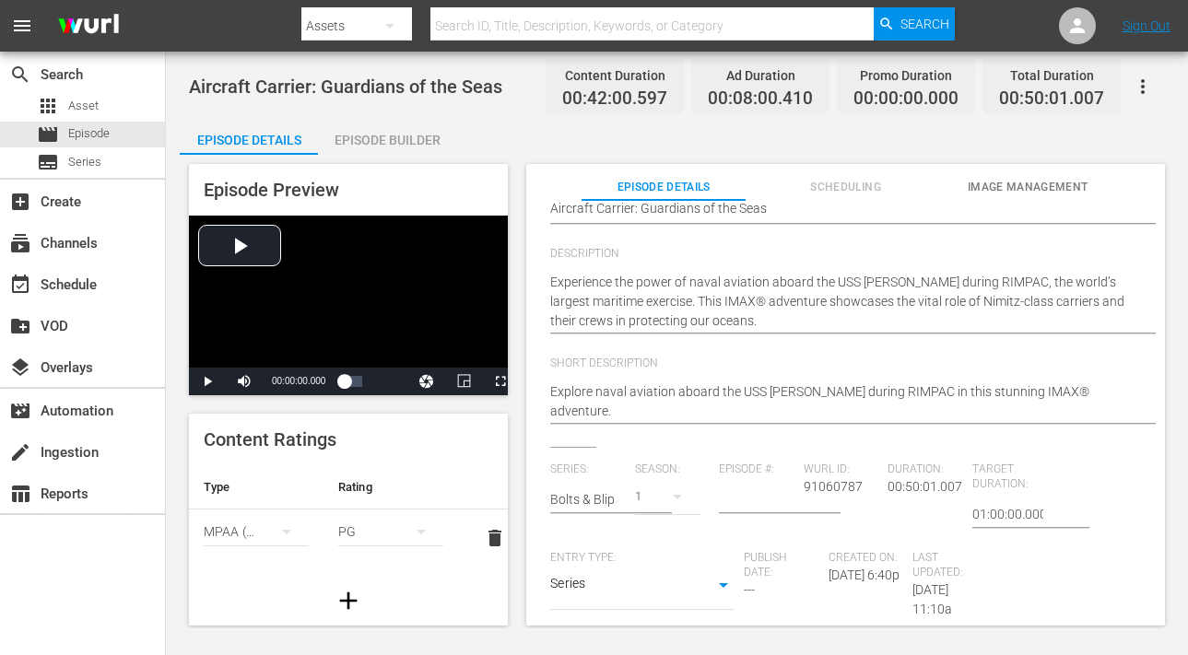
scroll to position [416, 0]
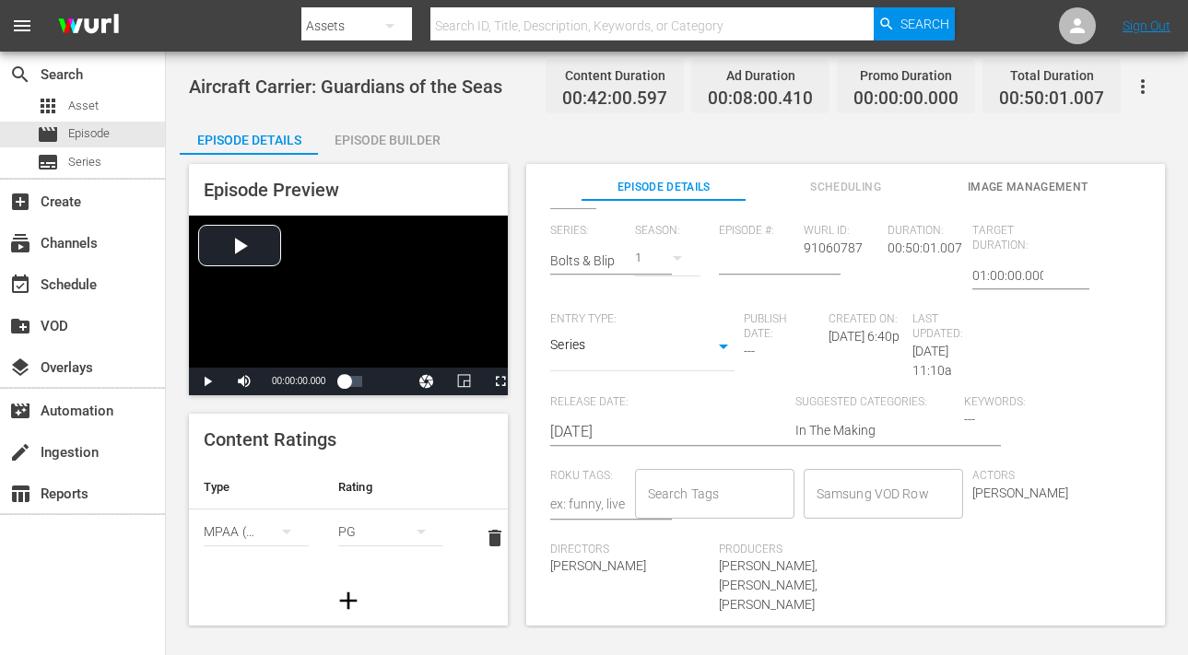
click at [750, 498] on input "Search Tags" at bounding box center [700, 494] width 115 height 33
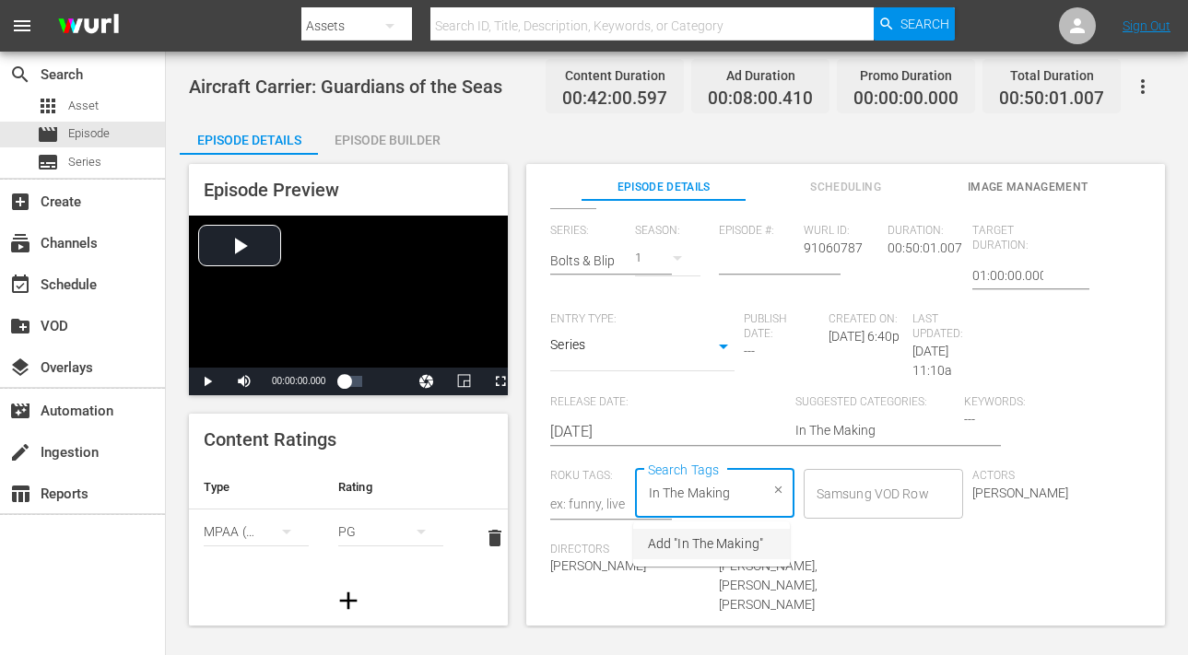
click at [733, 551] on span "Add "In The Making"" at bounding box center [705, 544] width 115 height 19
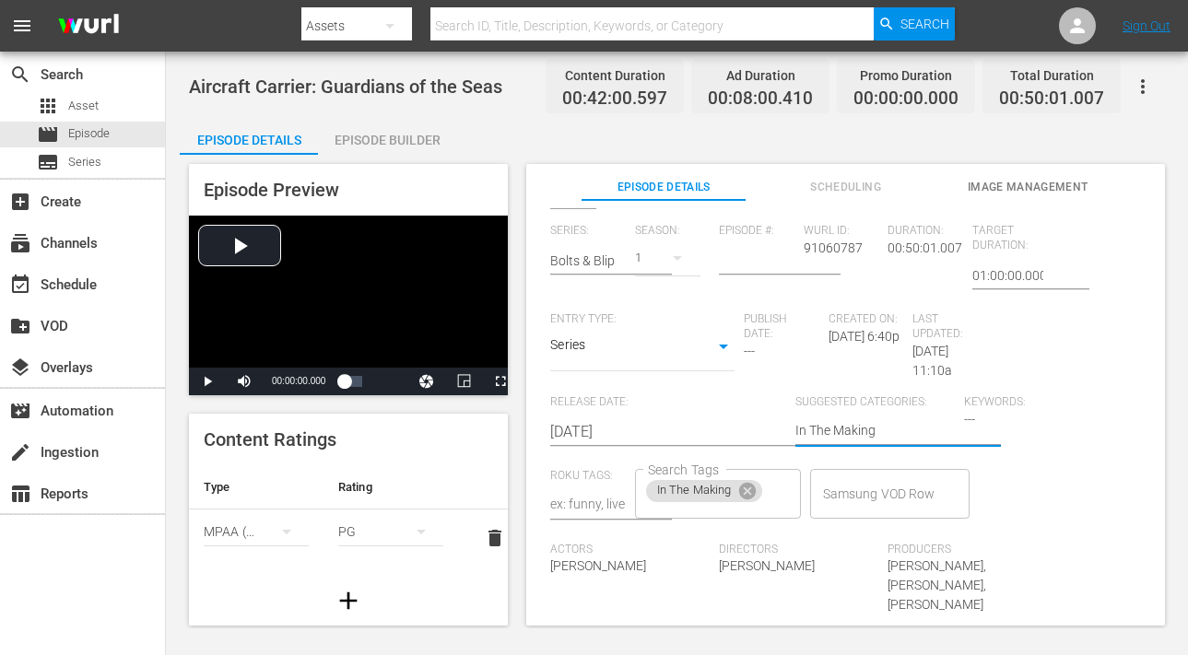
click at [853, 429] on textarea "In The Making" at bounding box center [875, 432] width 159 height 22
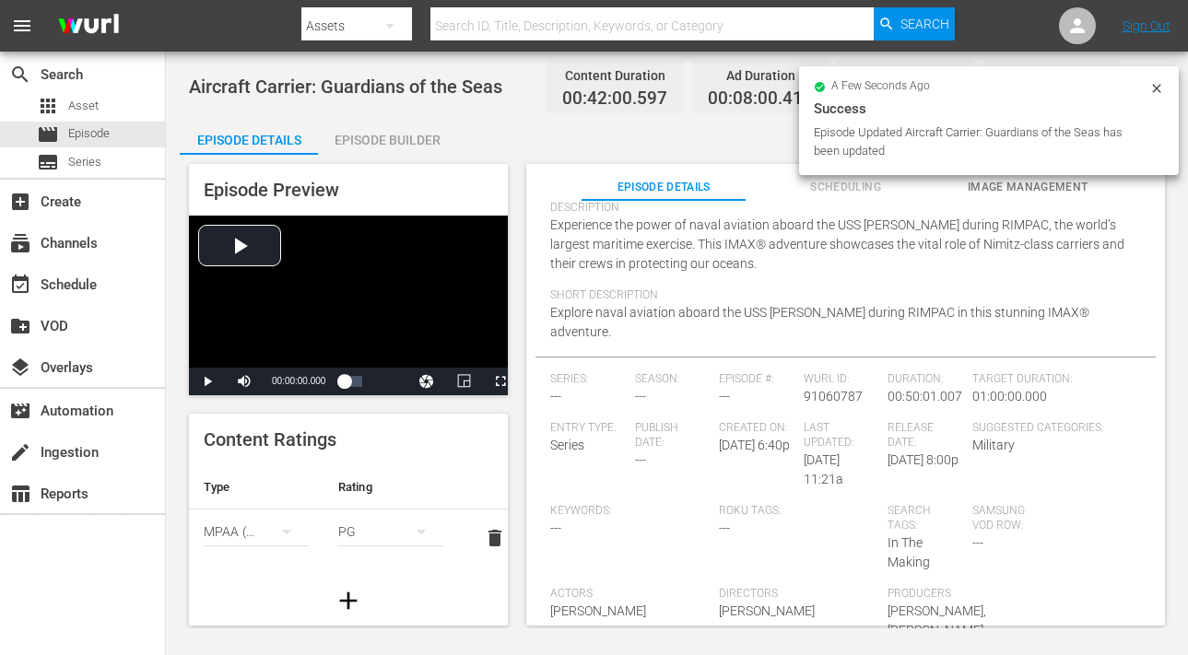
scroll to position [36, 0]
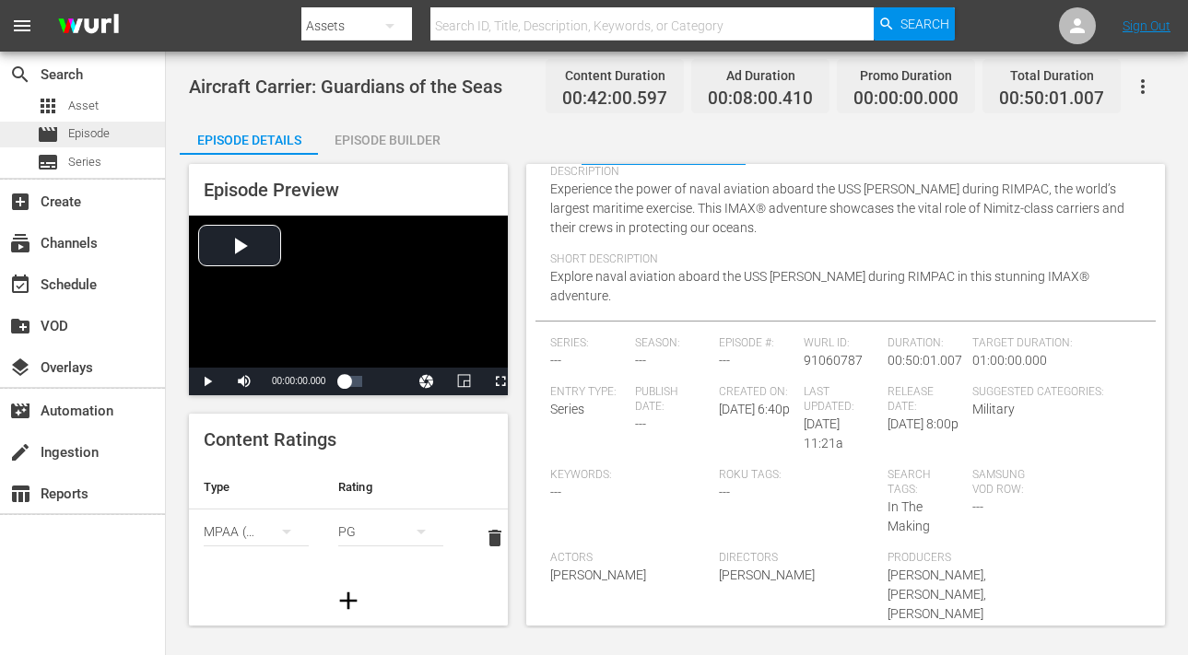
click at [94, 129] on span "Episode" at bounding box center [88, 133] width 41 height 18
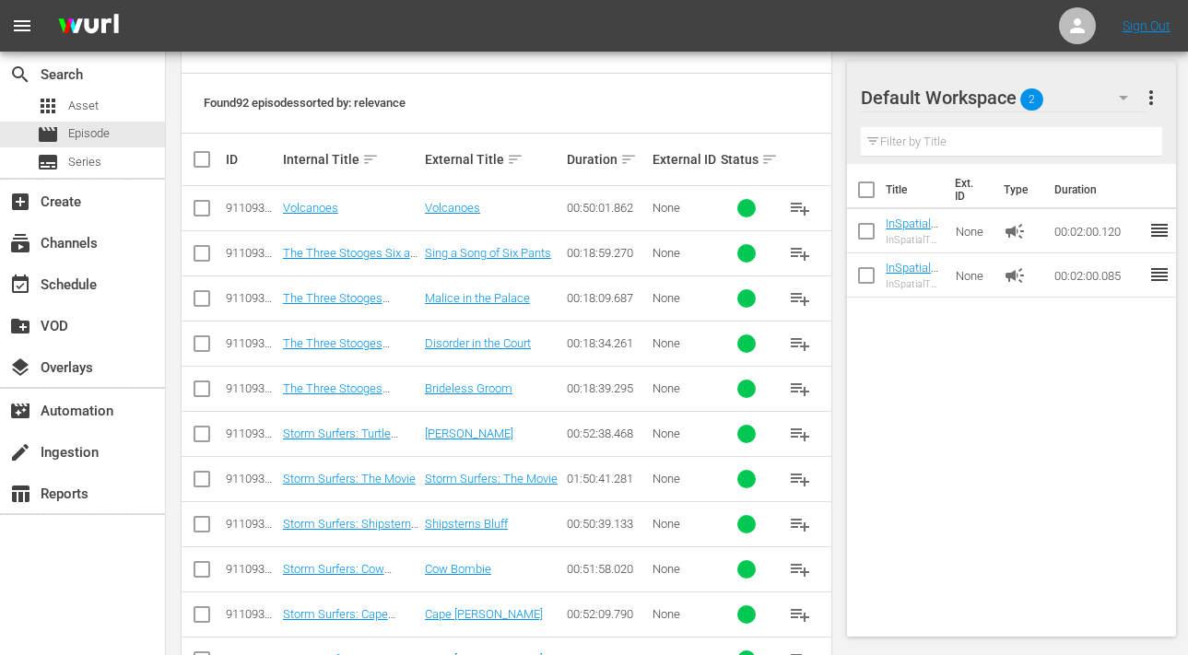
scroll to position [442, 0]
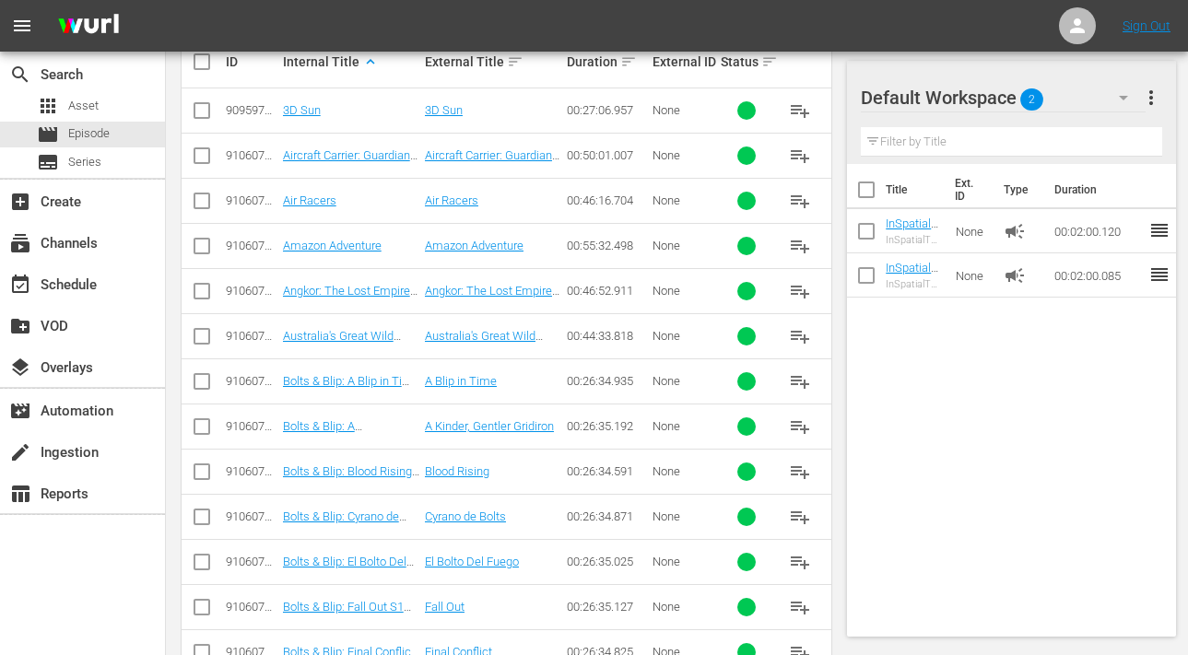
scroll to position [517, 0]
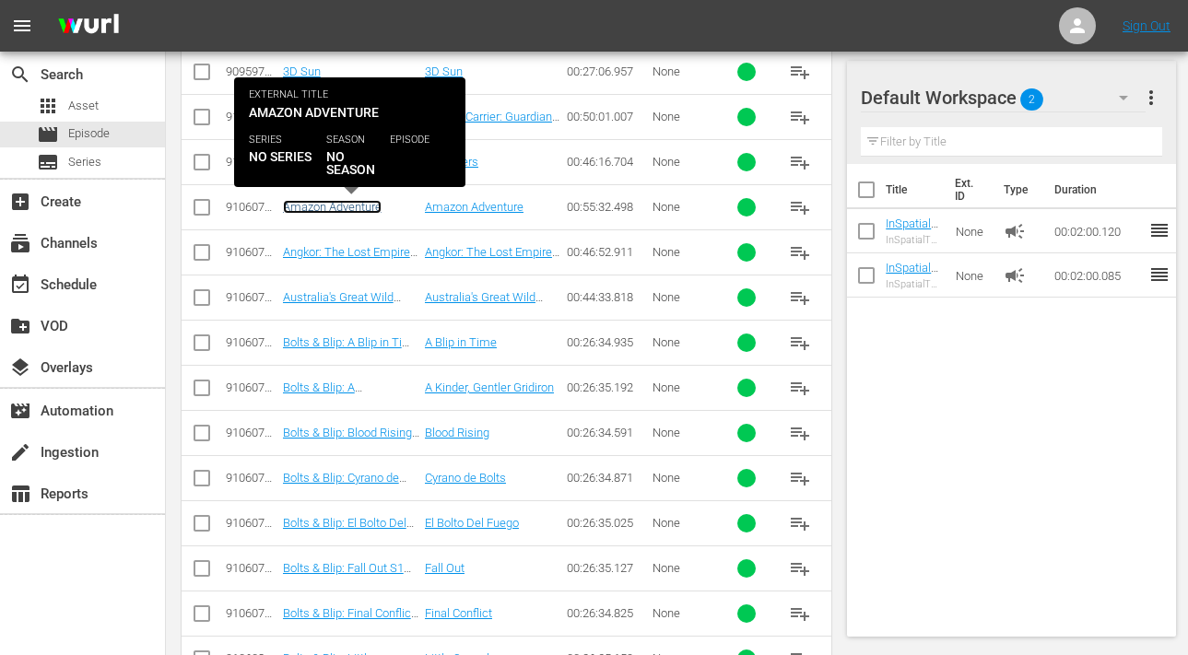
click at [344, 206] on link "Amazon Adventure" at bounding box center [332, 207] width 99 height 14
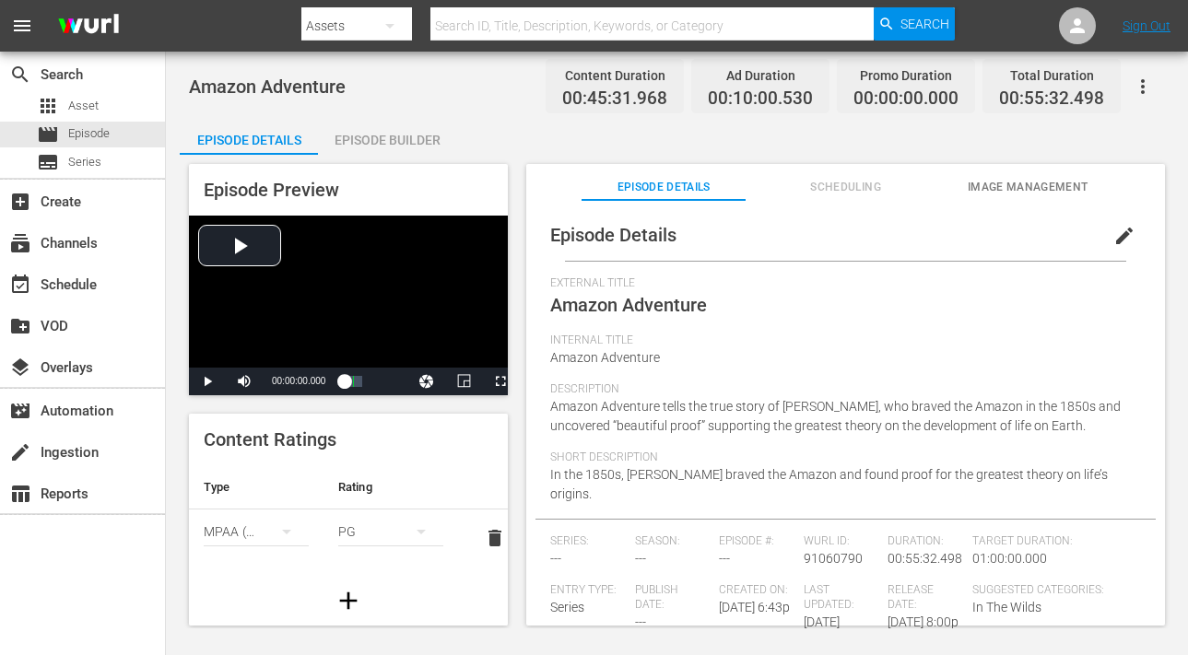
click at [1114, 235] on span "edit" at bounding box center [1125, 236] width 22 height 22
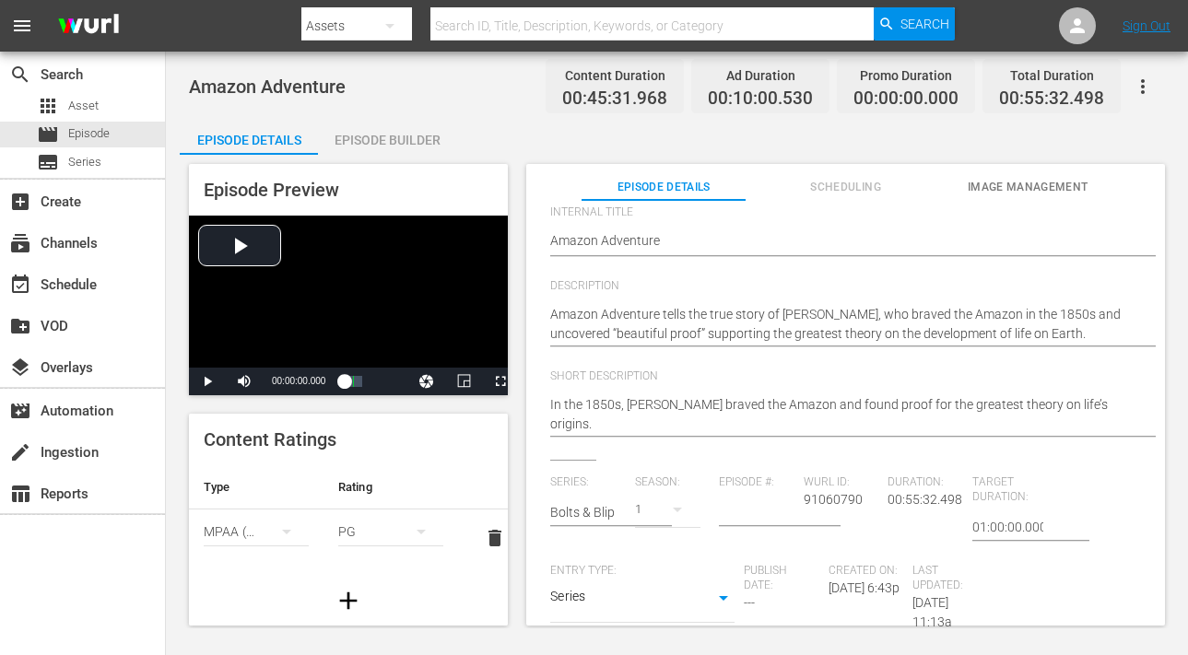
scroll to position [377, 0]
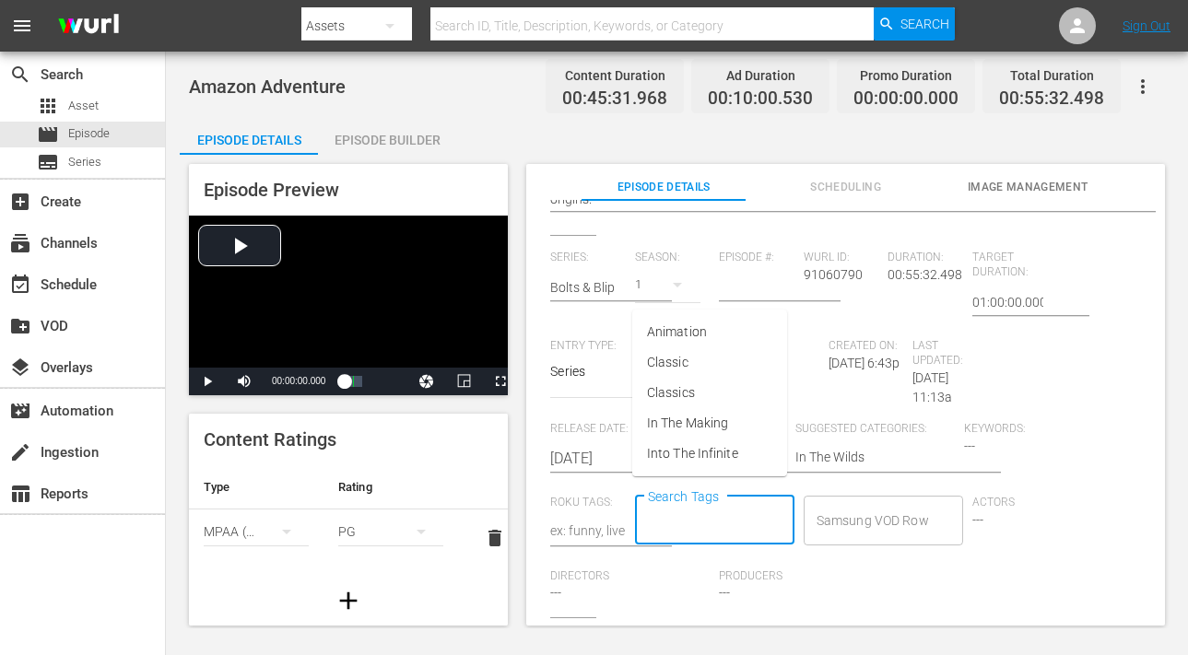
click at [703, 509] on input "Search Tags" at bounding box center [700, 520] width 115 height 33
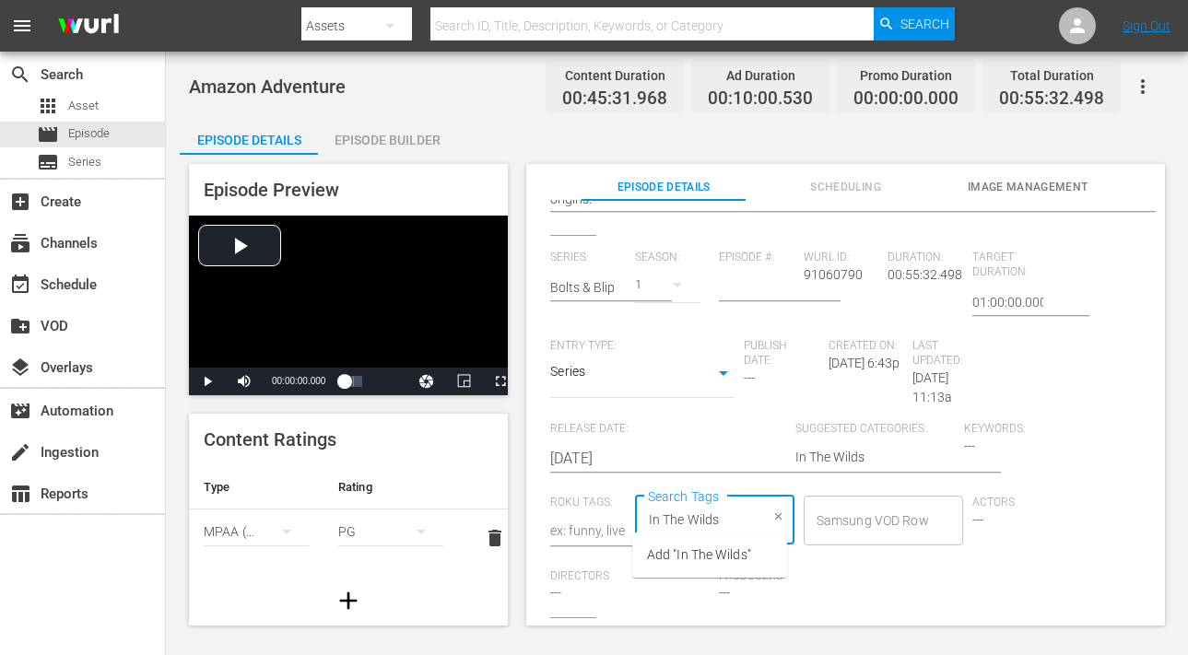
type input "In The Wilds"
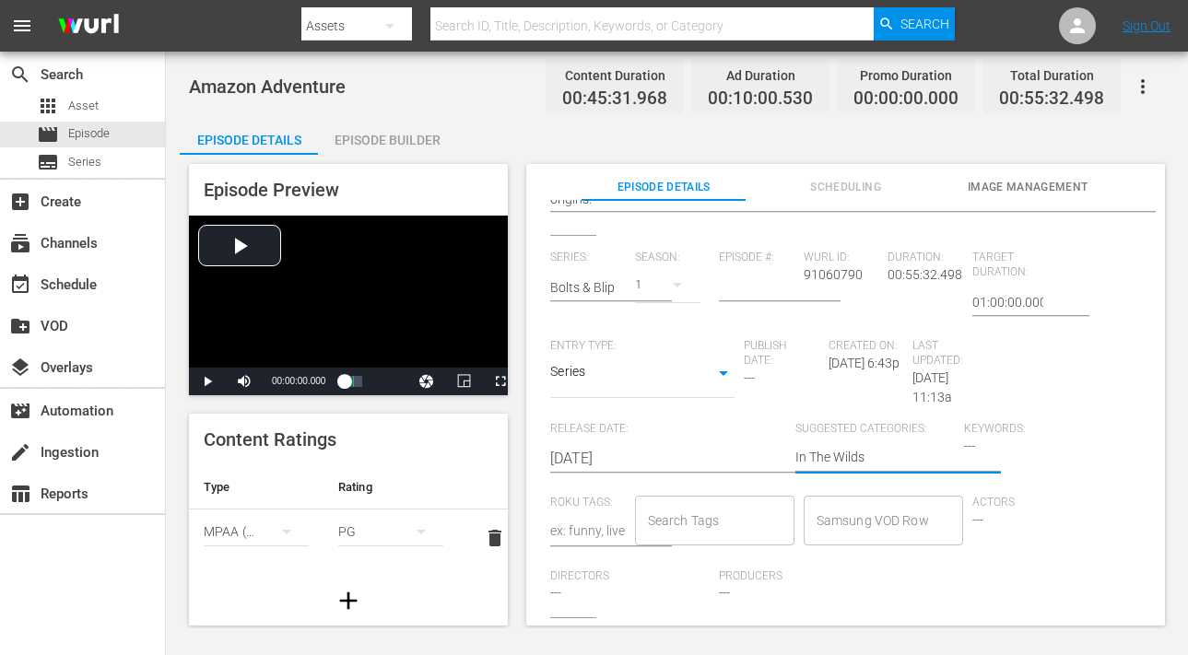
click at [840, 448] on textarea "In The Wilds" at bounding box center [875, 459] width 159 height 22
type textarea "N"
type textarea "Na"
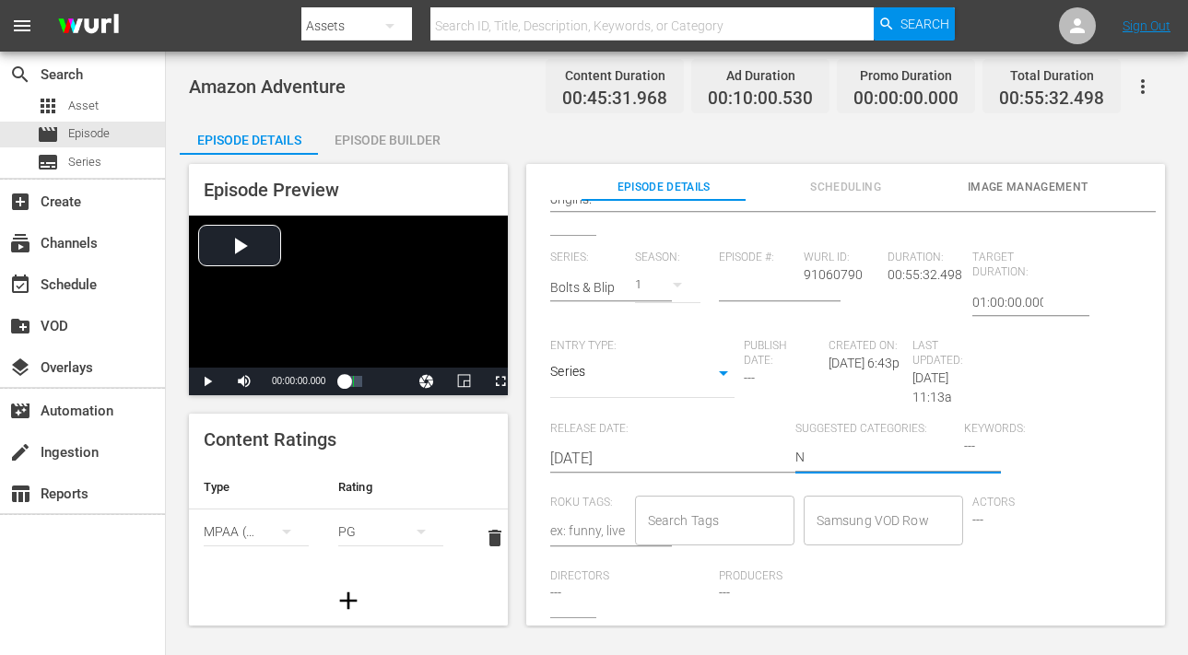
type textarea "Na"
type textarea "Nat"
type textarea "Natu"
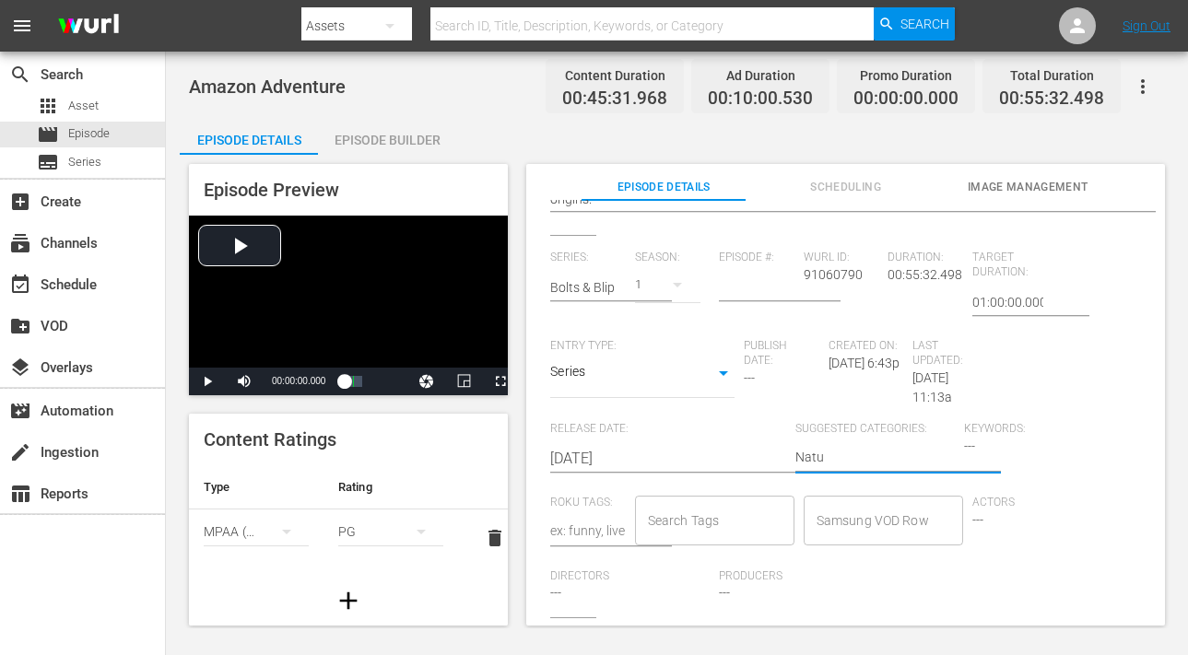
type textarea "Natur"
type textarea "Natura"
type textarea "Natural"
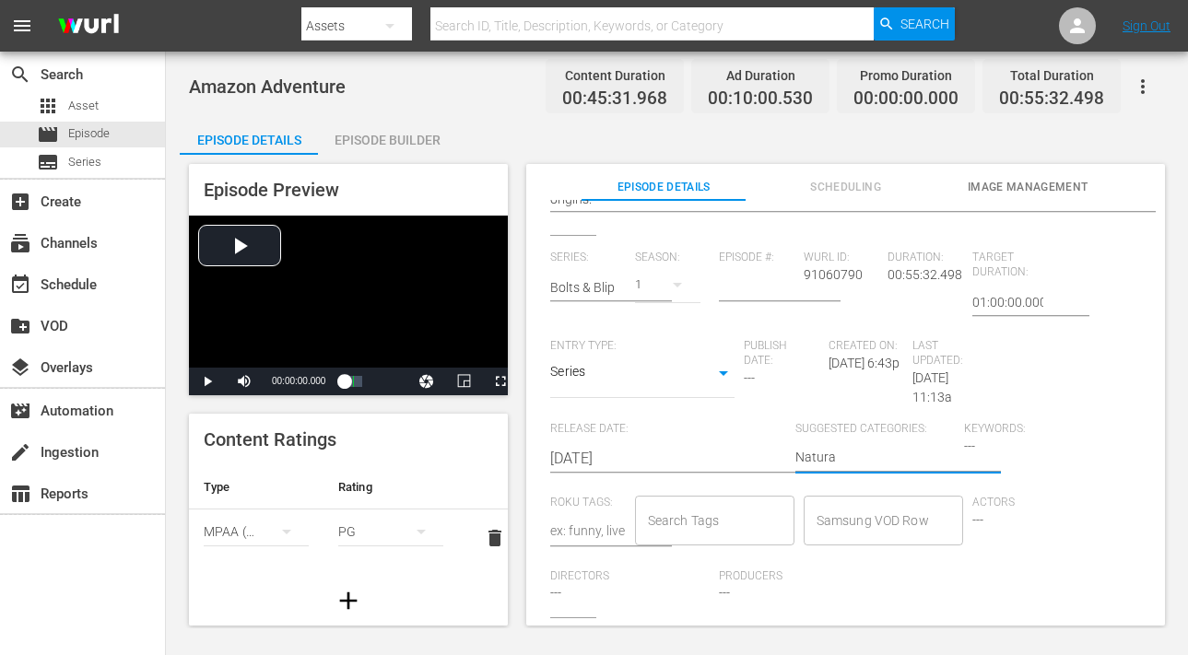
type textarea "Natural"
type textarea "Natural H"
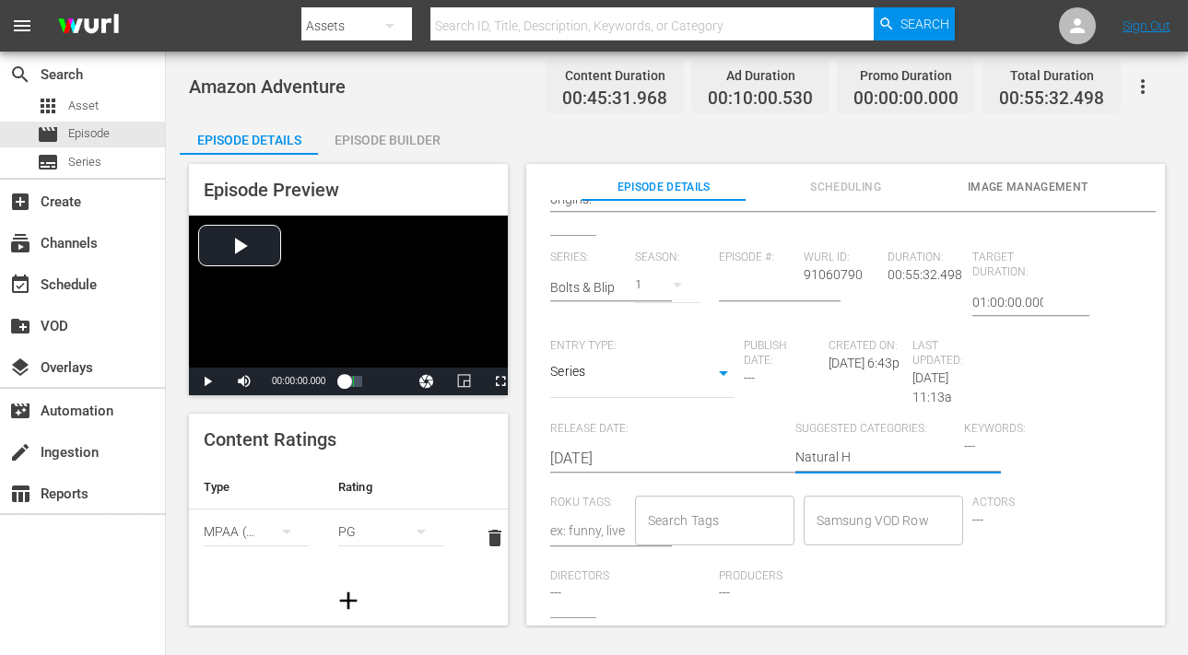
type textarea "Natural Hi"
type textarea "Natural His"
type textarea "Natural Hist"
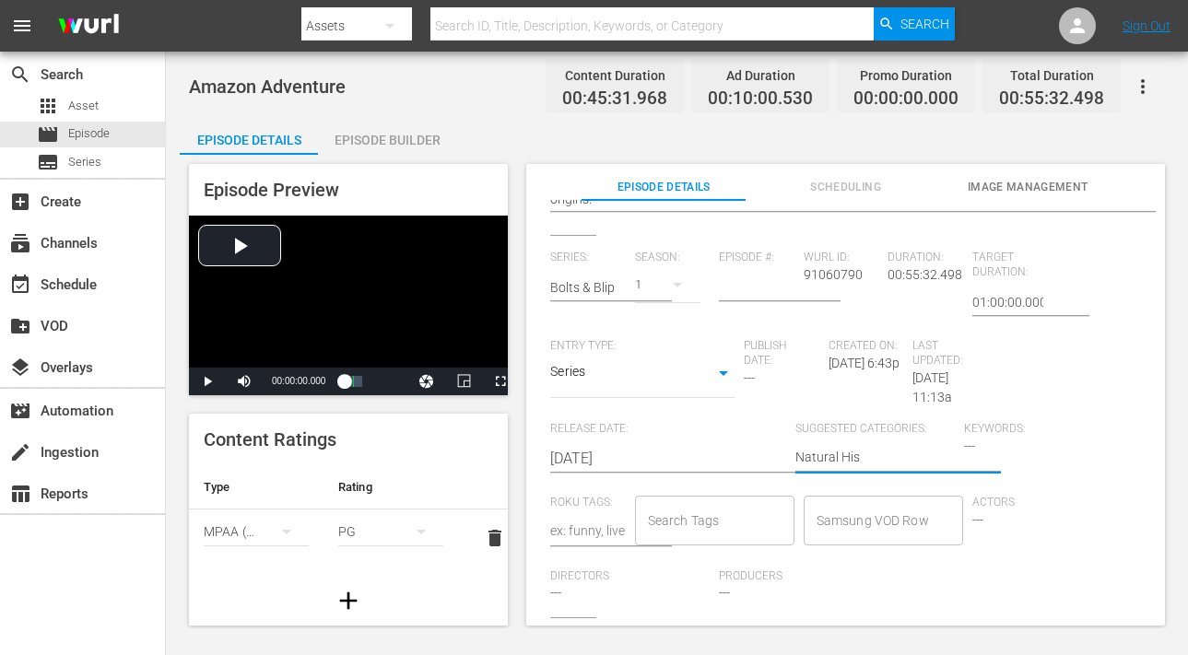
type textarea "Natural Hist"
type textarea "Natural Histo"
type textarea "Natural Histor"
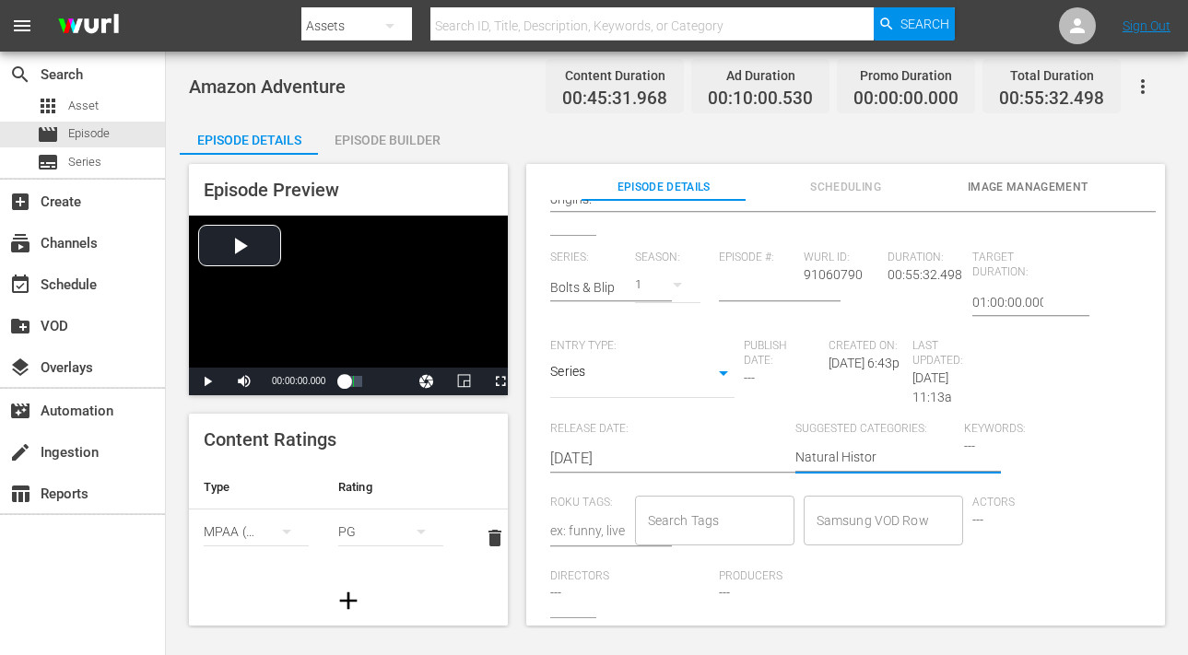
type textarea "Natural History"
type textarea "Natural History,"
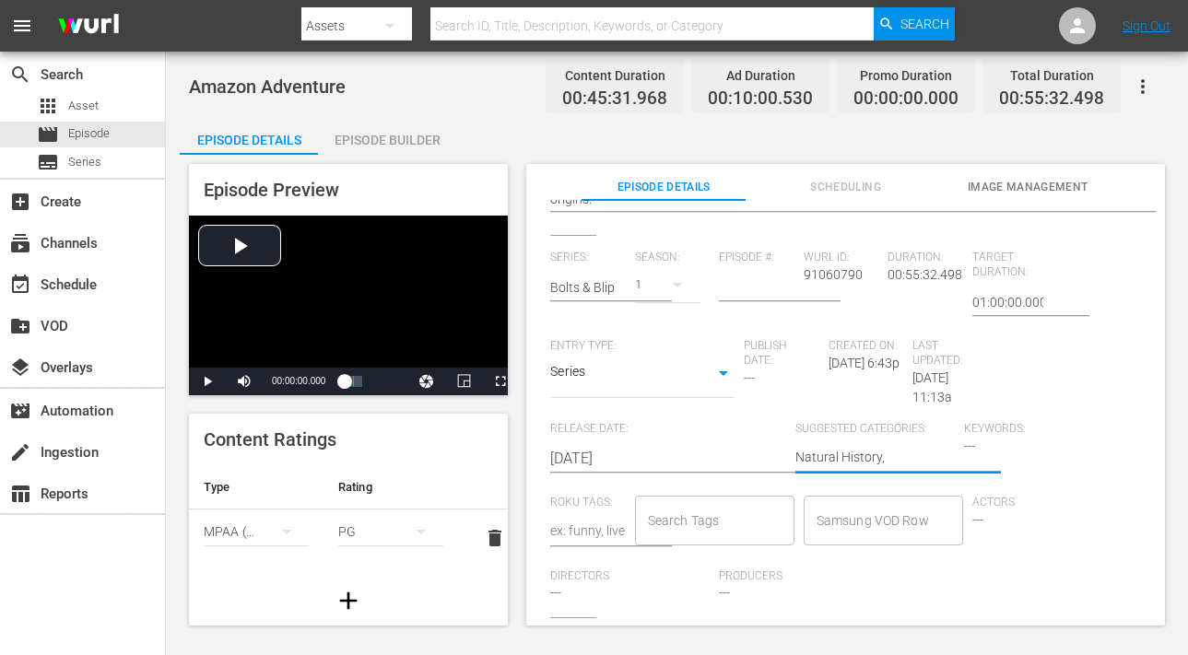
type textarea "Natural History,"
type textarea "Natural History, A"
type textarea "Natural History, An"
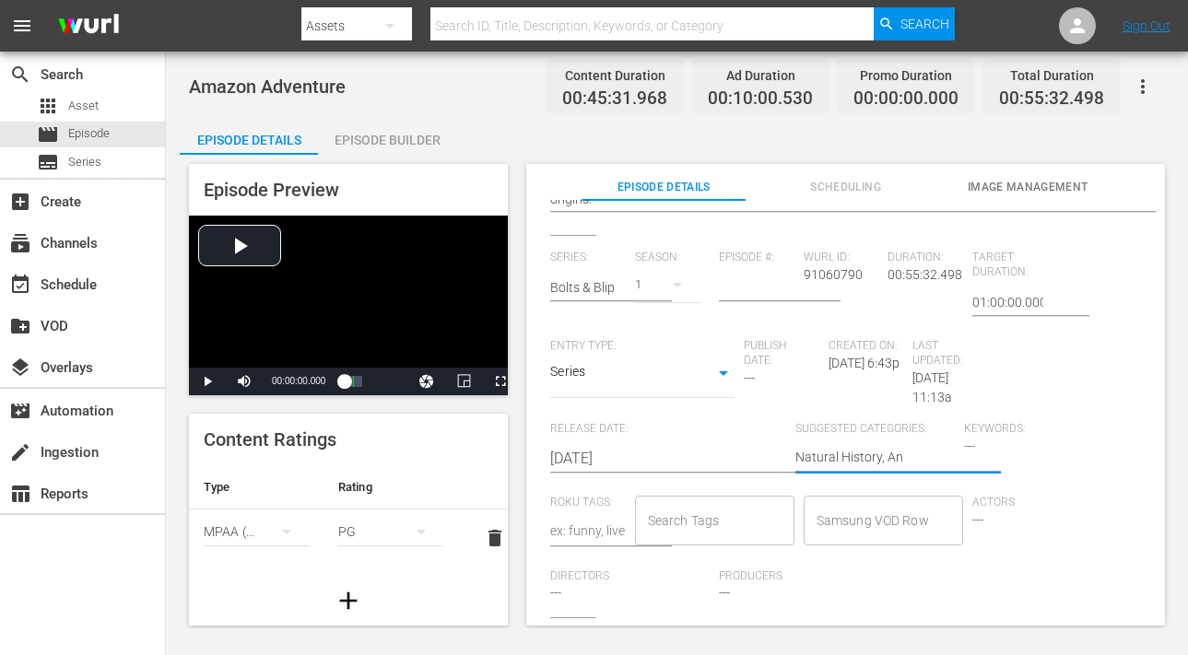
type textarea "Natural History, Ani"
type textarea "Natural History, Anim"
type textarea "Natural History, Anima"
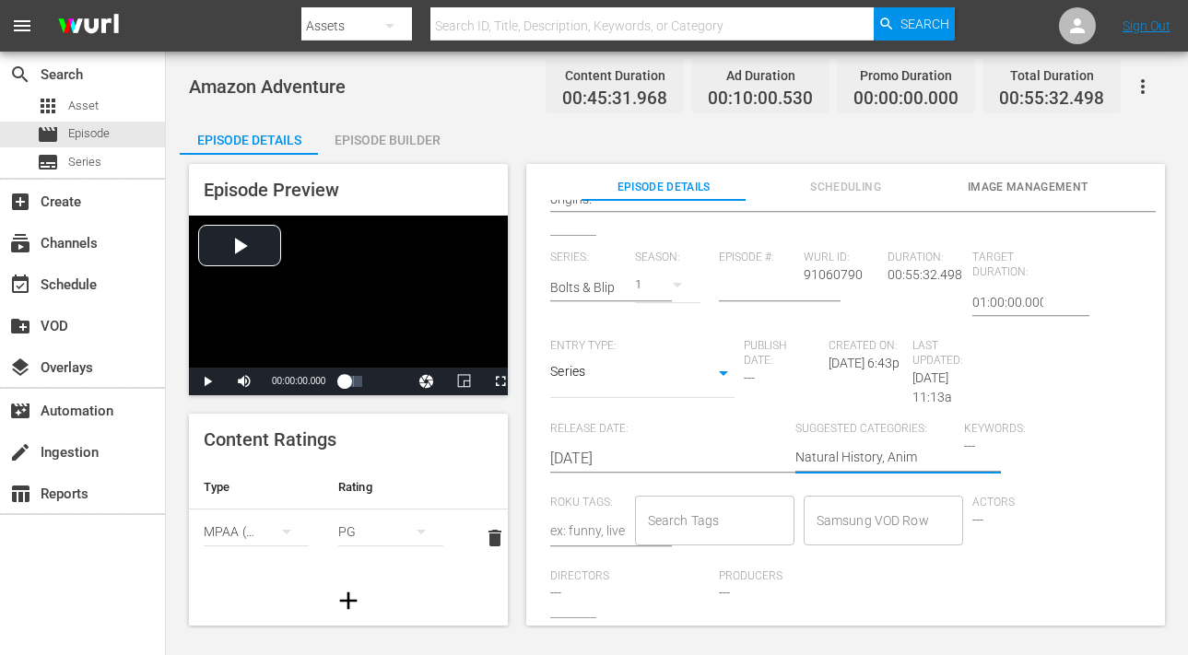
type textarea "Natural History, Anima"
type textarea "Natural History, Animal"
type textarea "Natural History, Animals"
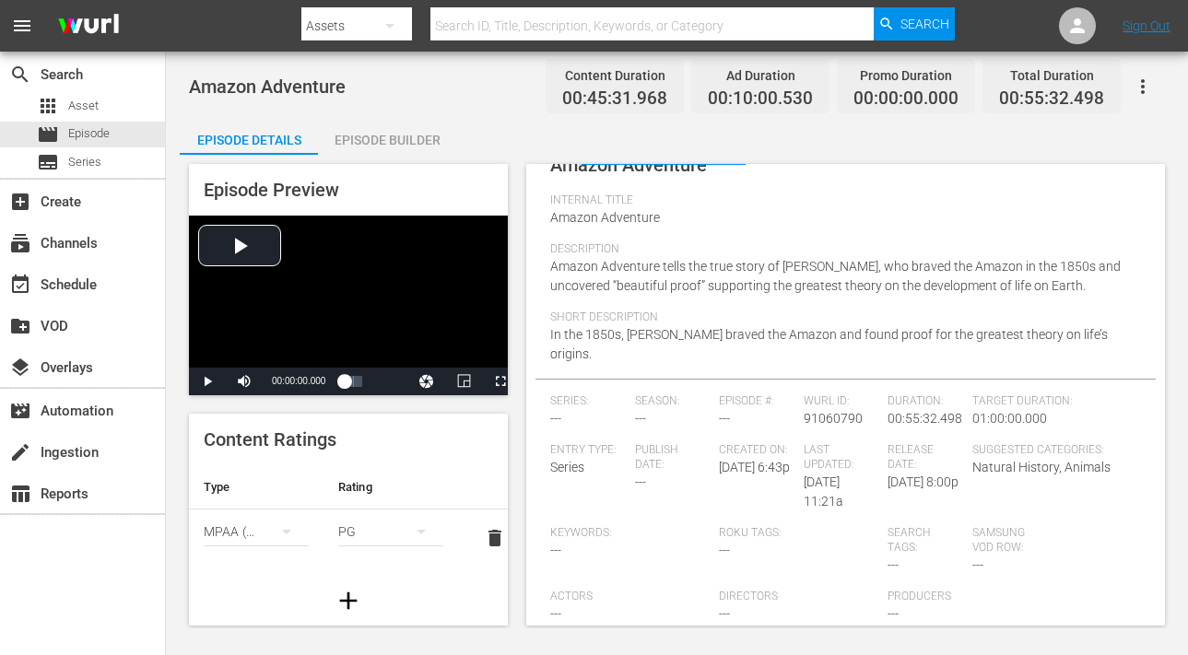
scroll to position [0, 0]
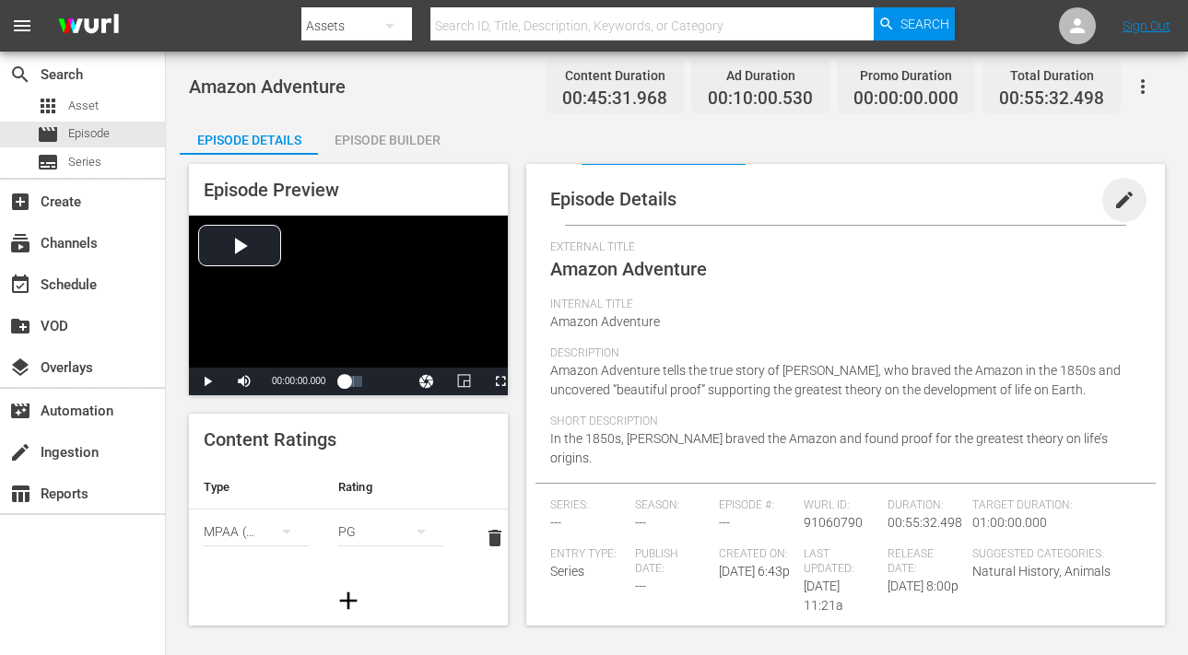
click at [1114, 195] on span "edit" at bounding box center [1125, 200] width 22 height 22
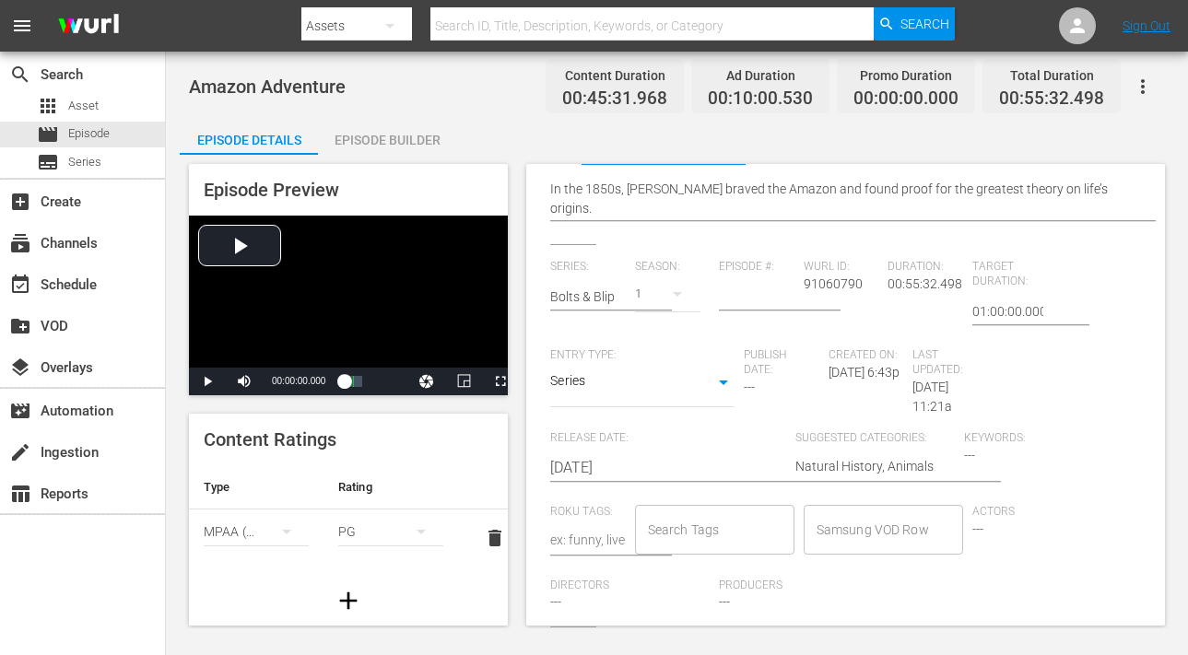
scroll to position [377, 0]
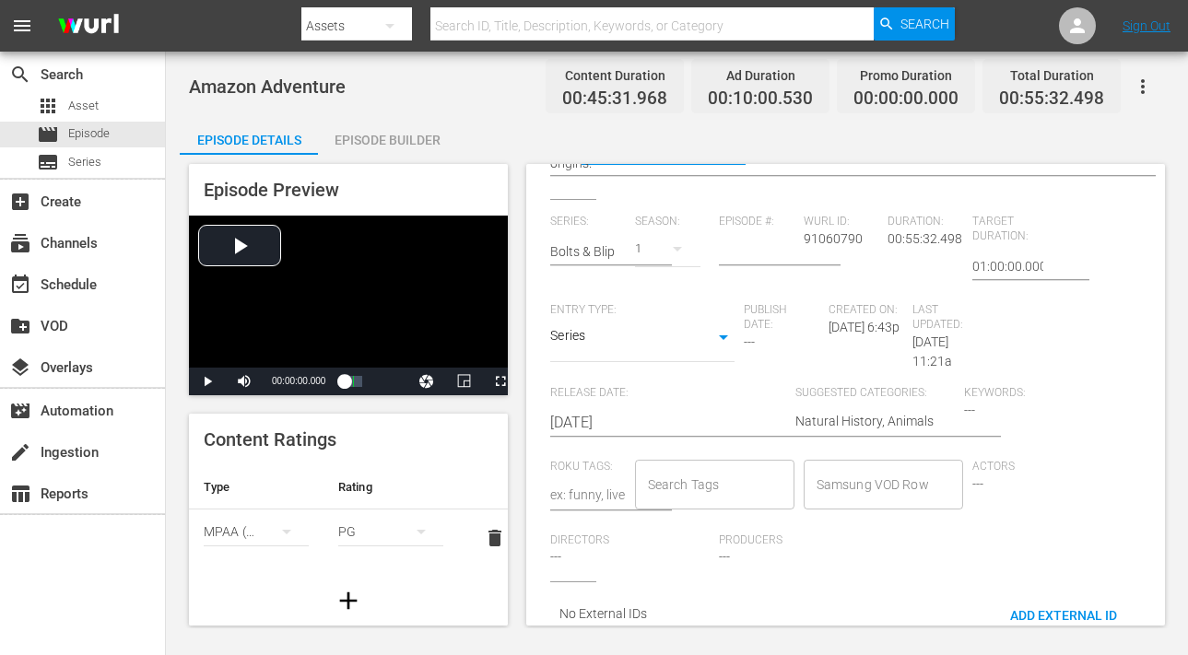
click at [685, 460] on div "Search Tags" at bounding box center [714, 485] width 159 height 50
type input "Into The Wilds"
click at [698, 535] on ul "Add "Into The Wilds"" at bounding box center [709, 519] width 155 height 45
click at [685, 530] on li "Add "Into The Wilds"" at bounding box center [709, 519] width 155 height 30
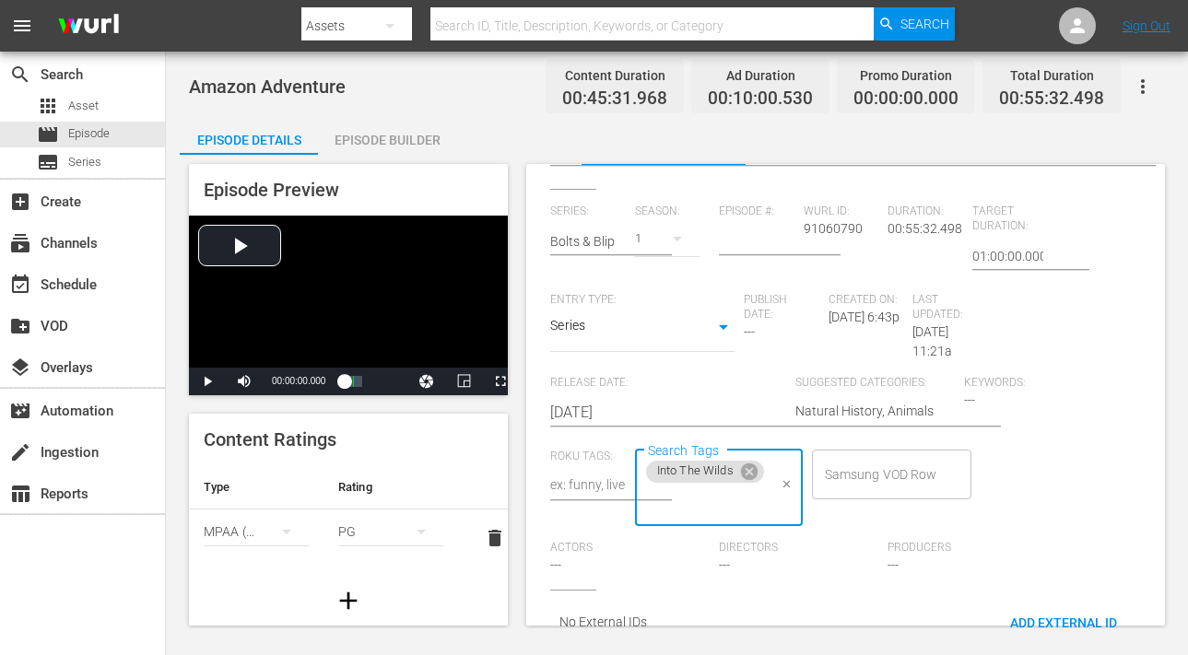
scroll to position [0, 0]
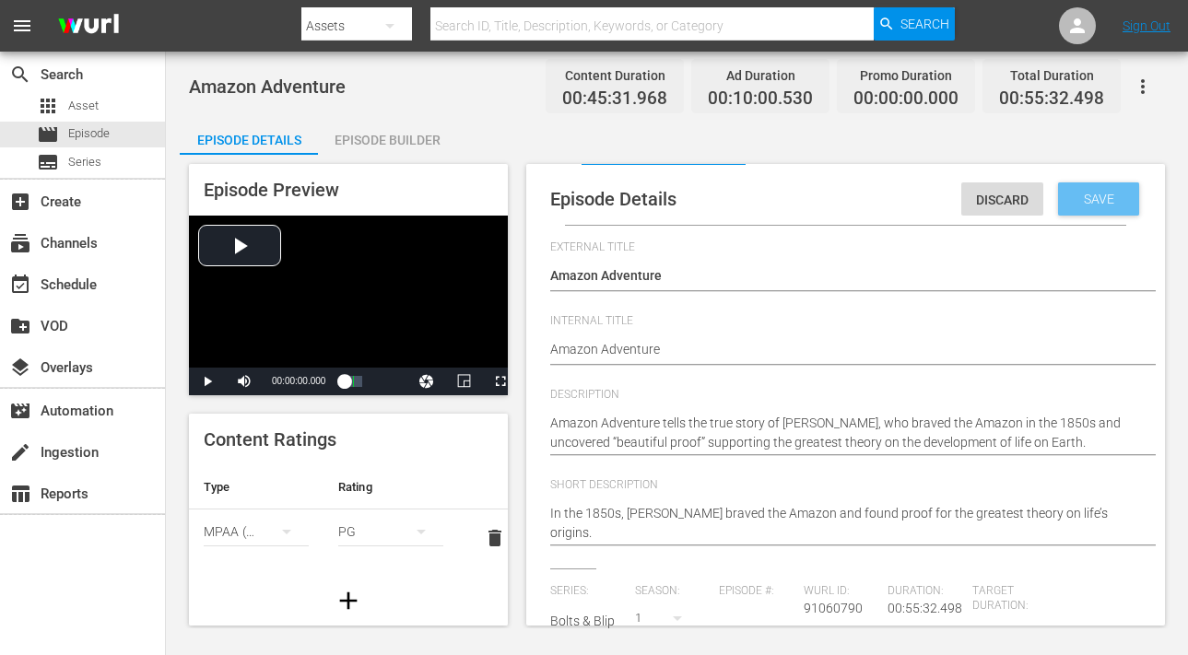
click at [1073, 202] on span "Save" at bounding box center [1099, 199] width 60 height 15
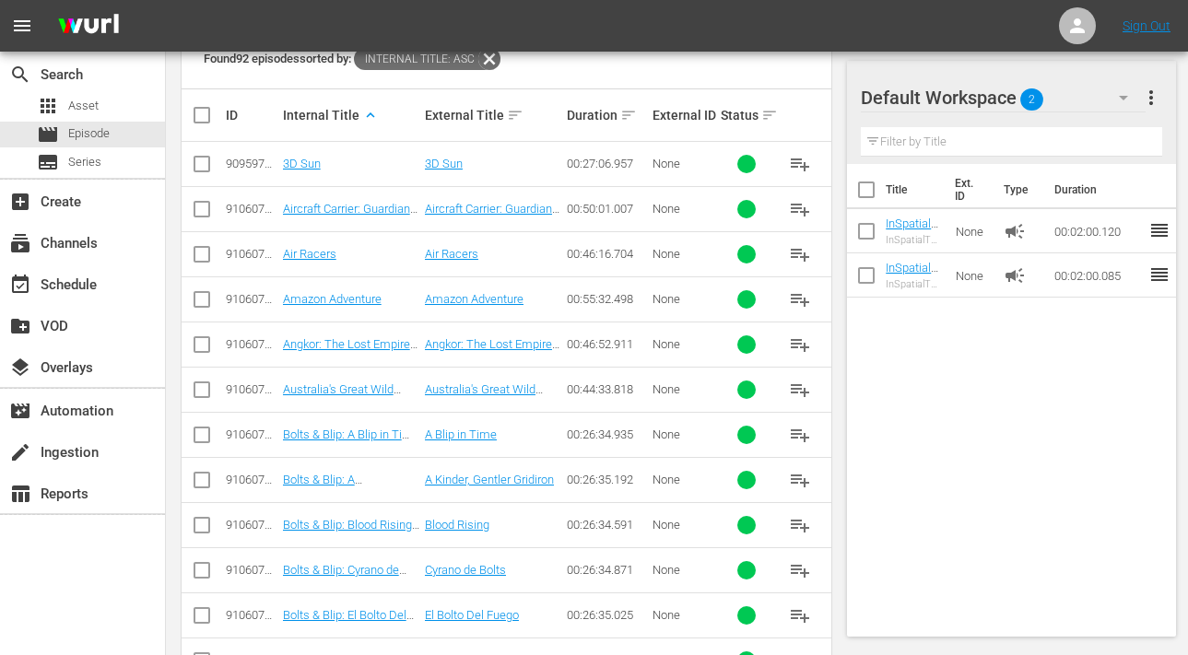
scroll to position [511, 0]
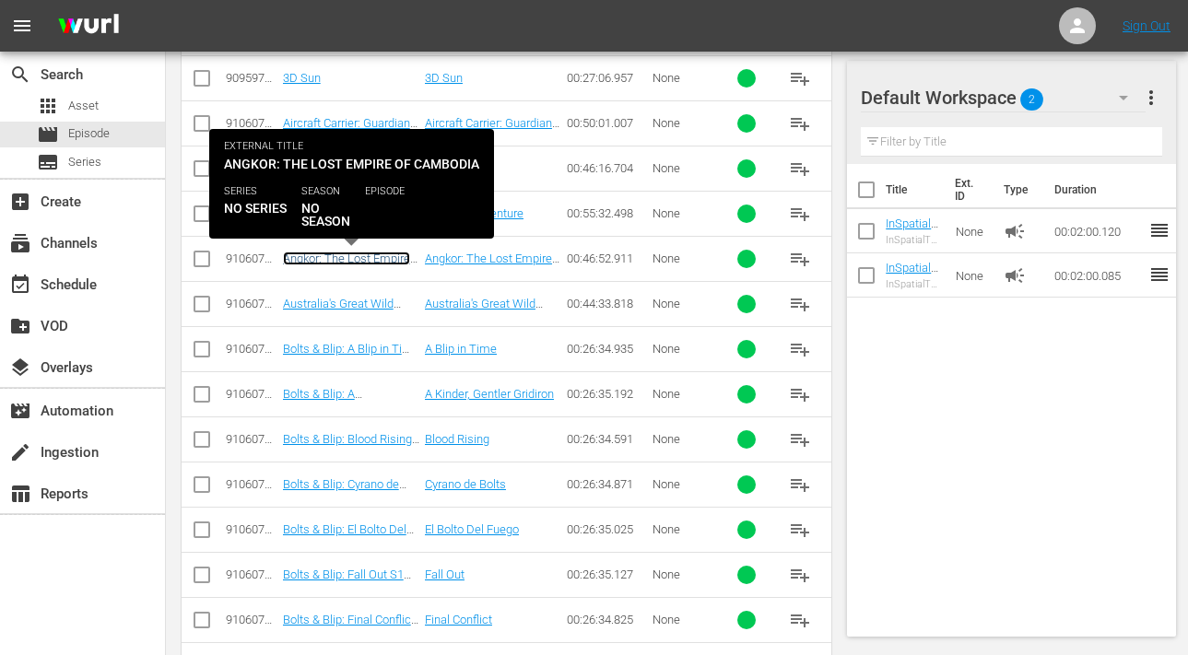
click at [323, 254] on link "Angkor: The Lost Empire of Cambodia" at bounding box center [346, 266] width 127 height 28
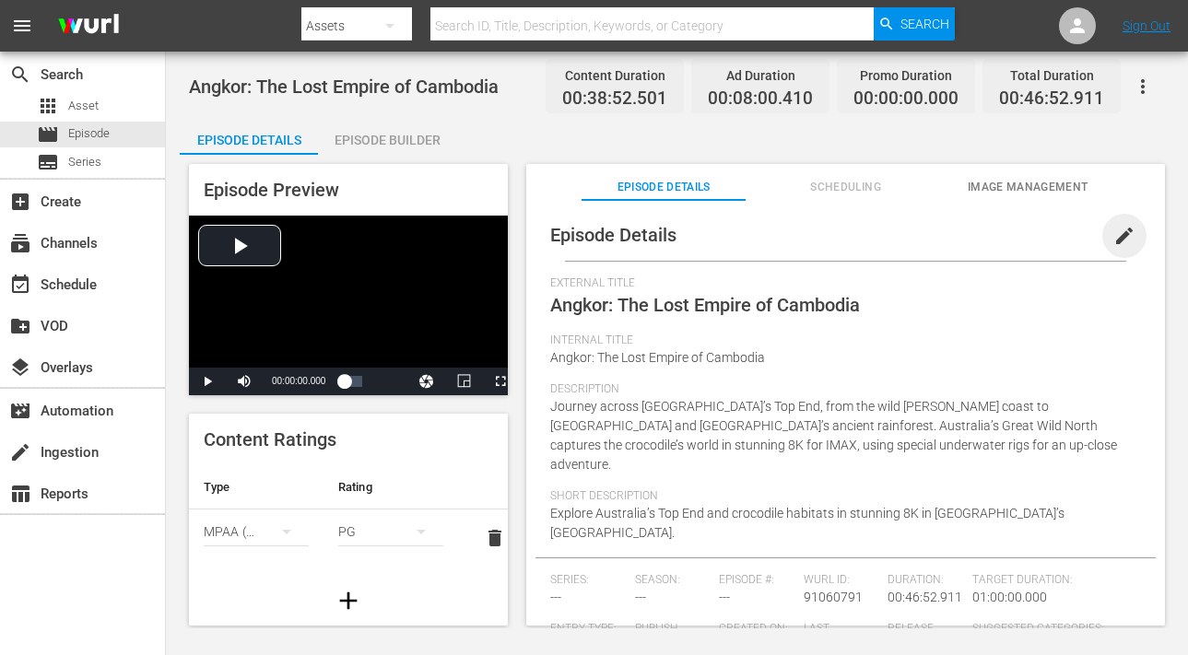
click at [1114, 237] on span "edit" at bounding box center [1125, 236] width 22 height 22
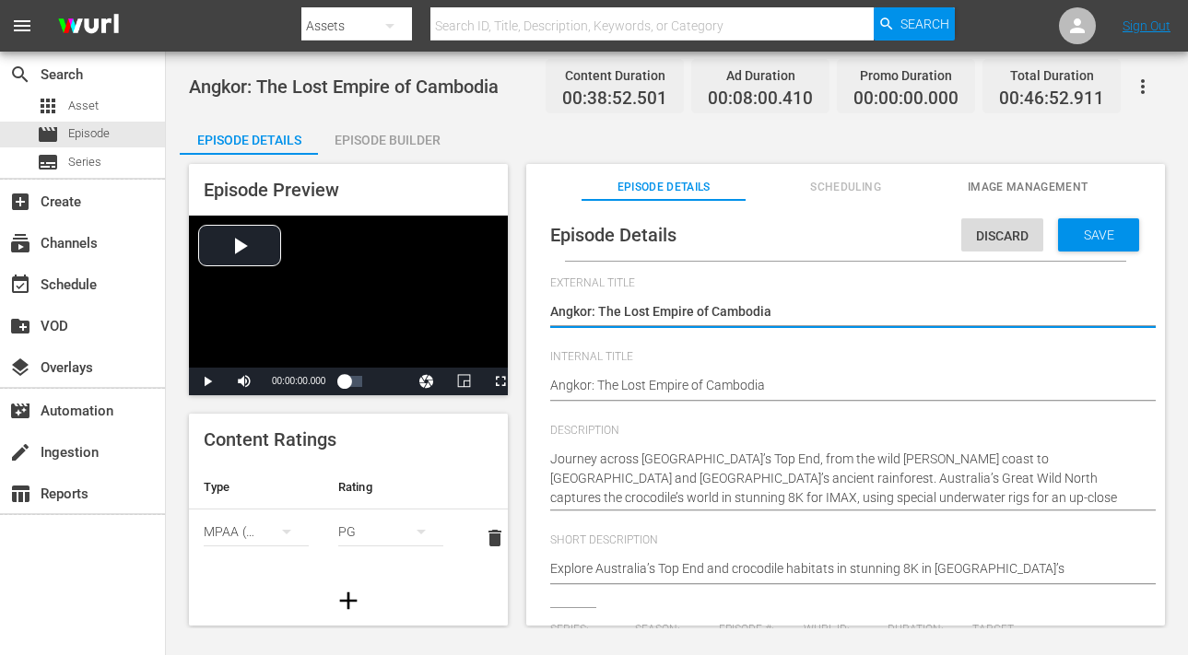
scroll to position [32, 0]
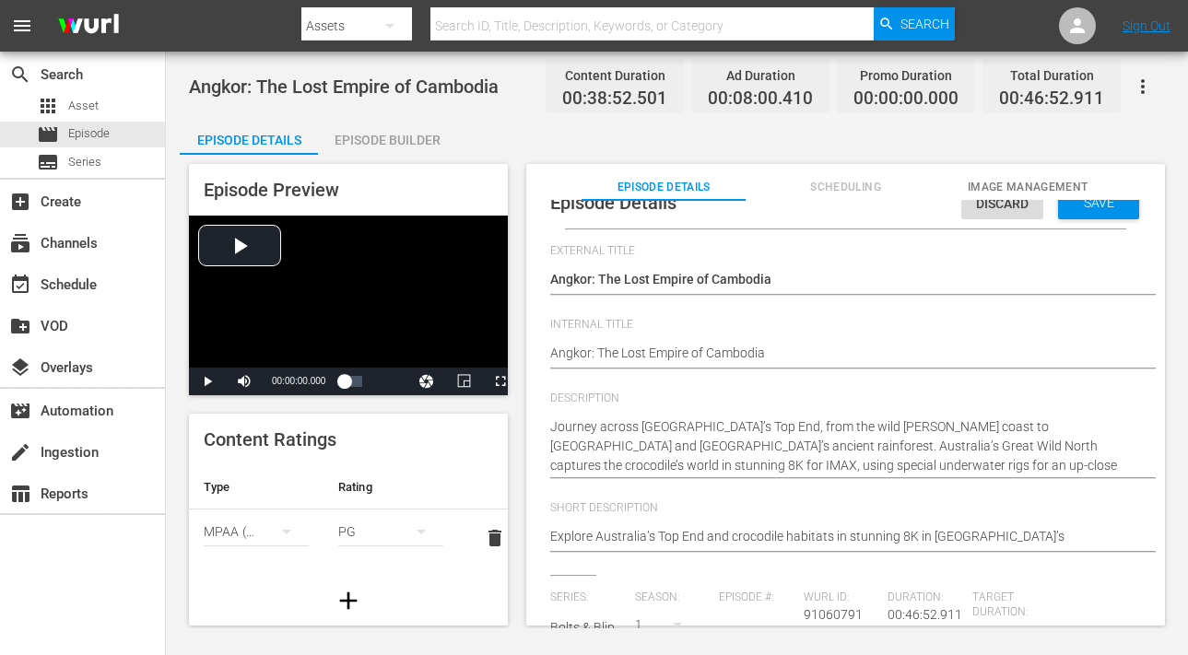
click at [540, 248] on div "Episode Details Discard Save External Title Angkor: The Lost Empire of Cambodia…" at bounding box center [846, 618] width 620 height 883
click at [239, 253] on div "Video Player" at bounding box center [348, 292] width 319 height 152
click at [501, 382] on span "Video Player" at bounding box center [501, 382] width 0 height 0
click at [207, 382] on span "Video Player" at bounding box center [207, 382] width 0 height 0
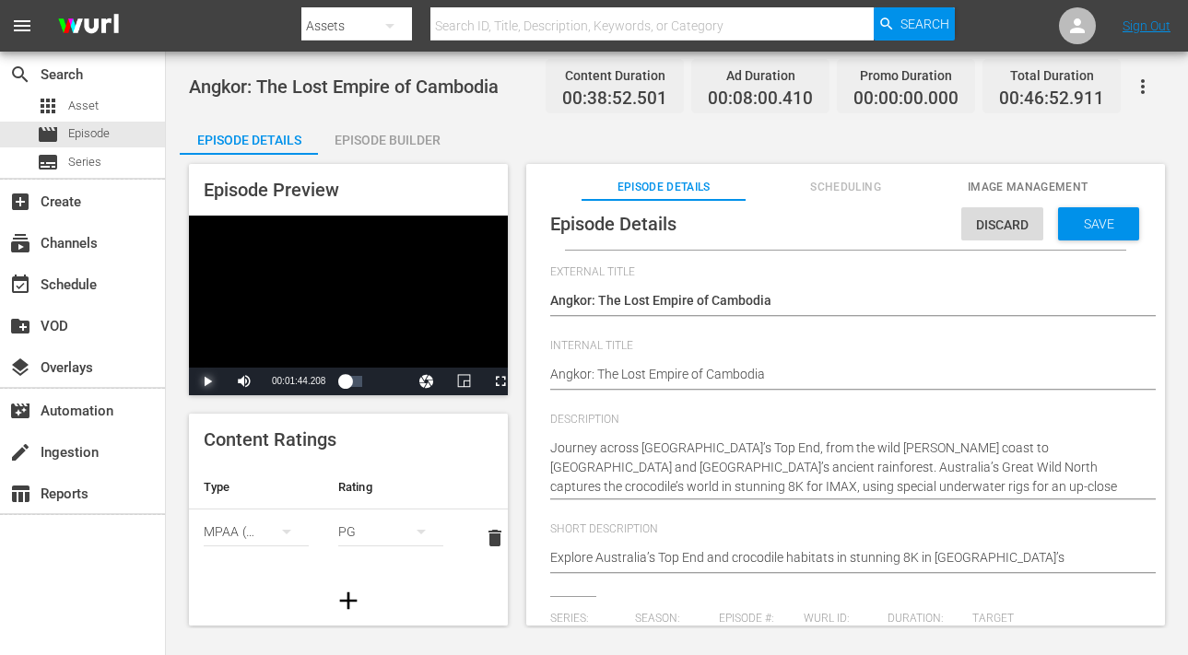
scroll to position [0, 0]
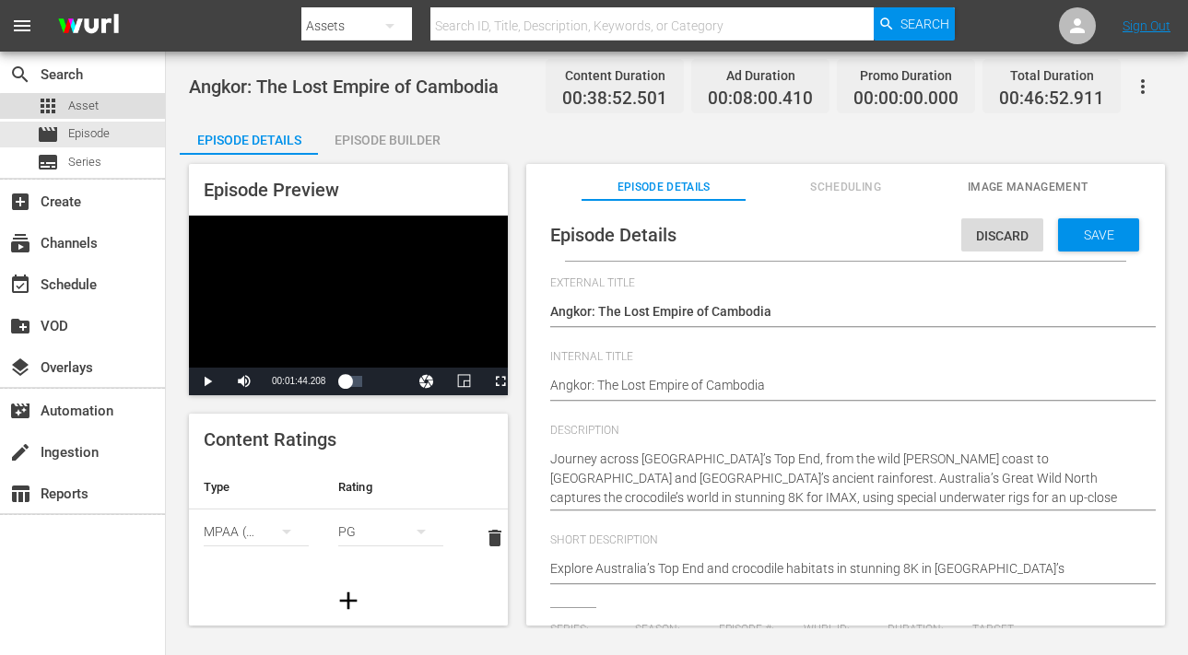
click at [91, 108] on span "Asset" at bounding box center [83, 106] width 30 height 18
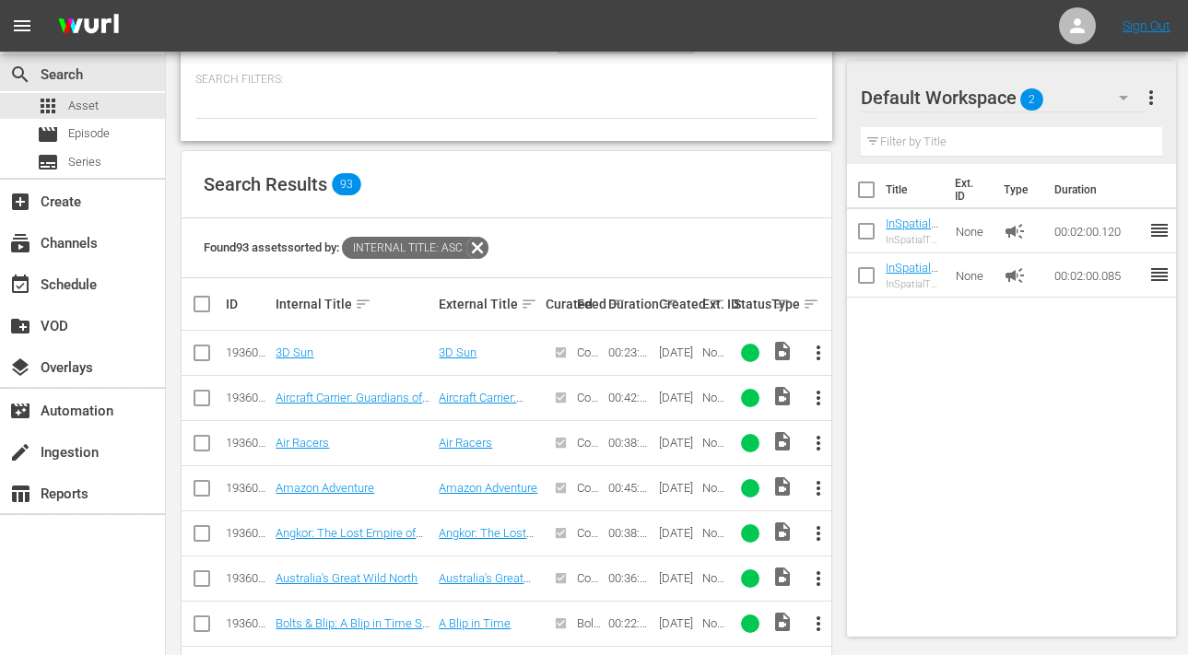
scroll to position [391, 0]
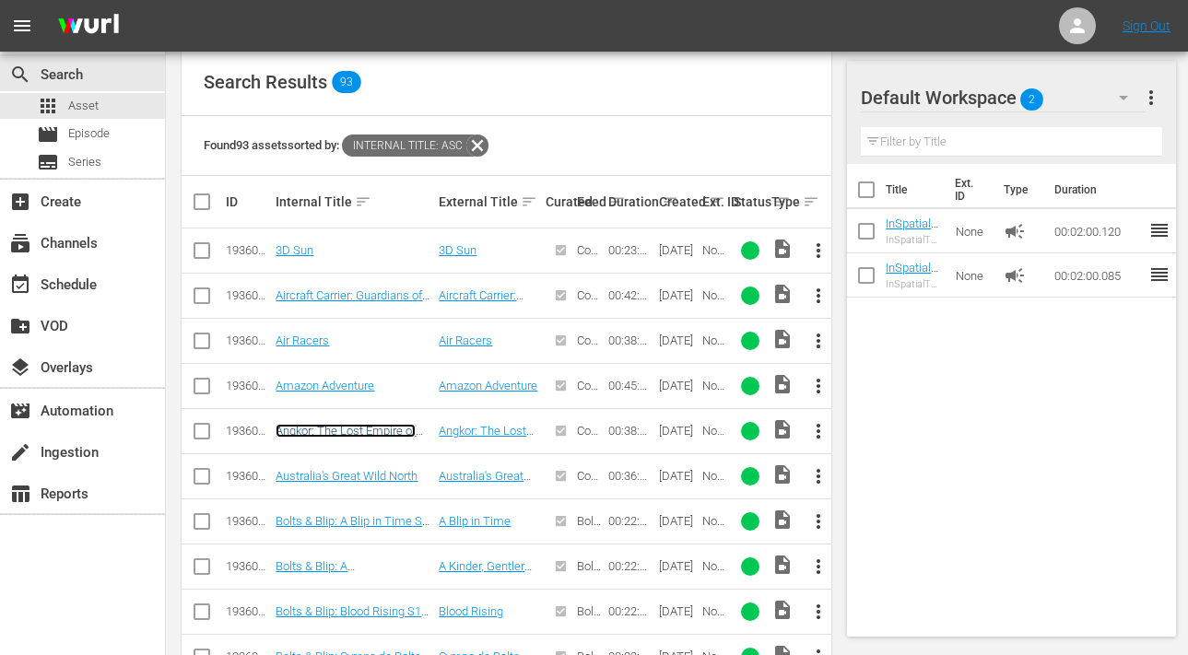
click at [312, 426] on link "Angkor: The Lost Empire of Cambodia" at bounding box center [346, 438] width 140 height 28
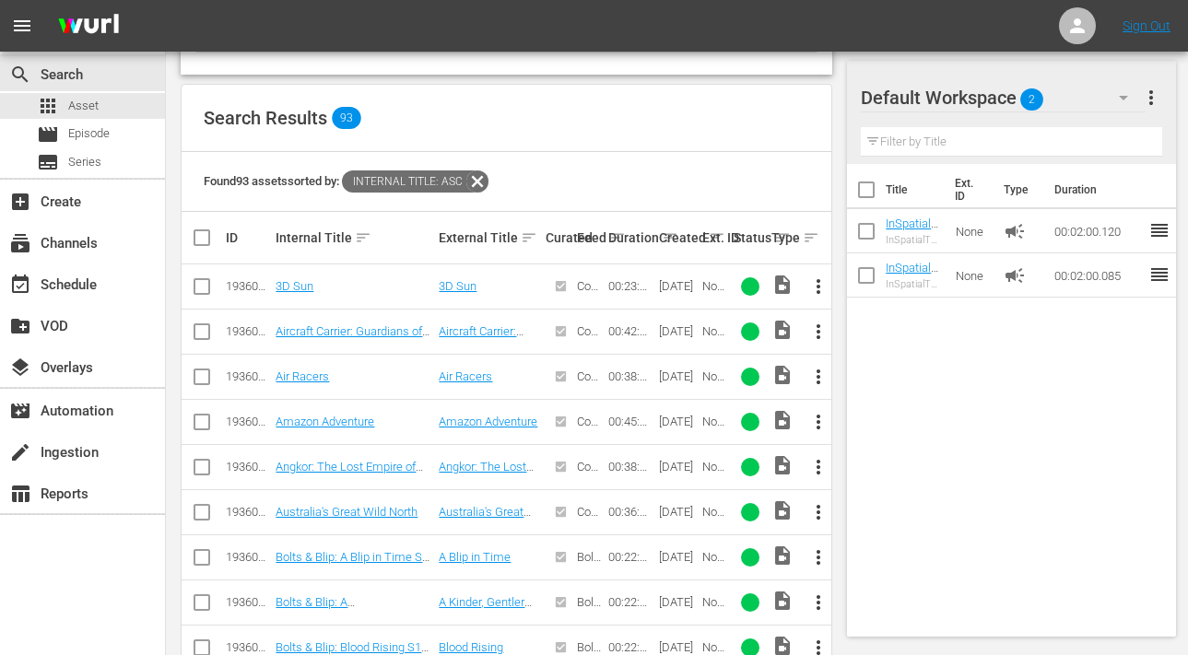
scroll to position [366, 0]
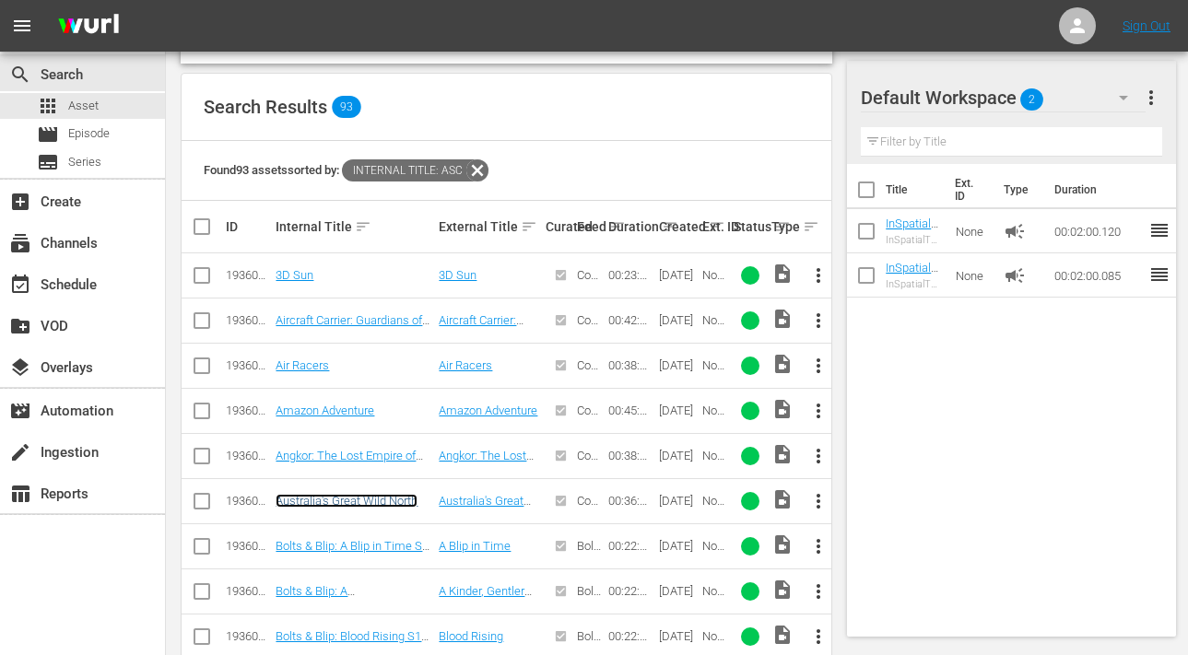
click at [313, 506] on link "Australia's Great Wild North" at bounding box center [347, 501] width 142 height 14
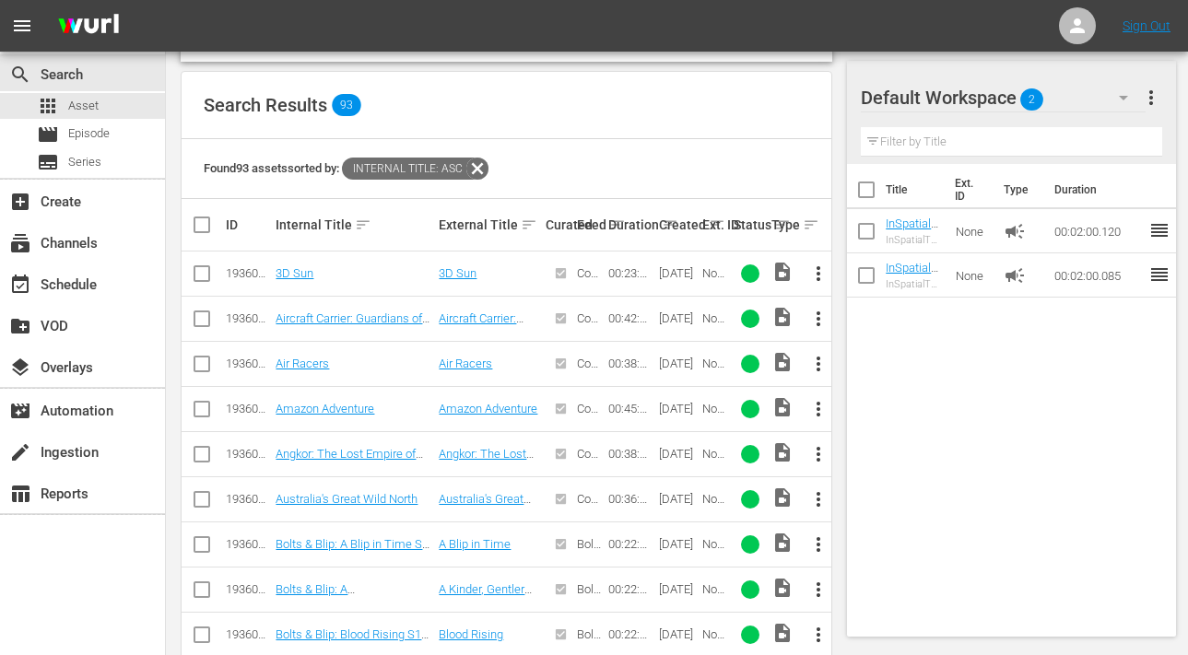
scroll to position [389, 0]
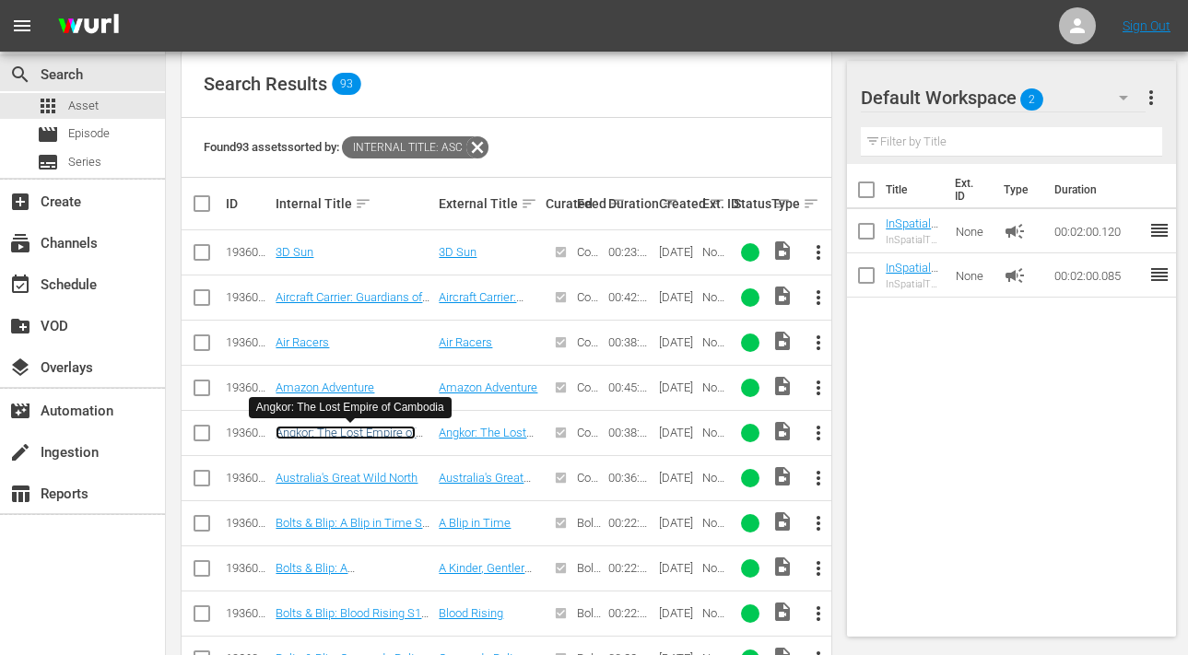
click at [338, 432] on link "Angkor: The Lost Empire of Cambodia" at bounding box center [346, 440] width 140 height 28
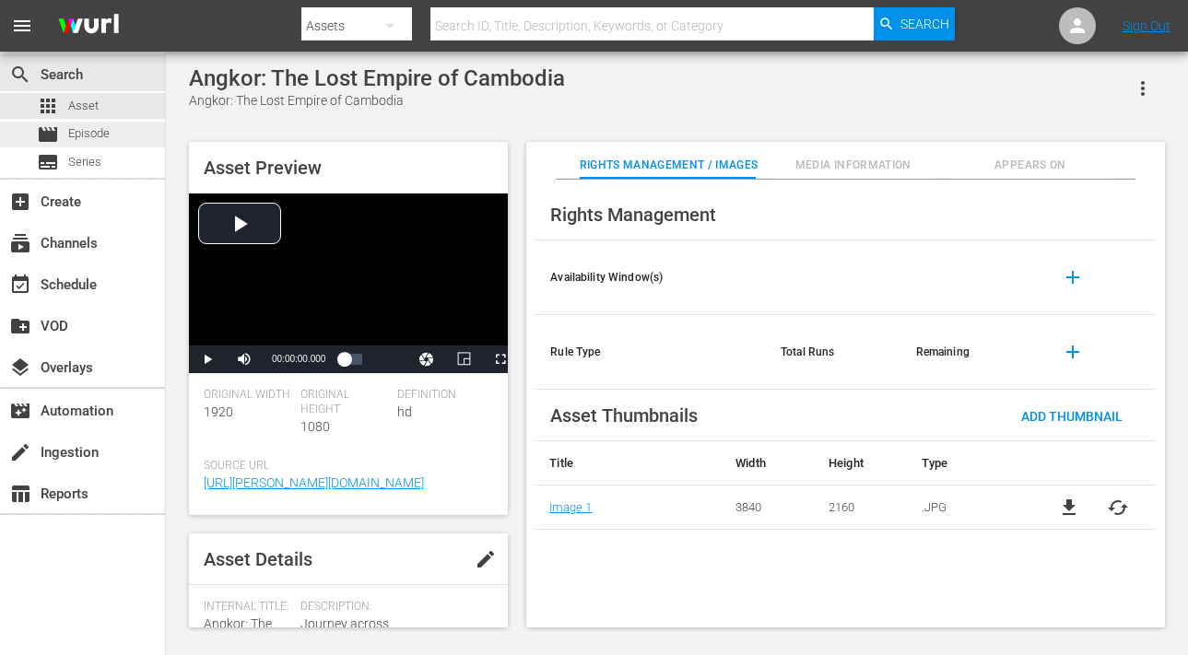
click at [80, 133] on span "Episode" at bounding box center [88, 133] width 41 height 18
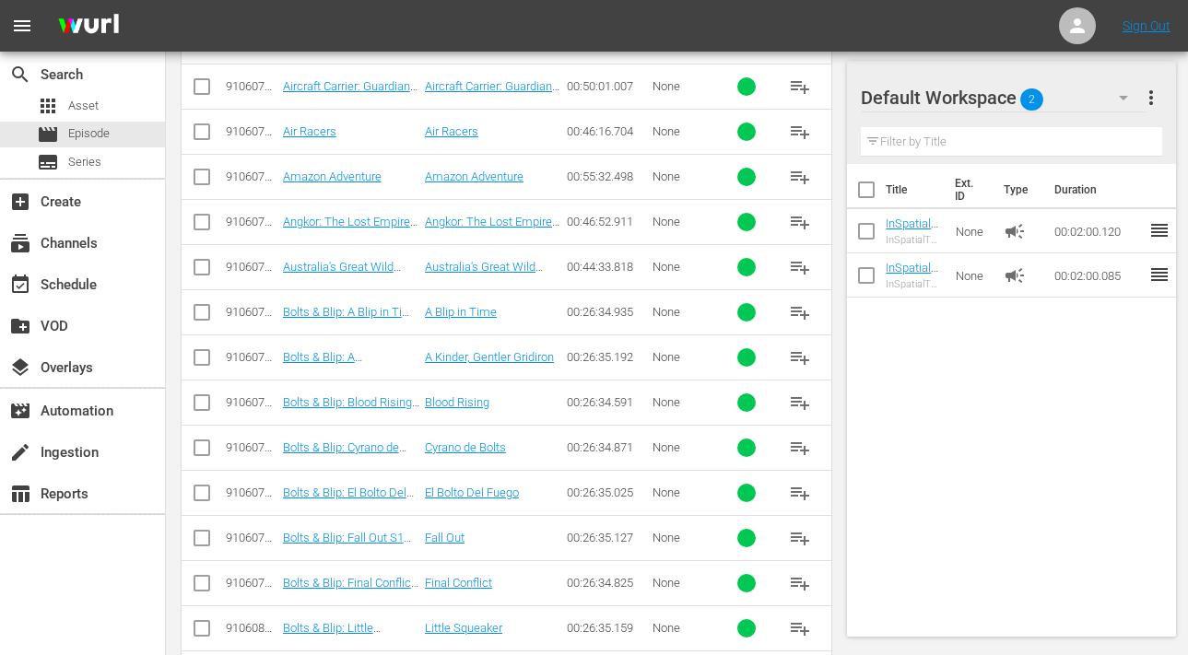
scroll to position [562, 0]
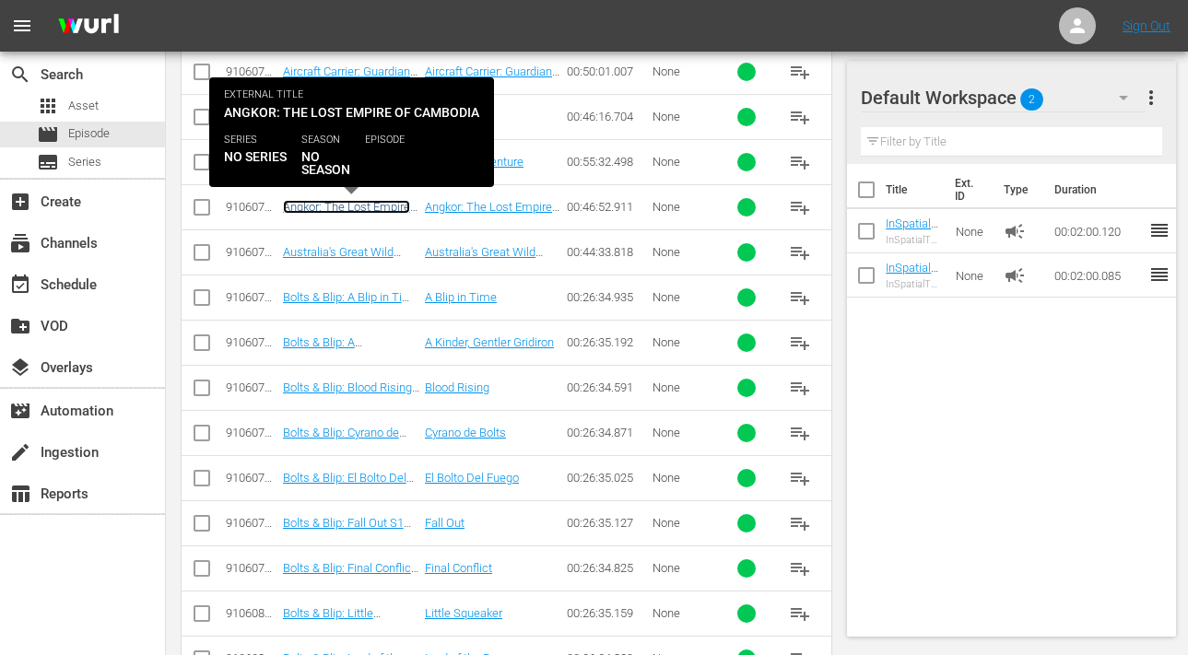
click at [307, 205] on link "Angkor: The Lost Empire of Cambodia" at bounding box center [346, 214] width 127 height 28
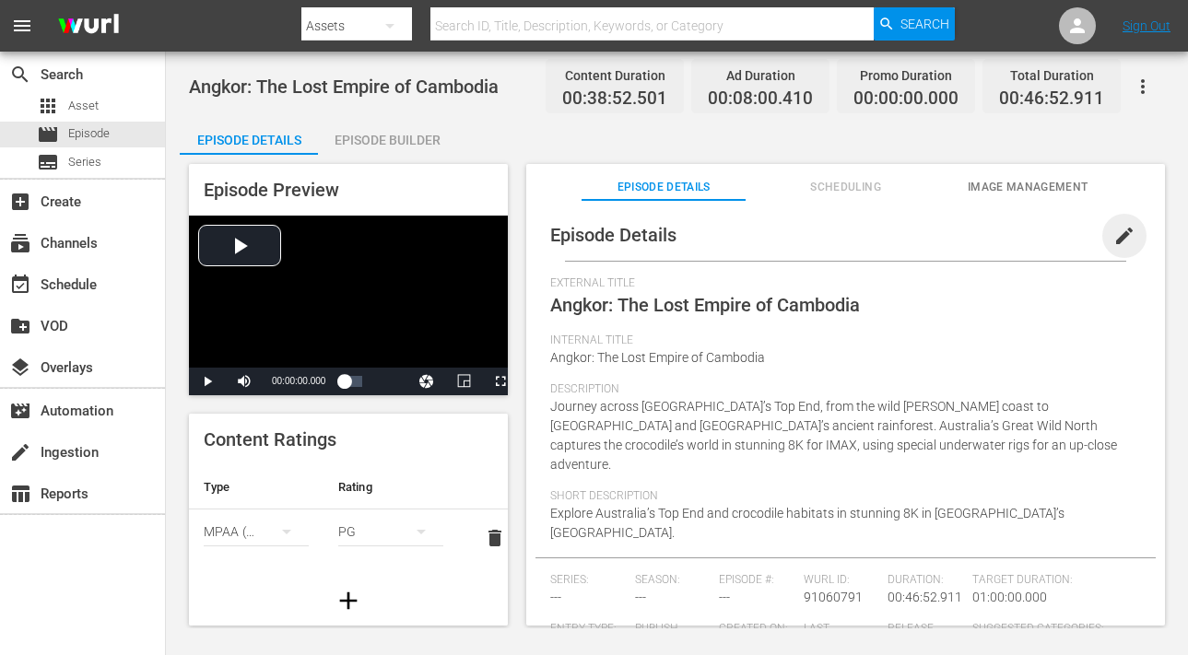
click at [1115, 230] on span "edit" at bounding box center [1125, 236] width 22 height 22
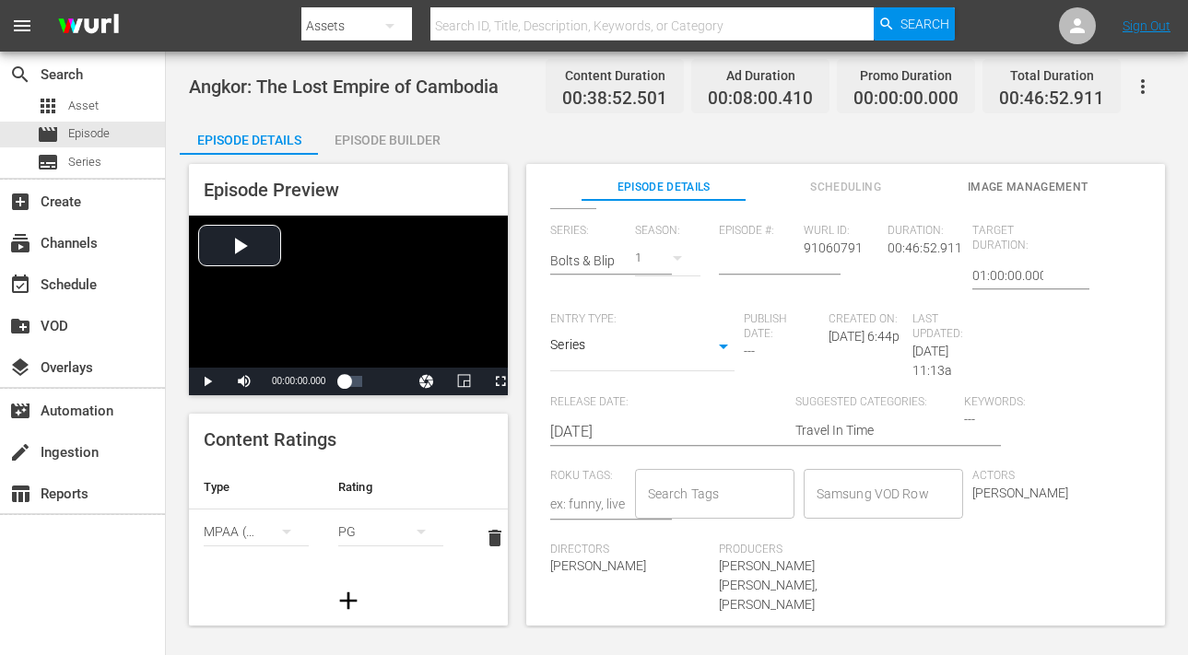
scroll to position [36, 0]
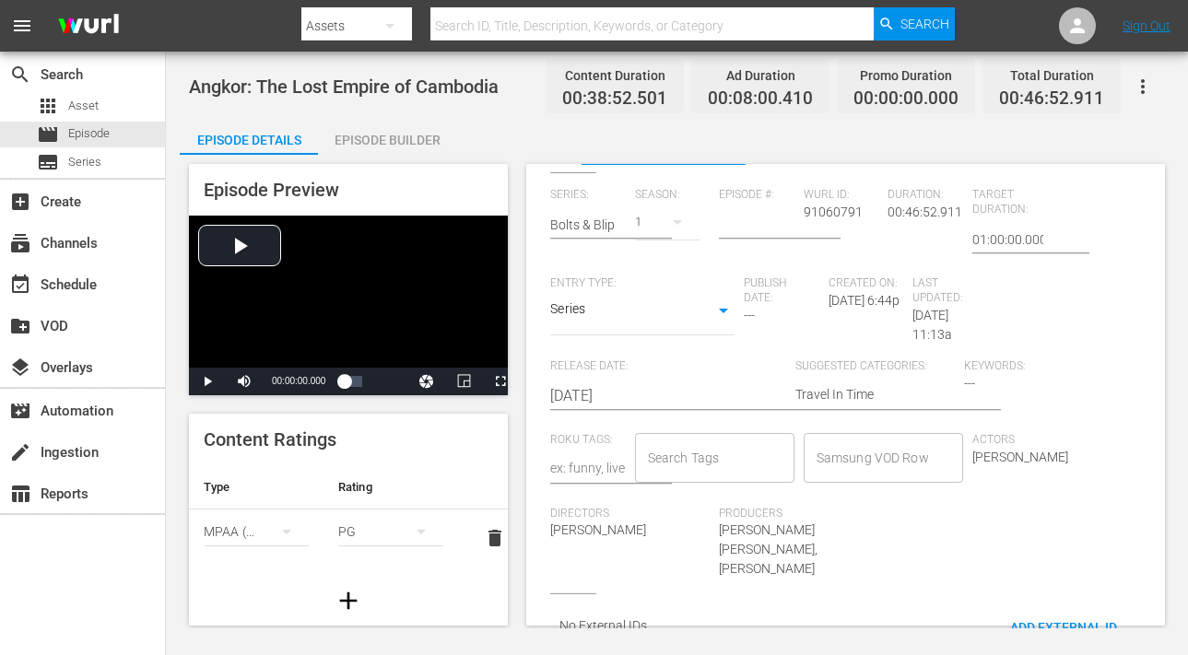
click at [769, 455] on div at bounding box center [778, 454] width 18 height 19
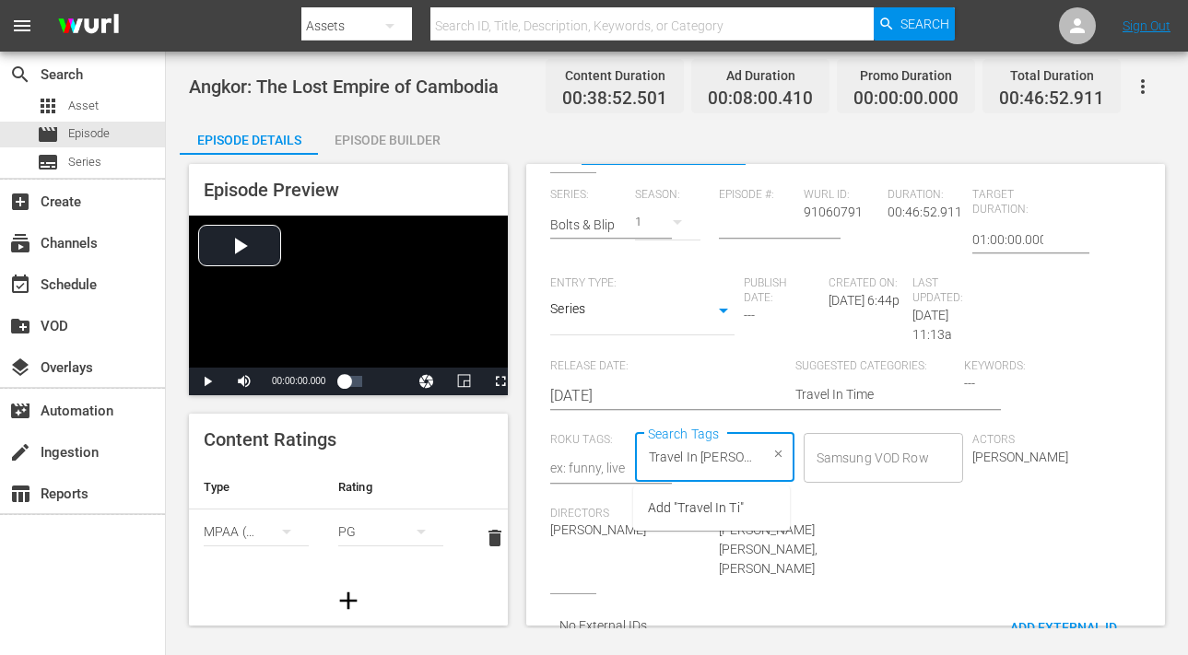
type input "Travel In Time"
click at [726, 504] on span "Add "Travel In Time"" at bounding box center [704, 508] width 113 height 19
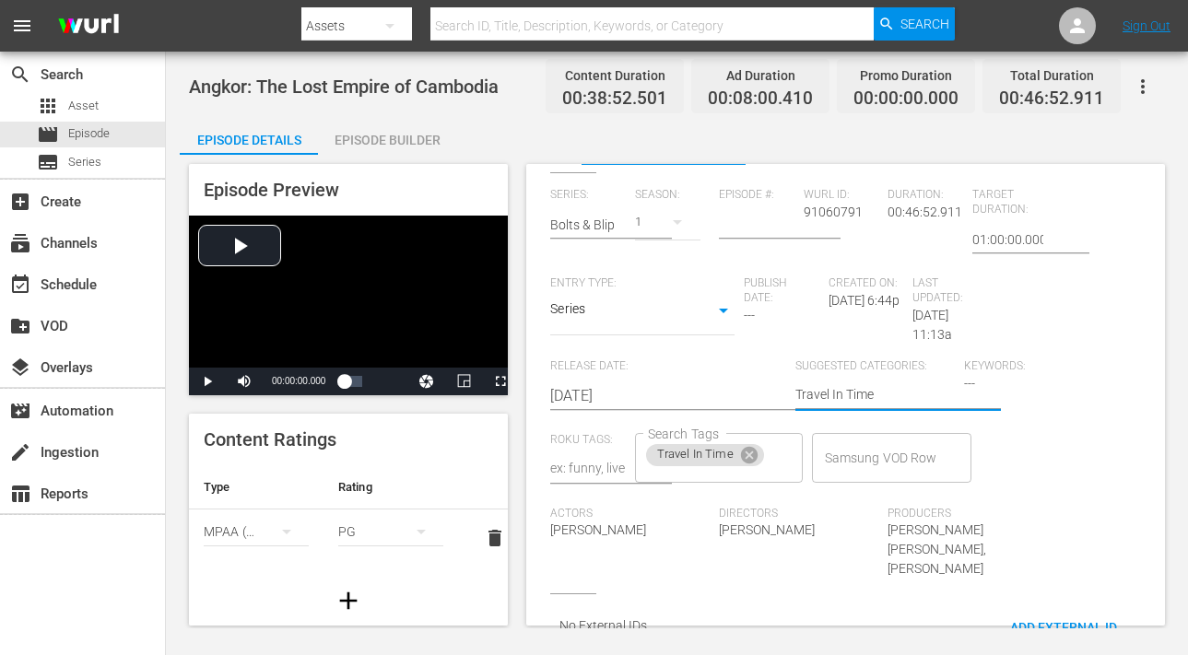
click at [839, 397] on textarea "Travel In Time" at bounding box center [875, 396] width 159 height 22
type textarea "C"
type textarea "Ci"
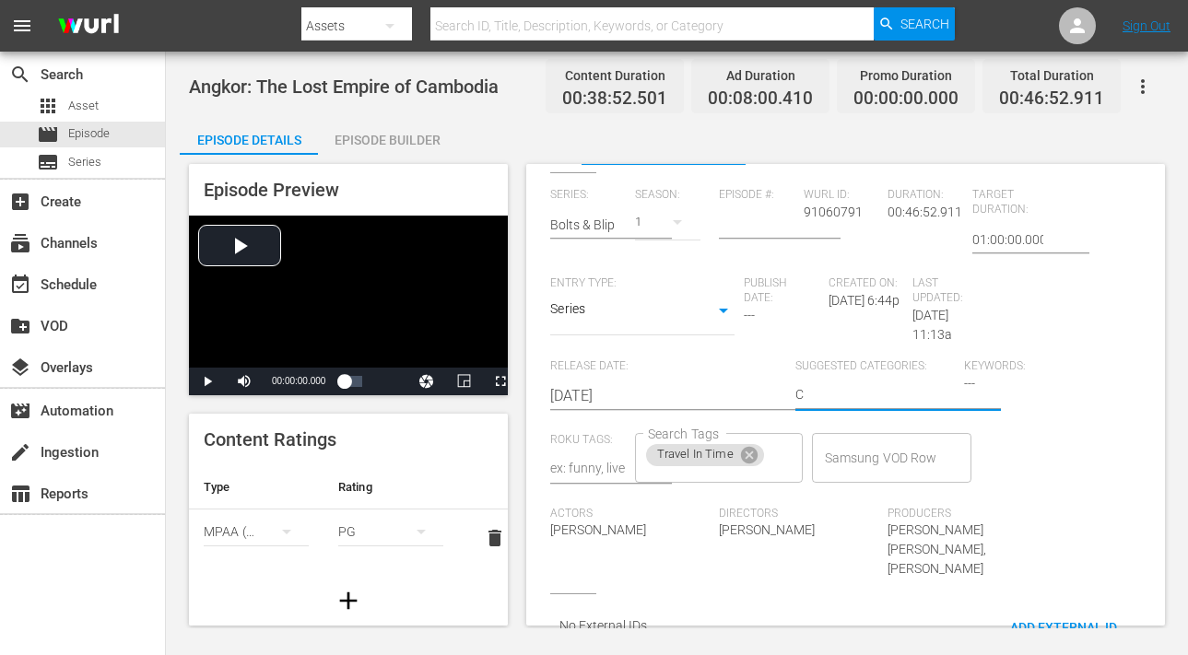
type textarea "Ci"
type textarea "Civ"
type textarea "Civi"
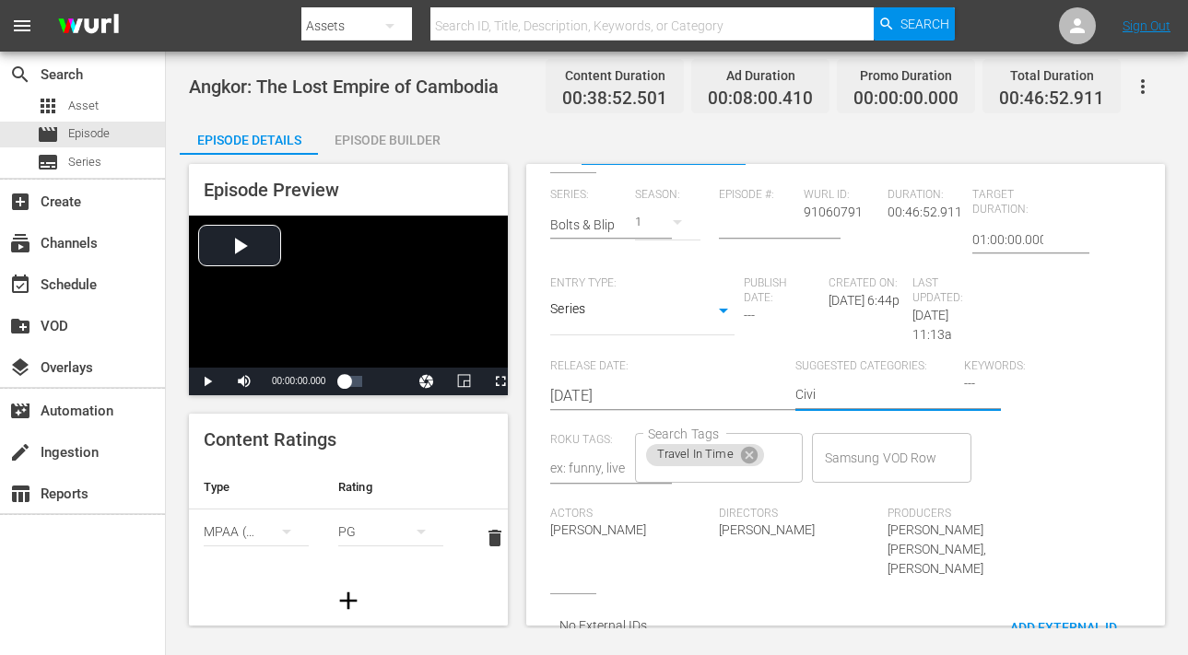
type textarea "Civil"
type textarea "Civili"
type textarea "Civiliz"
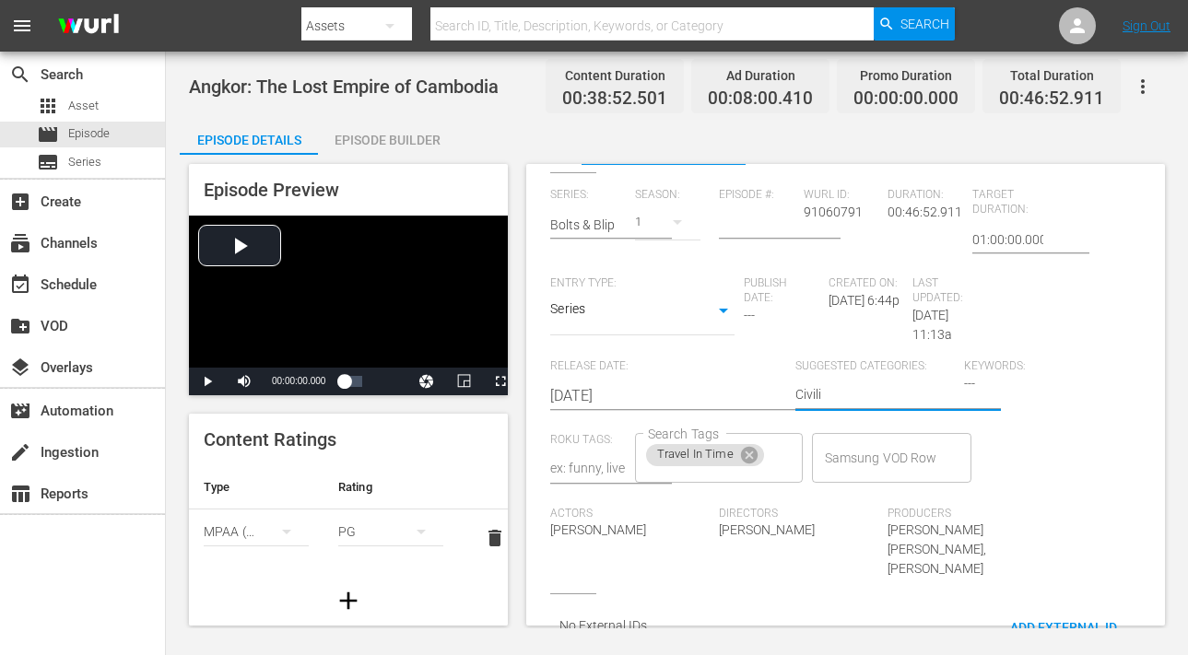
type textarea "Civiliz"
type textarea "Civiliza"
type textarea "Civilizat"
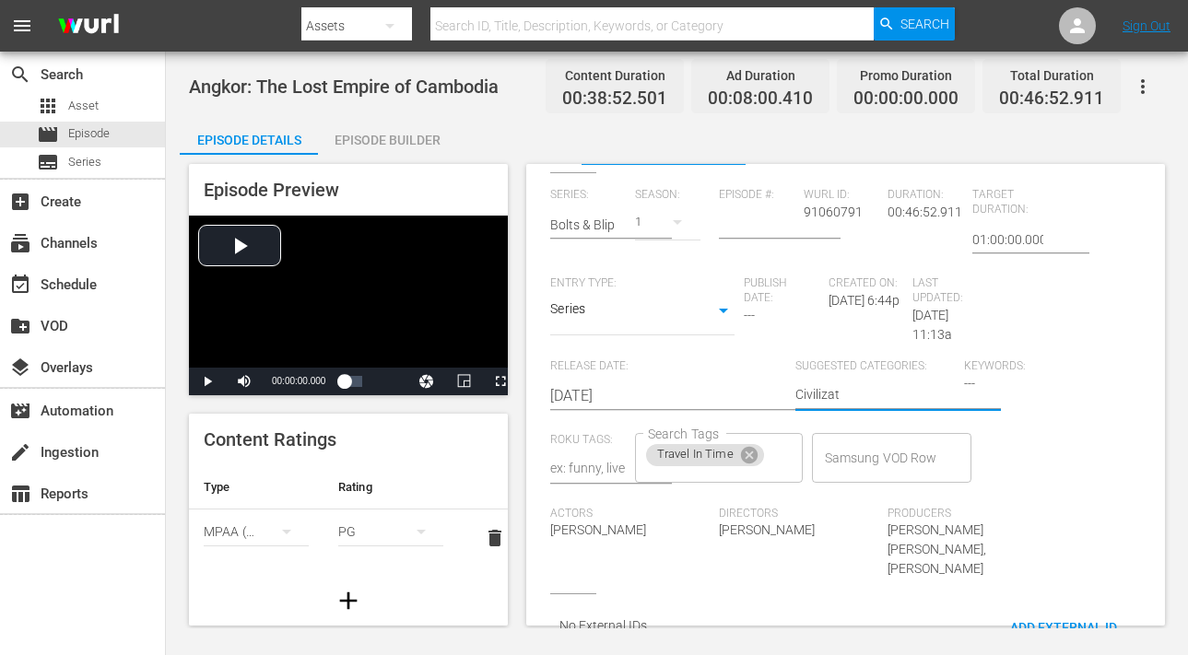
type textarea "Civilizati"
type textarea "Civilizatio"
type textarea "Civilization"
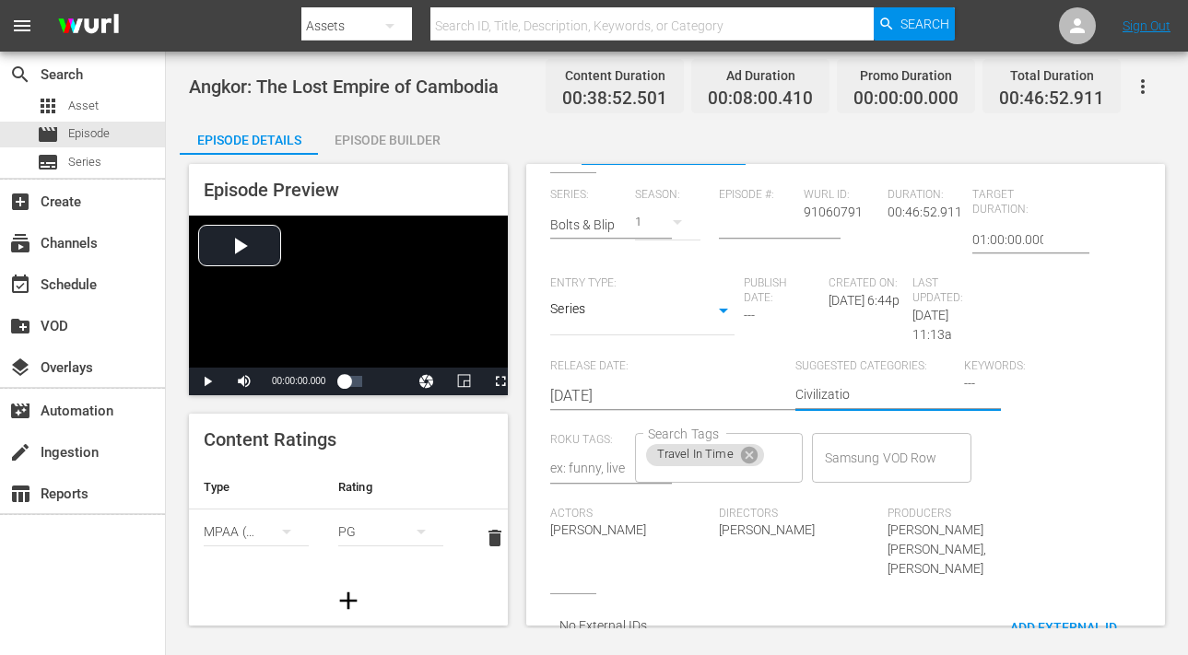
type textarea "Civilization"
type textarea "Civilization,"
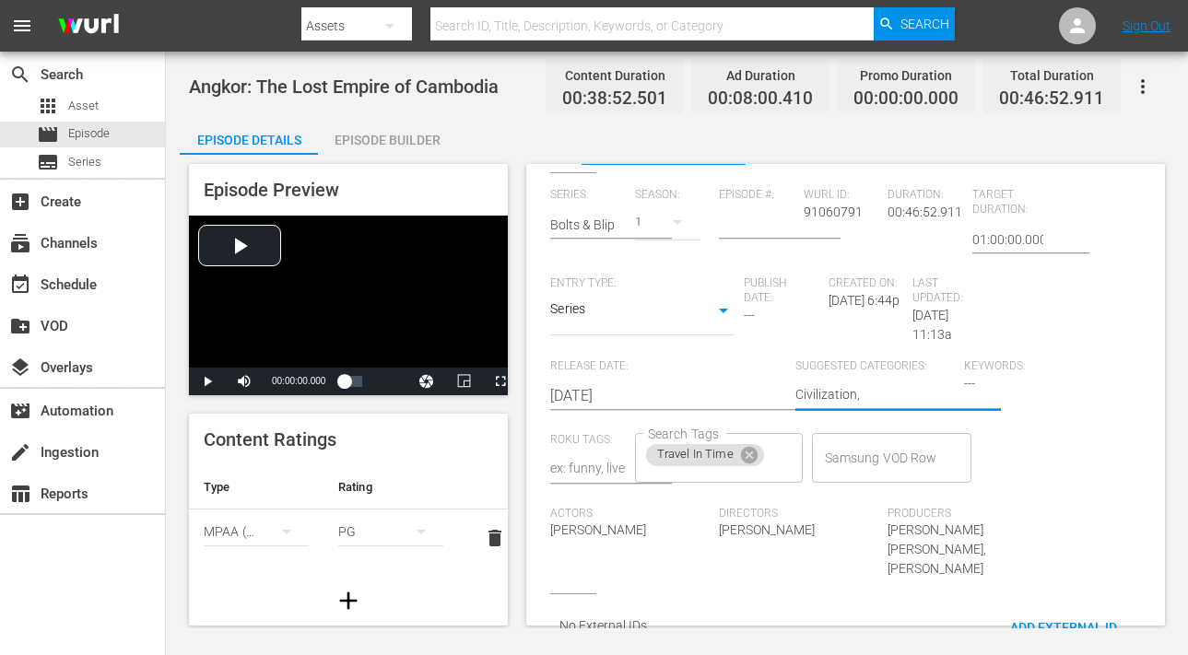
type textarea "Civilization, T"
type textarea "Civilization, Tr"
type textarea "Civilization, Tra"
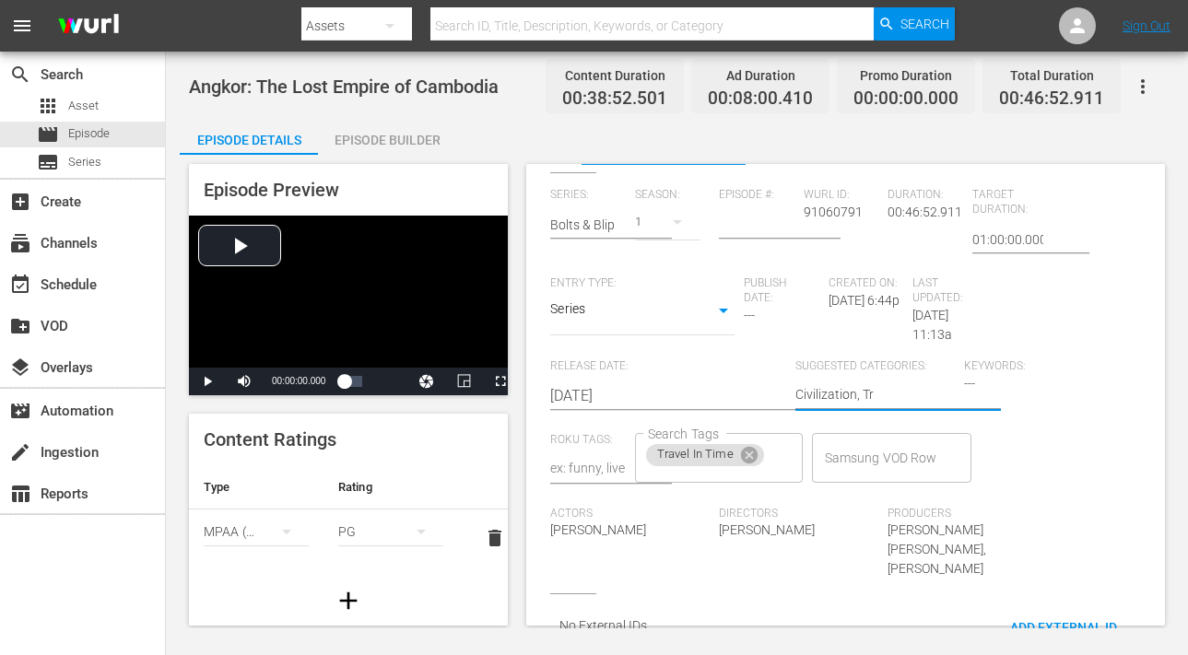
type textarea "Civilization, Tra"
type textarea "Civilization, Trav"
type textarea "Civilization, Trave"
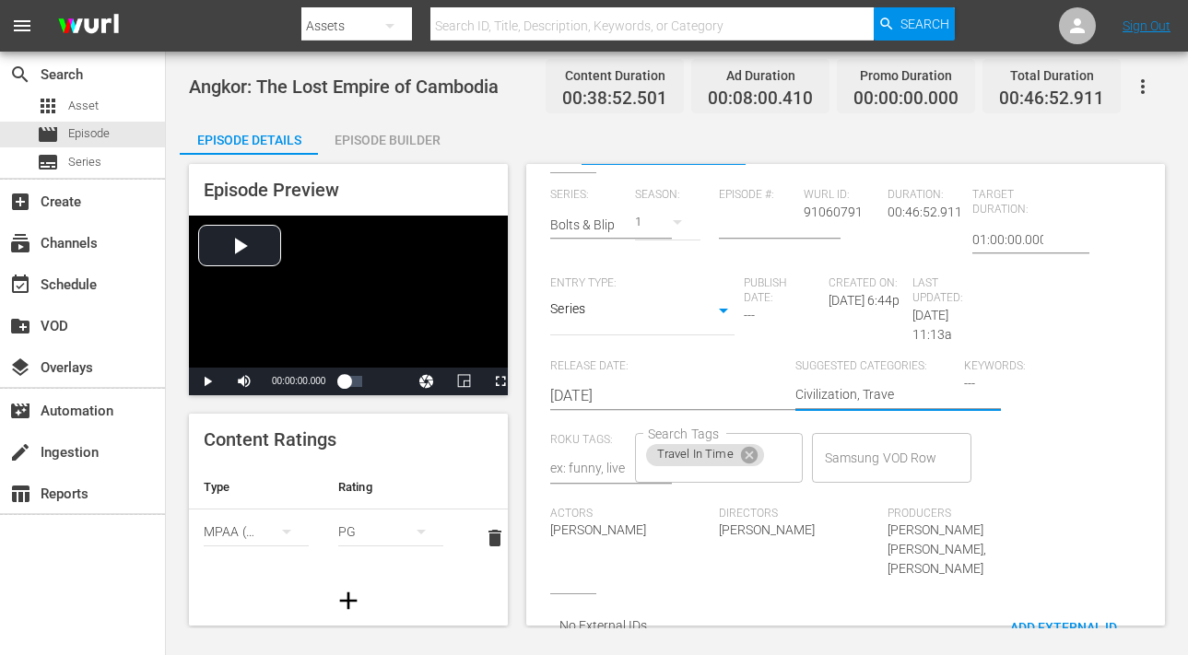
type textarea "Civilization, Travel"
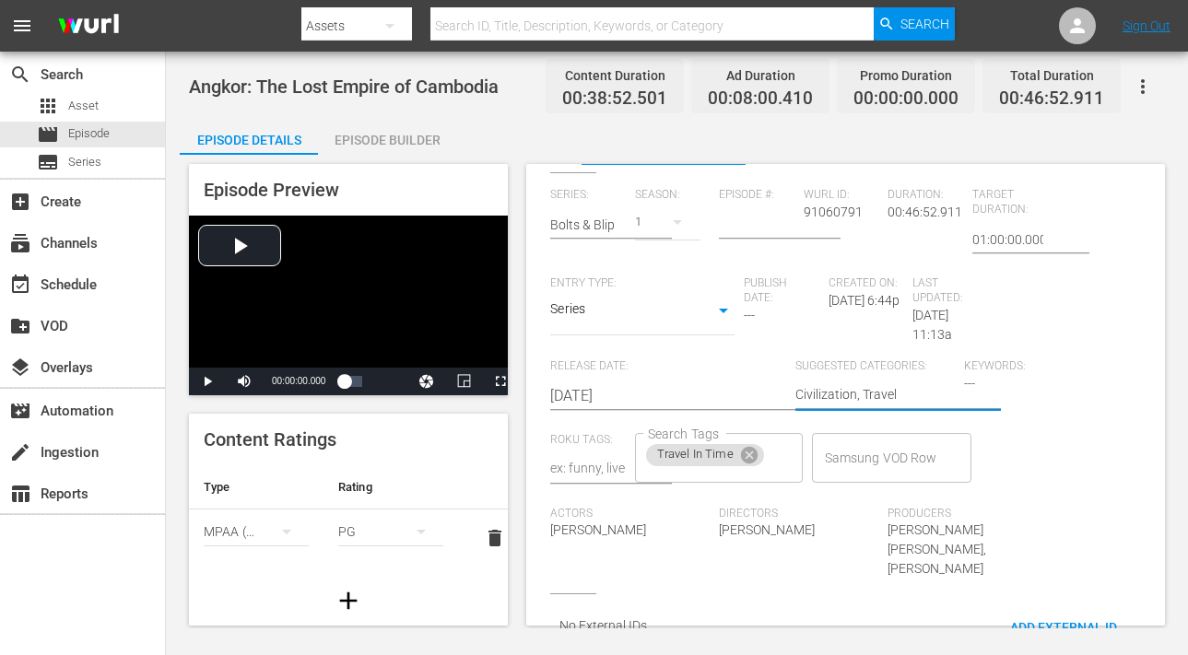
type textarea "Civilization, Travel"
type textarea "Civilization, Travel,"
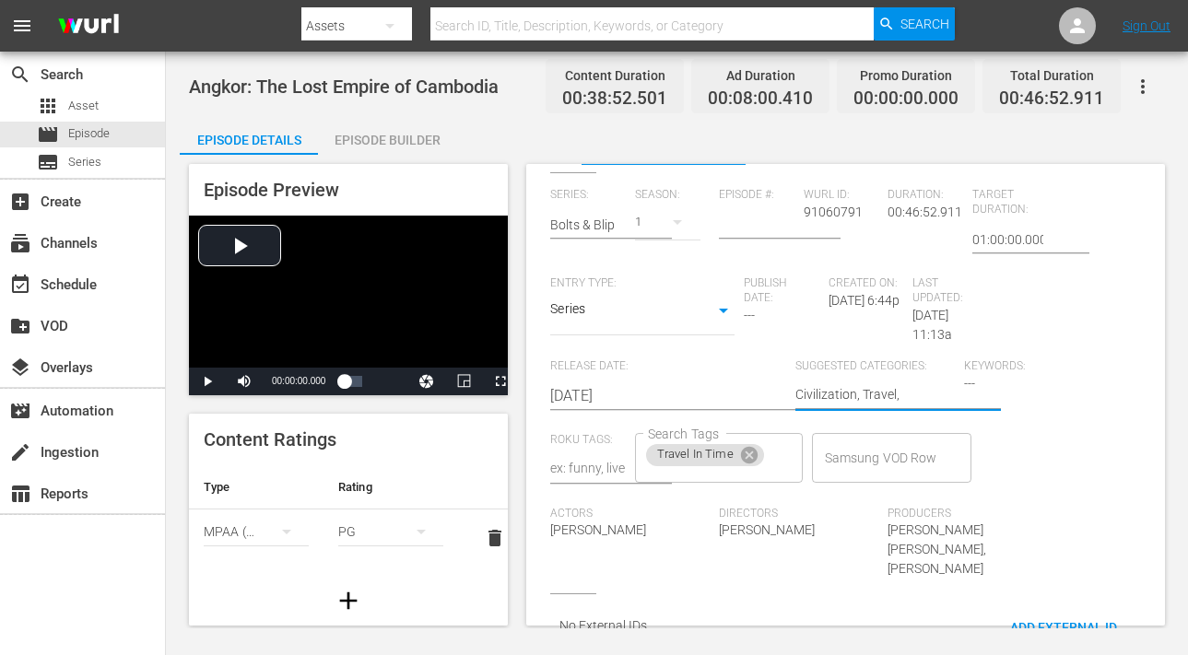
type textarea "Civilization, Travel, C"
type textarea "Civilization, Travel, Cu"
type textarea "Civilization, Travel, Cul"
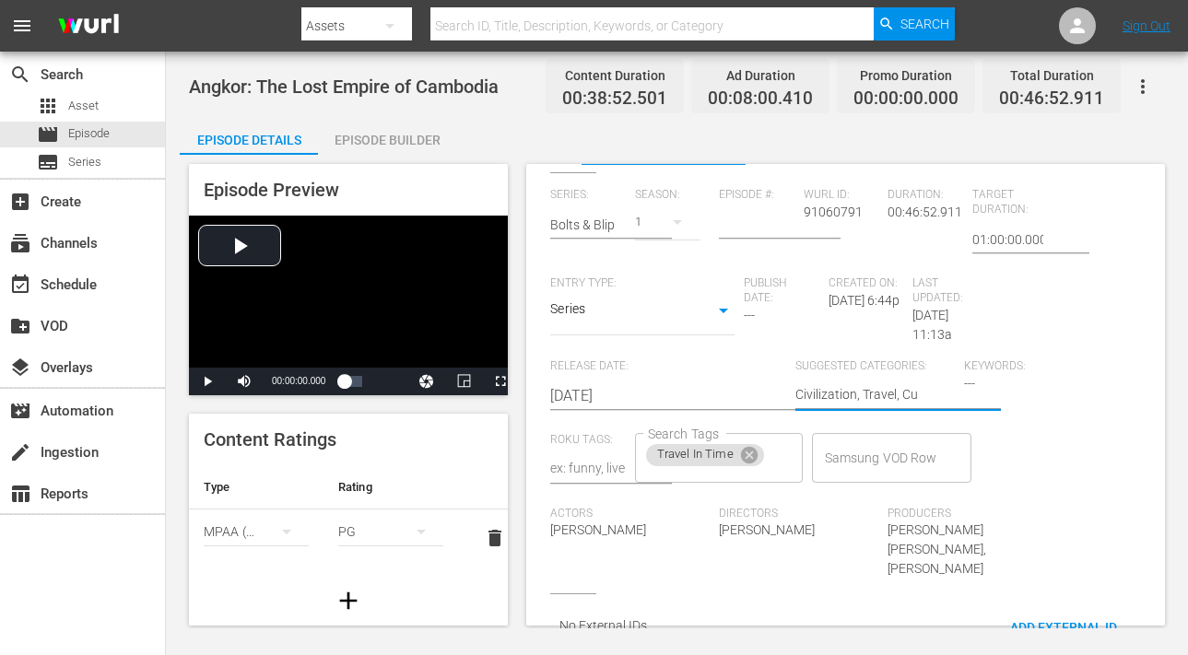
type textarea "Civilization, Travel, Cul"
type textarea "Civilization, Travel, Cult"
type textarea "Civilization, Travel, Cultu"
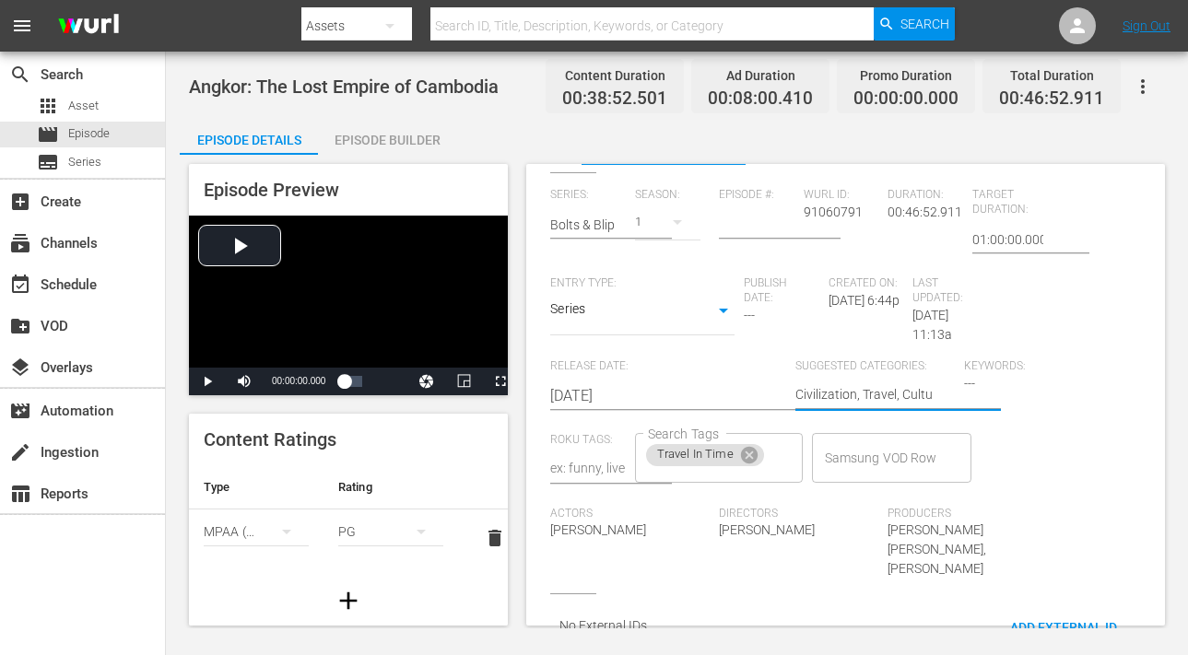
type textarea "Civilization, Travel, Cultur"
type textarea "Civilization, Travel, Culture"
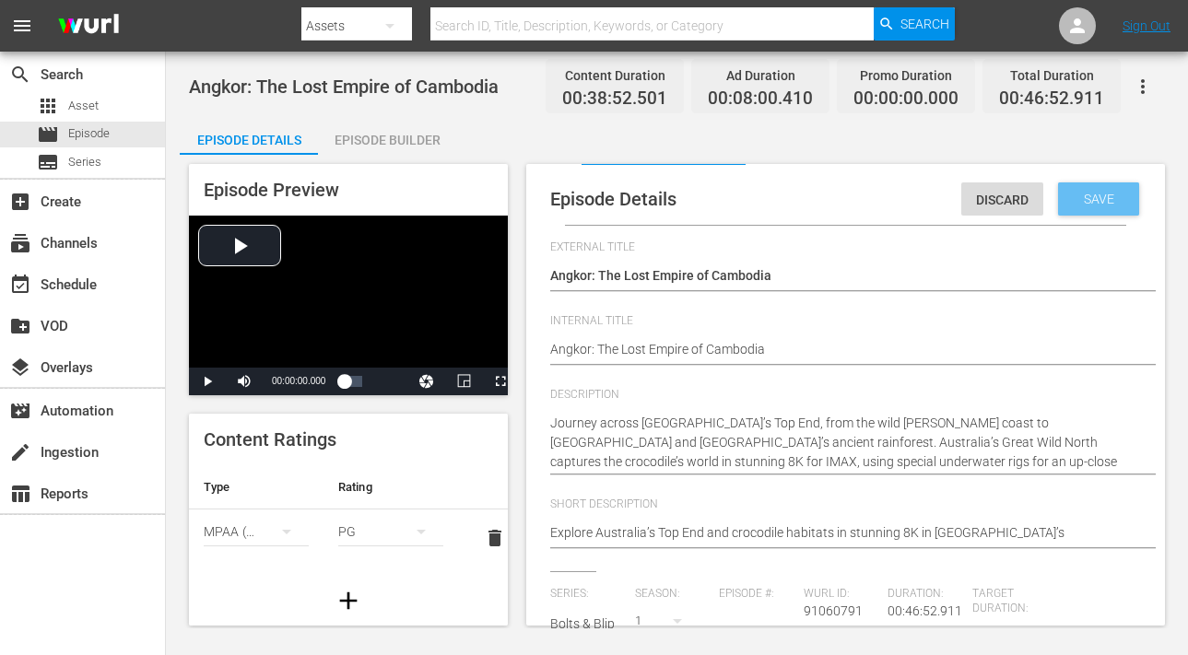
type textarea "Civilization, Travel, Culture"
click at [1079, 206] on div "Save" at bounding box center [1098, 199] width 81 height 33
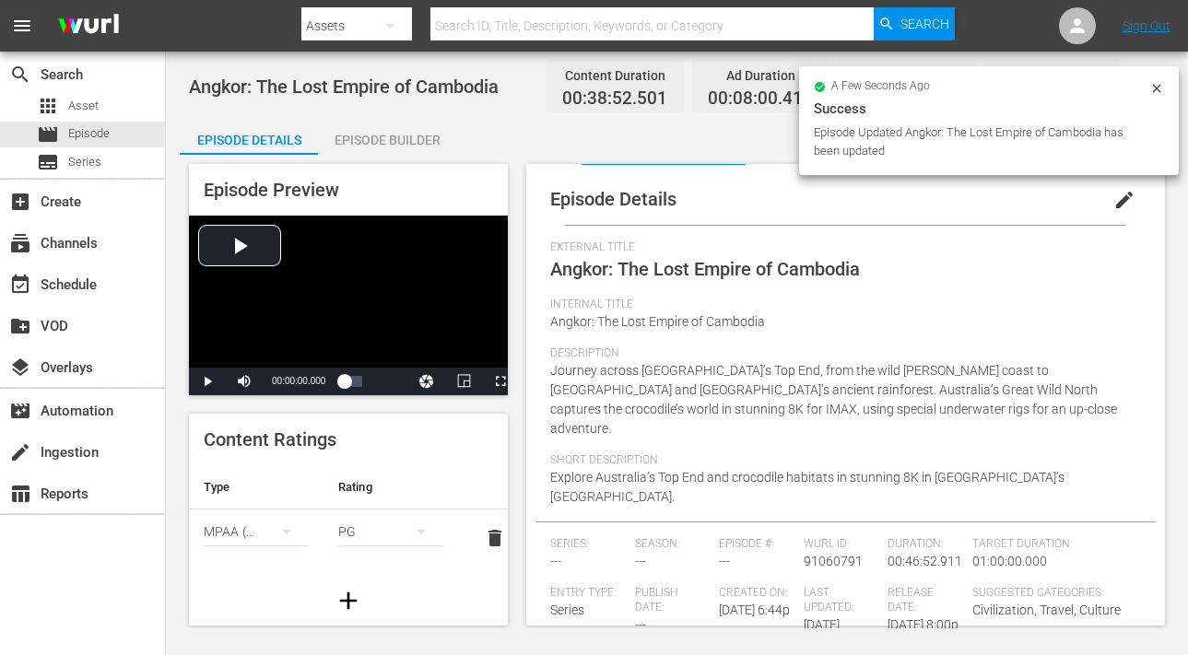
scroll to position [162, 0]
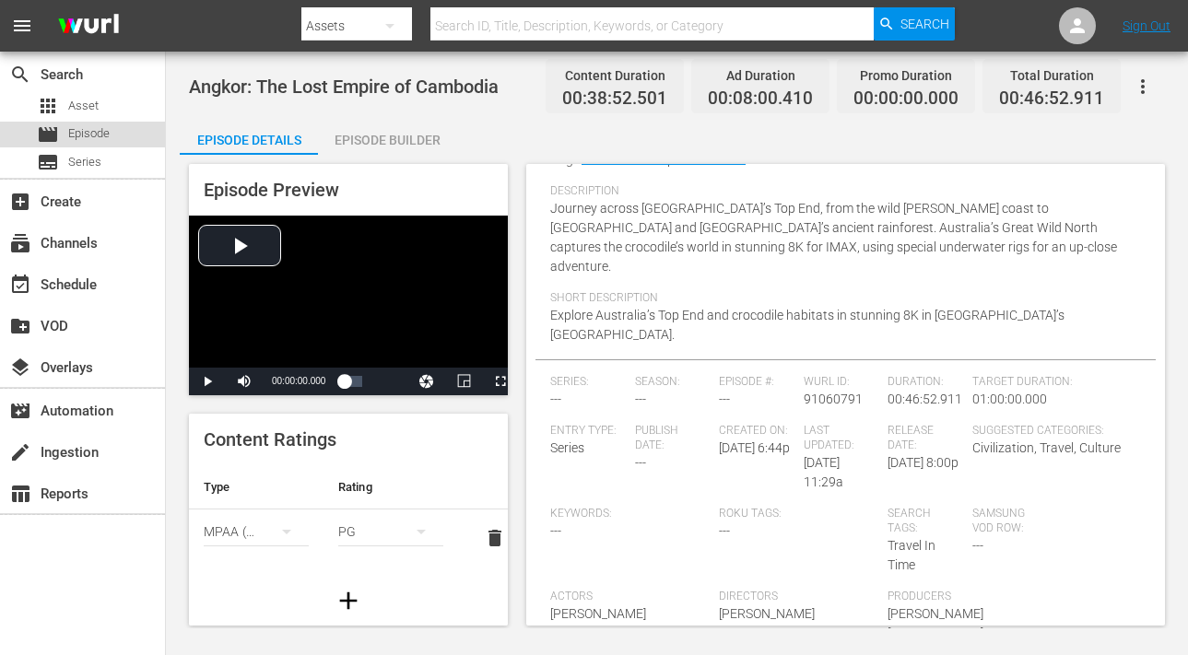
click at [73, 130] on span "Episode" at bounding box center [88, 133] width 41 height 18
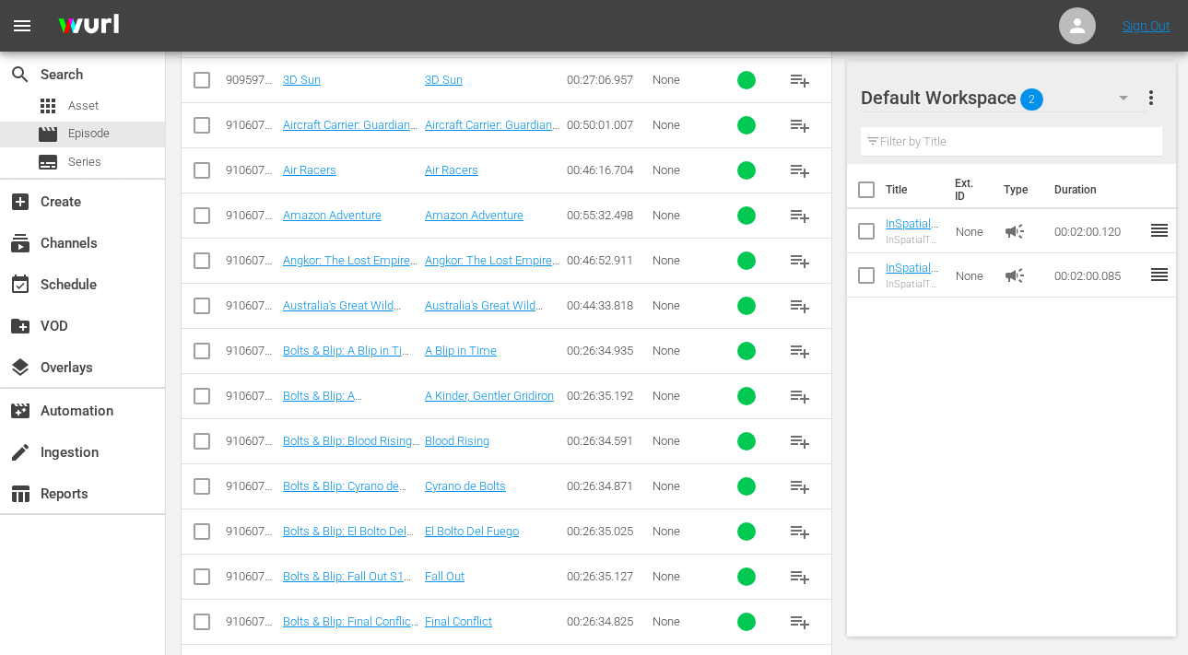
scroll to position [522, 0]
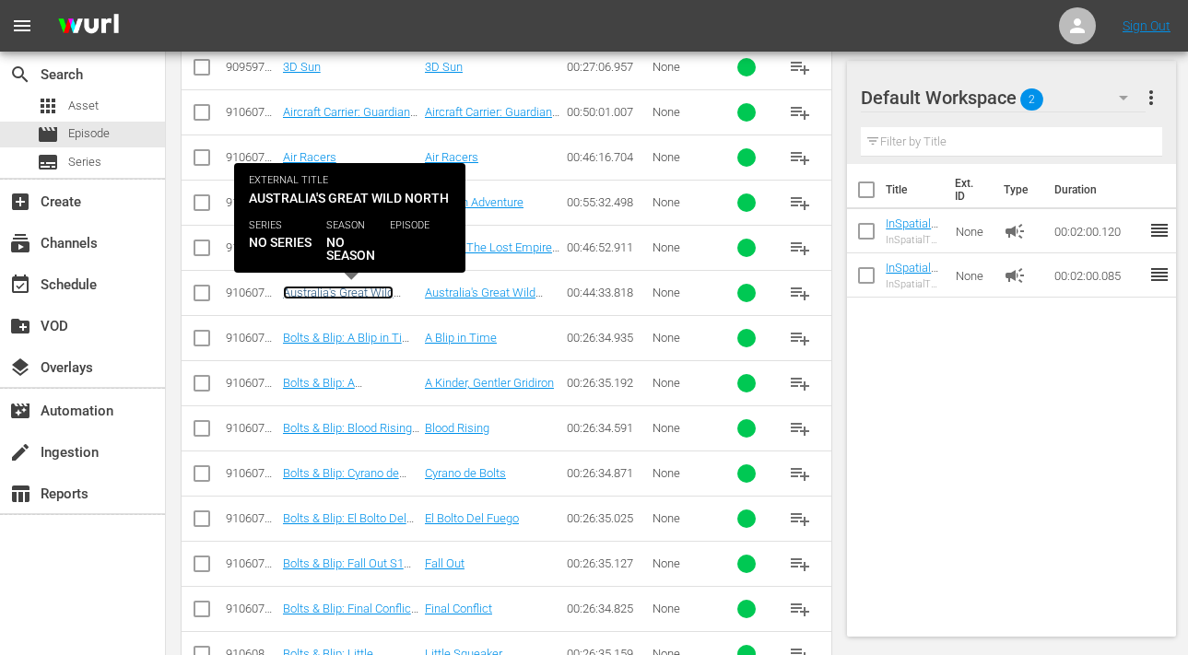
click at [340, 290] on link "Australia's Great Wild North" at bounding box center [338, 300] width 111 height 28
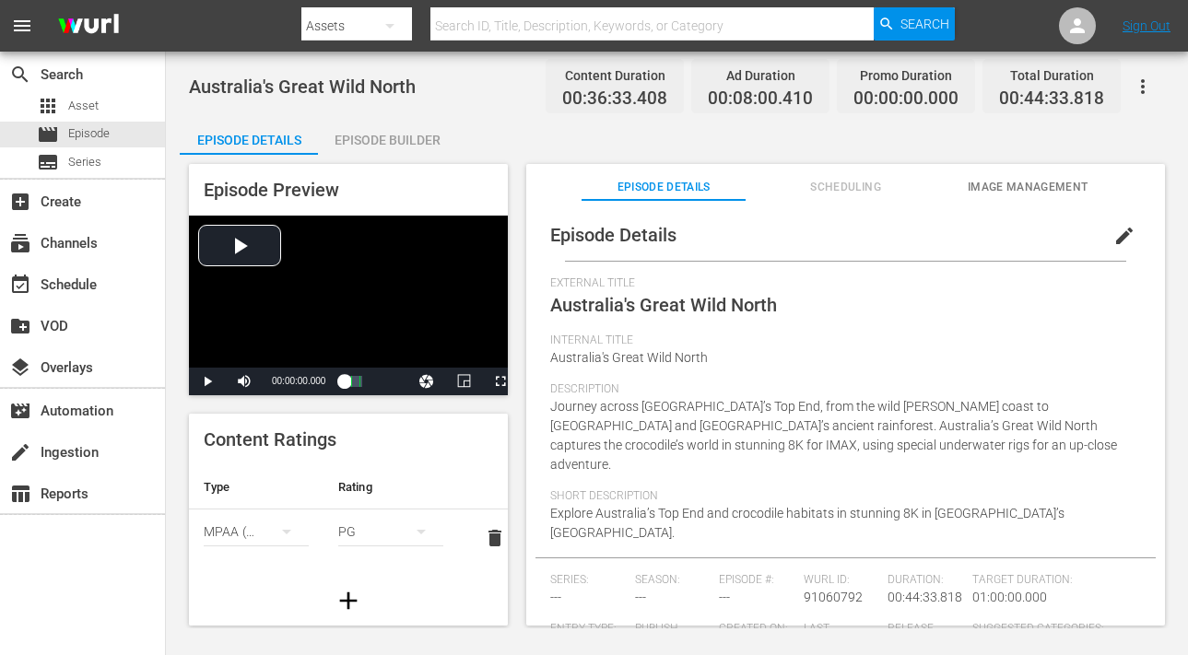
click at [1114, 234] on span "edit" at bounding box center [1125, 236] width 22 height 22
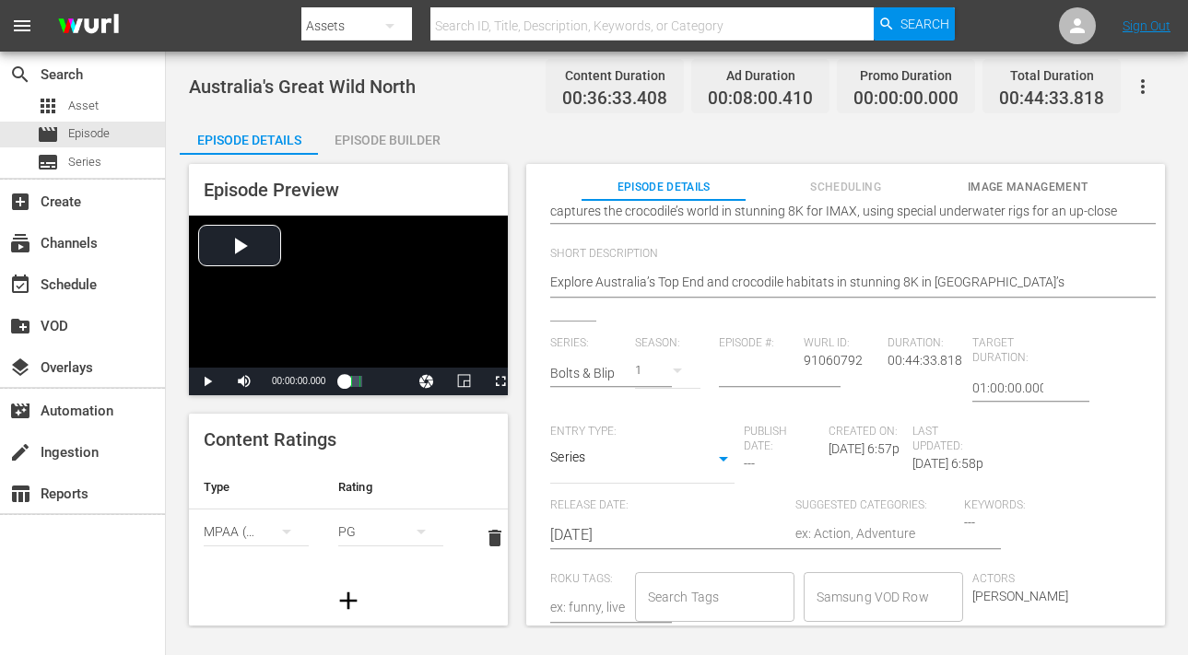
scroll to position [399, 0]
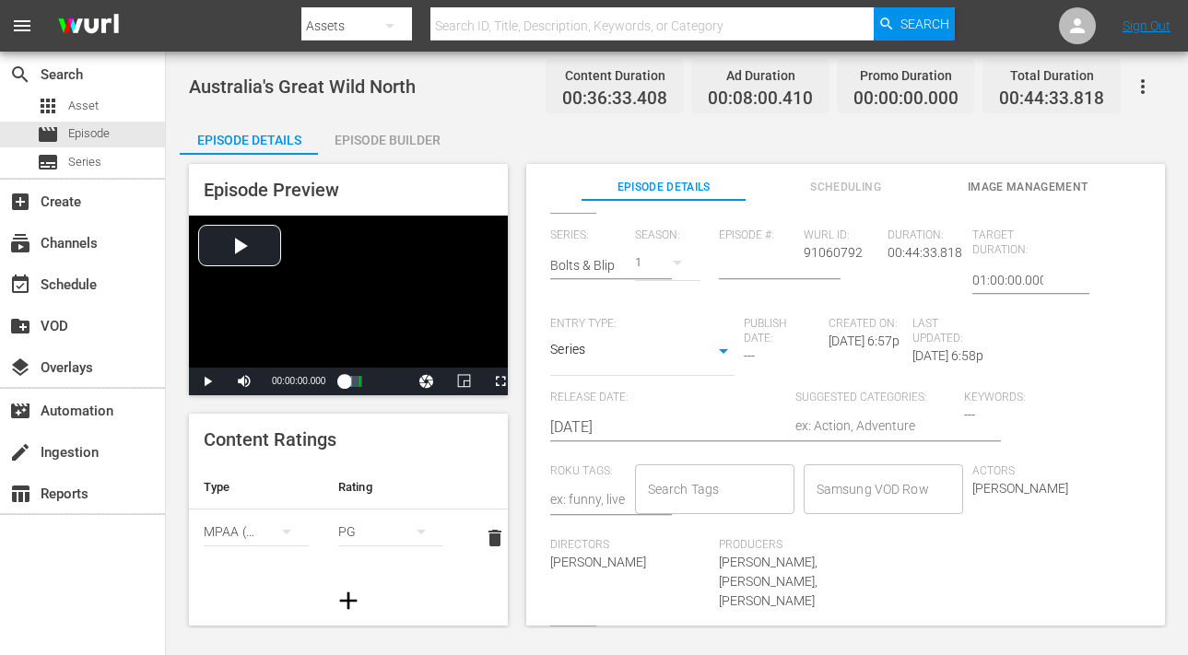
click at [696, 490] on input "Search Tags" at bounding box center [700, 489] width 115 height 33
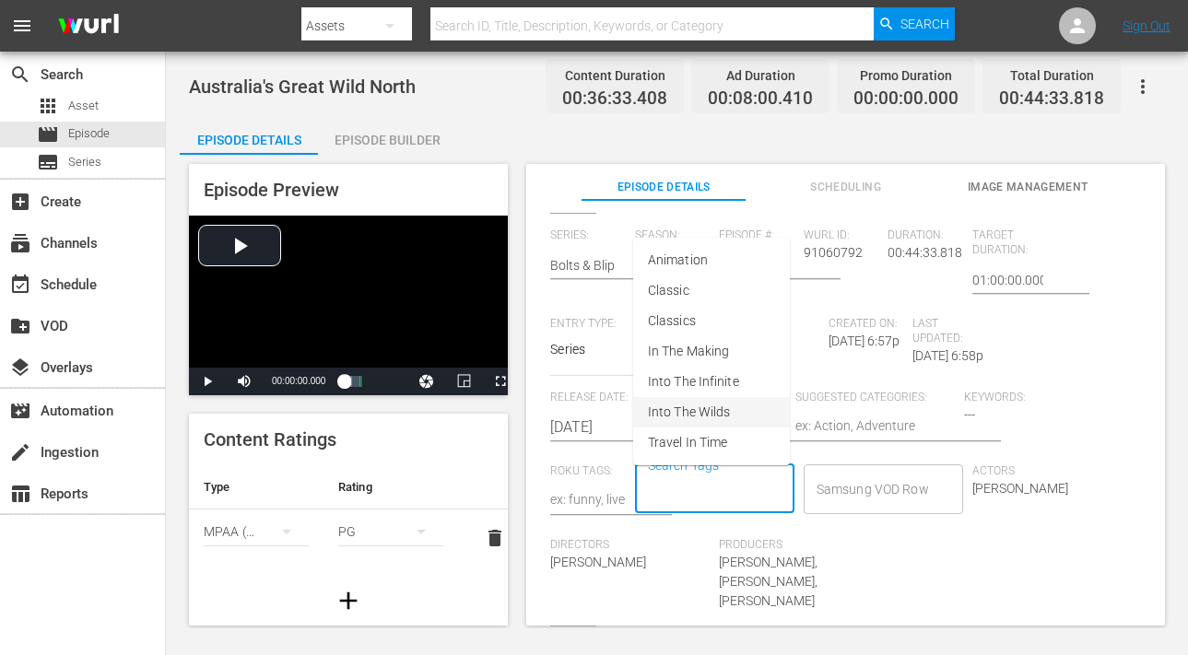
click at [684, 422] on li "Into The Wilds" at bounding box center [711, 412] width 157 height 30
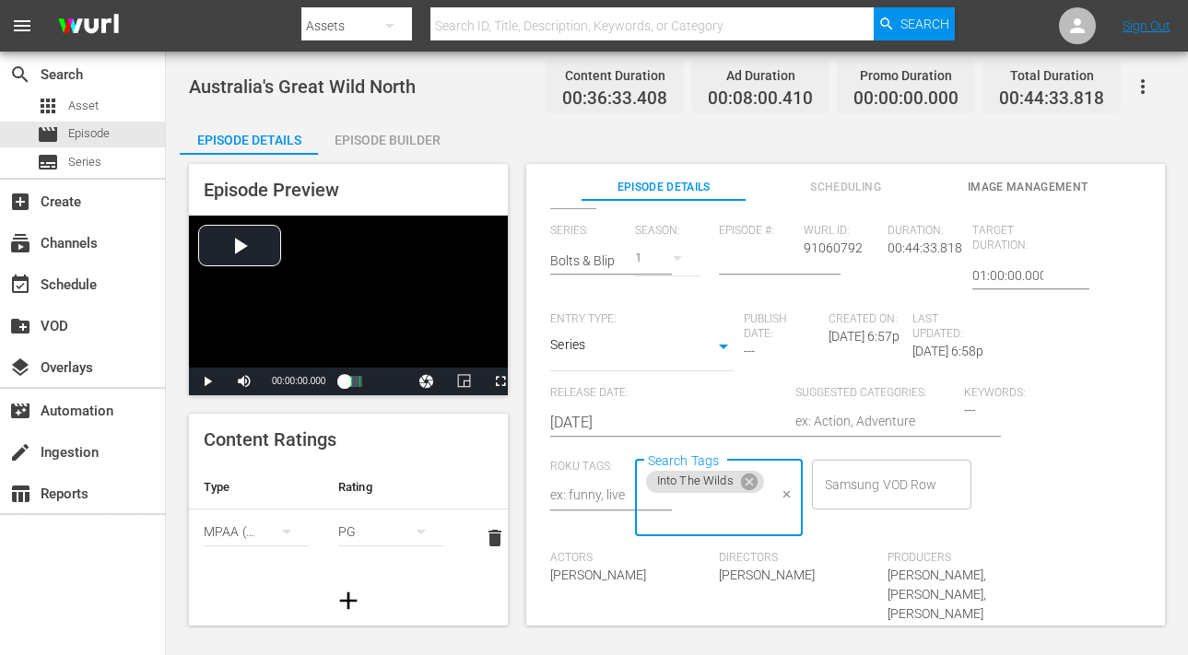
click at [843, 427] on textarea at bounding box center [875, 423] width 159 height 22
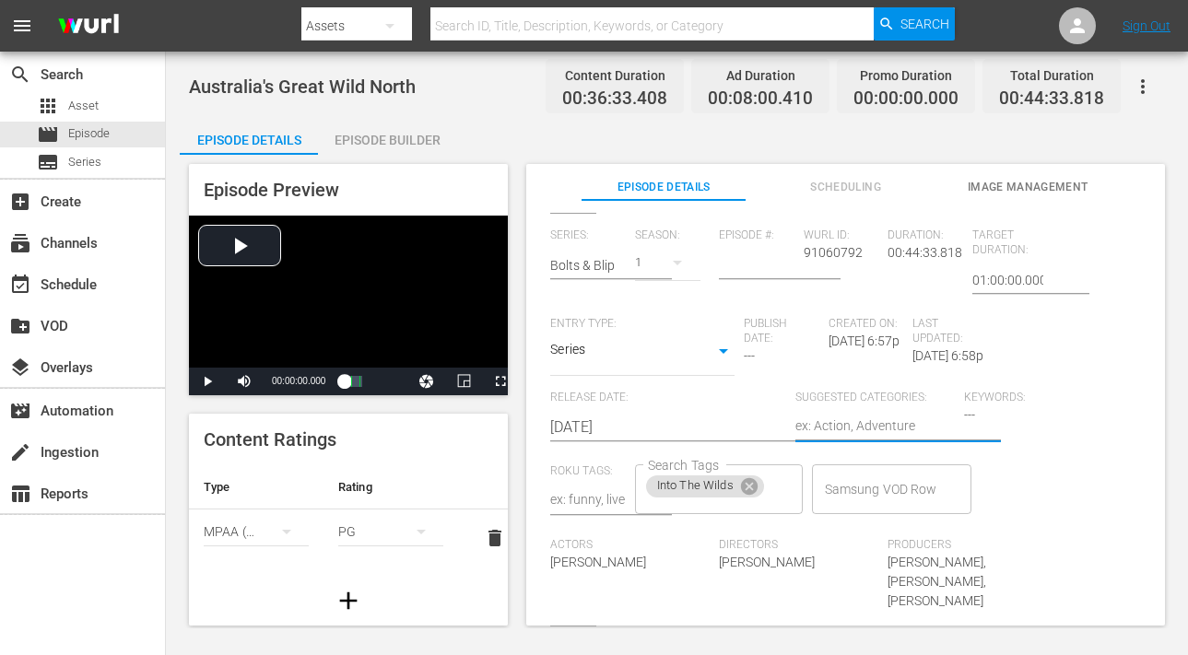
type textarea "N"
type textarea "Na"
type textarea "Nat"
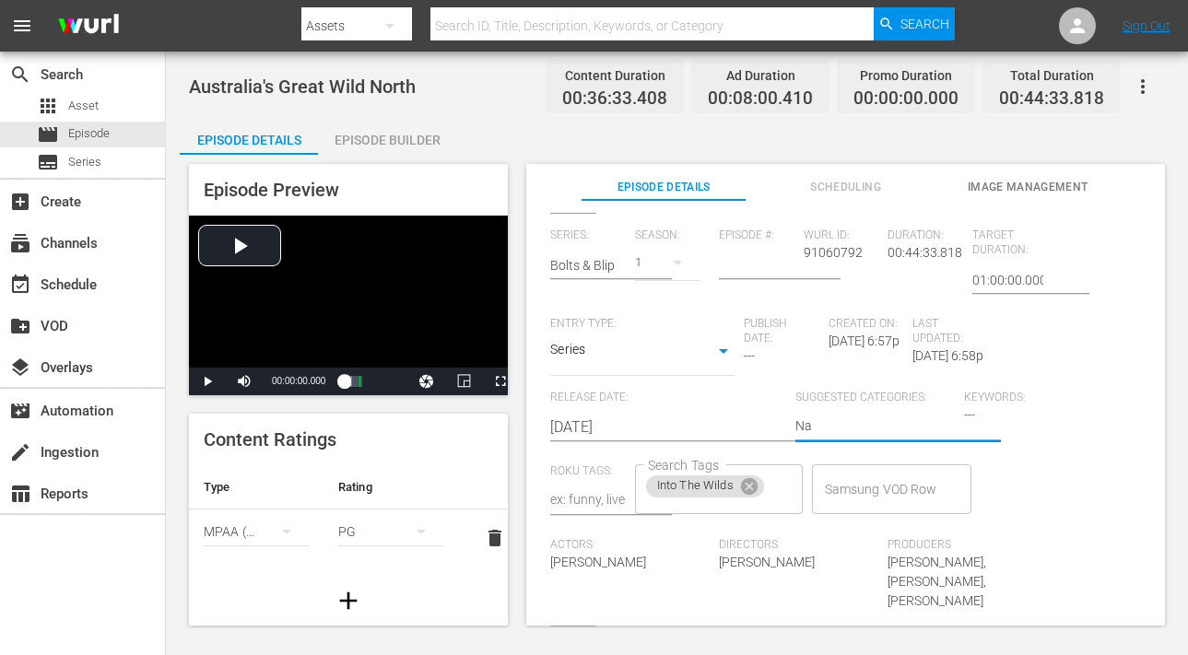
type textarea "Nat"
type textarea "Natu"
type textarea "Natur"
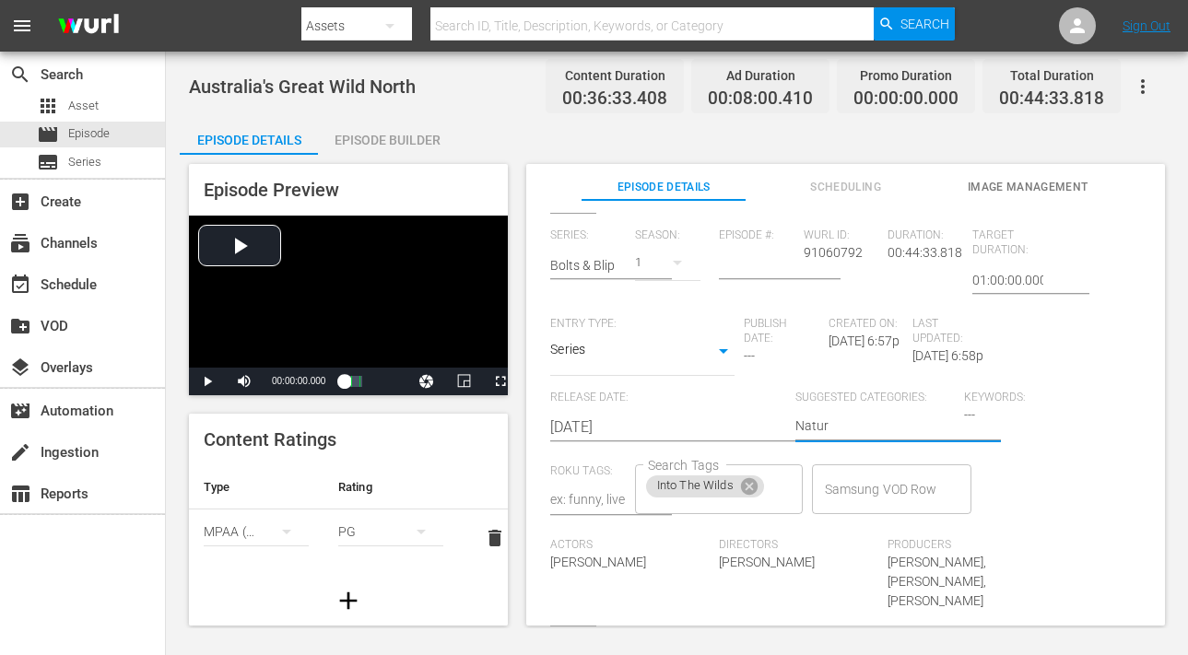
type textarea "Natura"
type textarea "Natural"
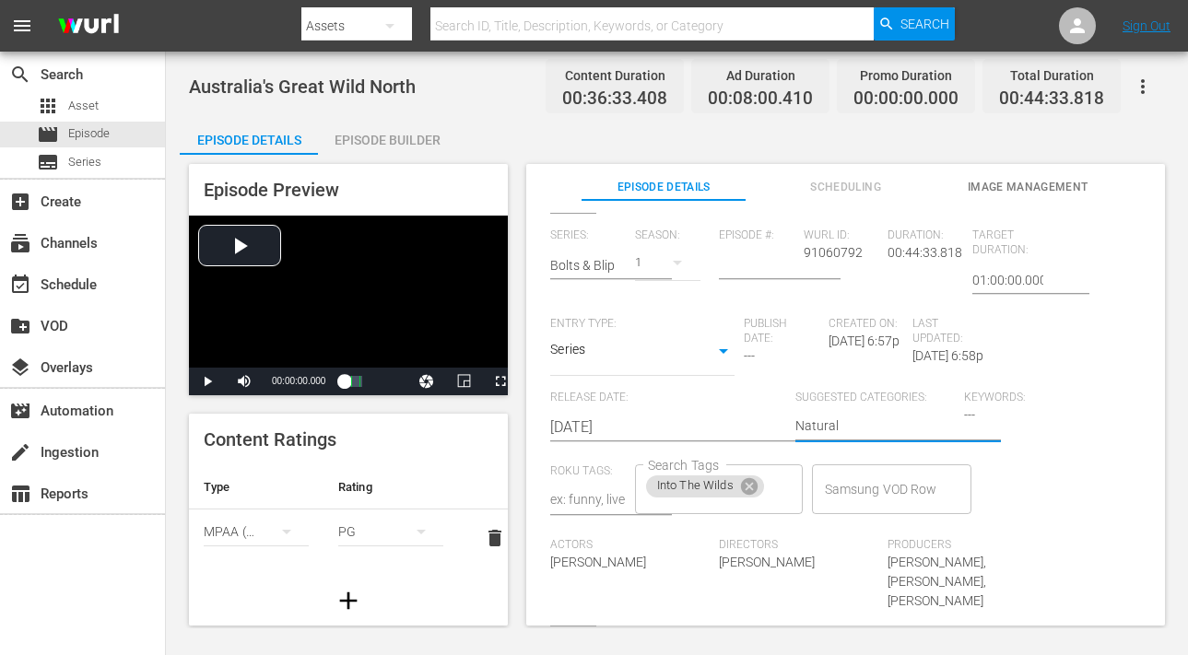
type textarea "Natural"
type textarea "Natural H"
type textarea "Natural Hi"
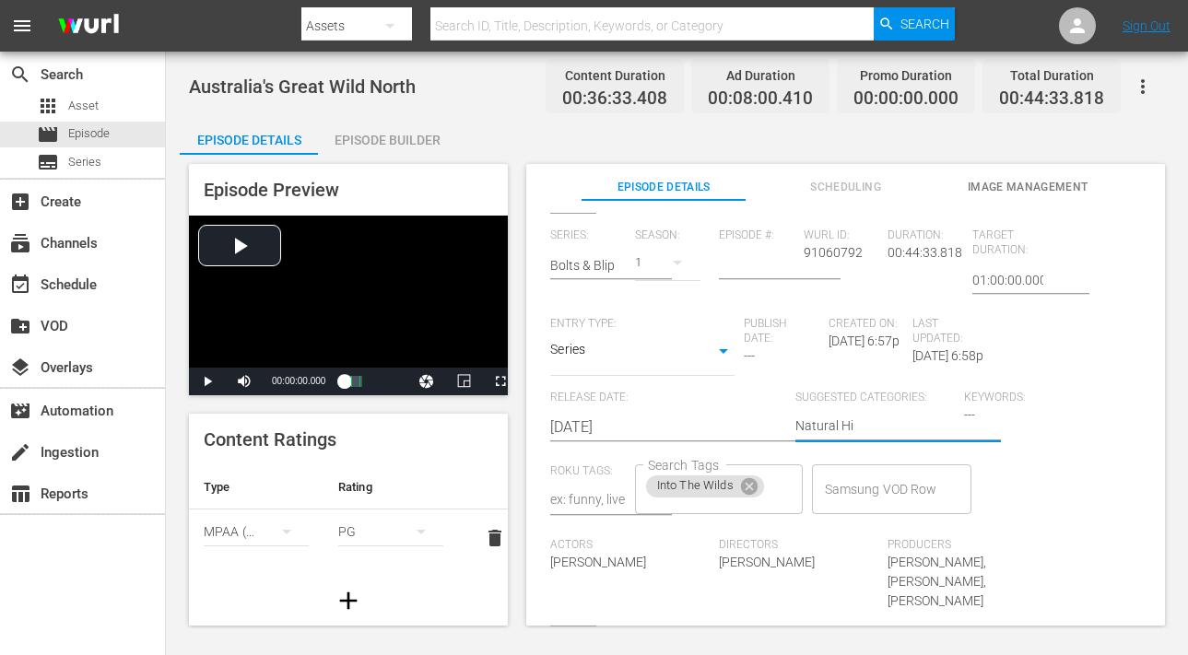
type textarea "Natural His"
type textarea "Natural Hist"
type textarea "Natural Histo"
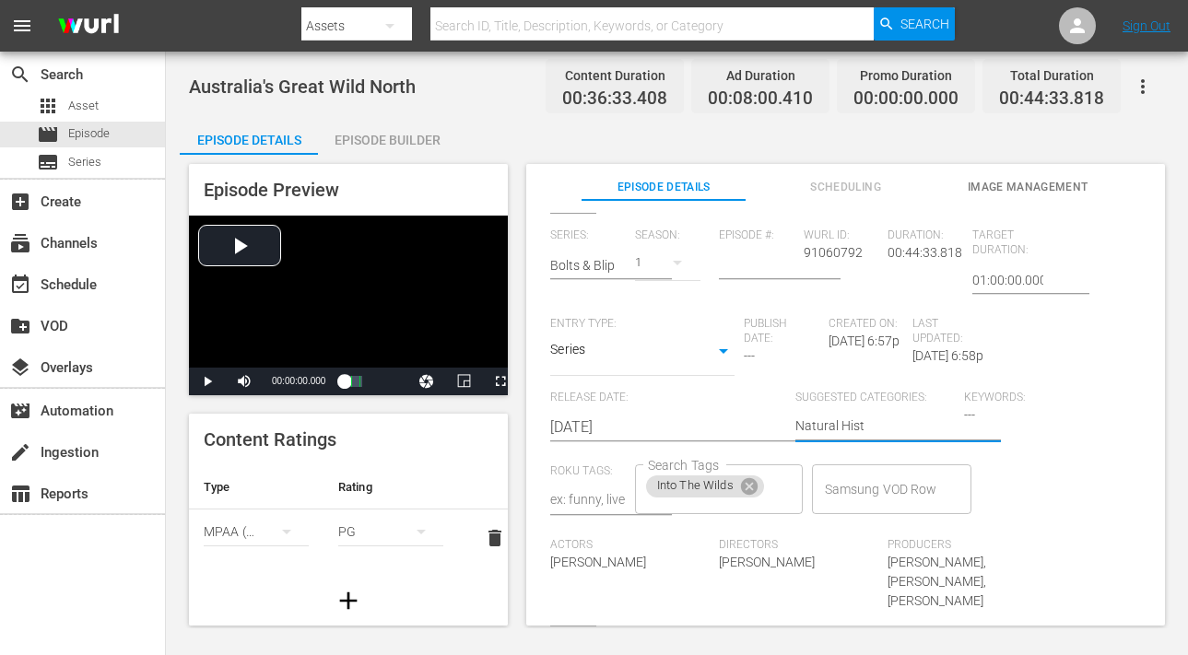
type textarea "Natural Histo"
type textarea "Natural Histor"
type textarea "Natural History"
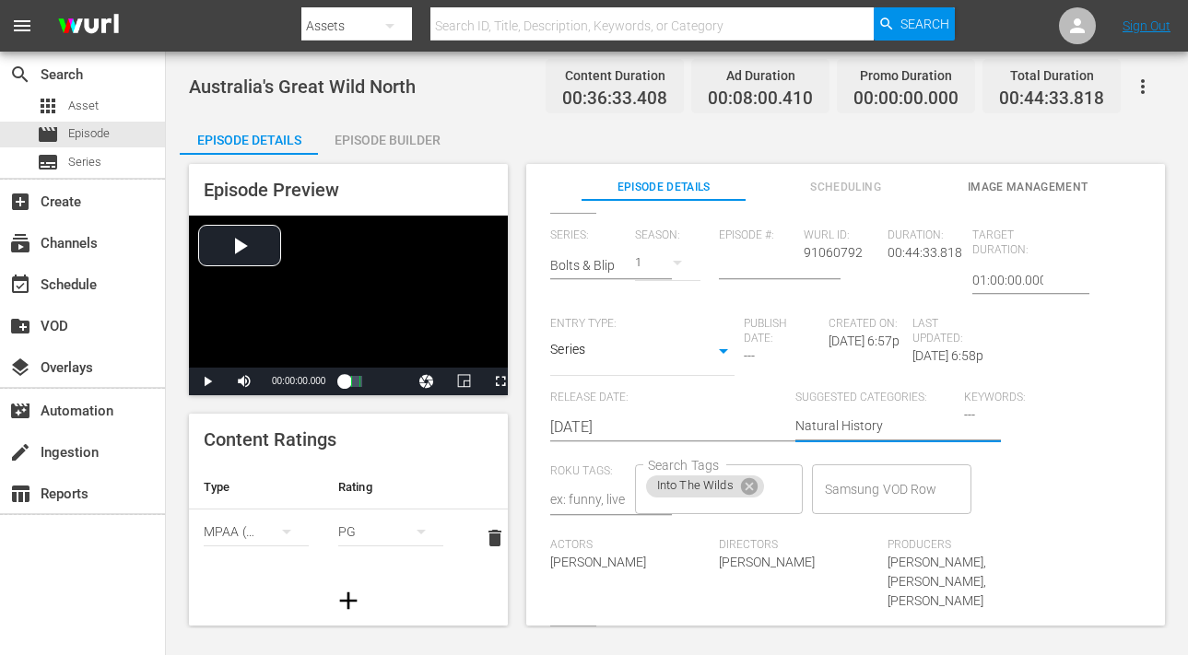
type textarea "Natural History,"
type textarea "Natural History, A"
type textarea "Natural History, An"
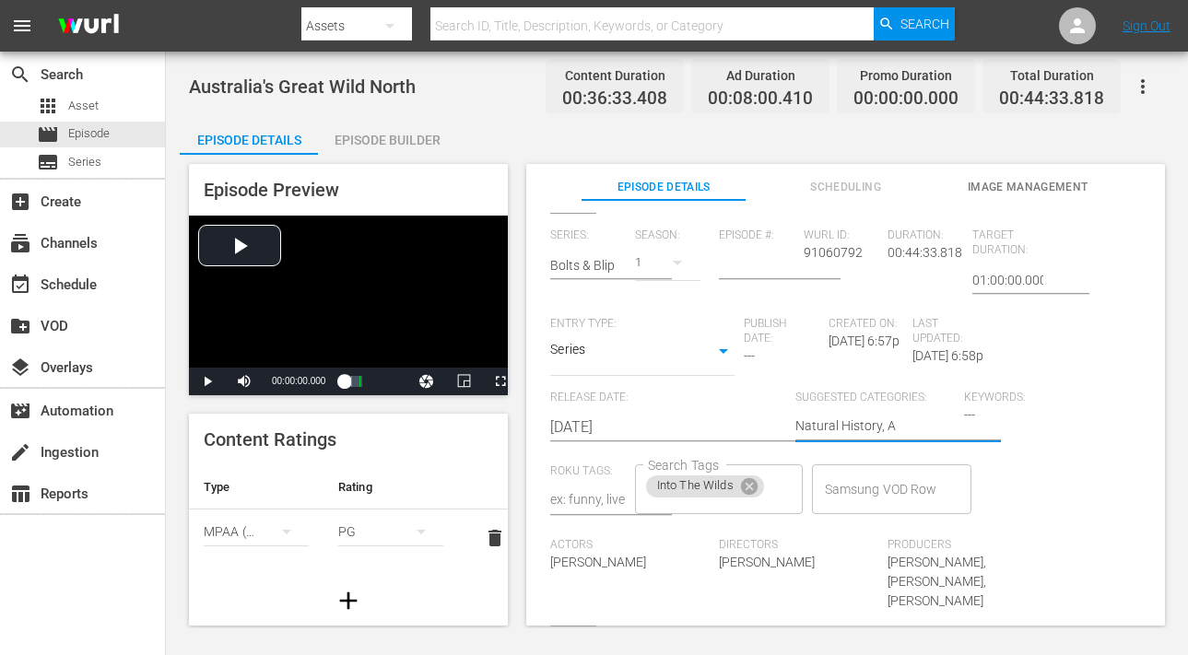
type textarea "Natural History, An"
type textarea "Natural History, Ani"
type textarea "Natural History, Anim"
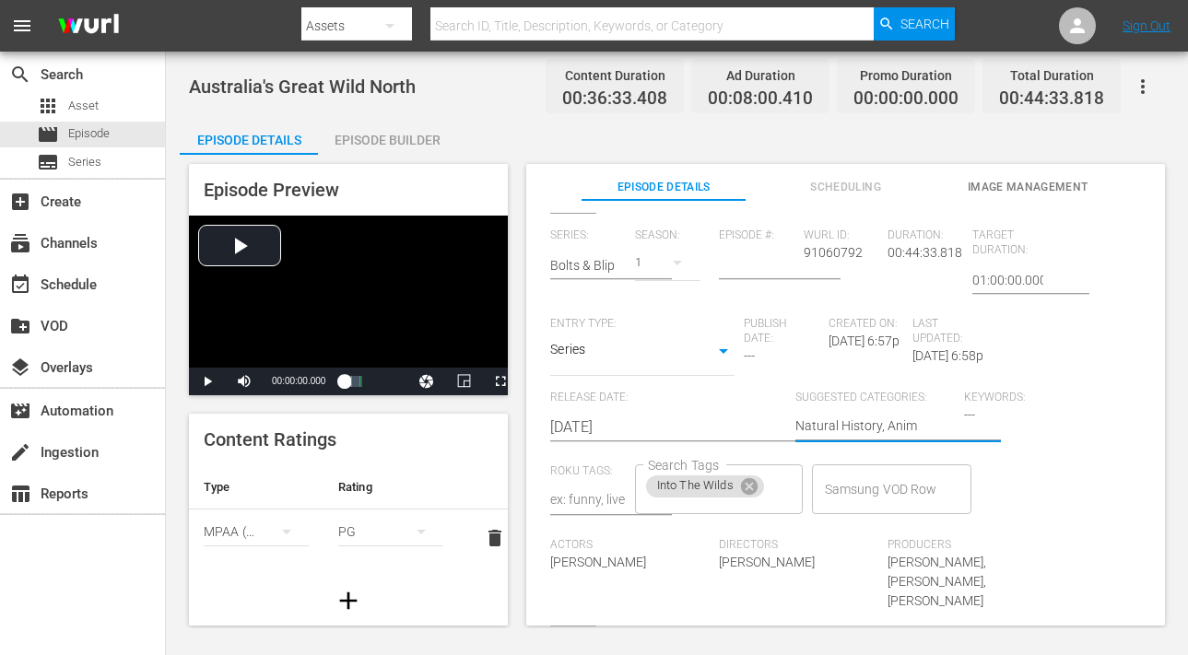
type textarea "Natural History, Anima"
type textarea "Natural History, Animal"
type textarea "Natural History, Animals"
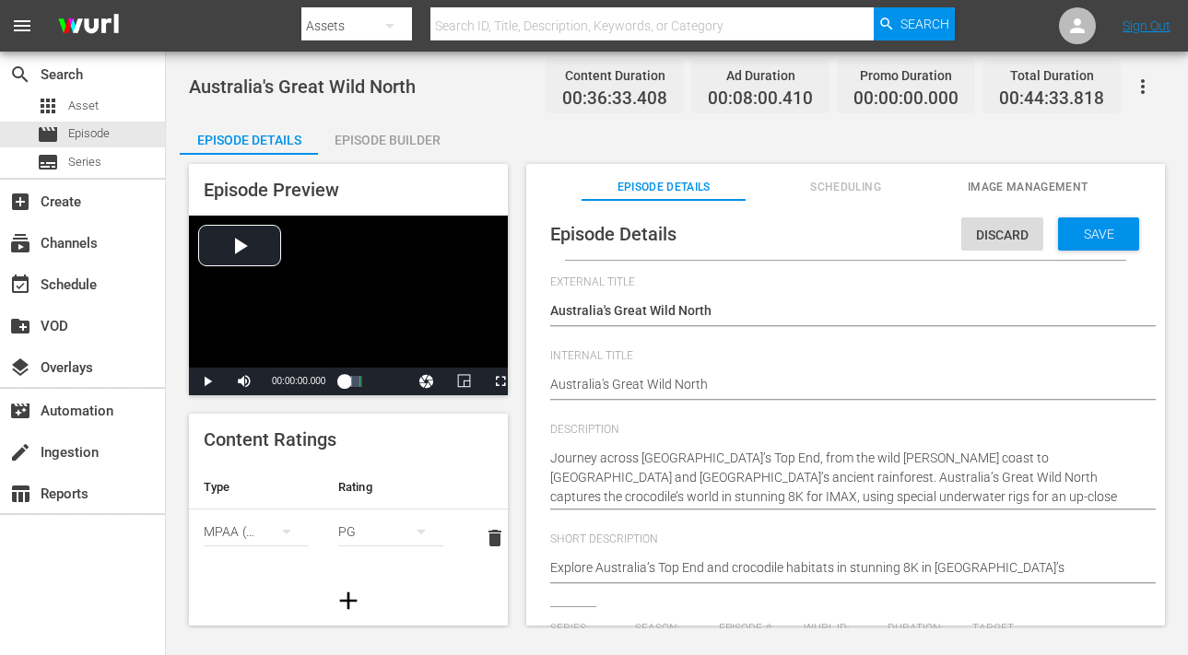
scroll to position [0, 0]
type textarea "Natural History, Animals"
click at [1080, 241] on span "Save" at bounding box center [1099, 235] width 60 height 15
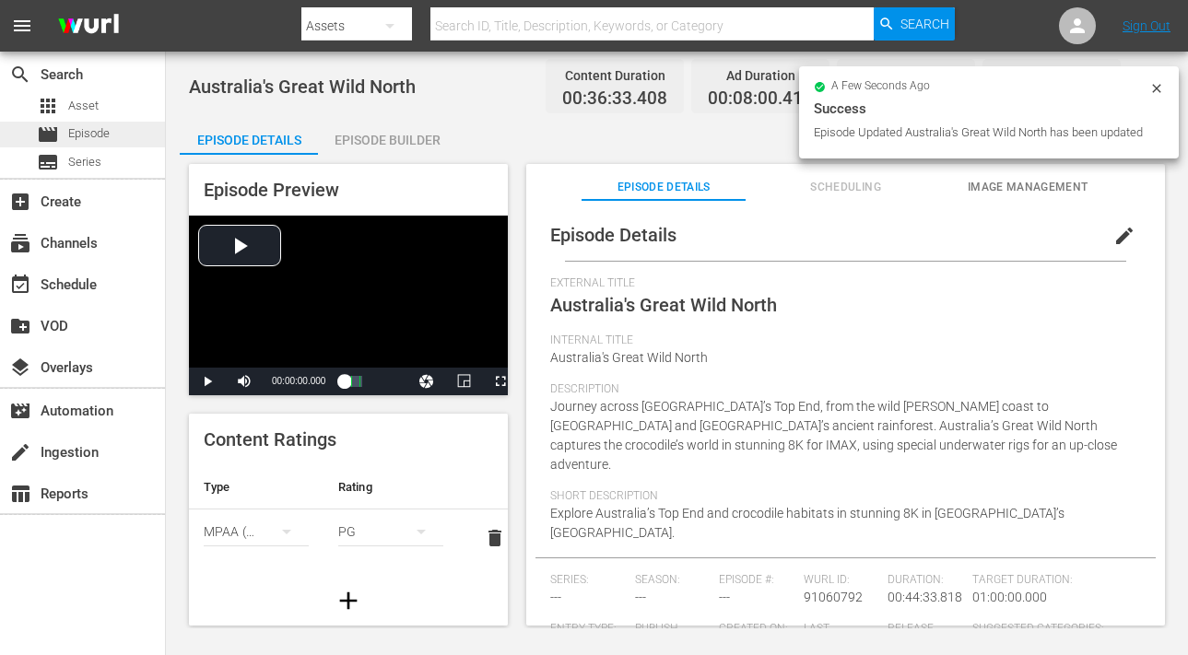
click at [71, 135] on span "Episode" at bounding box center [88, 133] width 41 height 18
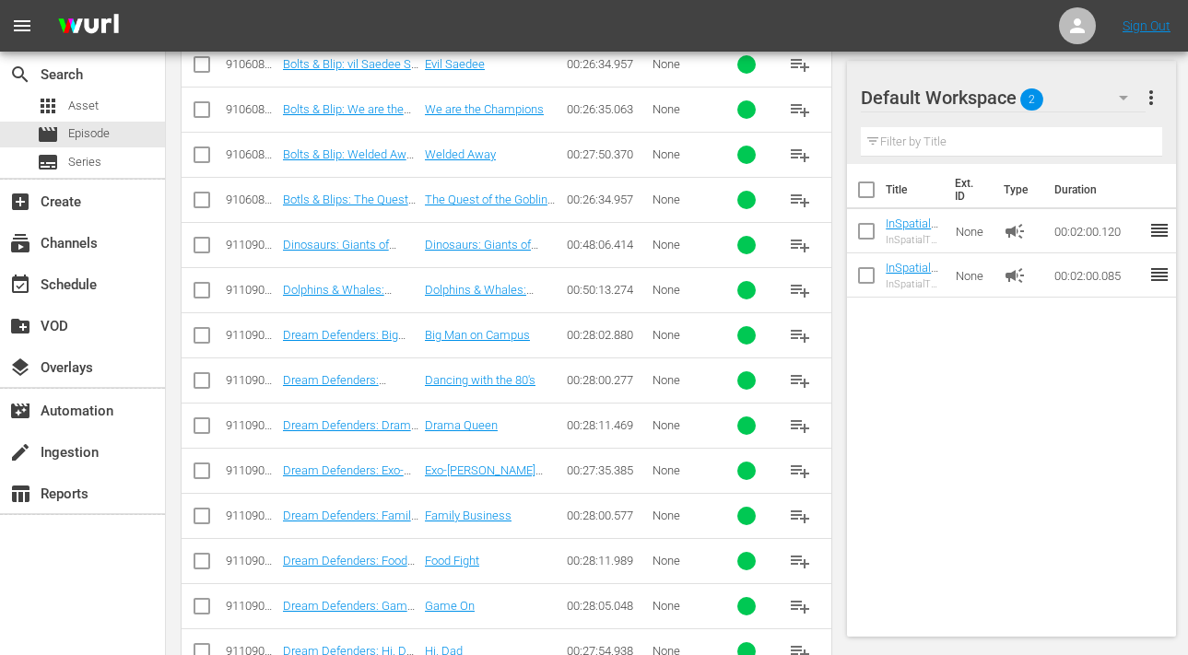
scroll to position [1829, 0]
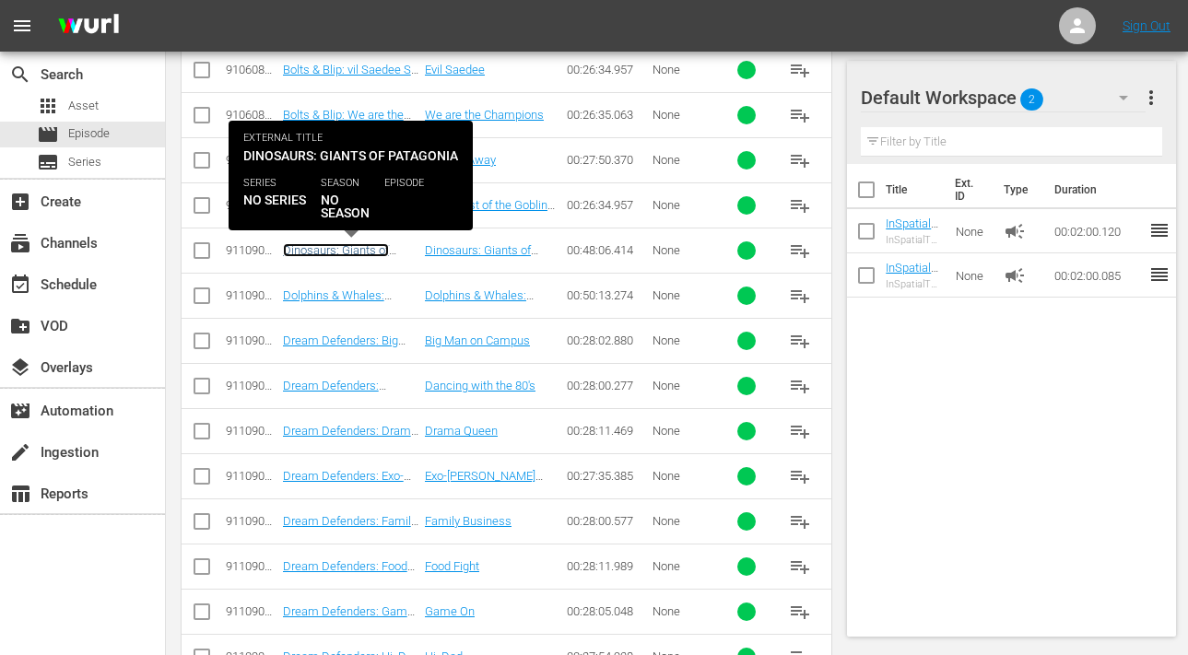
click at [323, 249] on link "Dinosaurs: Giants of Patagonia" at bounding box center [336, 257] width 106 height 28
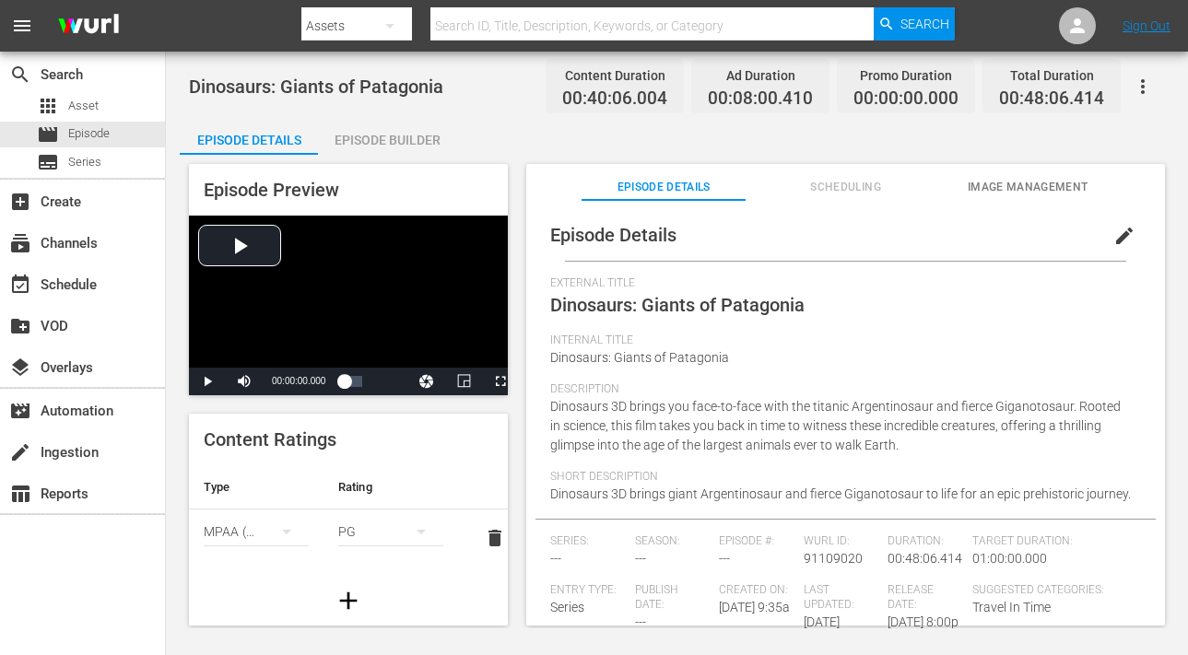
click at [1114, 238] on span "edit" at bounding box center [1125, 236] width 22 height 22
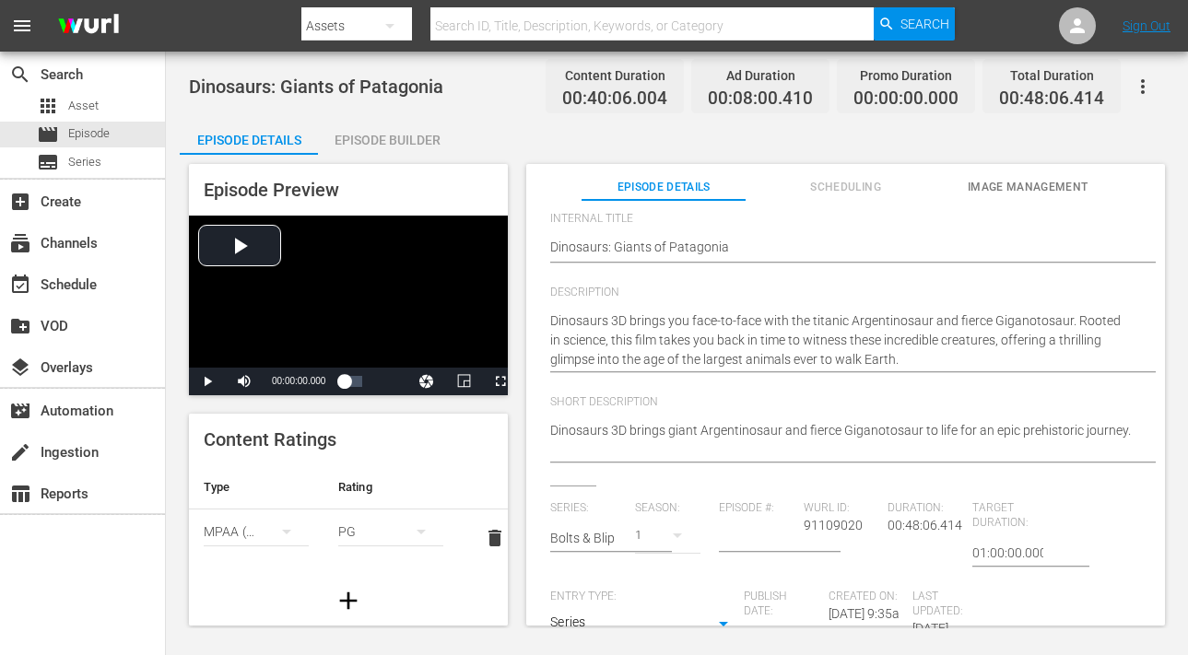
scroll to position [396, 0]
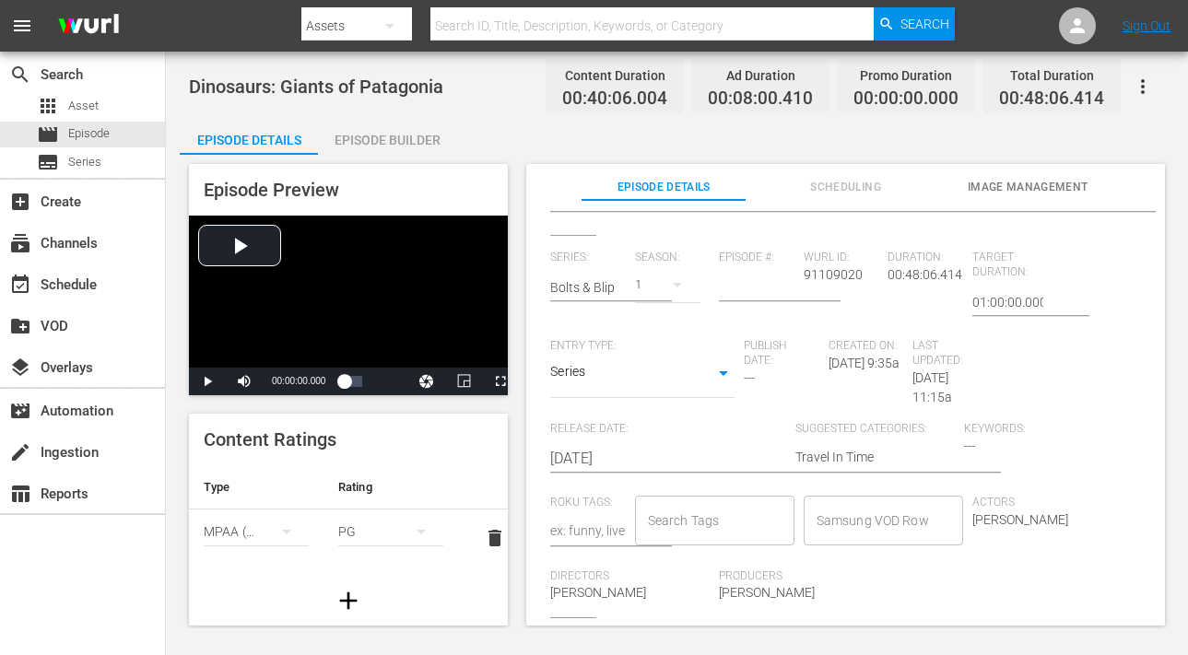
click at [678, 510] on input "Search Tags" at bounding box center [700, 520] width 115 height 33
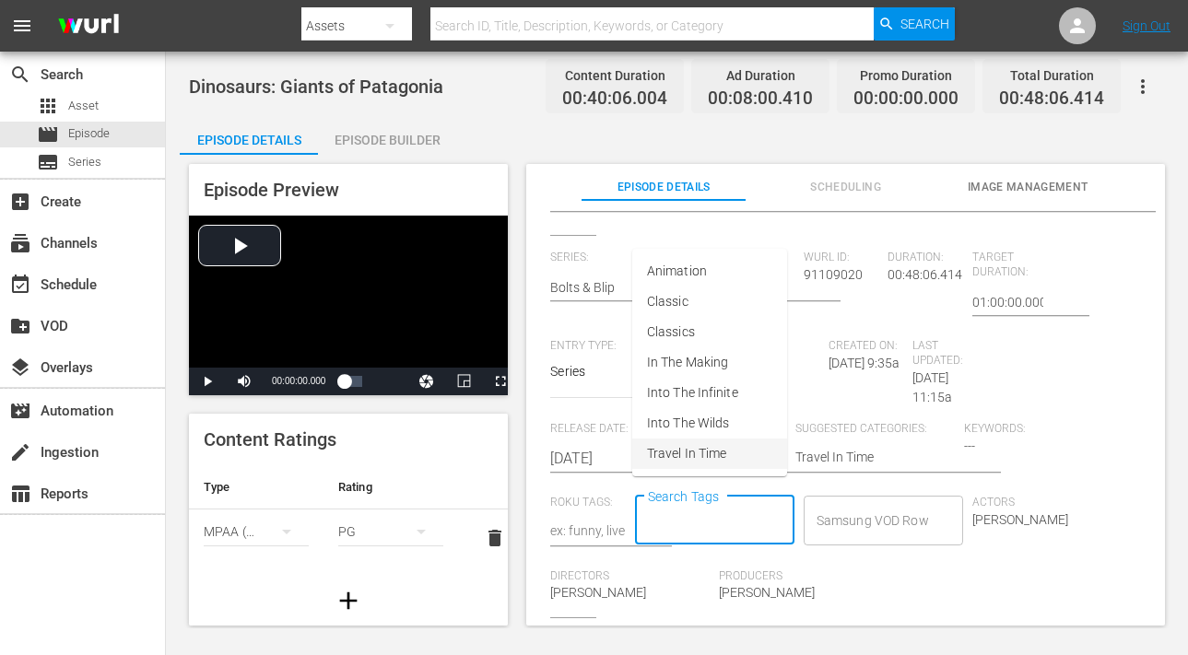
click at [661, 446] on span "Travel In Time" at bounding box center [686, 453] width 79 height 19
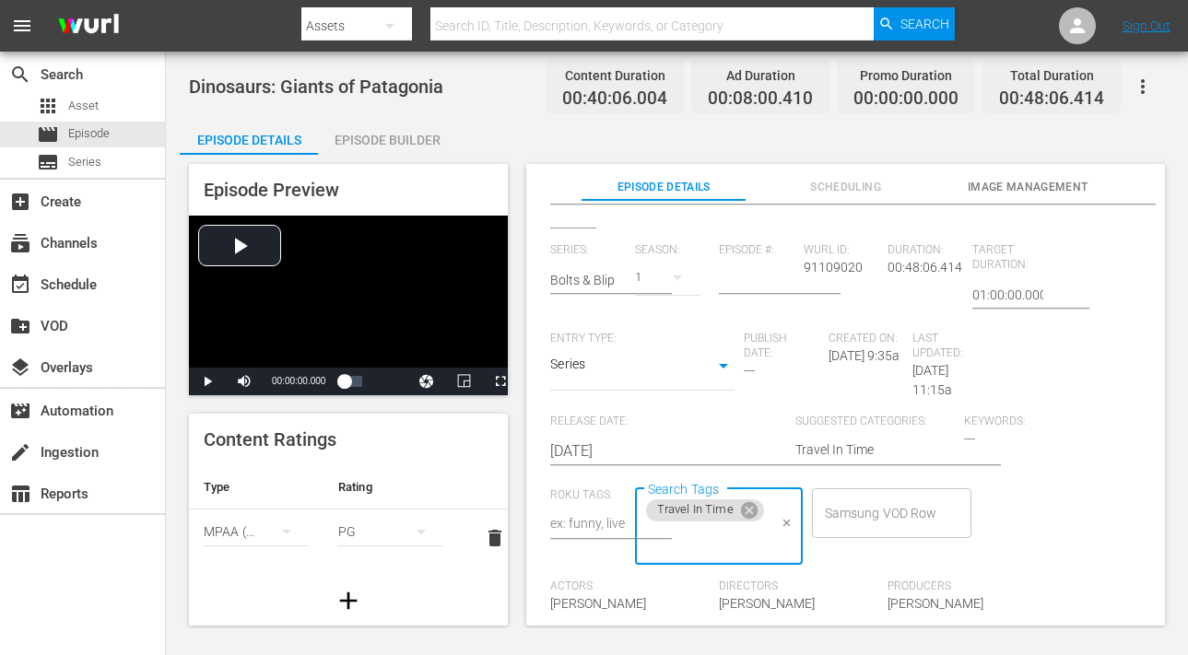
scroll to position [405, 0]
click at [736, 544] on input "Search Tags" at bounding box center [705, 538] width 124 height 33
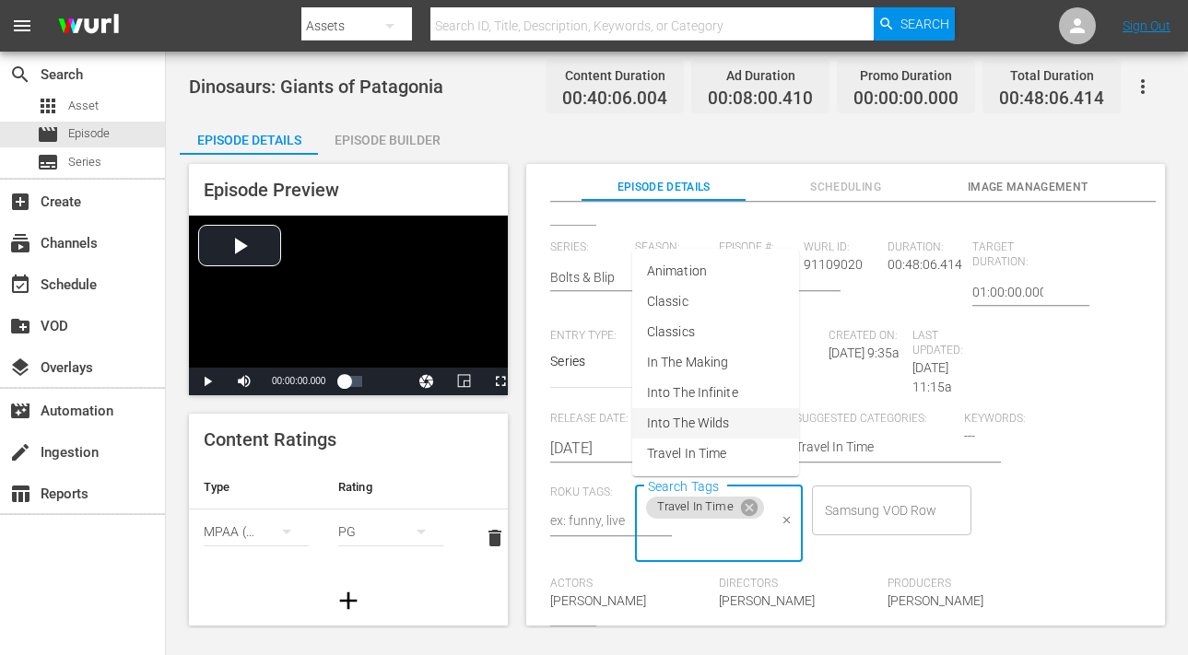
click at [723, 420] on span "Into The Wilds" at bounding box center [688, 423] width 82 height 19
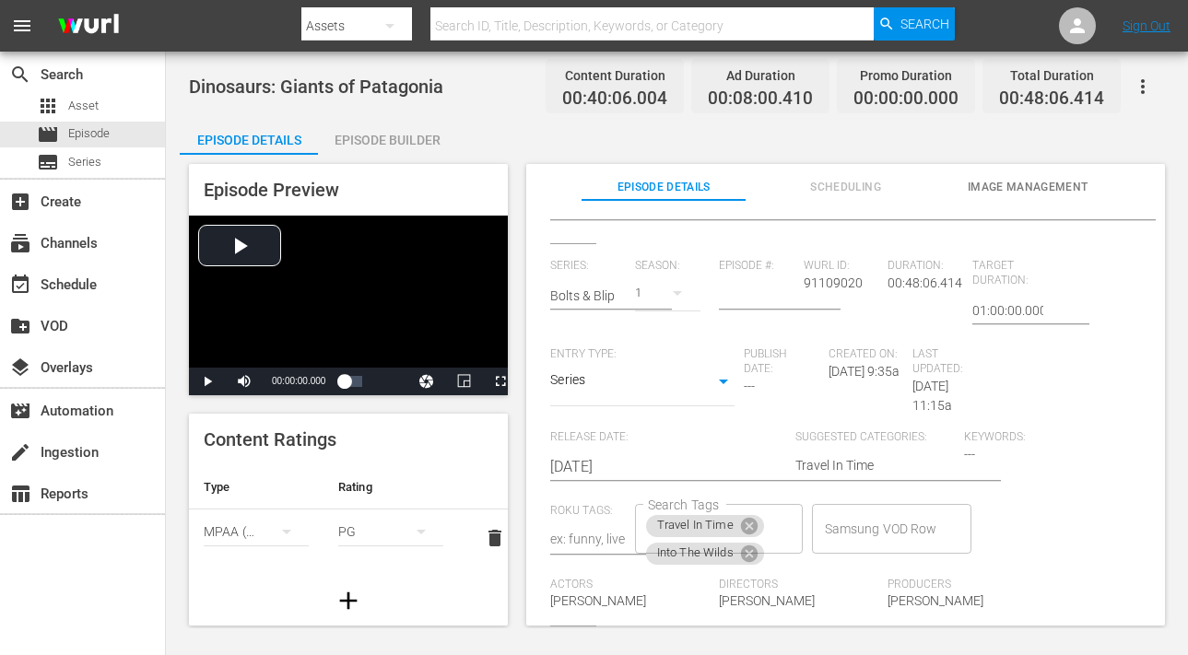
scroll to position [396, 0]
click at [992, 431] on div "Keywords: ---" at bounding box center [1048, 468] width 169 height 74
click at [833, 456] on textarea "Travel In Time" at bounding box center [875, 467] width 159 height 22
type textarea "N"
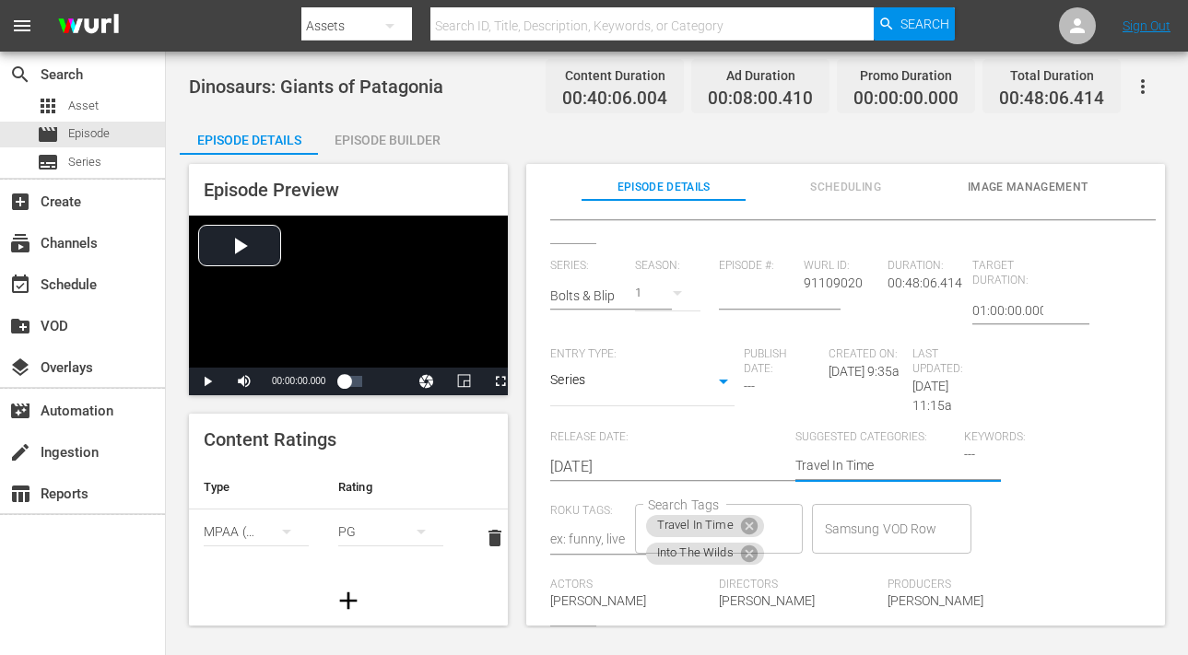
type textarea "N"
type textarea "Na"
type textarea "Nat"
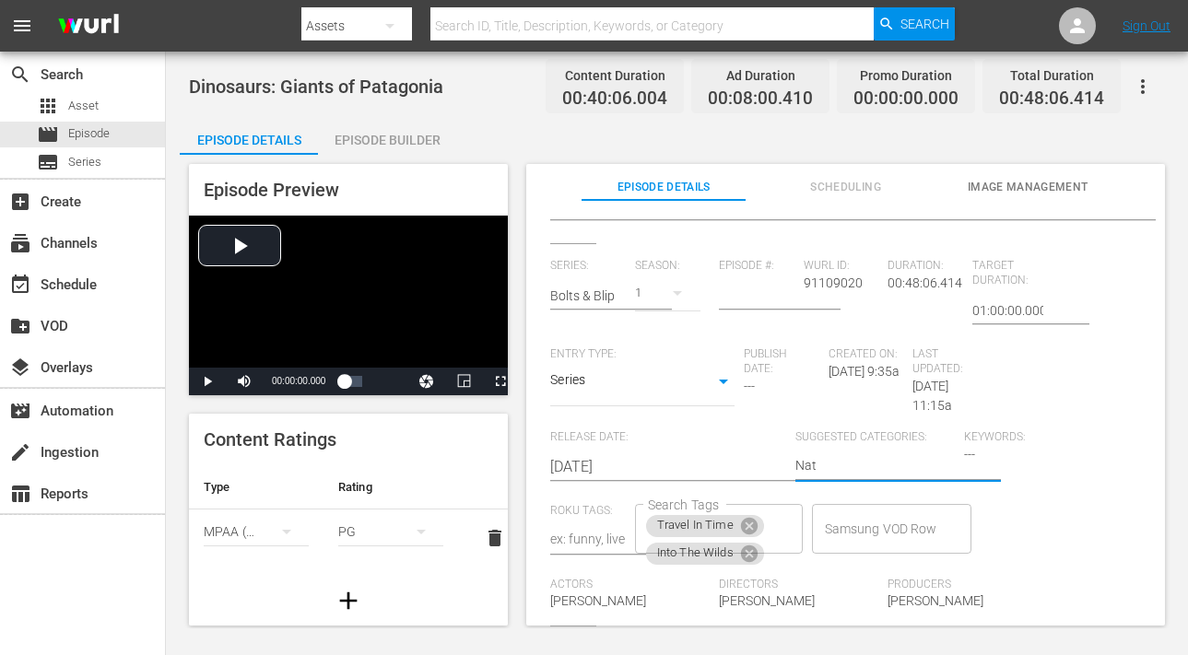
type textarea "Natu"
type textarea "Natur"
type textarea "Natura"
type textarea "Natural"
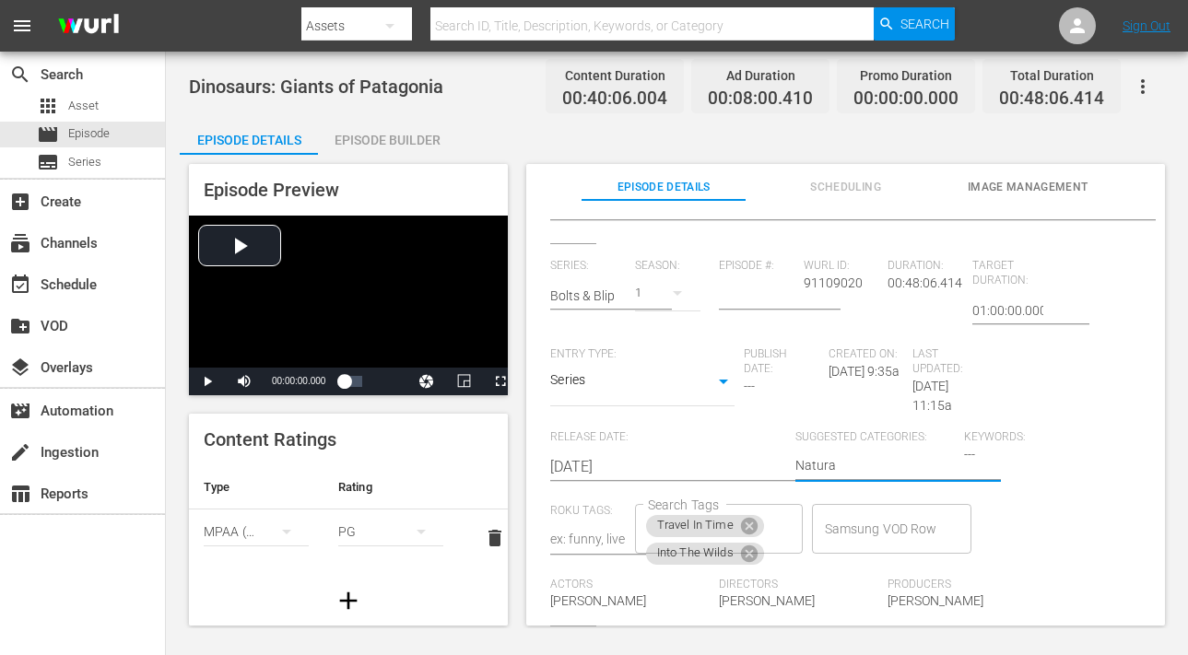
type textarea "Natural"
type textarea "Natural H"
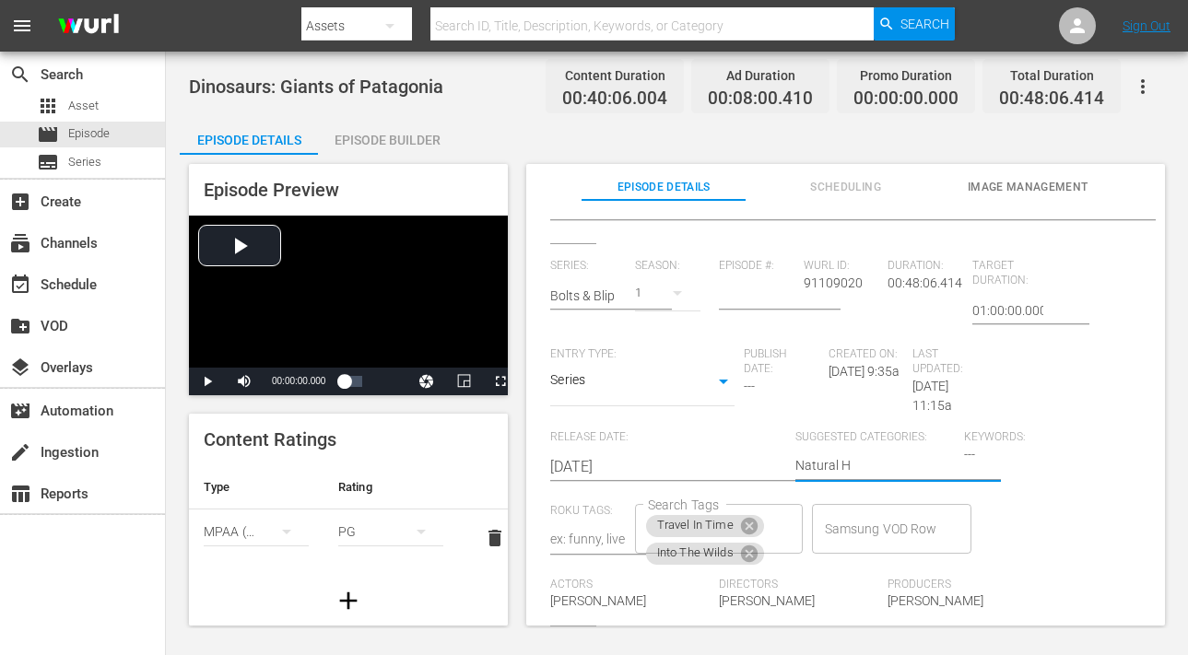
type textarea "Natural Hi"
type textarea "Natural His"
type textarea "Natural Hist"
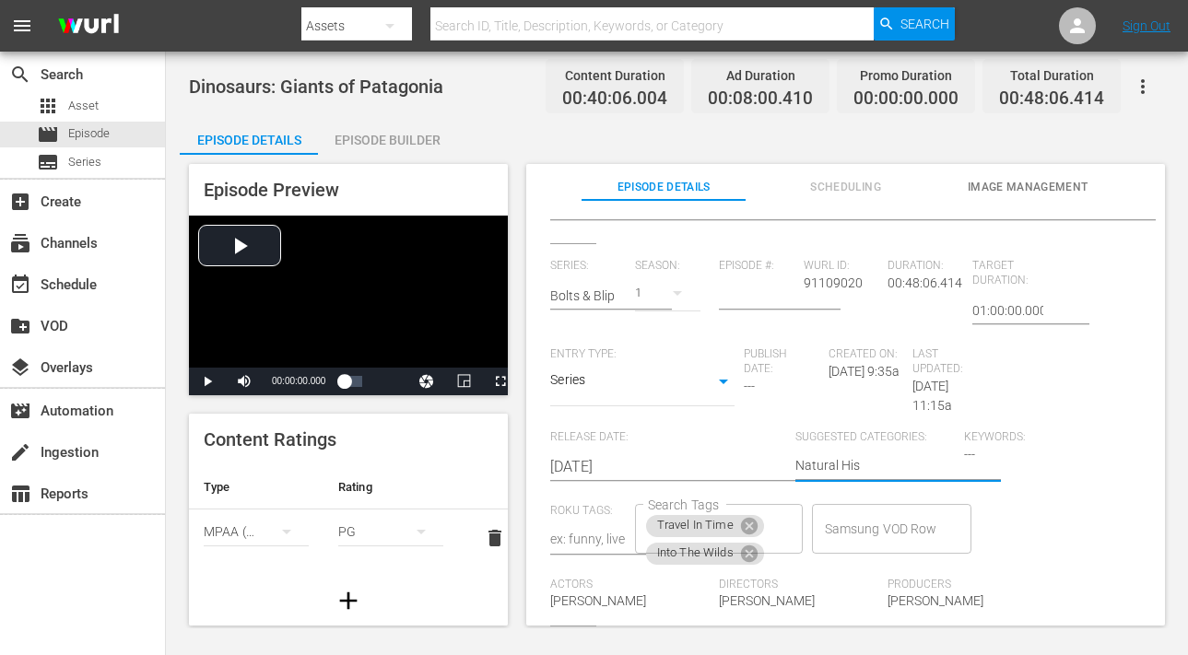
type textarea "Natural Hist"
type textarea "Natural Histo"
type textarea "Natural Histor"
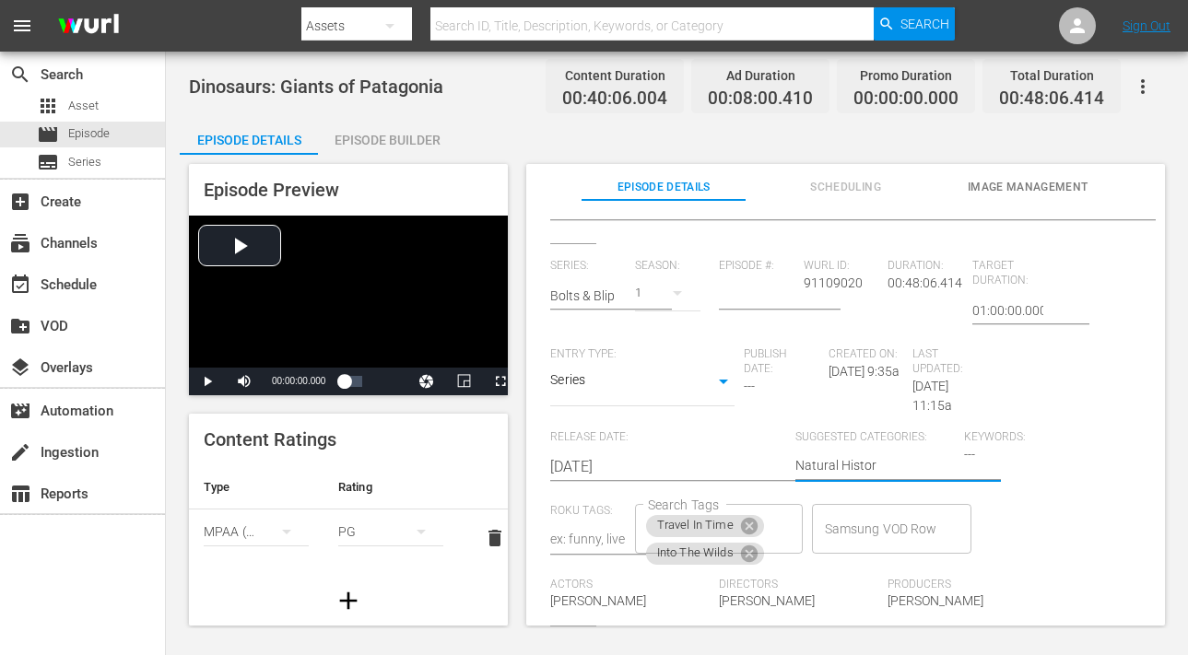
type textarea "Natural History"
type textarea "Natural History,"
type textarea "Natural History, H"
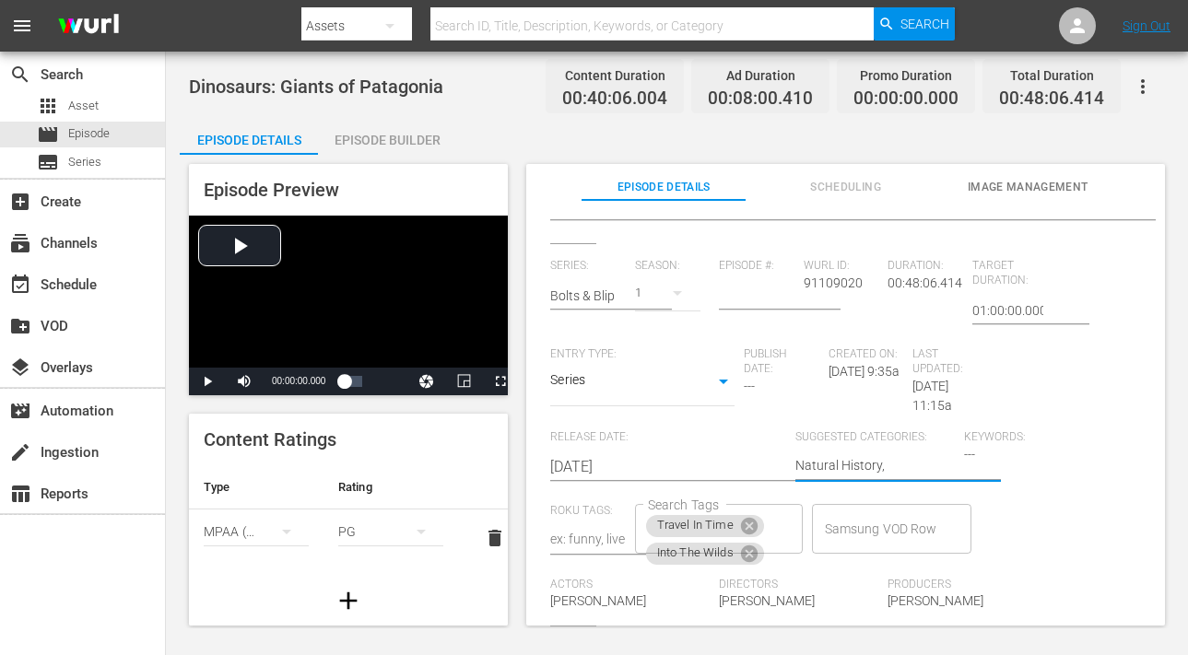
type textarea "Natural History, H"
type textarea "Natural History,"
type textarea "Natural History, A"
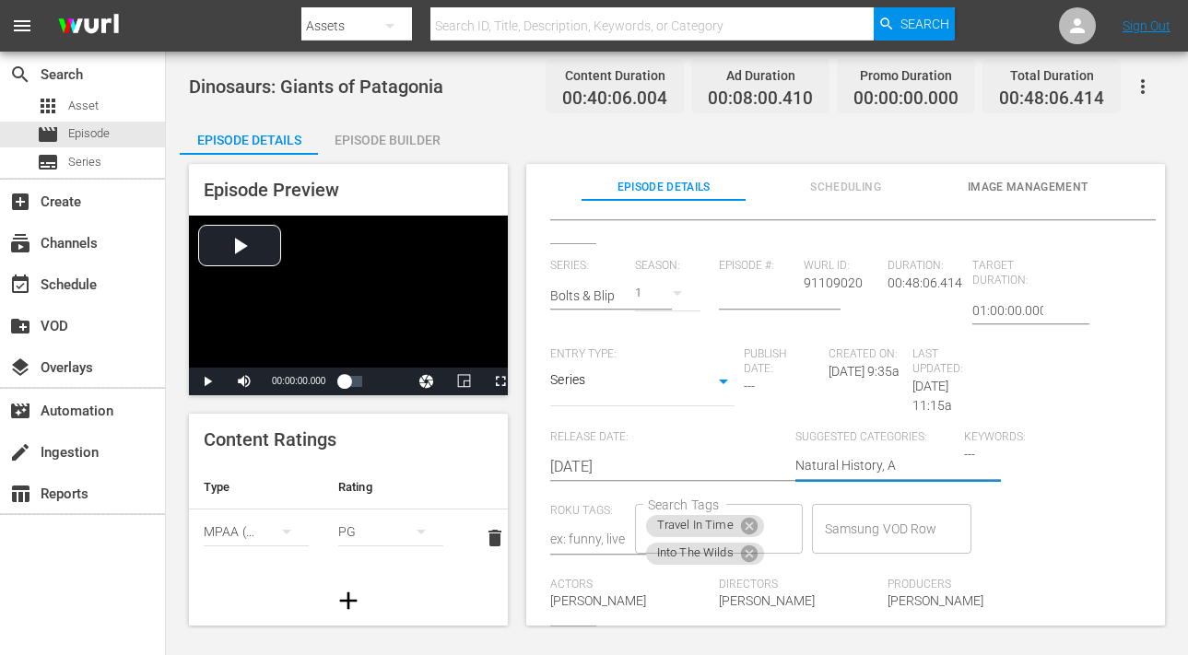
type textarea "Natural History, An"
click at [1106, 366] on div "Series: Bolts & Blip Season: 1 Episode #: Wurl ID: 91109020 Duration: 00:48:06.…" at bounding box center [845, 443] width 591 height 368
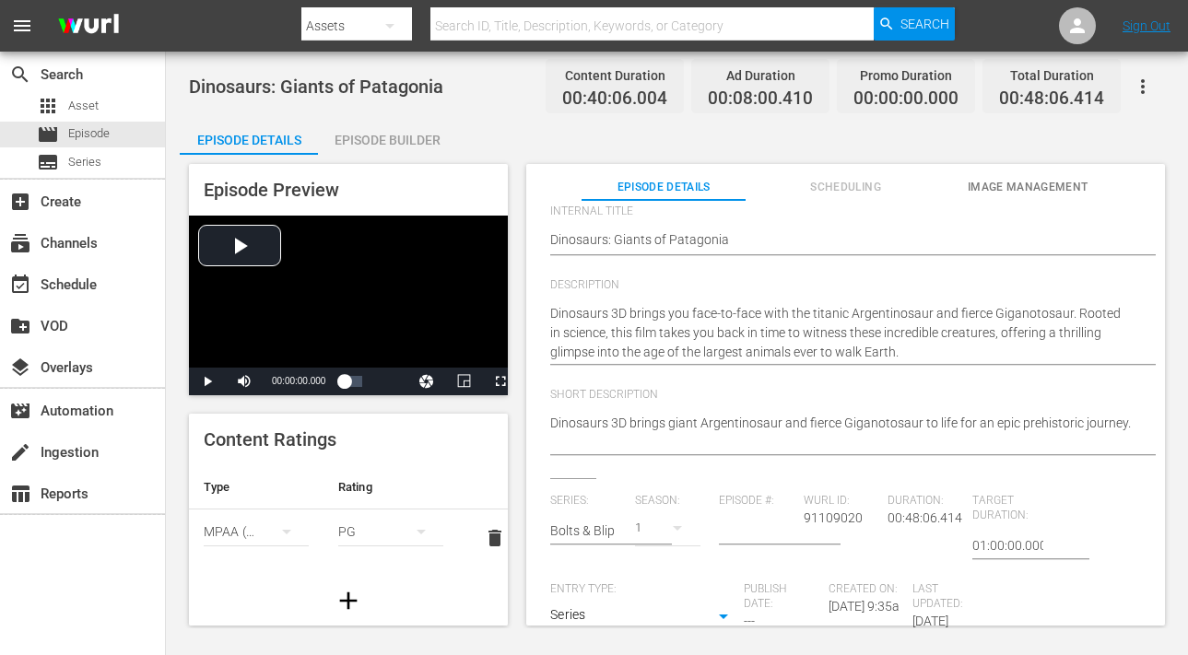
scroll to position [0, 0]
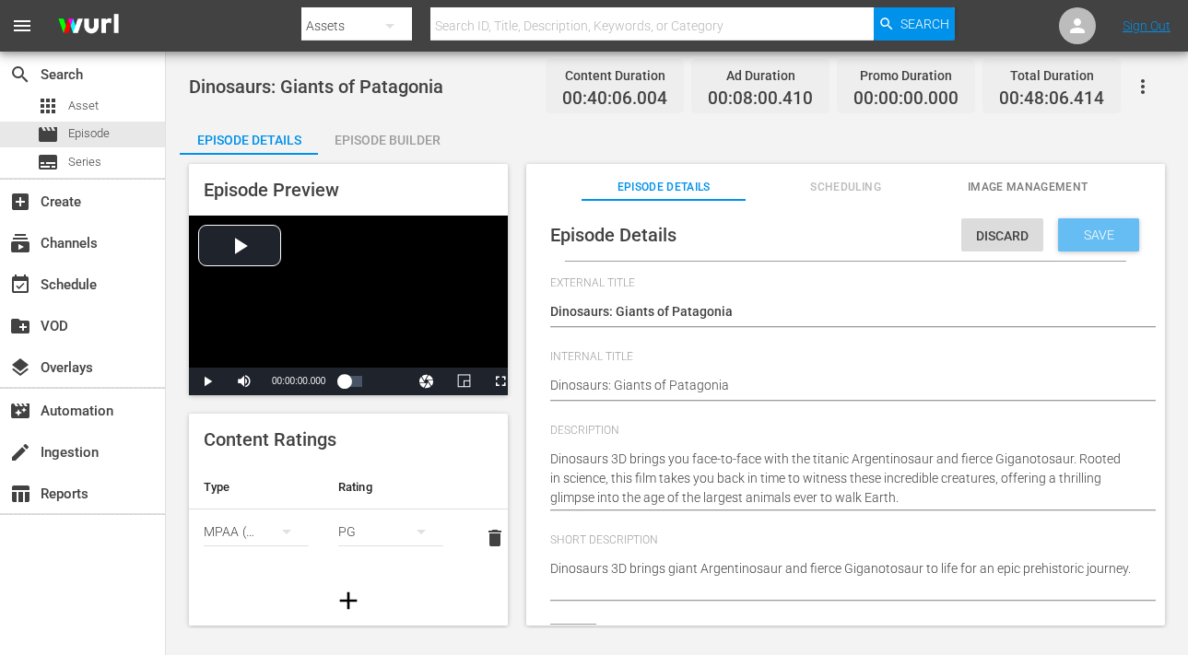
click at [1080, 234] on span "Save" at bounding box center [1099, 235] width 60 height 15
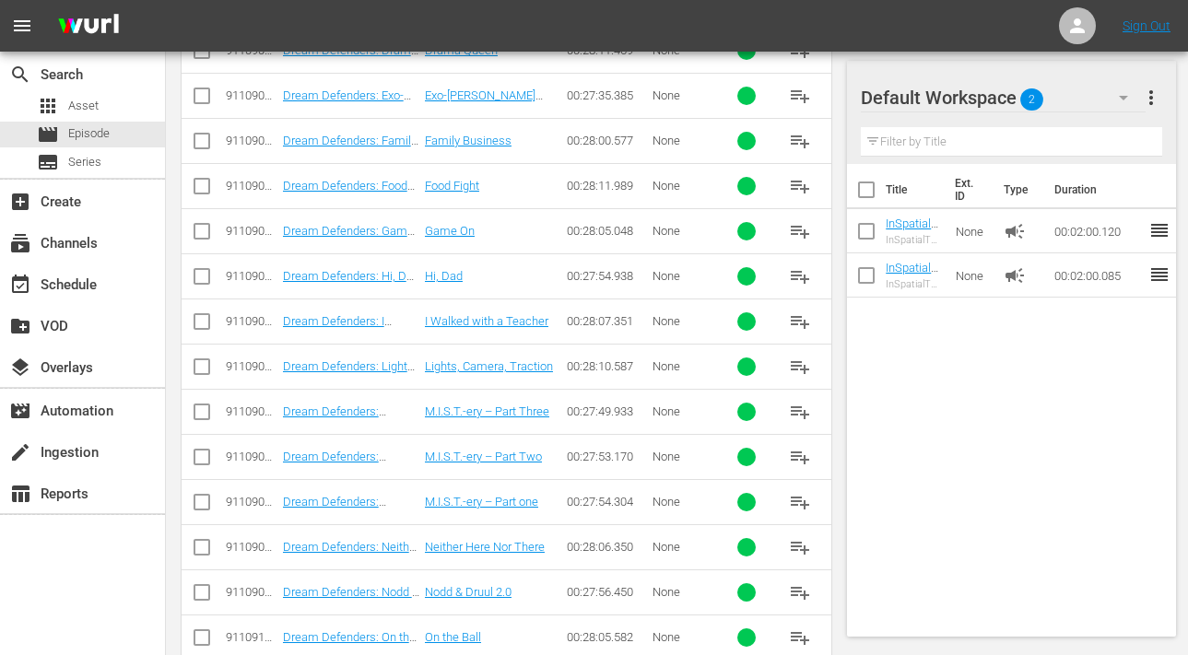
scroll to position [1974, 0]
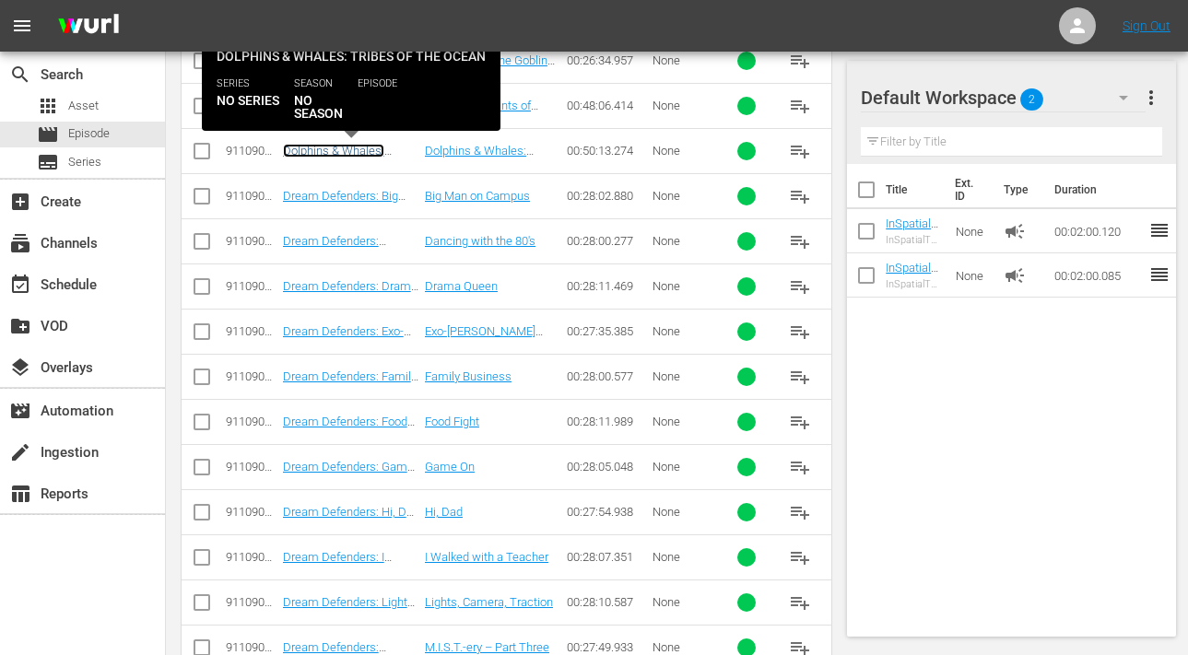
click at [325, 149] on link "Dolphins & Whales: Tribes of the Ocean" at bounding box center [334, 158] width 102 height 28
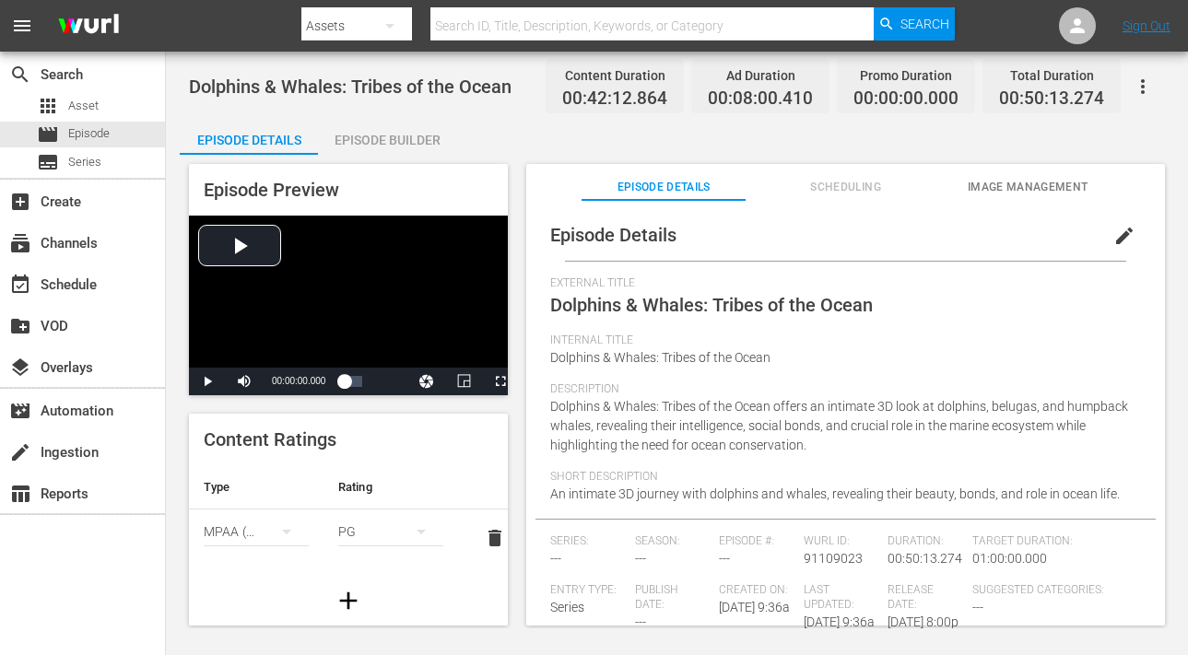
click at [1115, 237] on span "edit" at bounding box center [1125, 236] width 22 height 22
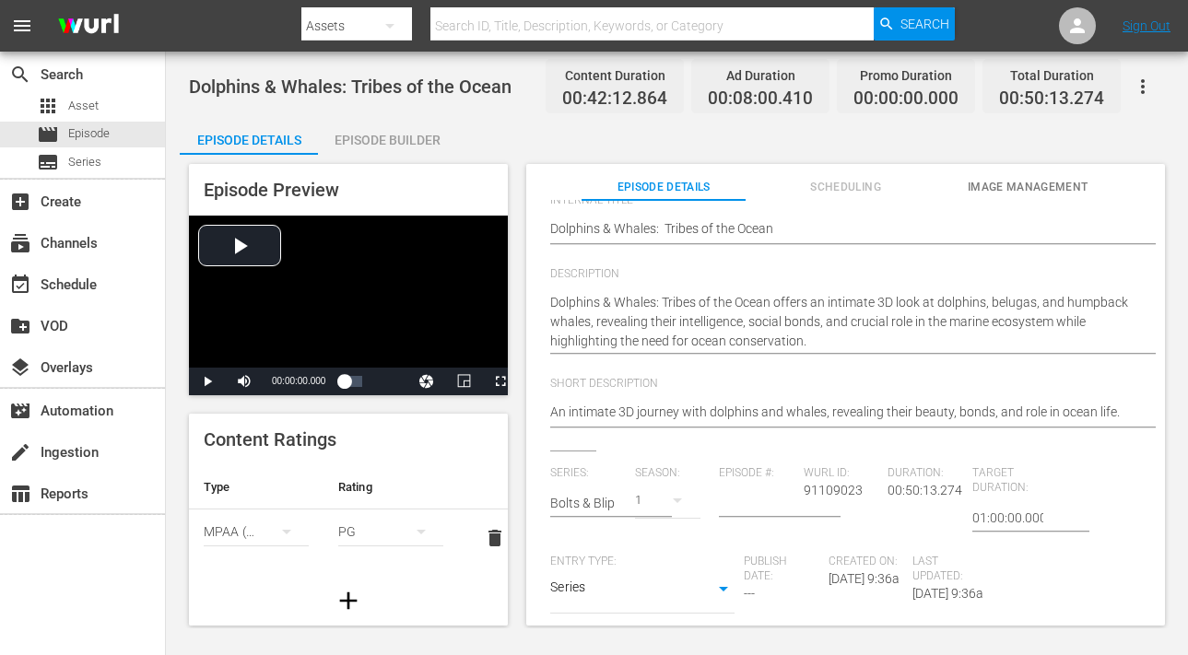
scroll to position [380, 0]
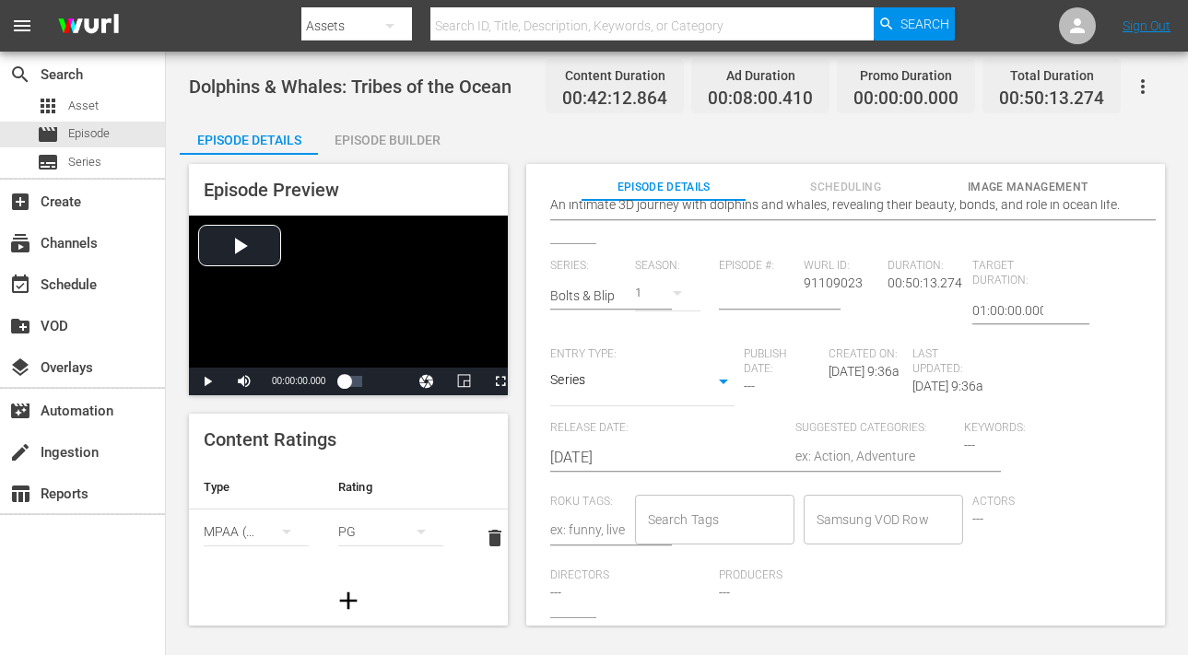
click at [734, 509] on input "Search Tags" at bounding box center [700, 519] width 115 height 33
click at [719, 553] on span "Add "In Deep"" at bounding box center [685, 555] width 77 height 19
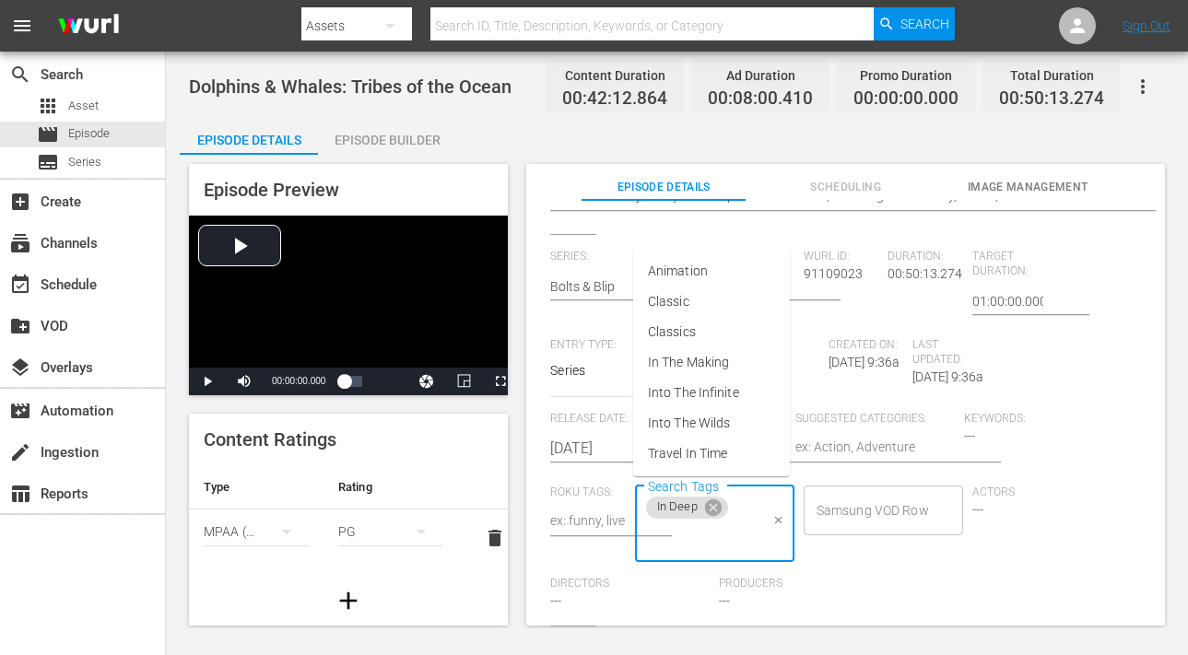
click at [738, 545] on input "Search Tags" at bounding box center [700, 538] width 115 height 33
click at [989, 431] on div "Keywords: ---" at bounding box center [1048, 449] width 169 height 74
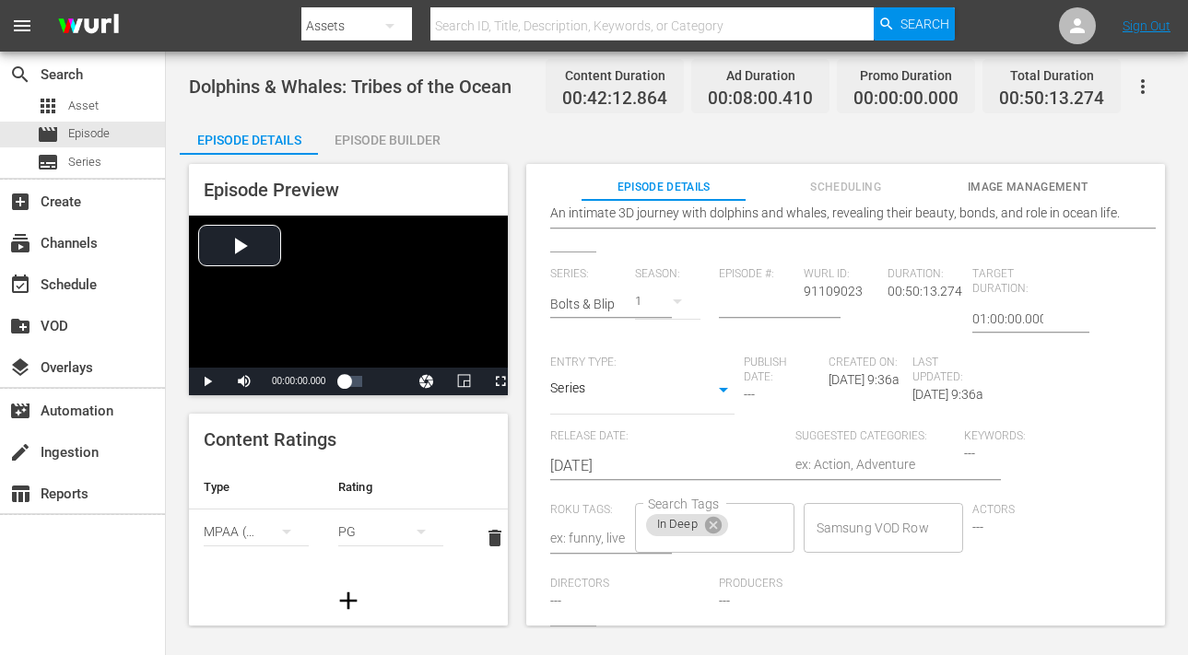
click at [834, 455] on textarea at bounding box center [875, 466] width 159 height 22
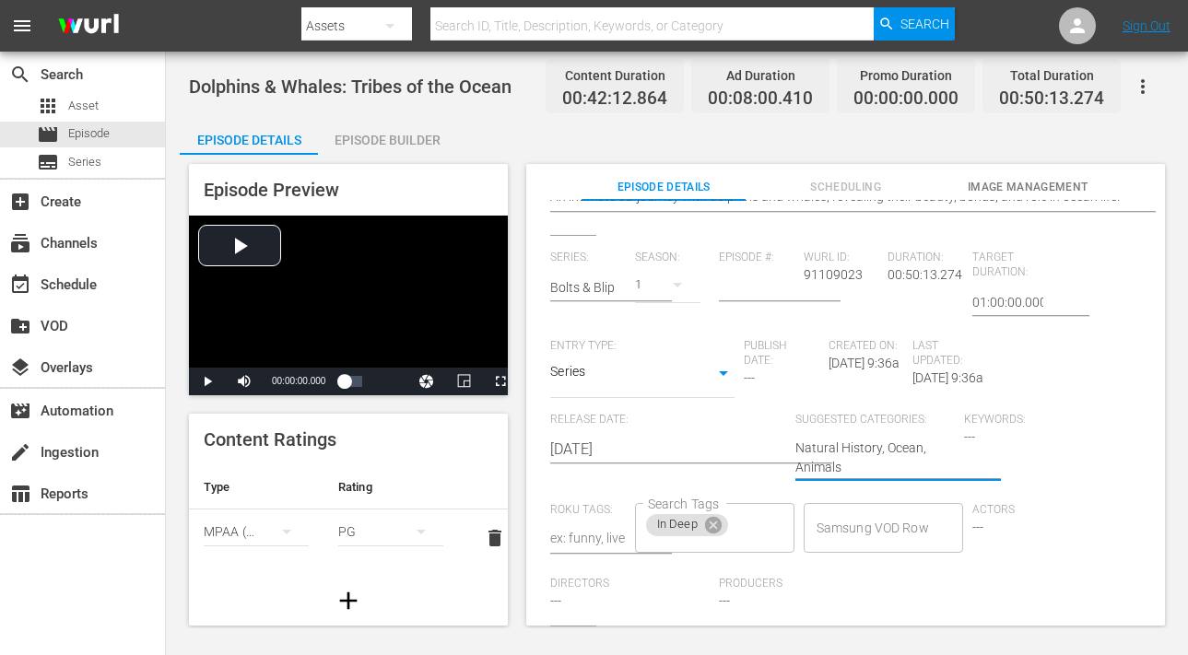
click at [1072, 495] on div "Keywords: ---" at bounding box center [1048, 458] width 169 height 90
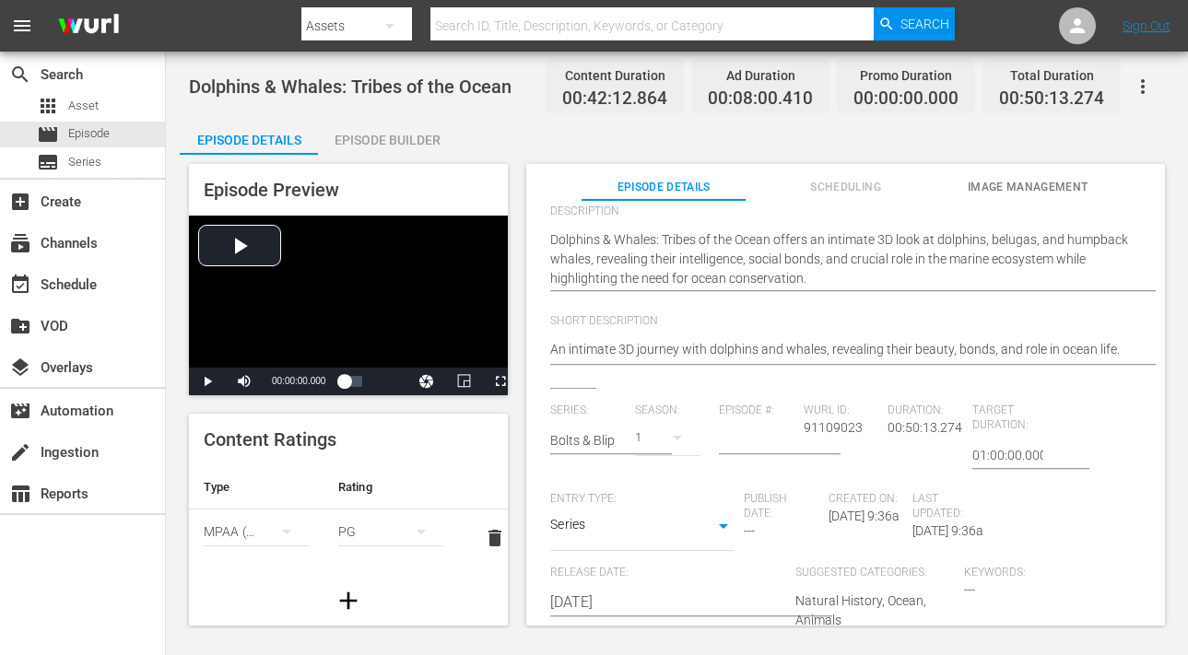
scroll to position [0, 0]
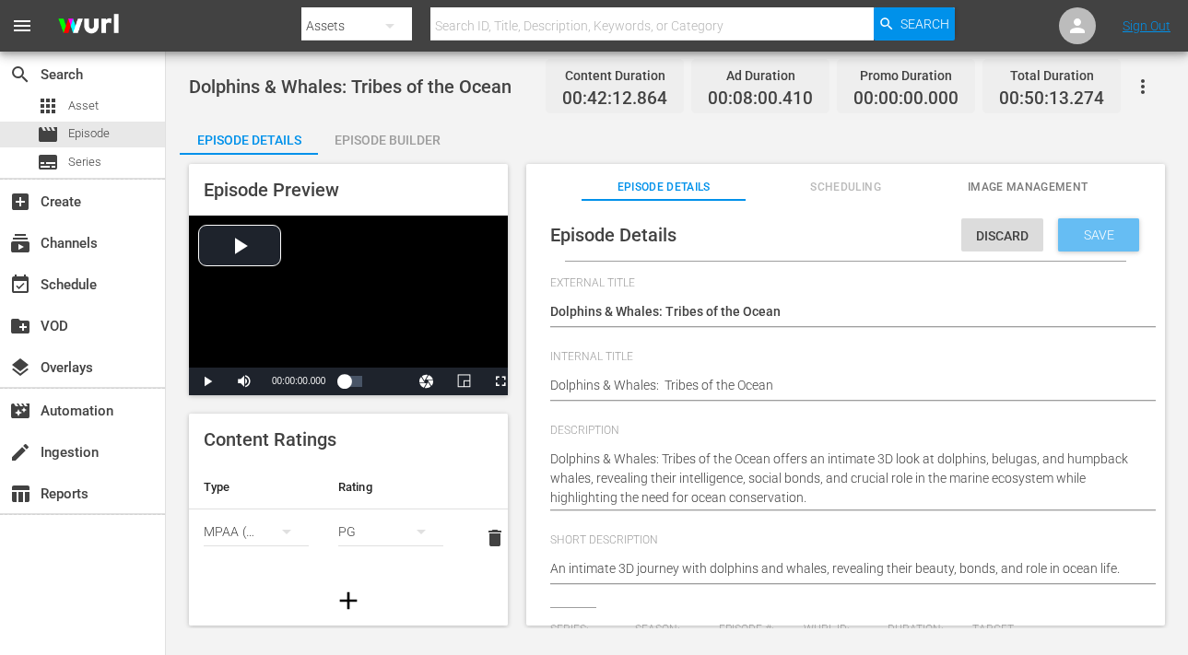
click at [1079, 229] on span "Save" at bounding box center [1099, 235] width 60 height 15
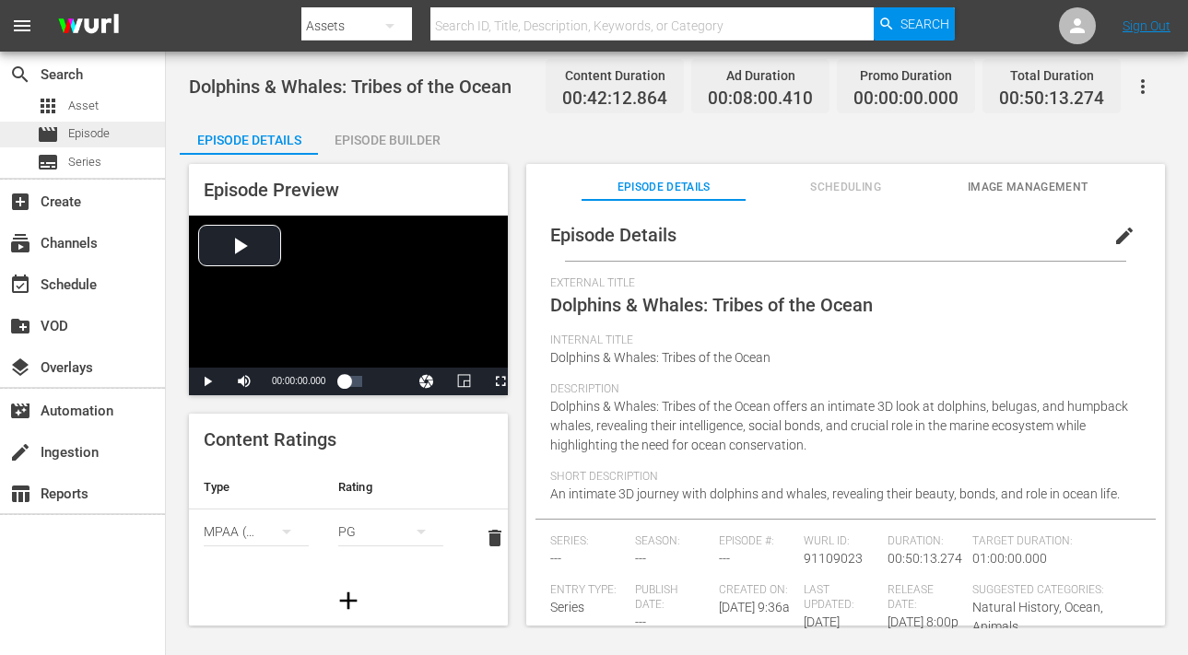
click at [88, 136] on span "Episode" at bounding box center [88, 133] width 41 height 18
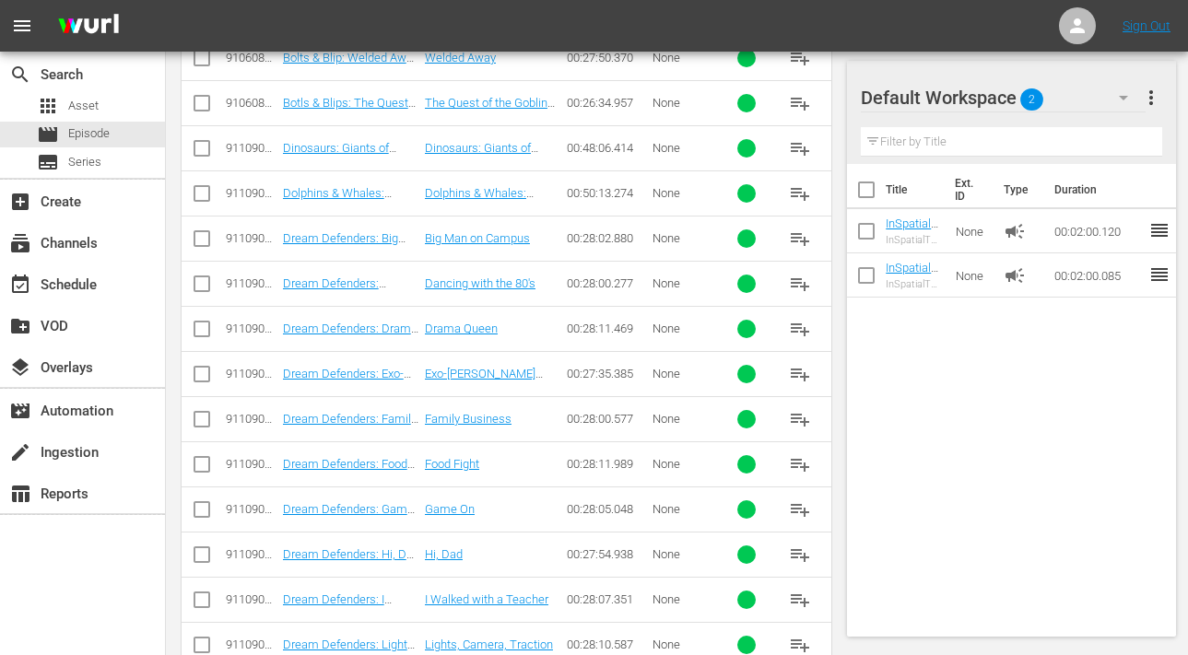
scroll to position [1889, 0]
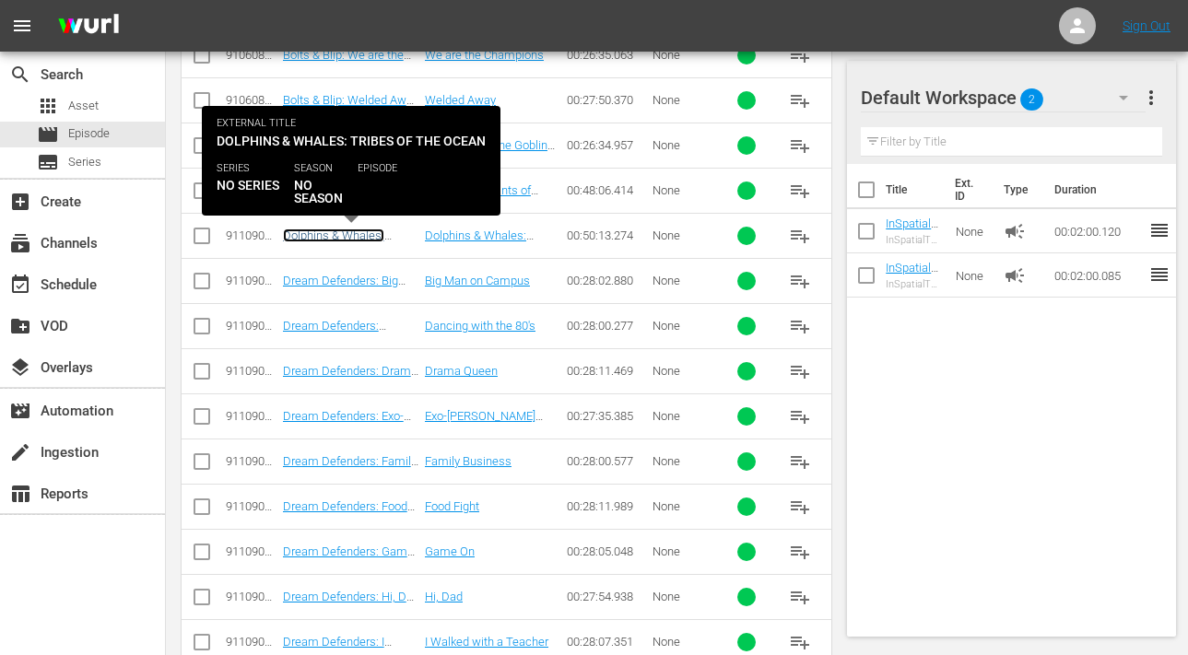
click at [349, 237] on link "Dolphins & Whales: Tribes of the Ocean" at bounding box center [334, 243] width 102 height 28
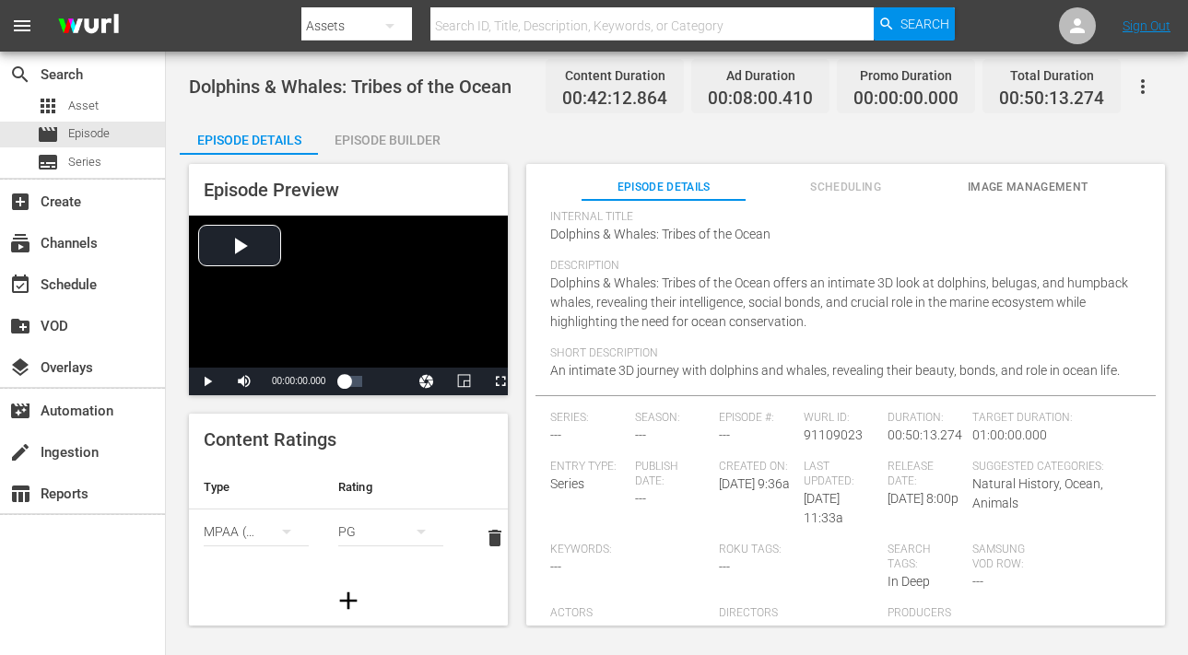
scroll to position [36, 0]
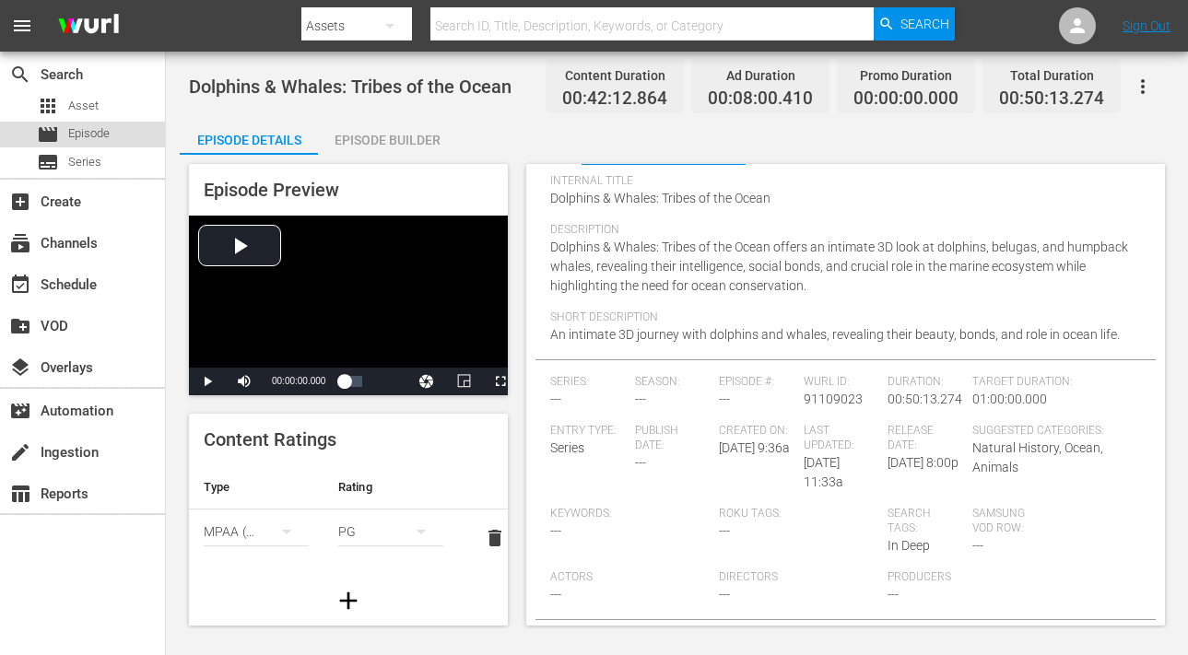
click at [100, 138] on span "Episode" at bounding box center [88, 133] width 41 height 18
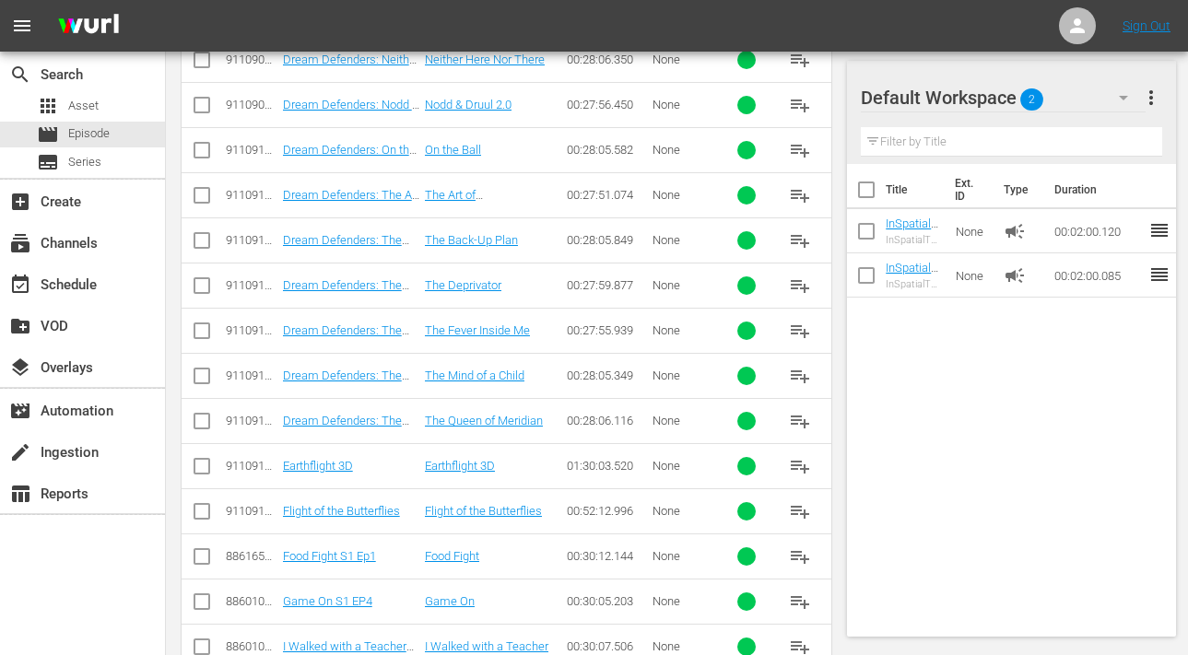
scroll to position [2771, 0]
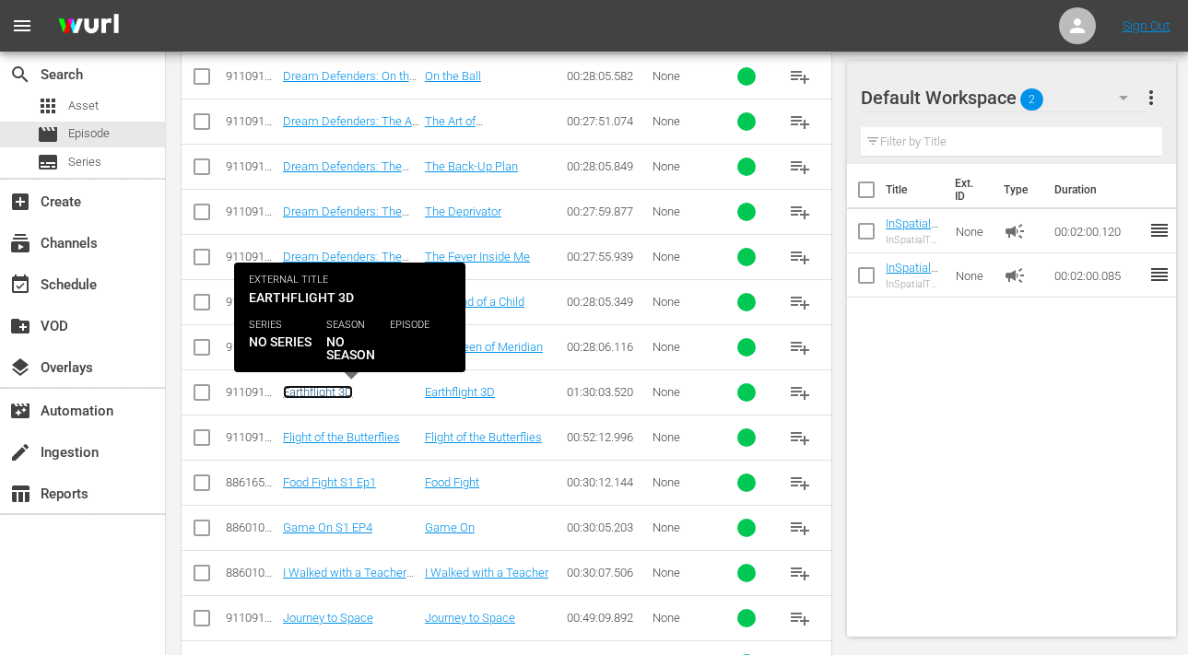
click at [313, 396] on link "Earthflight 3D" at bounding box center [318, 392] width 70 height 14
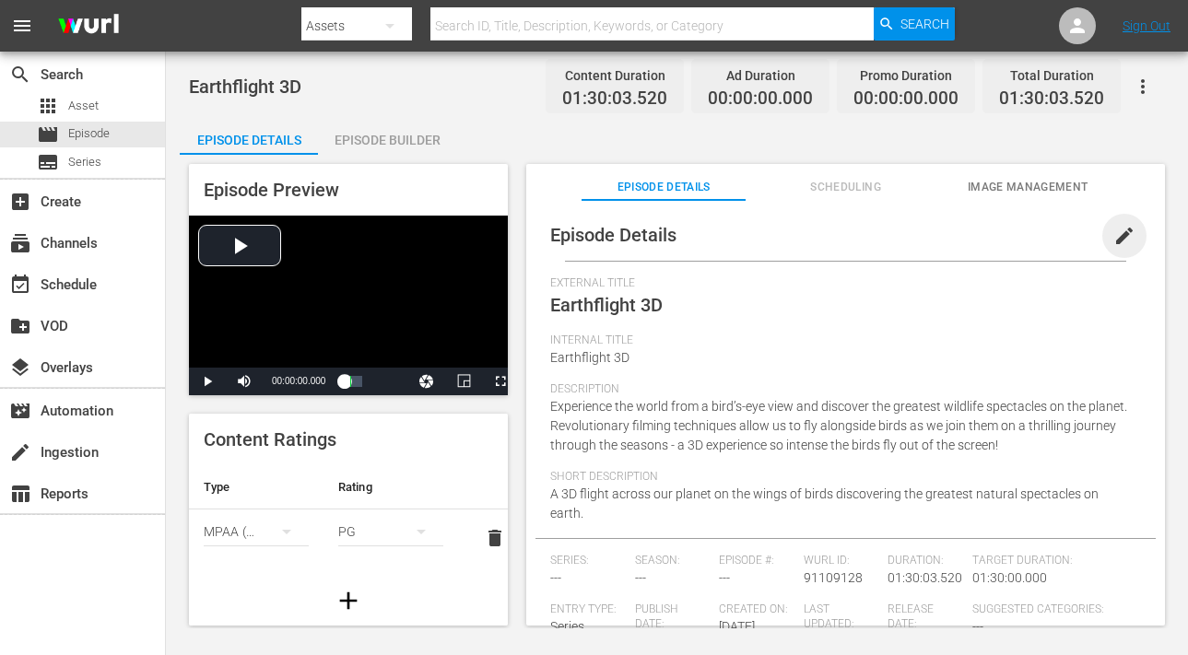
click at [1119, 245] on span "edit" at bounding box center [1125, 236] width 22 height 22
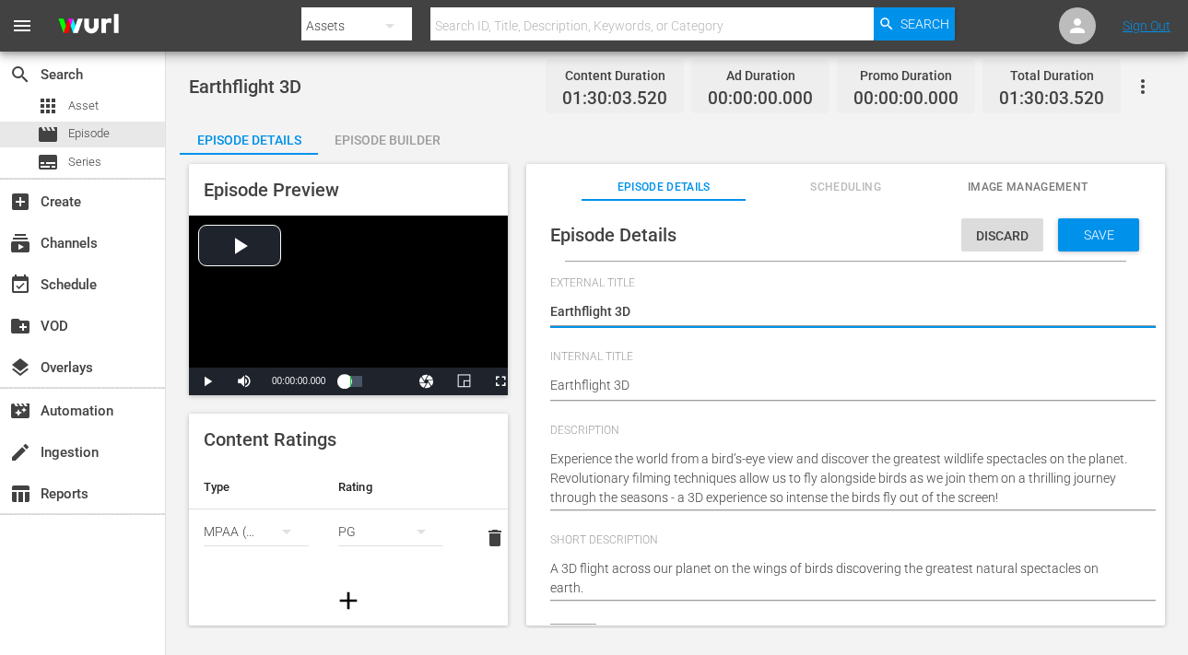
scroll to position [435, 0]
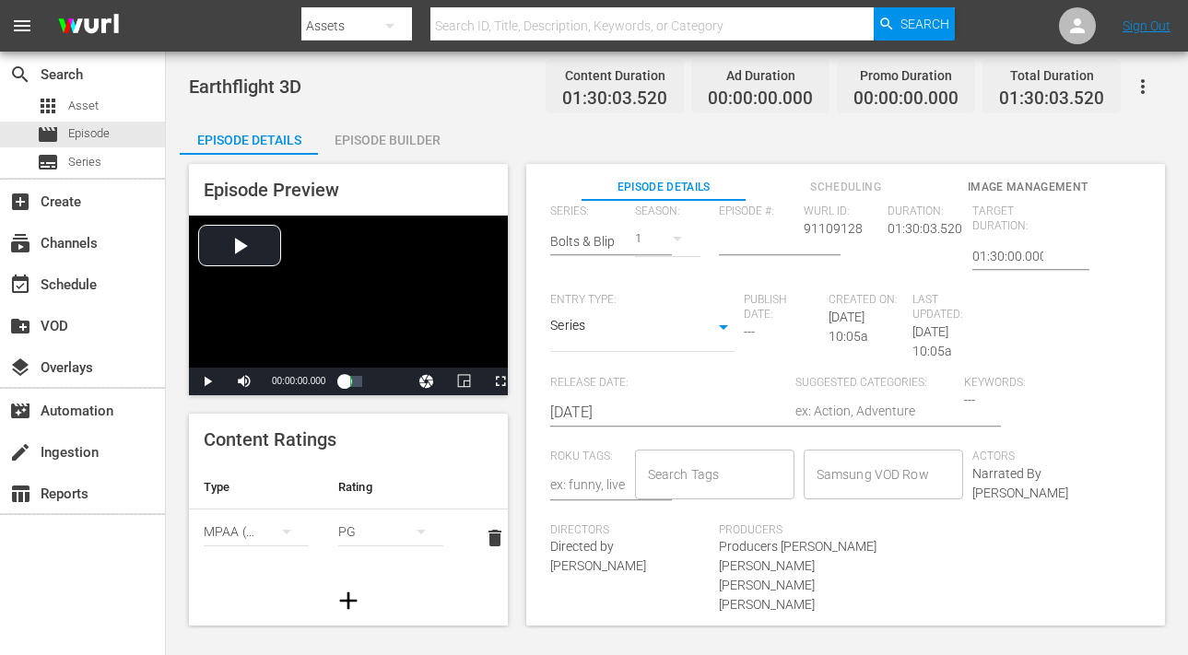
click at [740, 469] on input "Search Tags" at bounding box center [700, 474] width 115 height 33
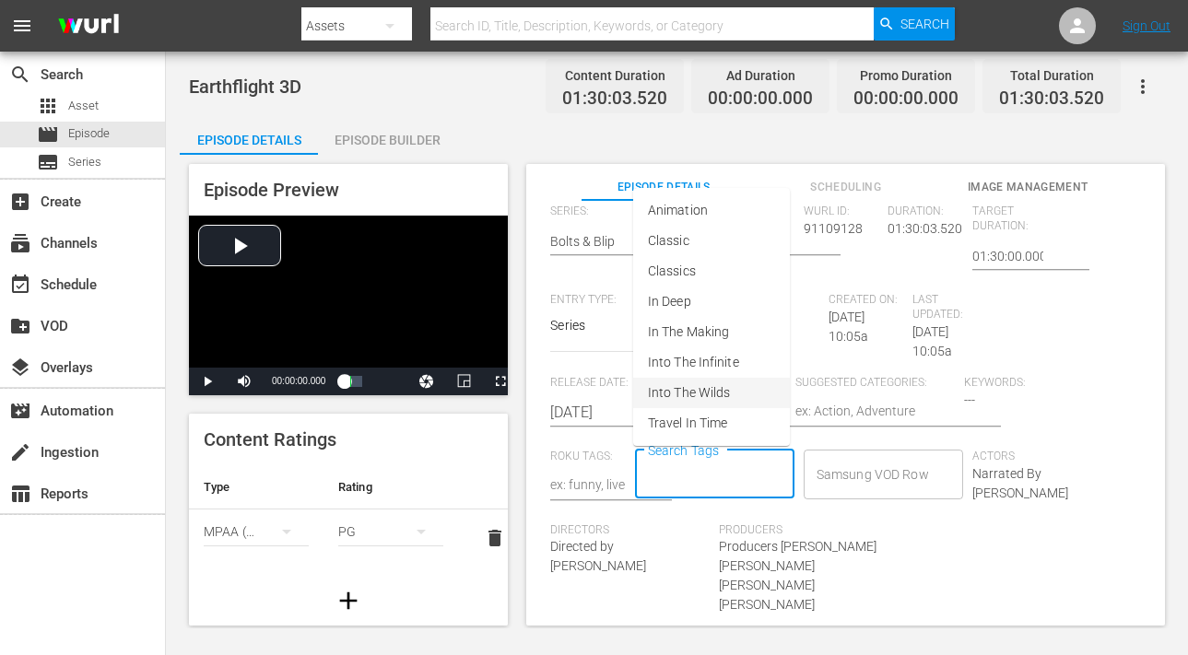
click at [683, 398] on span "Into The Wilds" at bounding box center [689, 392] width 82 height 19
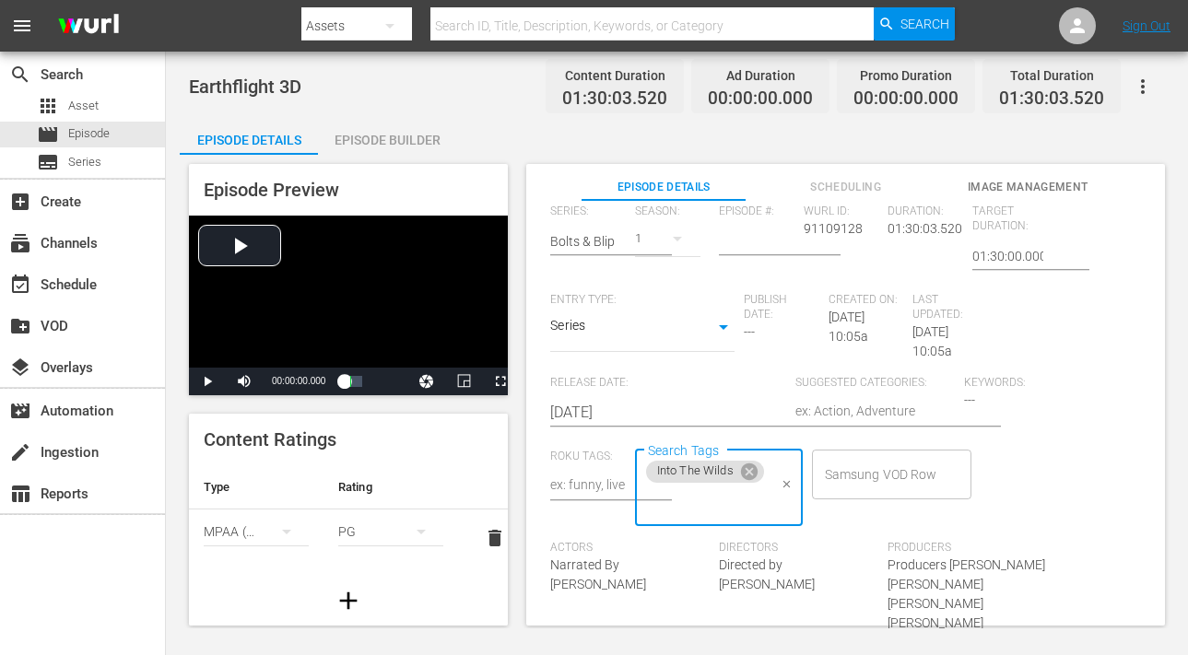
click at [849, 418] on textarea at bounding box center [875, 413] width 159 height 22
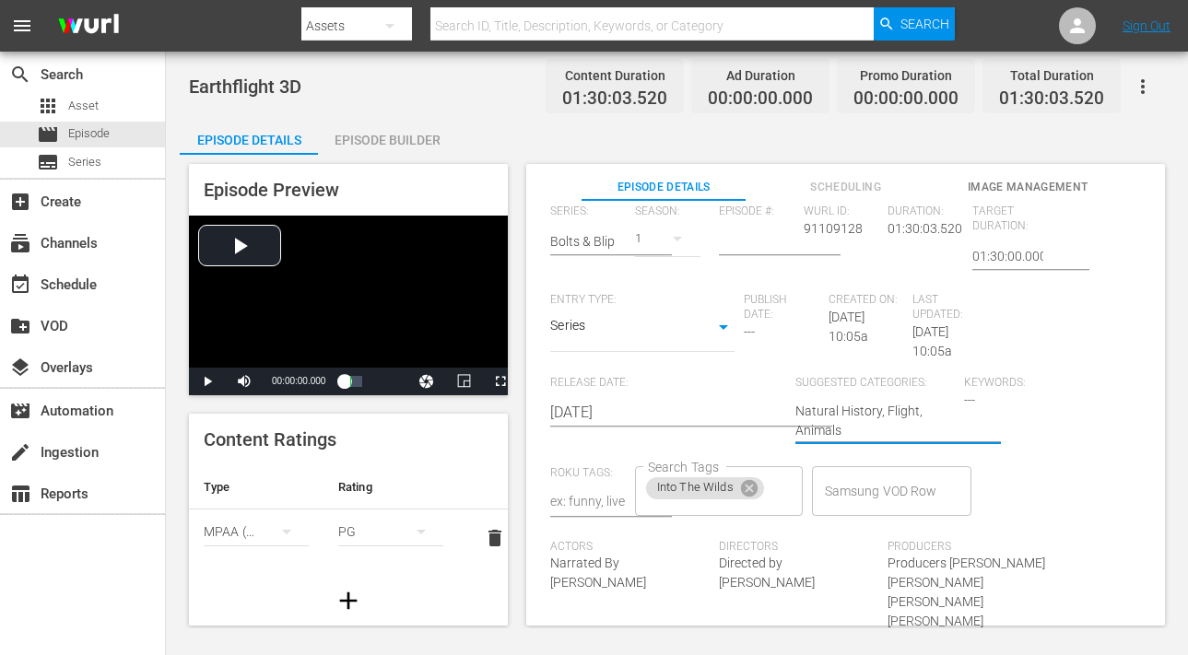
click at [1036, 433] on div "Keywords: ---" at bounding box center [1048, 421] width 169 height 90
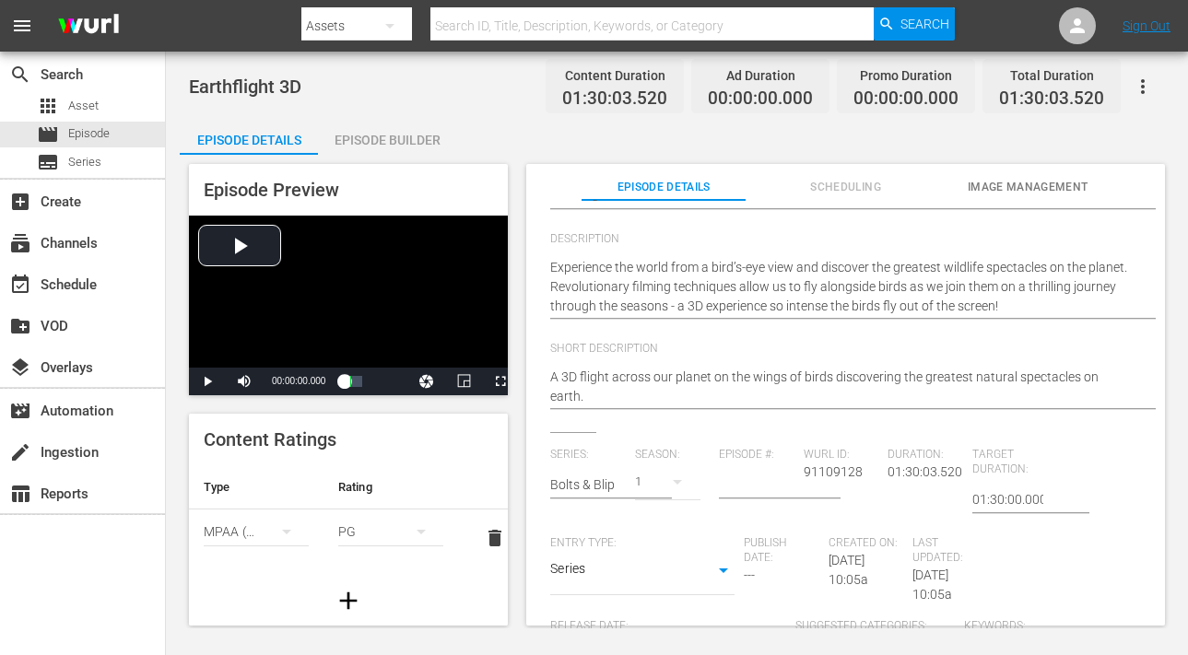
scroll to position [0, 0]
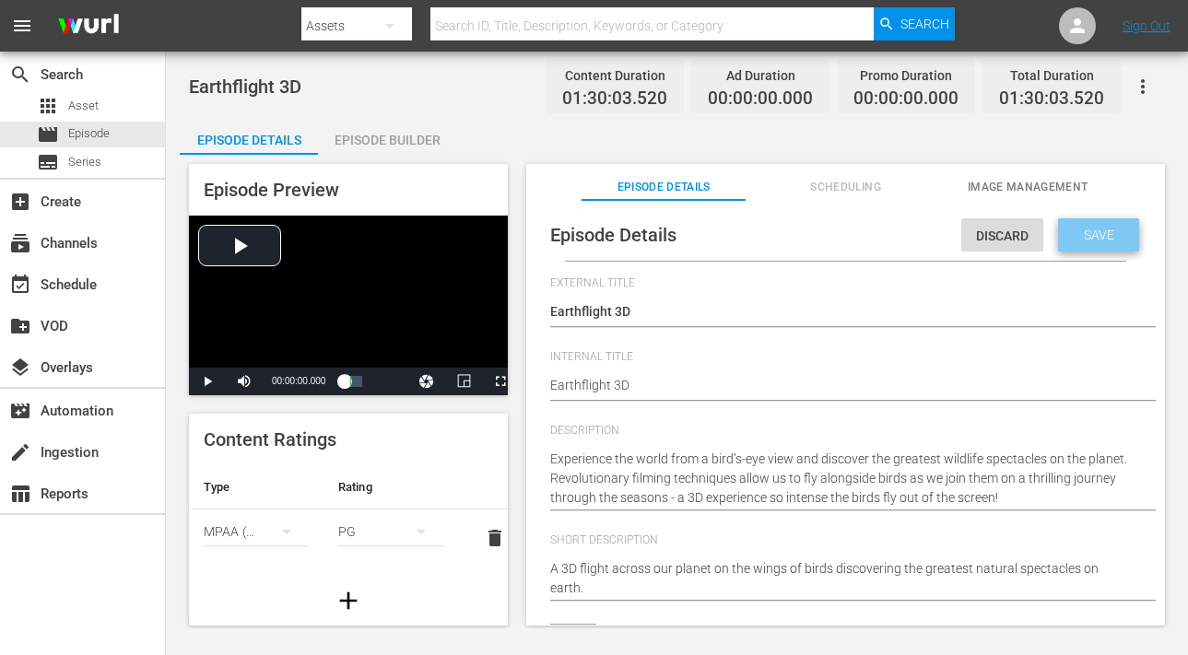
click at [1078, 231] on span "Save" at bounding box center [1099, 235] width 60 height 15
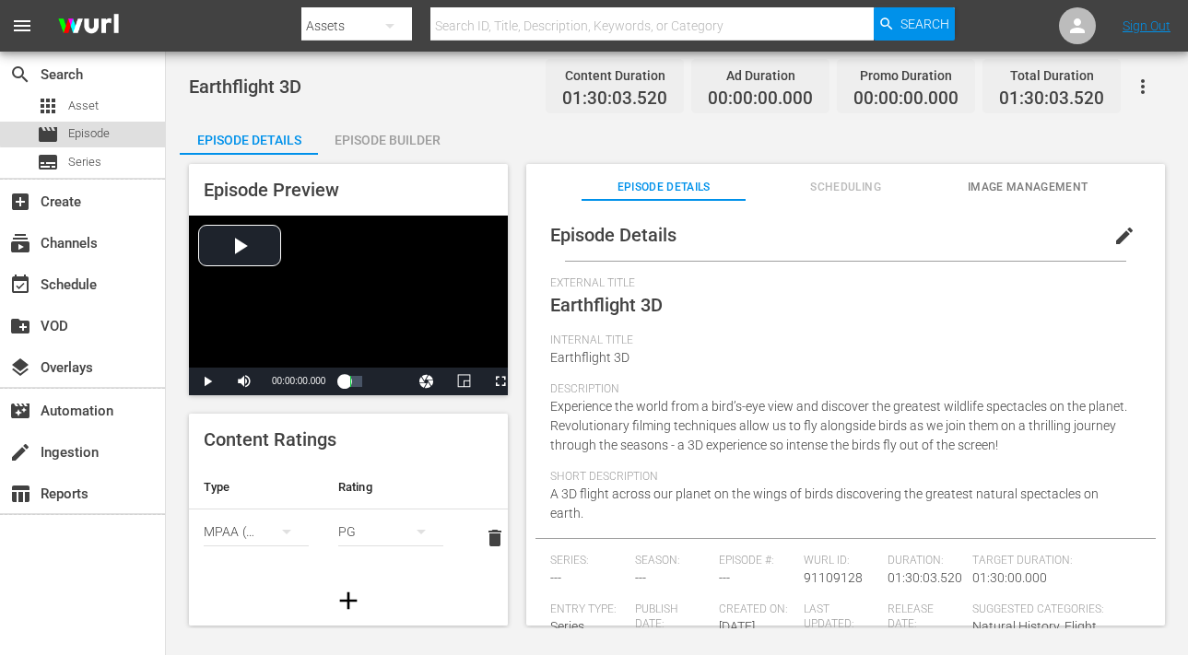
click at [86, 127] on span "Episode" at bounding box center [88, 133] width 41 height 18
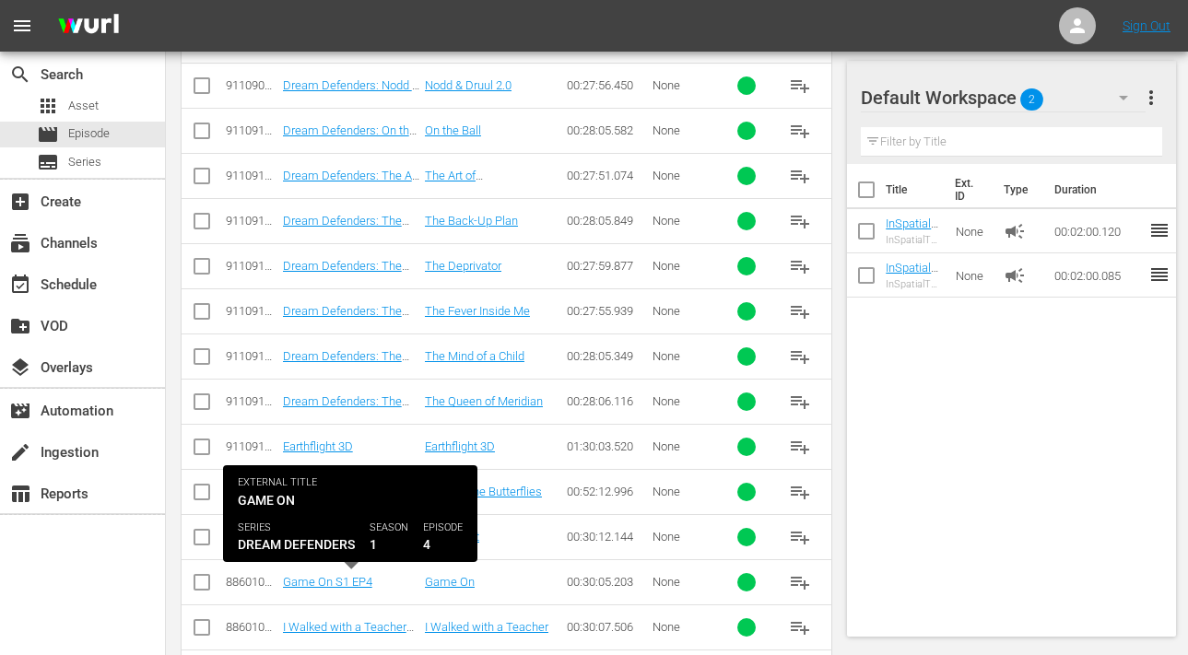
scroll to position [2719, 0]
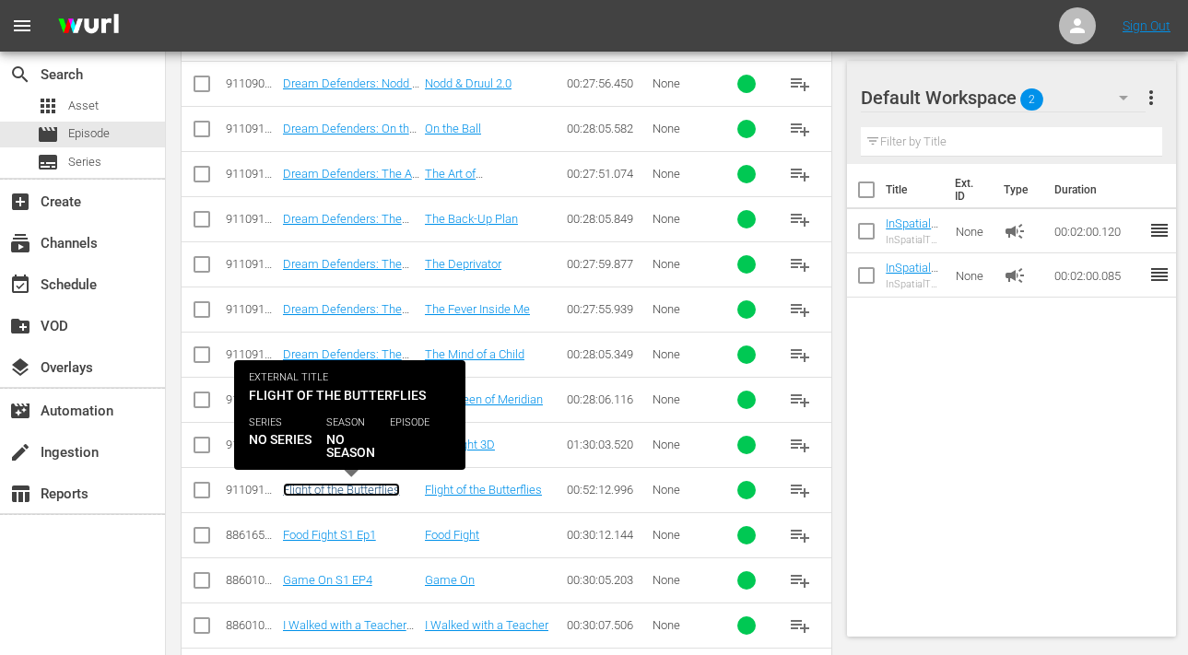
click at [323, 487] on link "Flight of the Butterflies" at bounding box center [341, 490] width 117 height 14
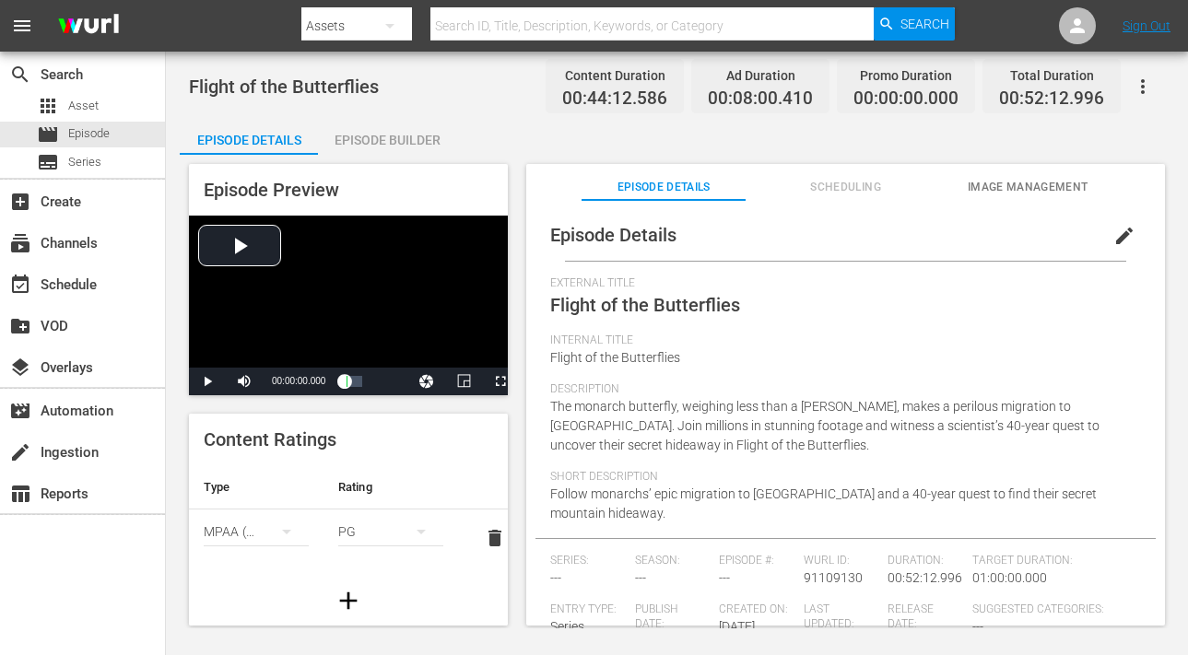
click at [1115, 234] on span "edit" at bounding box center [1125, 236] width 22 height 22
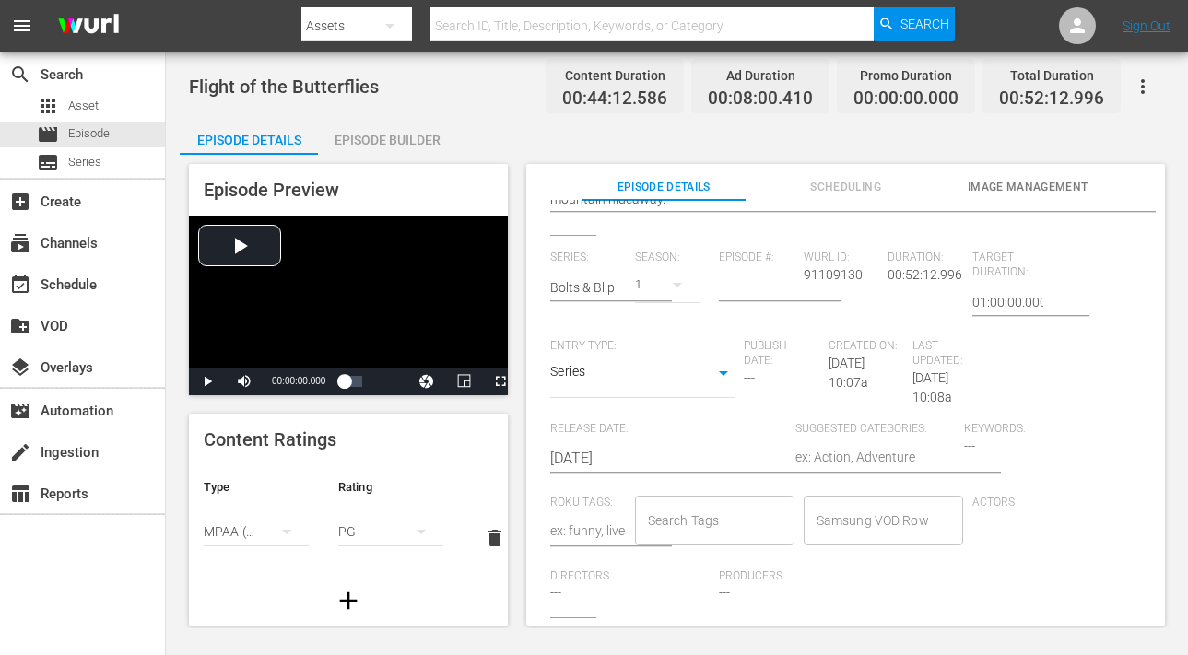
scroll to position [36, 0]
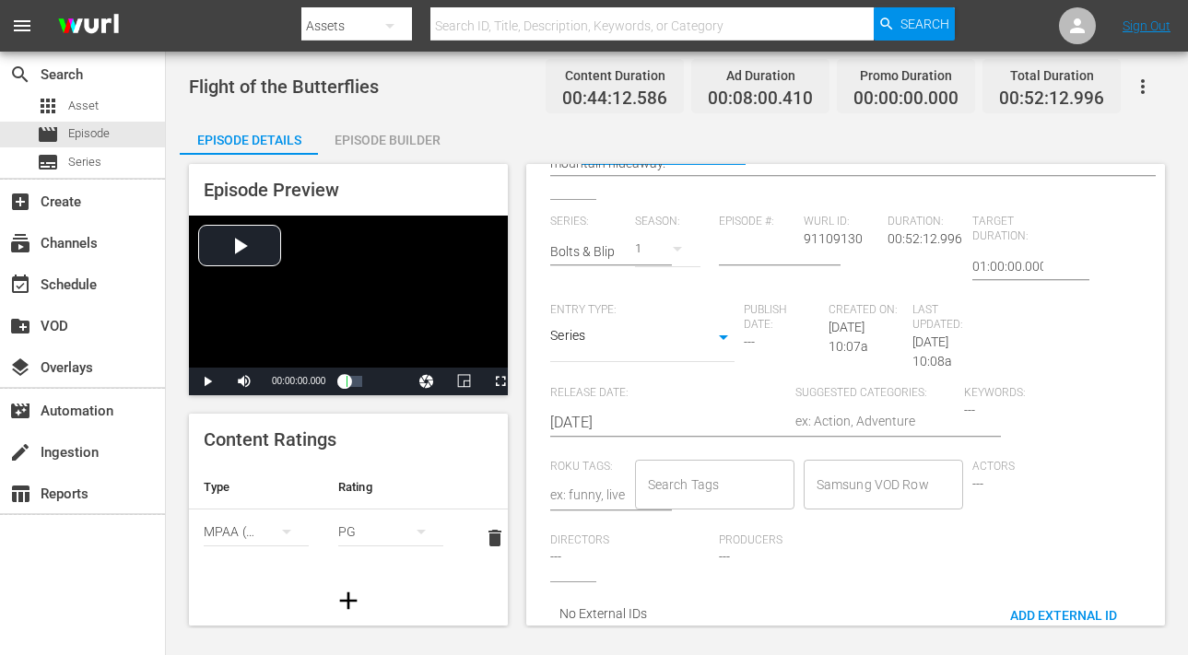
click at [678, 482] on input "Search Tags" at bounding box center [700, 484] width 115 height 33
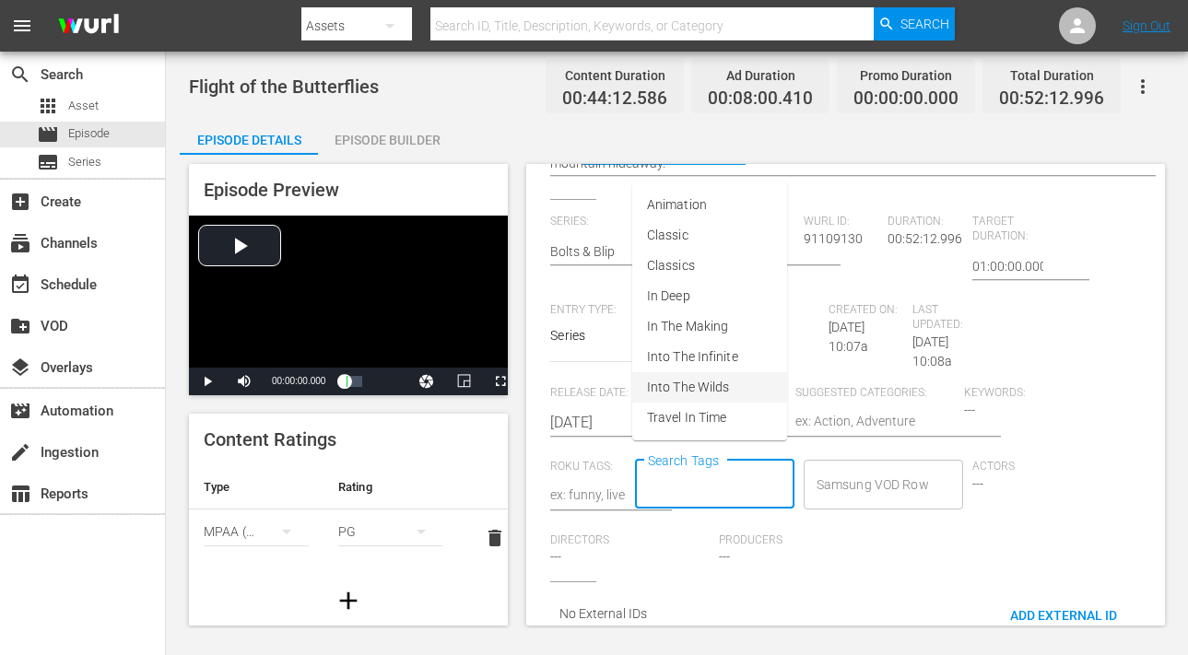
click at [692, 380] on span "Into The Wilds" at bounding box center [688, 387] width 82 height 19
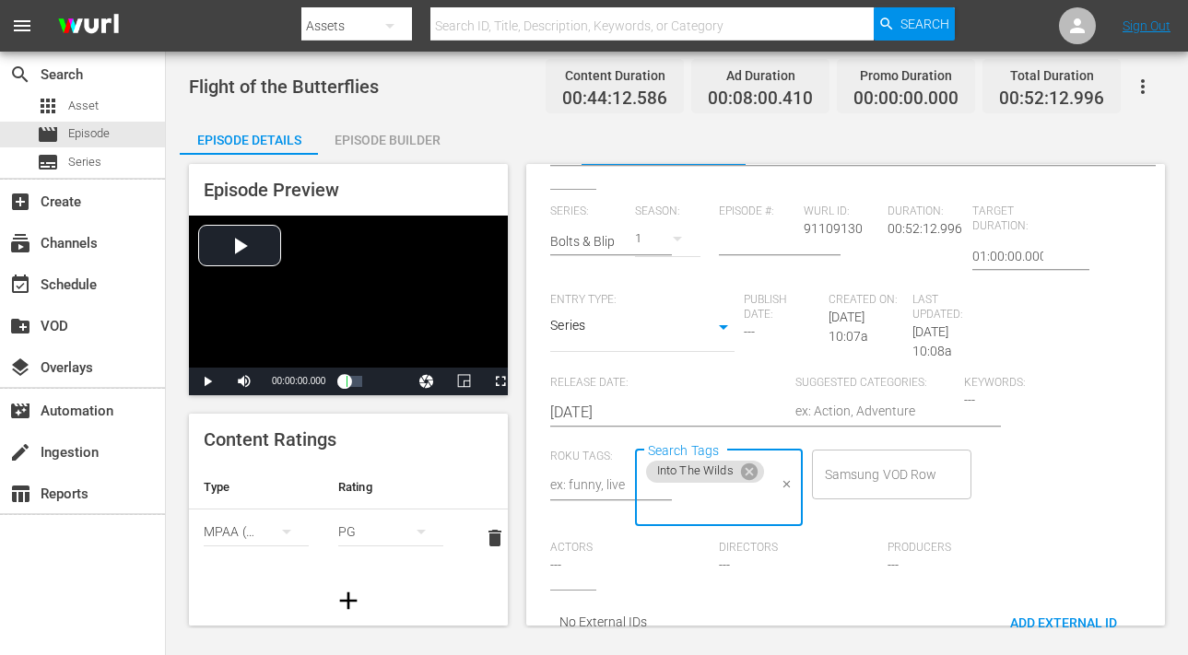
scroll to position [396, 0]
click at [845, 411] on textarea at bounding box center [875, 416] width 159 height 22
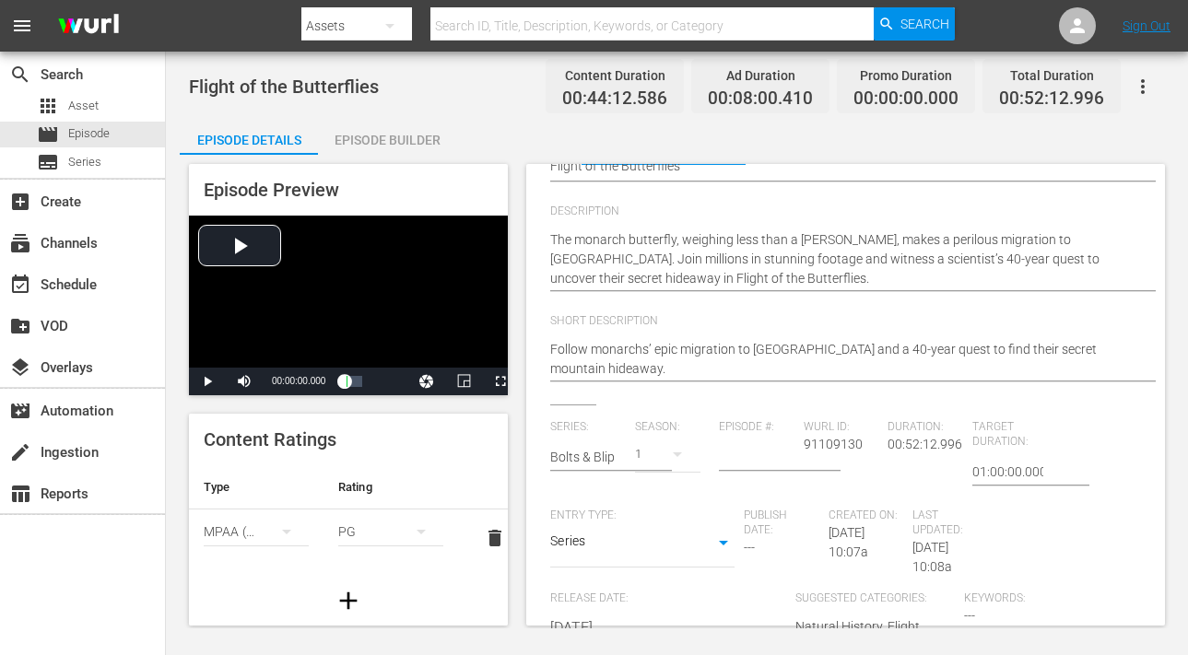
scroll to position [0, 0]
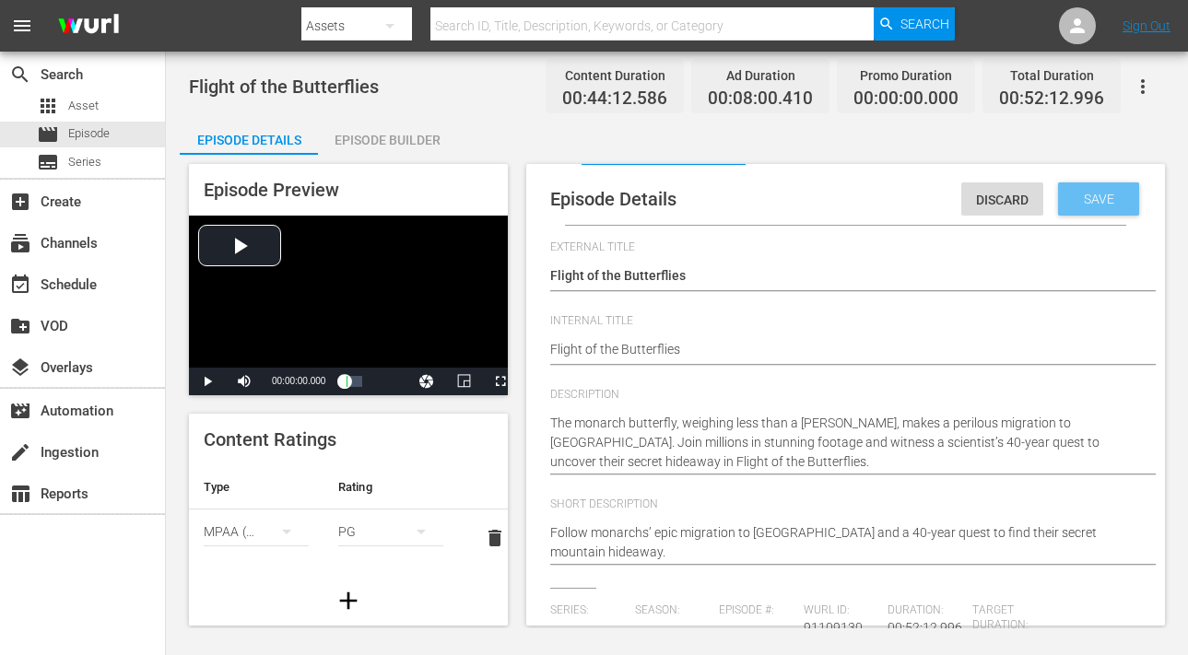
click at [1076, 196] on span "Save" at bounding box center [1099, 199] width 60 height 15
